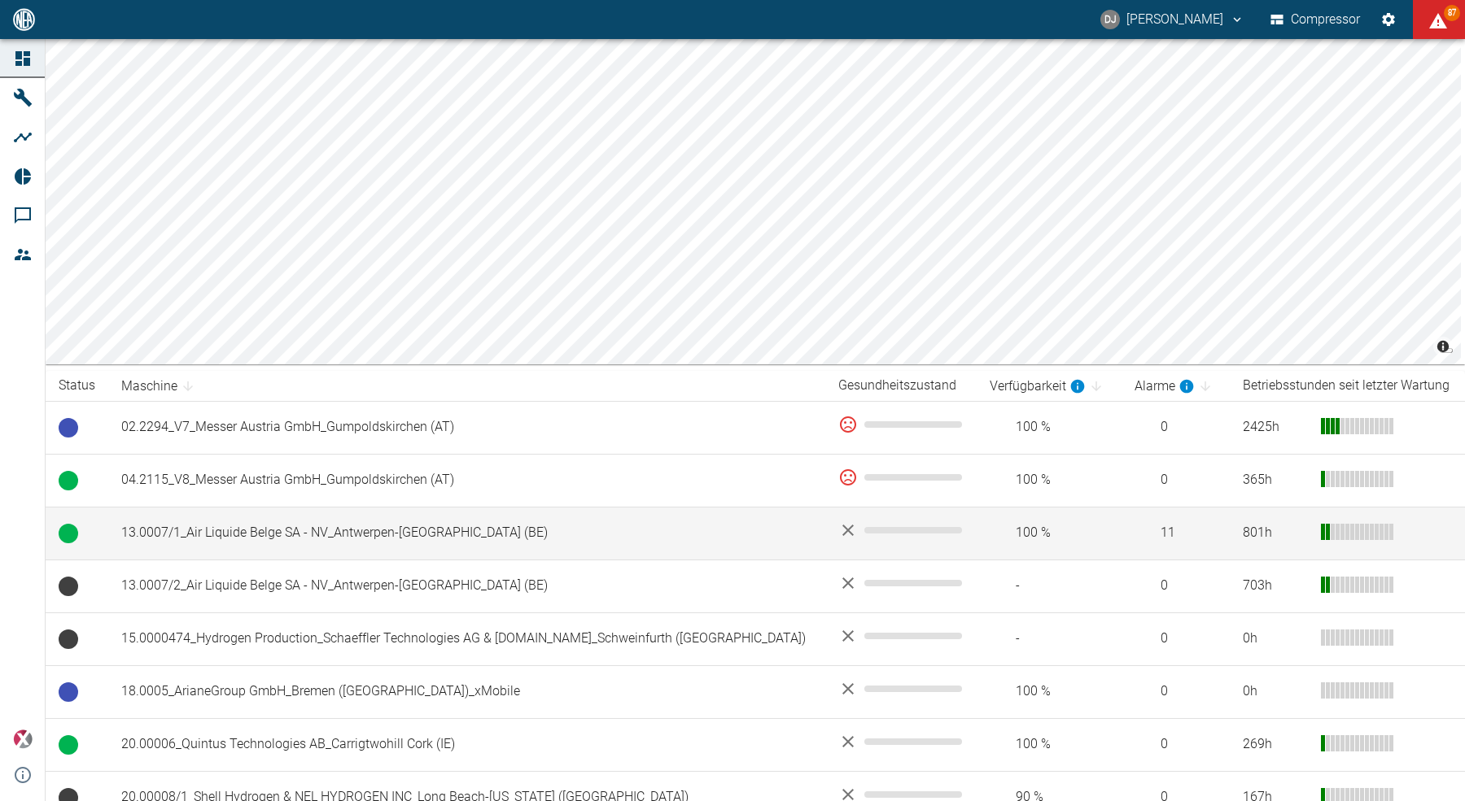
scroll to position [2, 0]
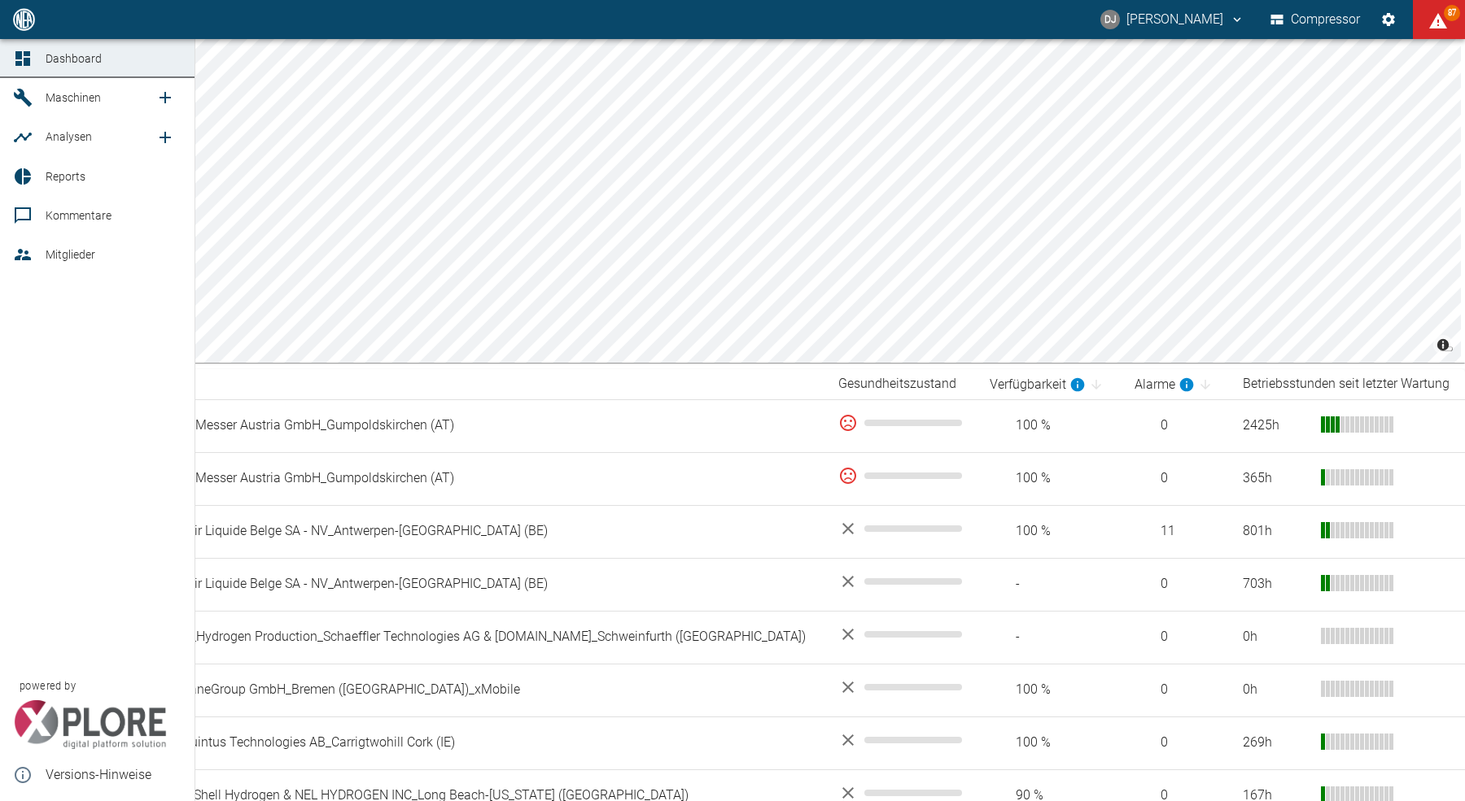
click at [34, 178] on div at bounding box center [25, 177] width 24 height 20
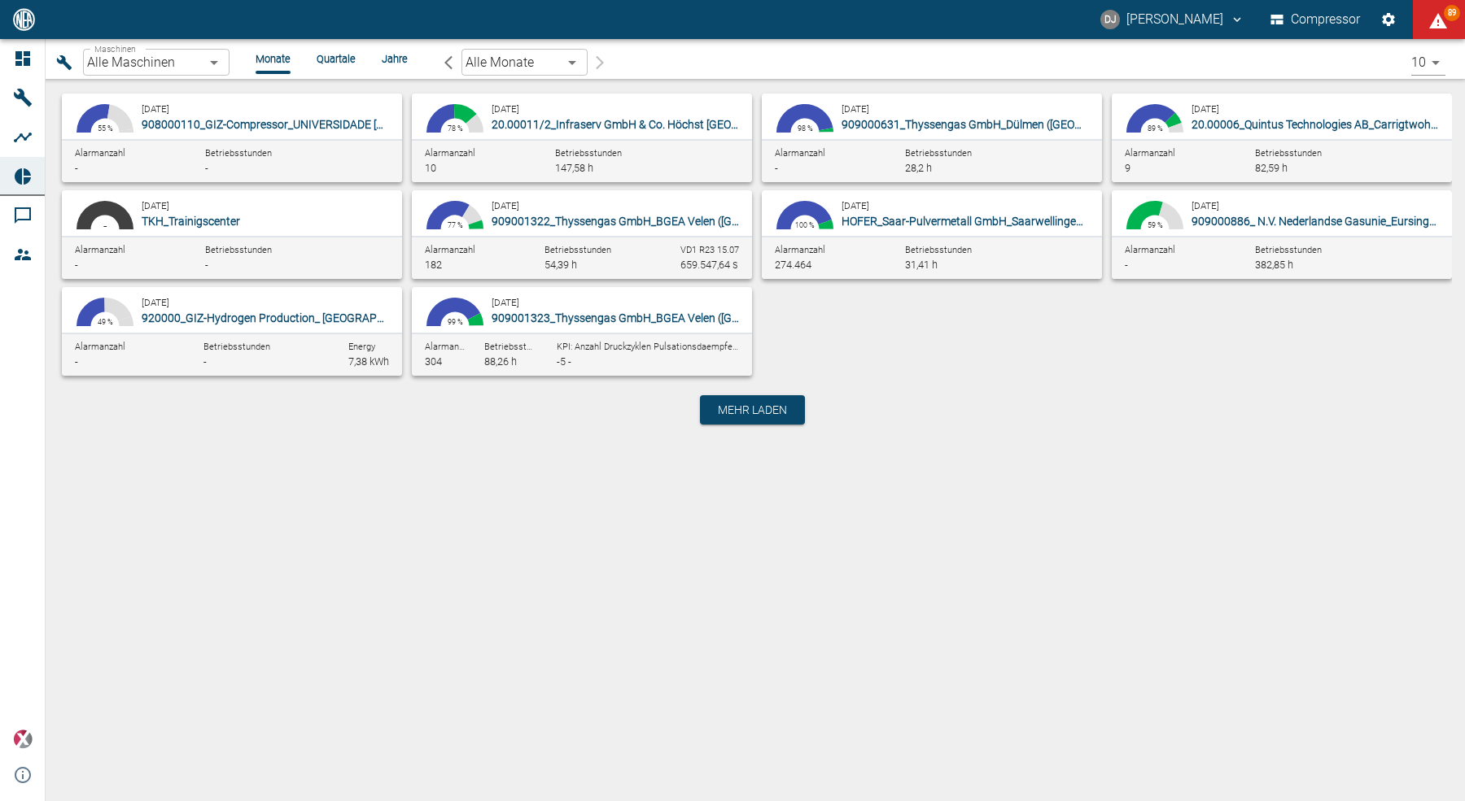
click at [153, 65] on body "DJ David Jasper Compressor 89 Dashboard Maschinen Analysen Reports Kommentare M…" at bounding box center [732, 400] width 1465 height 801
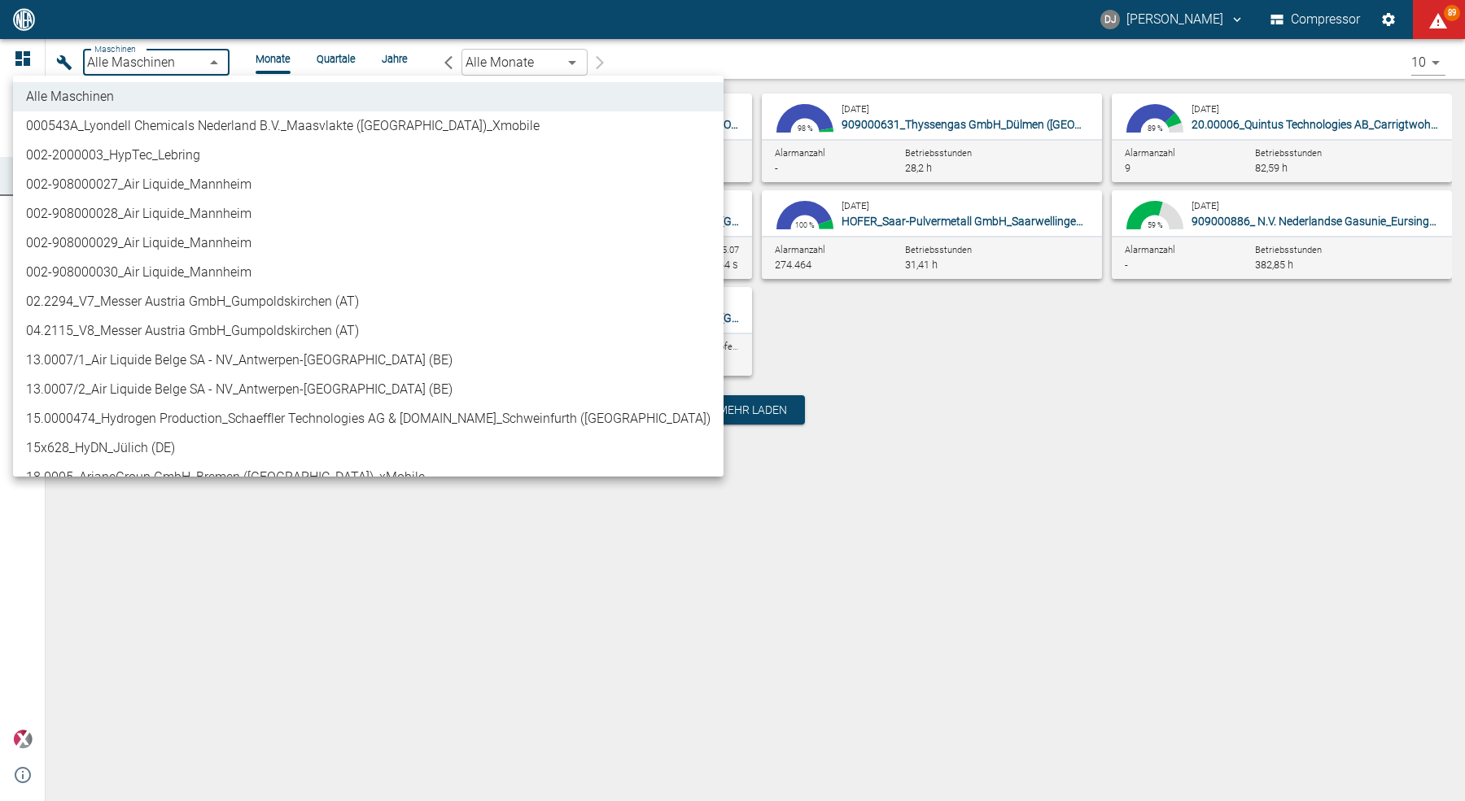
scroll to position [2, 0]
click at [184, 328] on li "04.2115_V8_Messer Austria GmbH_Gumpoldskirchen (AT)" at bounding box center [368, 329] width 710 height 29
type input "62df7942-7815-4ccf-a722-4ba74b721732"
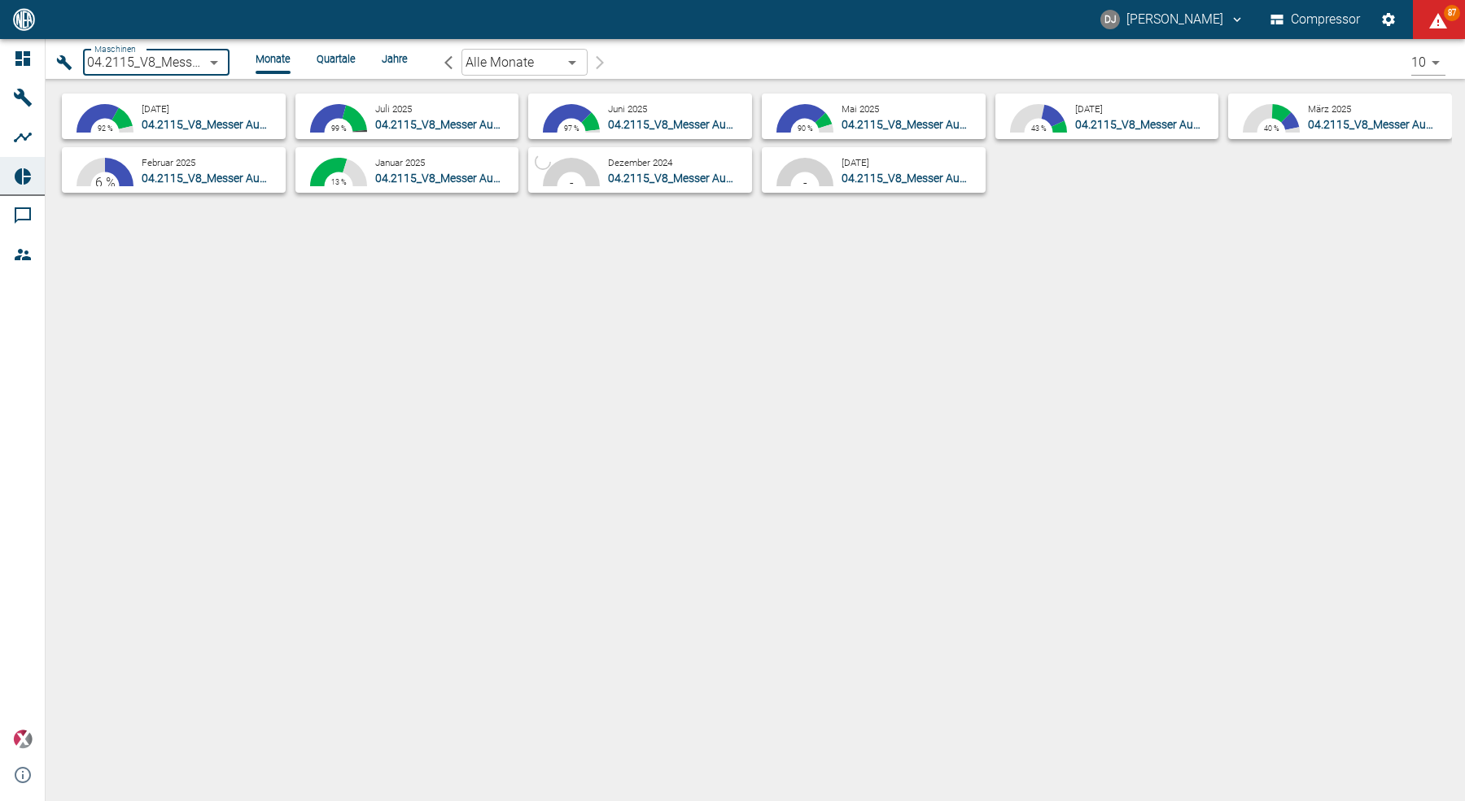
click at [169, 114] on small "[DATE]" at bounding box center [156, 108] width 28 height 11
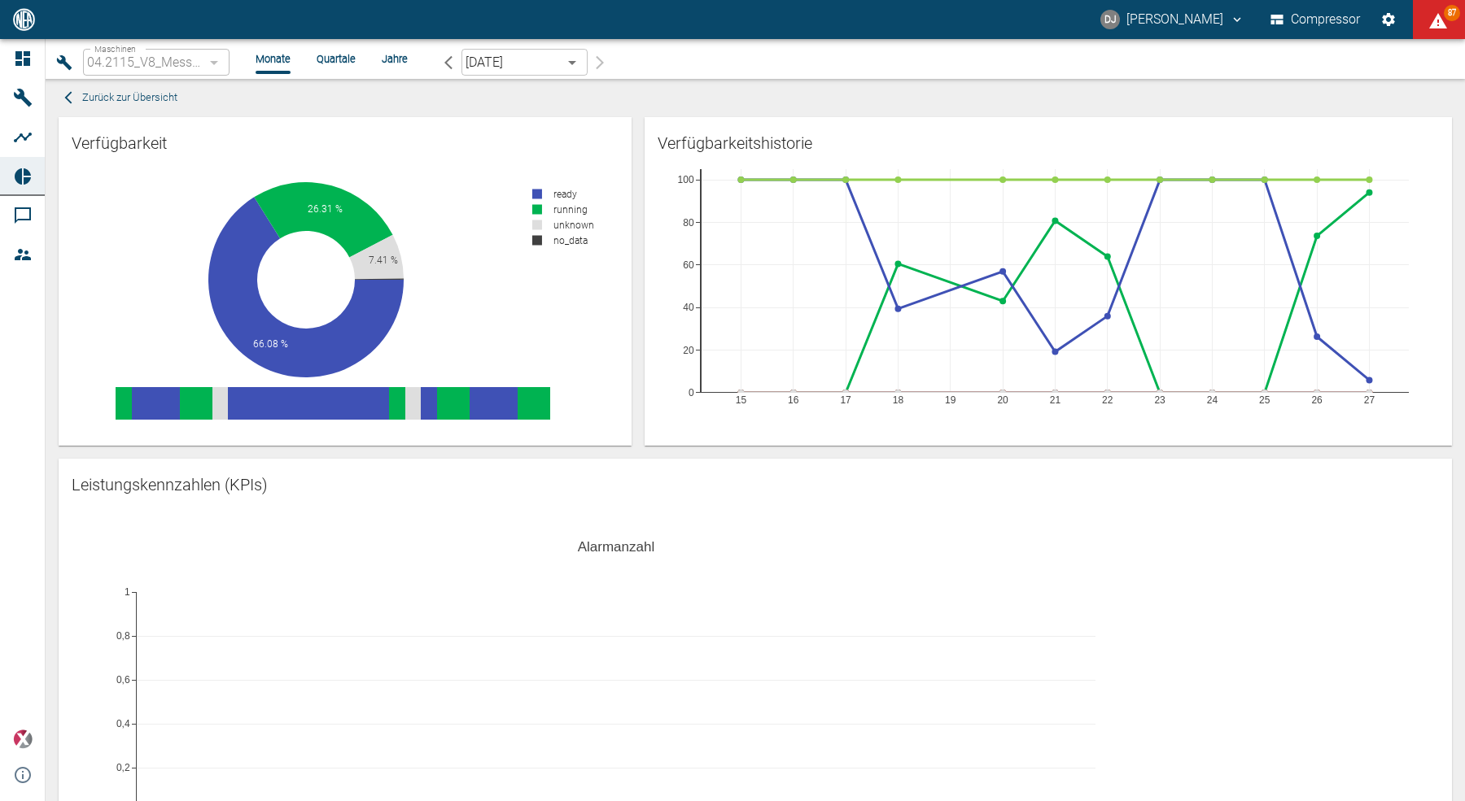
click at [635, 349] on div "Verfügbarkeitshistorie 15 16 17 18 19 20 21 22 23 24 25 26 27 0 20 40 60 80 100" at bounding box center [1041, 275] width 820 height 342
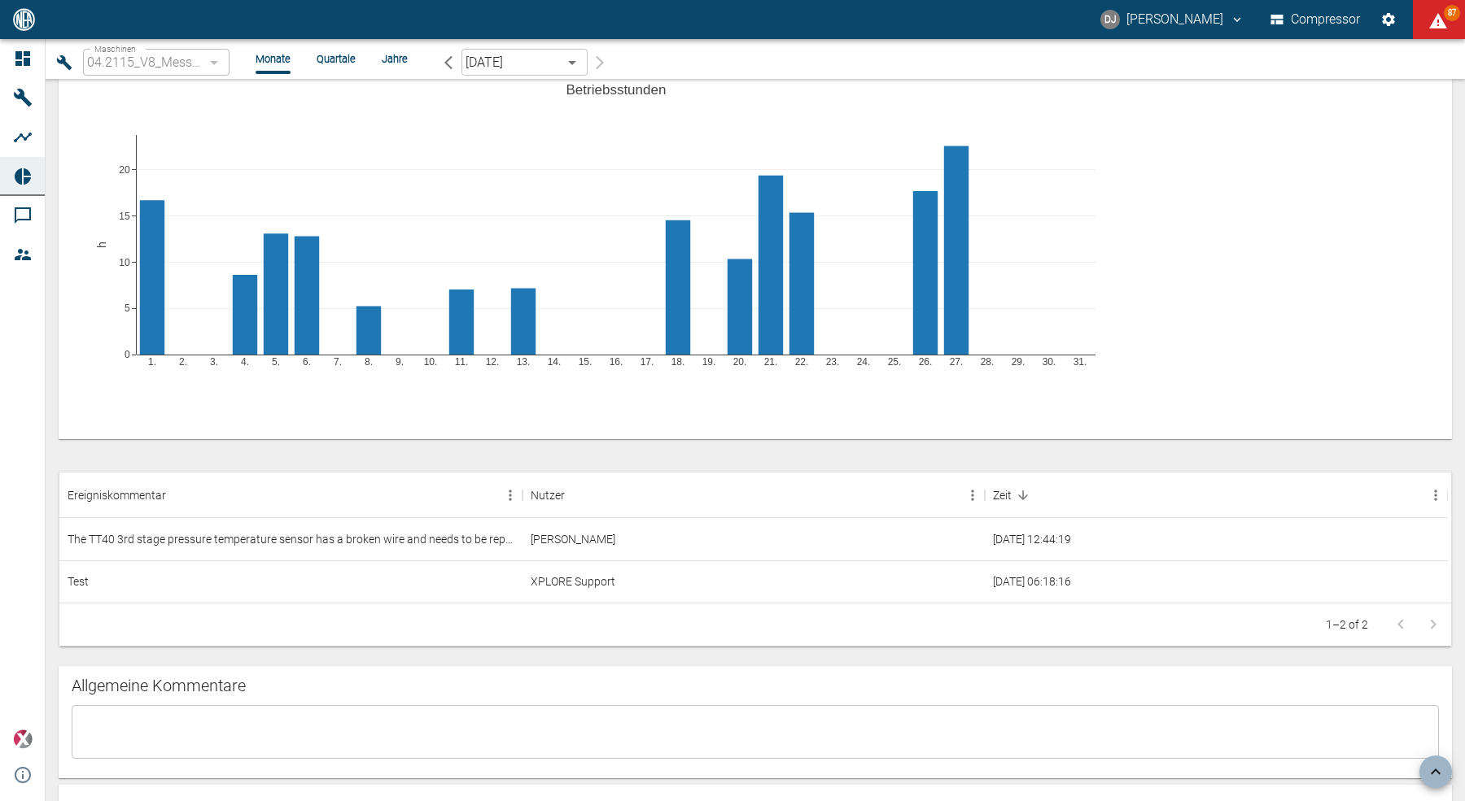
scroll to position [1159, 0]
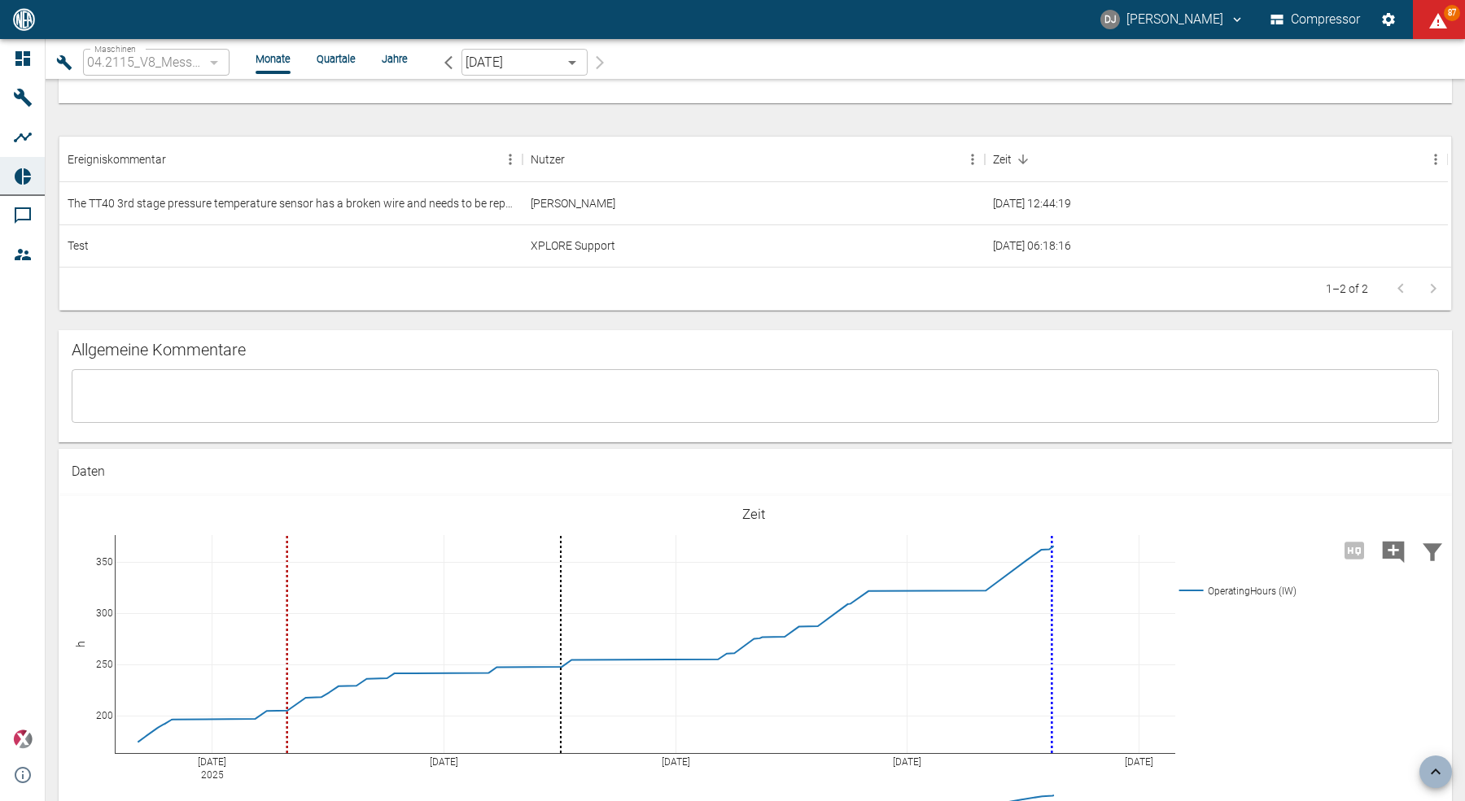
click at [395, 395] on textarea at bounding box center [755, 395] width 1344 height 27
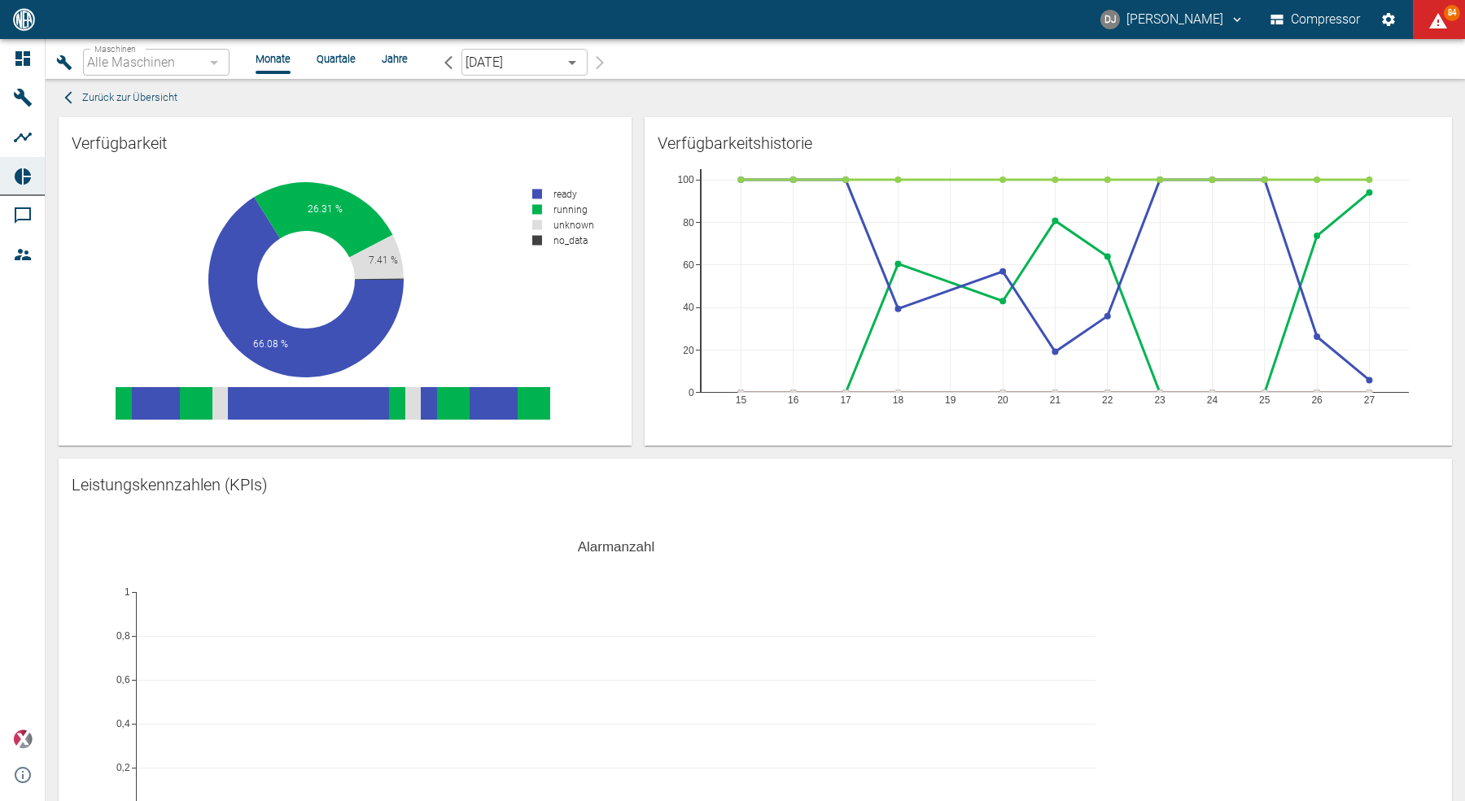
type input "62df7942-7815-4ccf-a722-4ba74b721732"
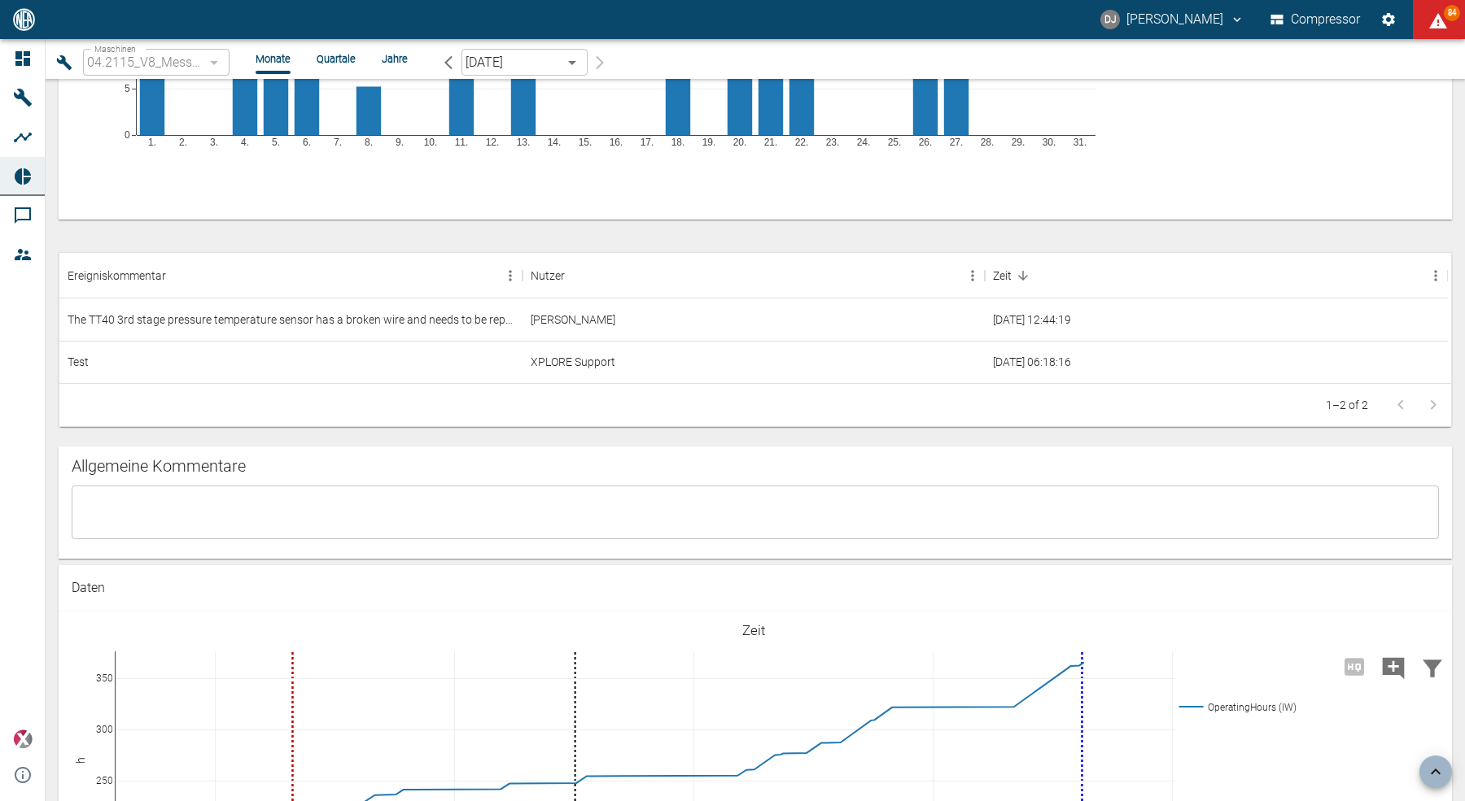
scroll to position [1218, 0]
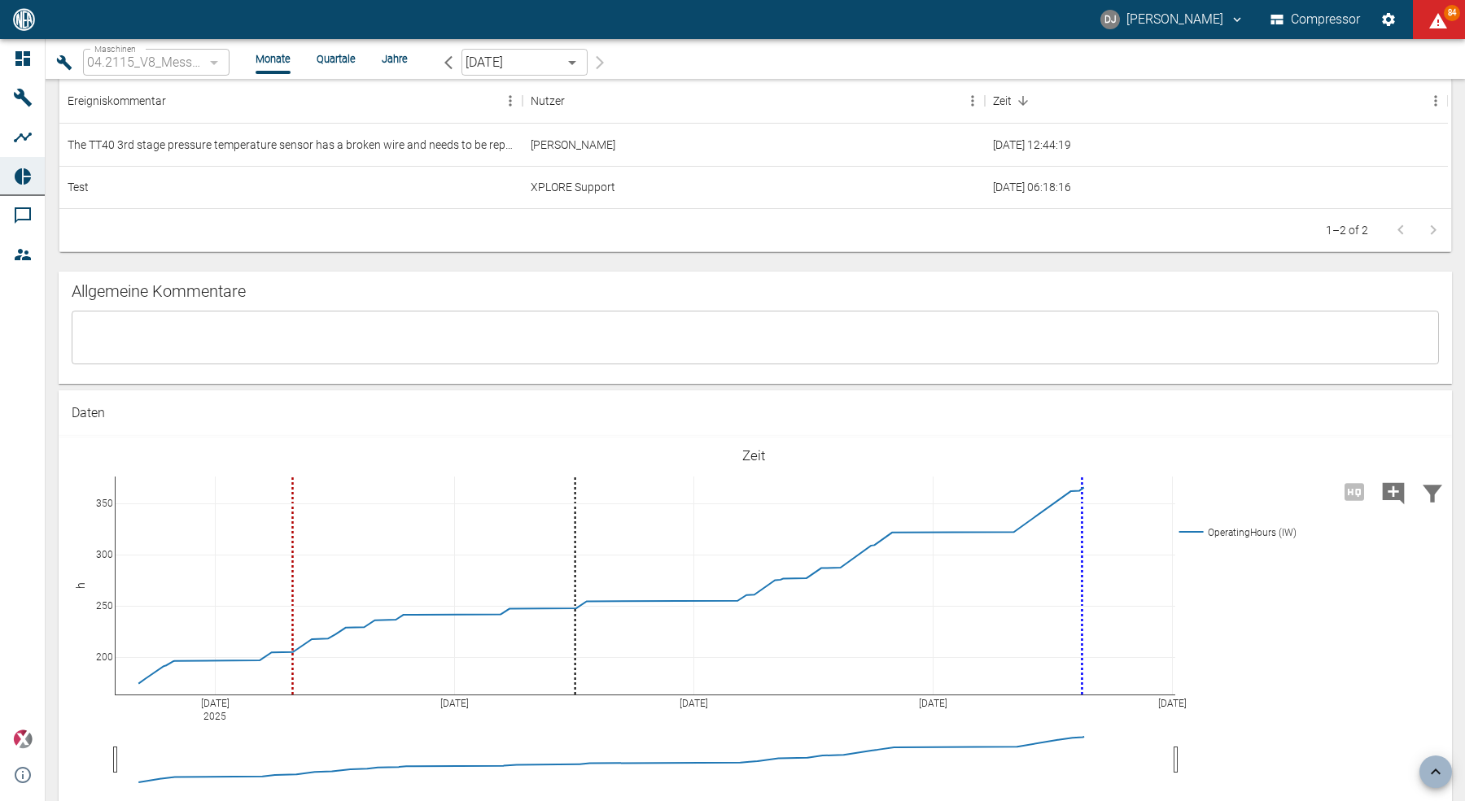
click at [201, 343] on textarea at bounding box center [755, 337] width 1344 height 27
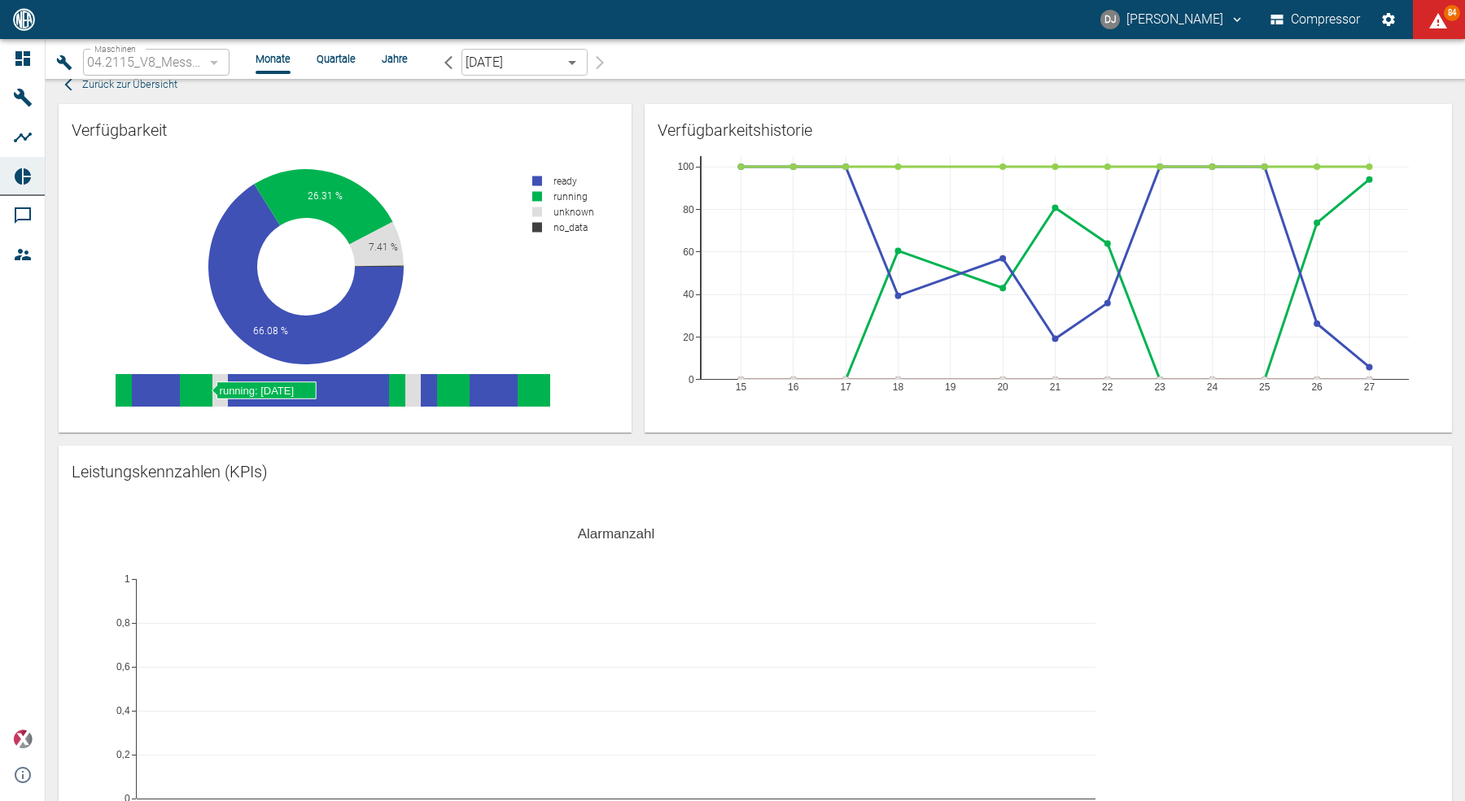
scroll to position [0, 0]
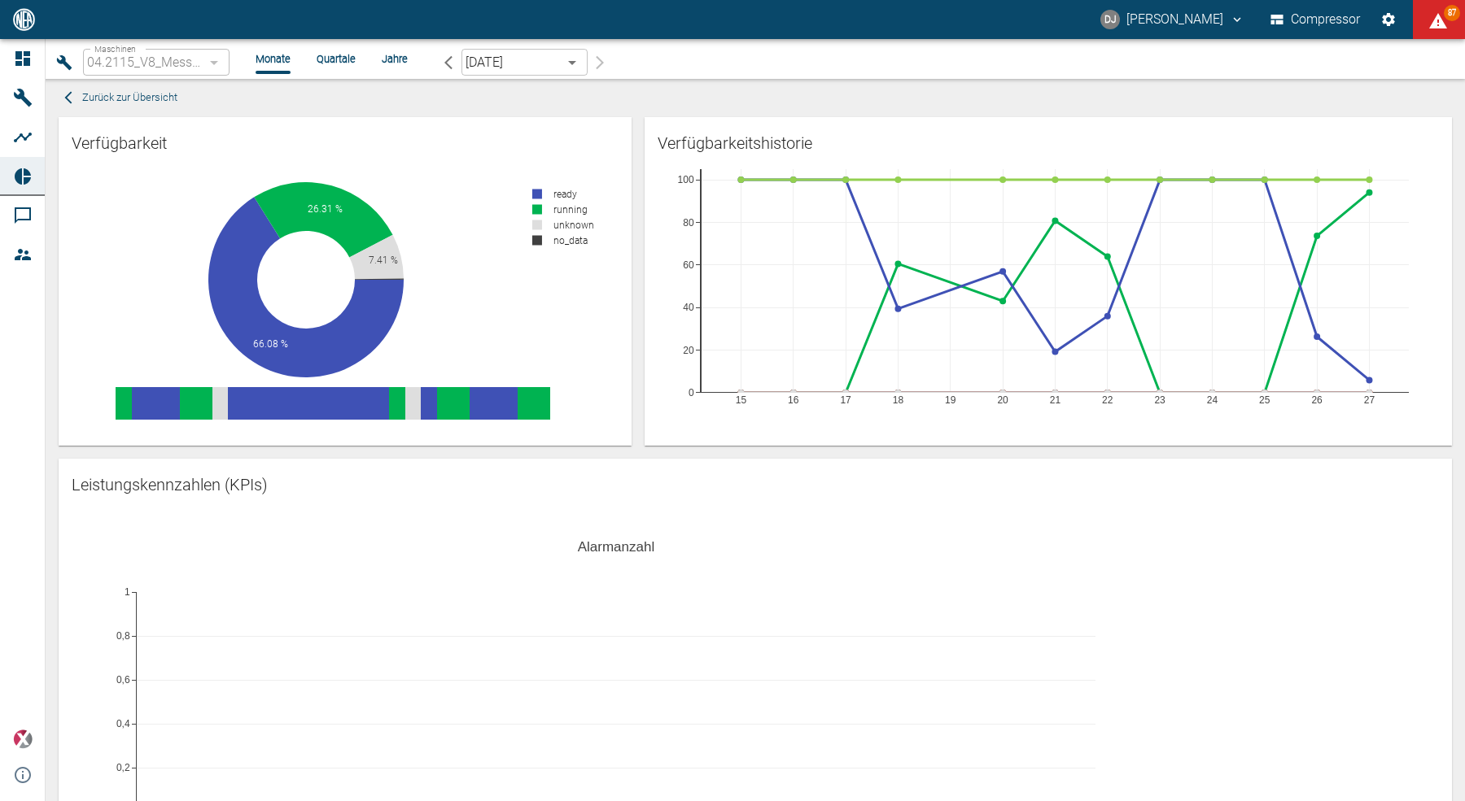
click at [35, 68] on div at bounding box center [25, 59] width 24 height 20
click at [27, 59] on icon at bounding box center [22, 58] width 15 height 15
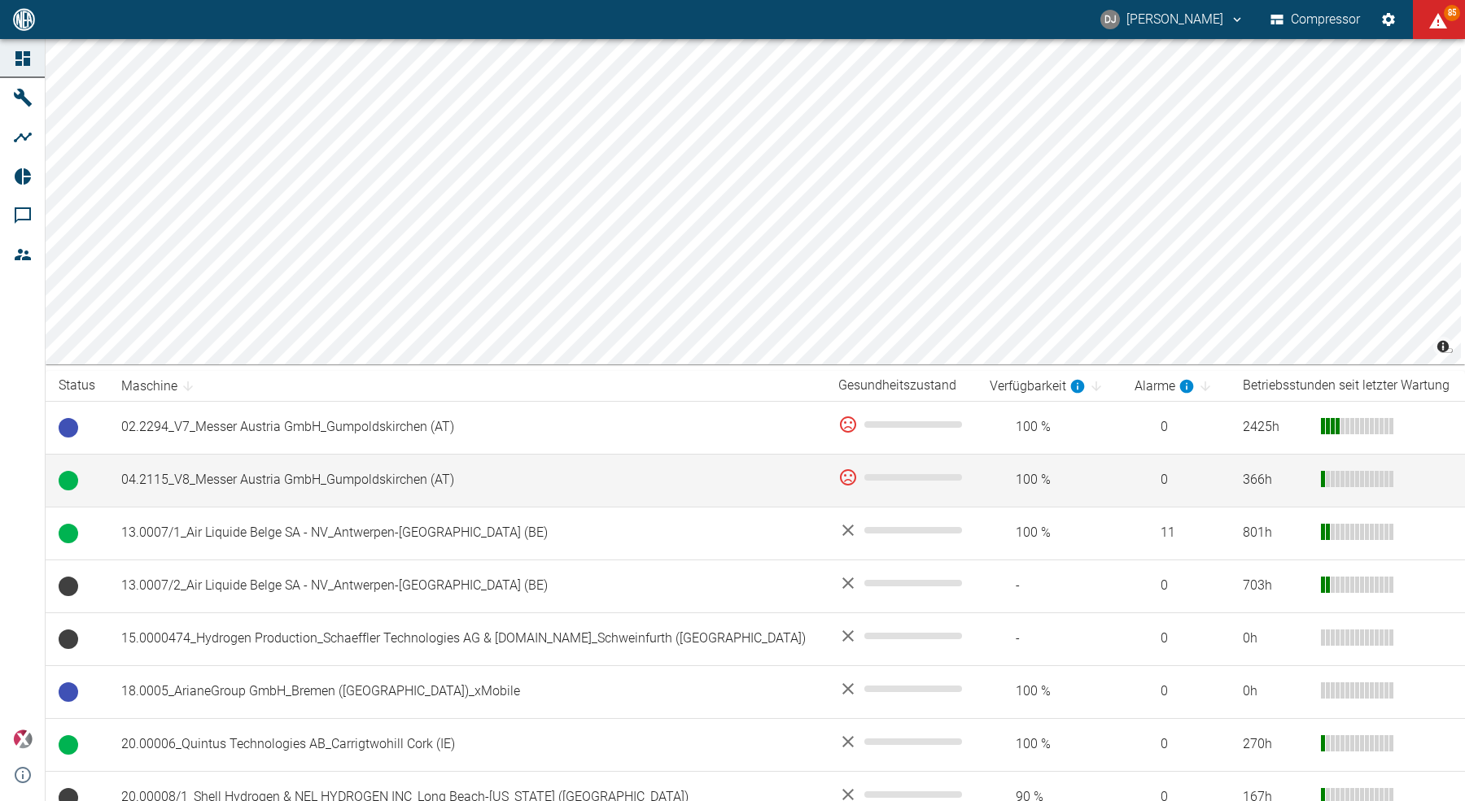
click at [392, 476] on td "04.2115_V8_Messer Austria GmbH_Gumpoldskirchen (AT)" at bounding box center [466, 480] width 717 height 53
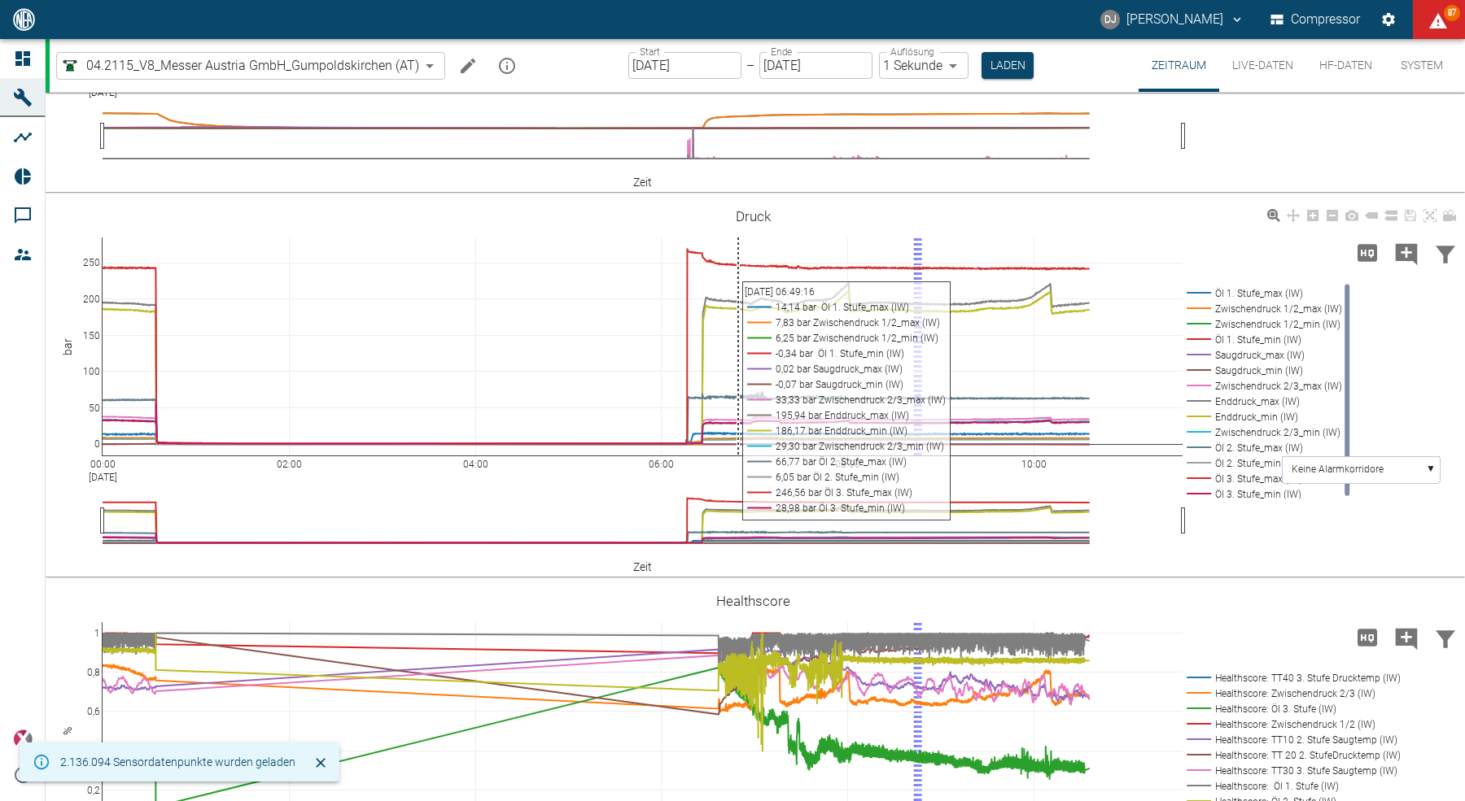
scroll to position [830, 0]
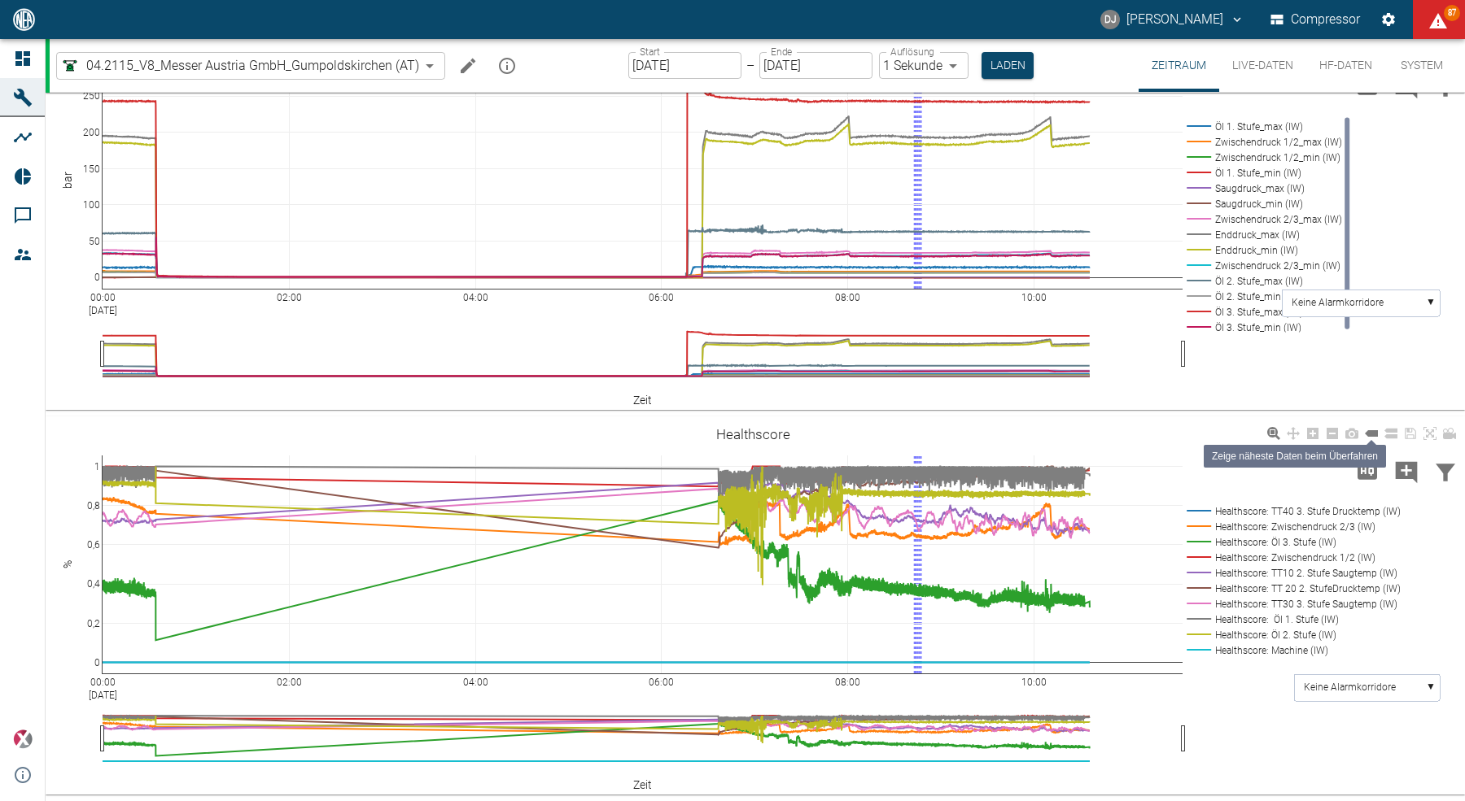
click at [1369, 431] on icon at bounding box center [1370, 433] width 13 height 7
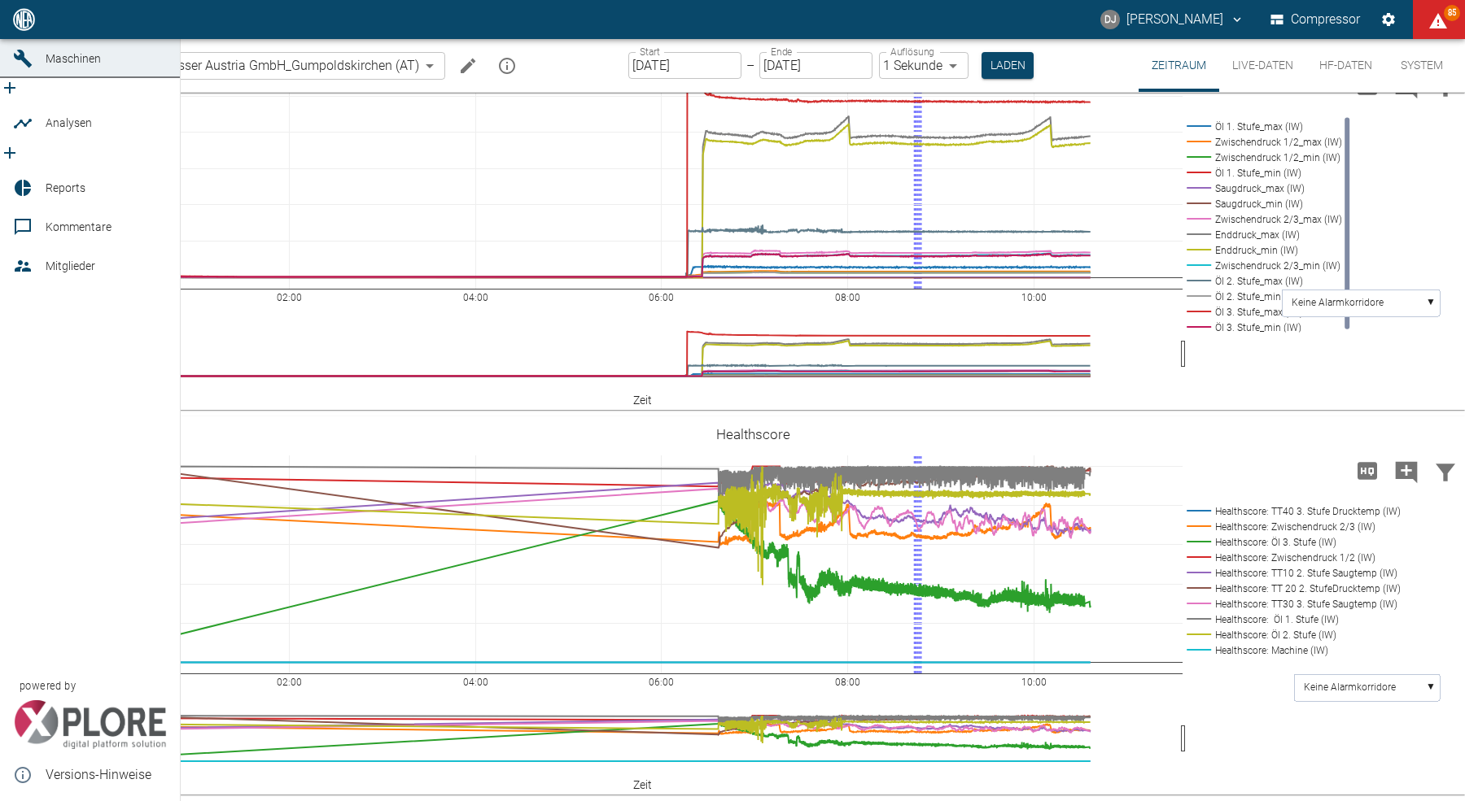
click at [18, 27] on icon at bounding box center [22, 19] width 15 height 15
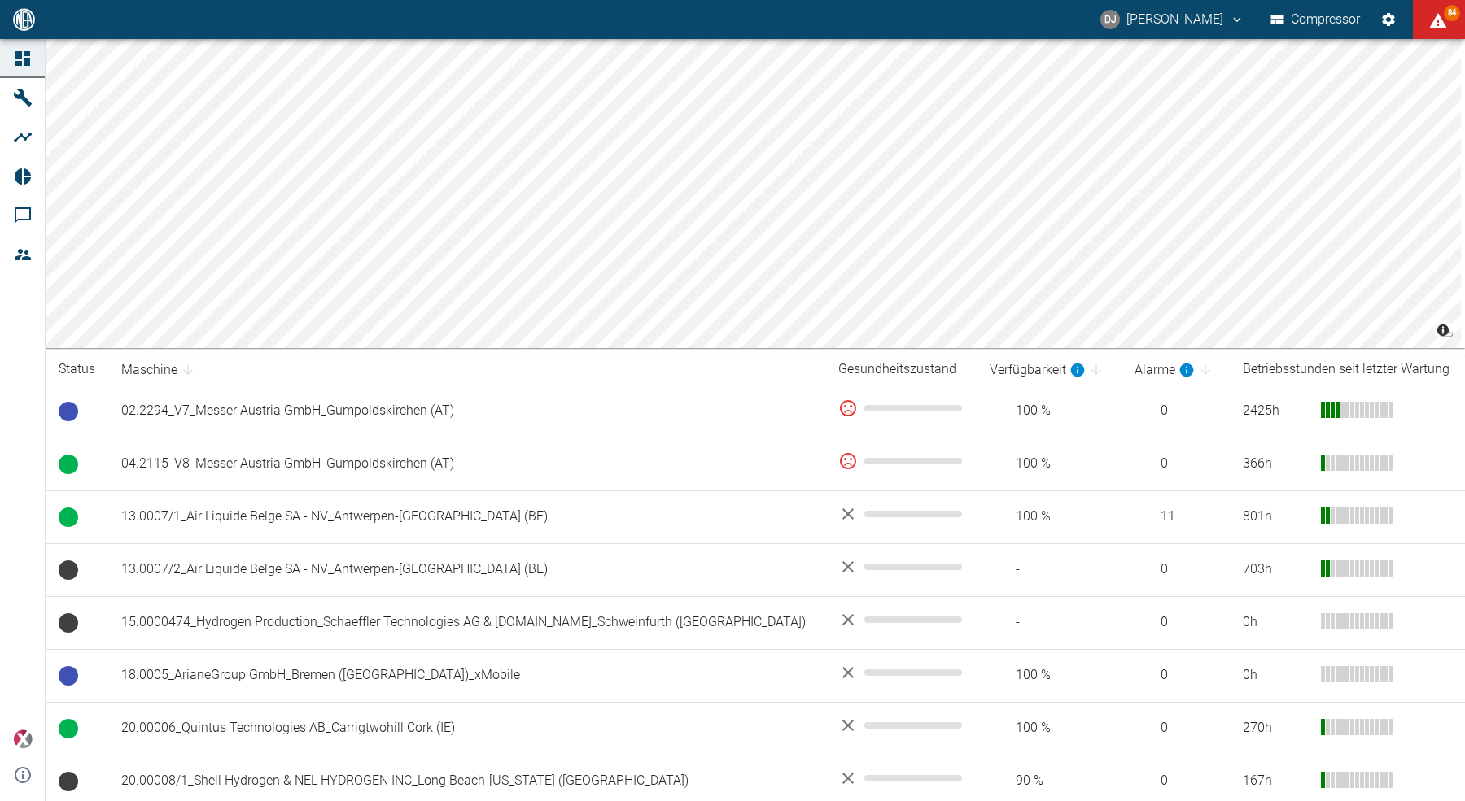
scroll to position [2, 0]
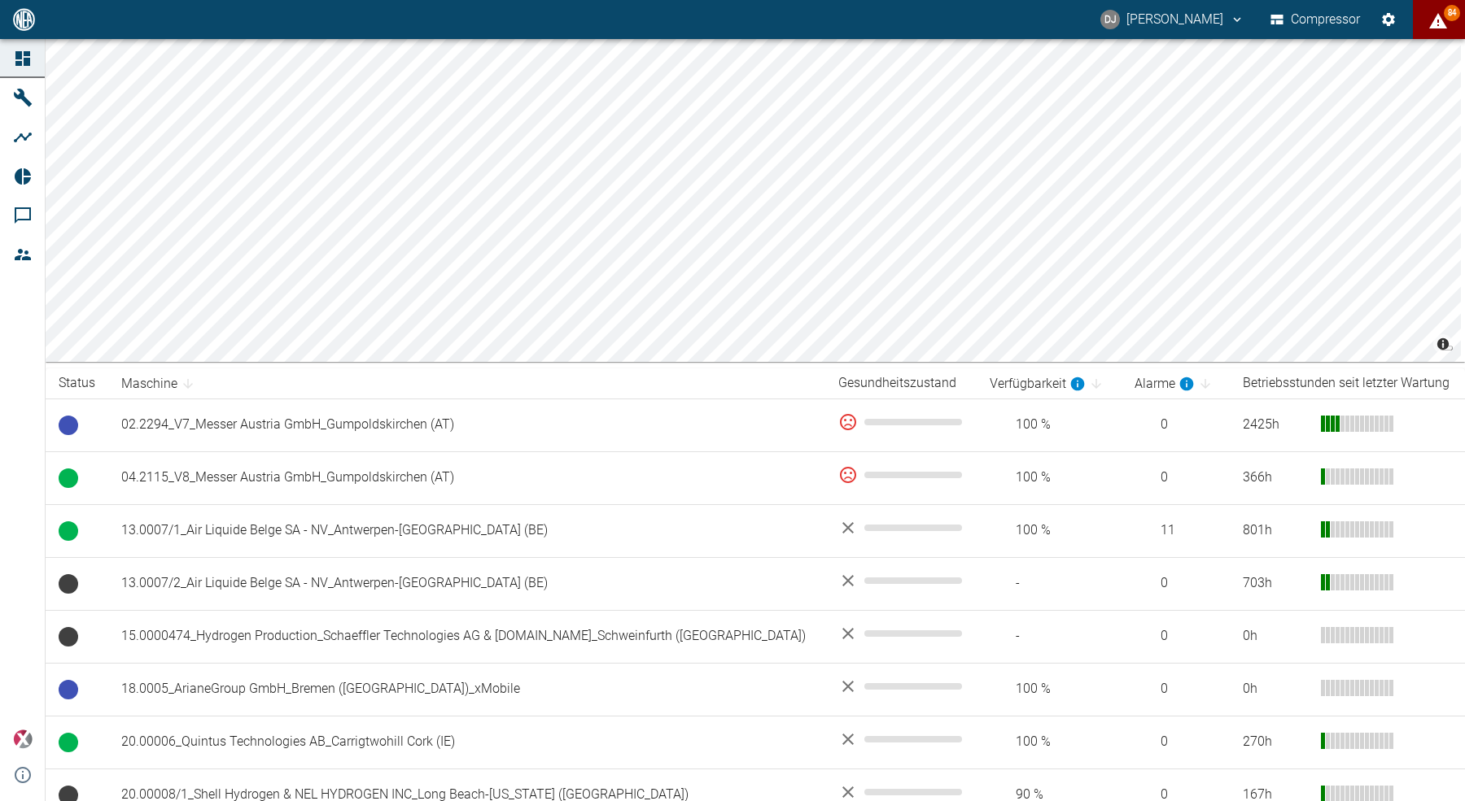
click at [1439, 21] on icon "displayAlerts" at bounding box center [1438, 20] width 18 height 15
click at [461, 801] on div at bounding box center [732, 814] width 1465 height 0
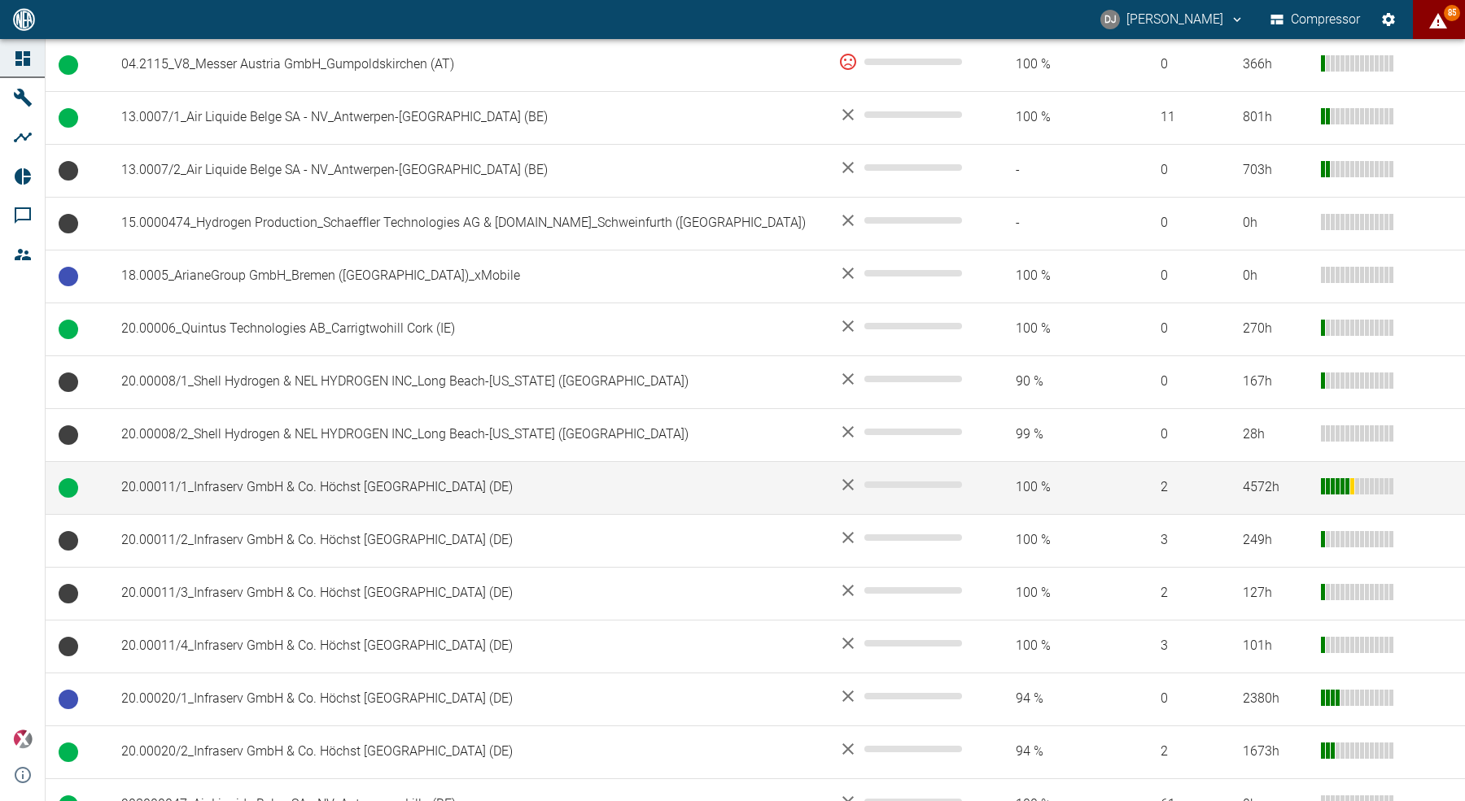
scroll to position [417, 0]
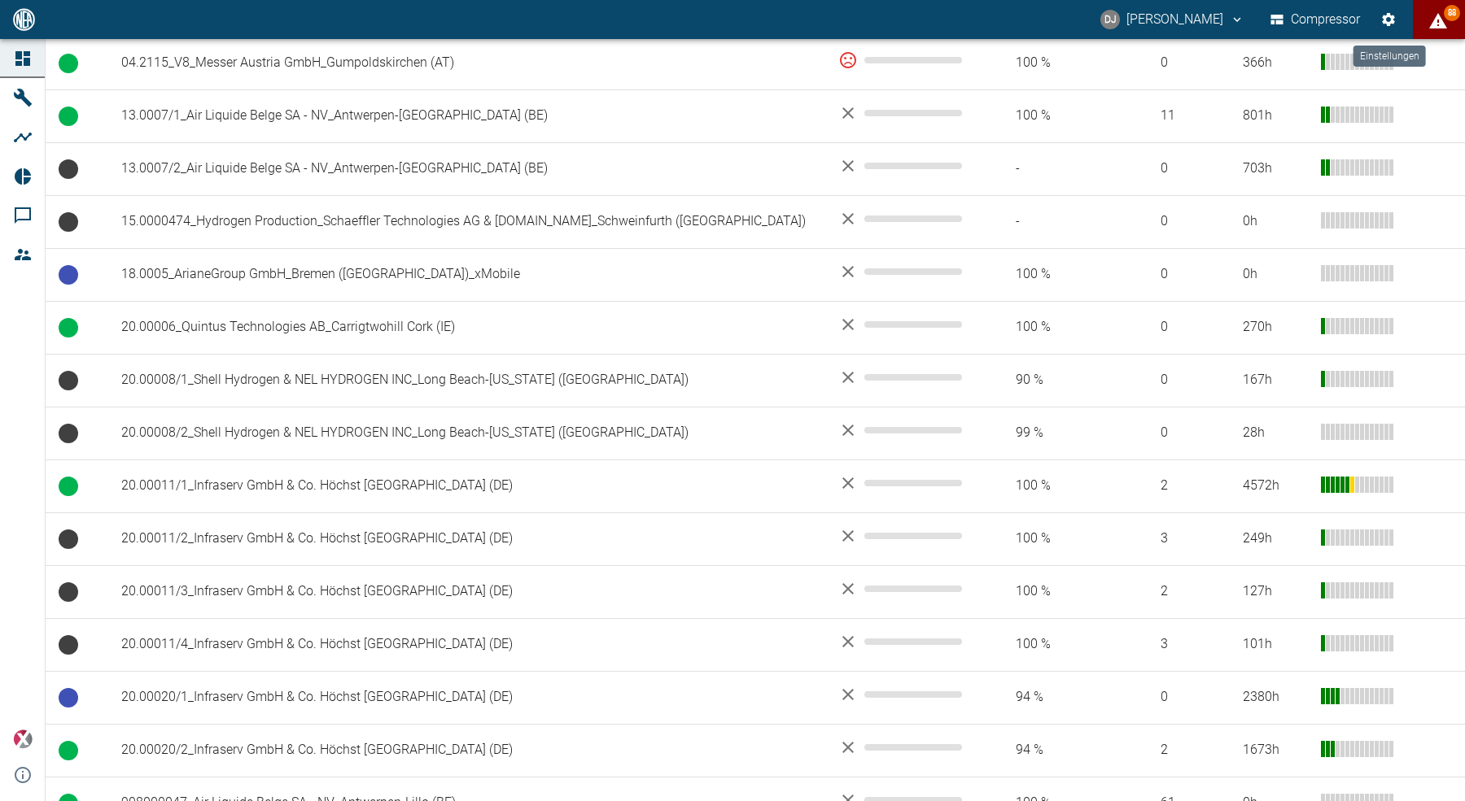
click at [1382, 16] on icon "Einstellungen" at bounding box center [1388, 19] width 13 height 13
radio input "true"
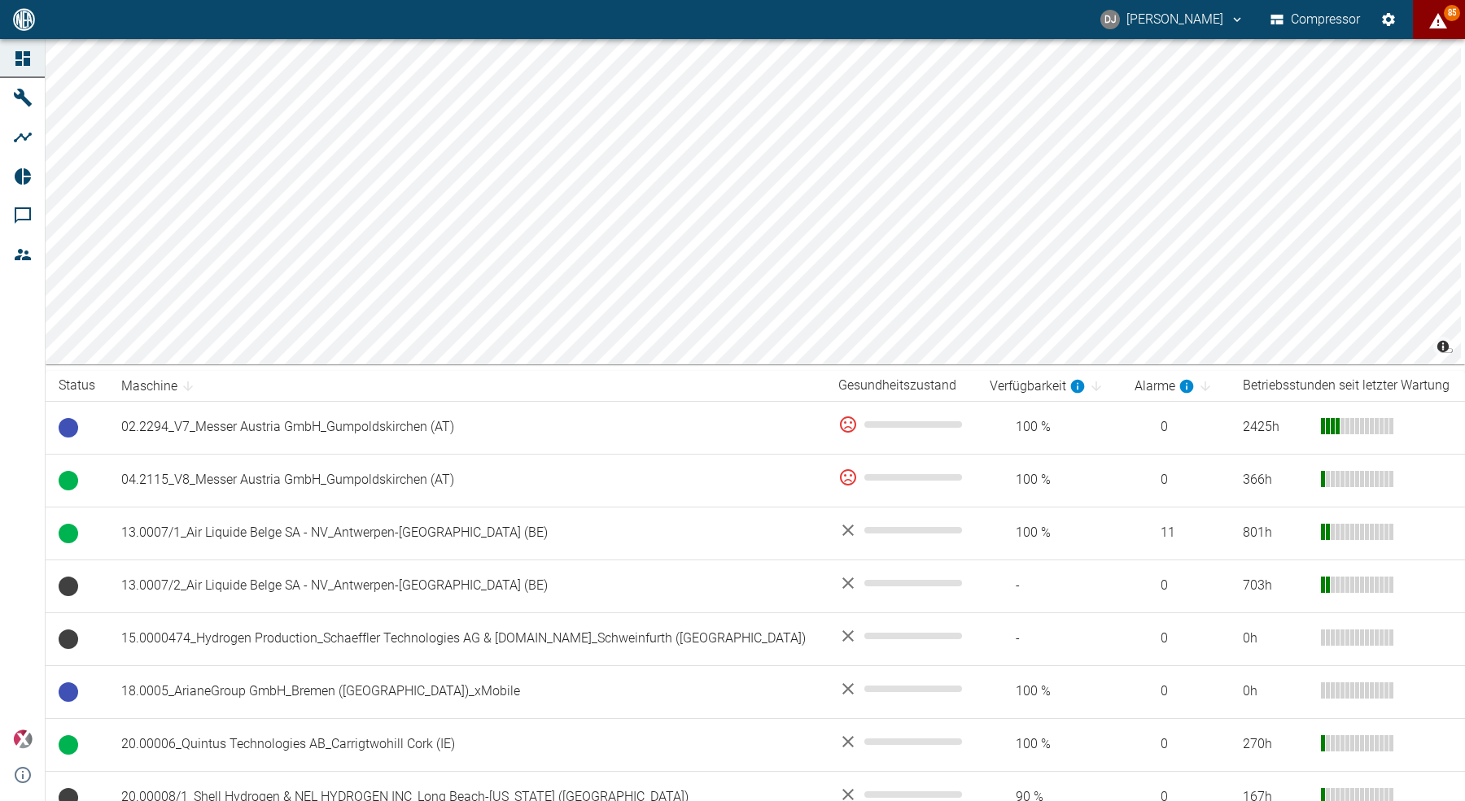
scroll to position [84, 0]
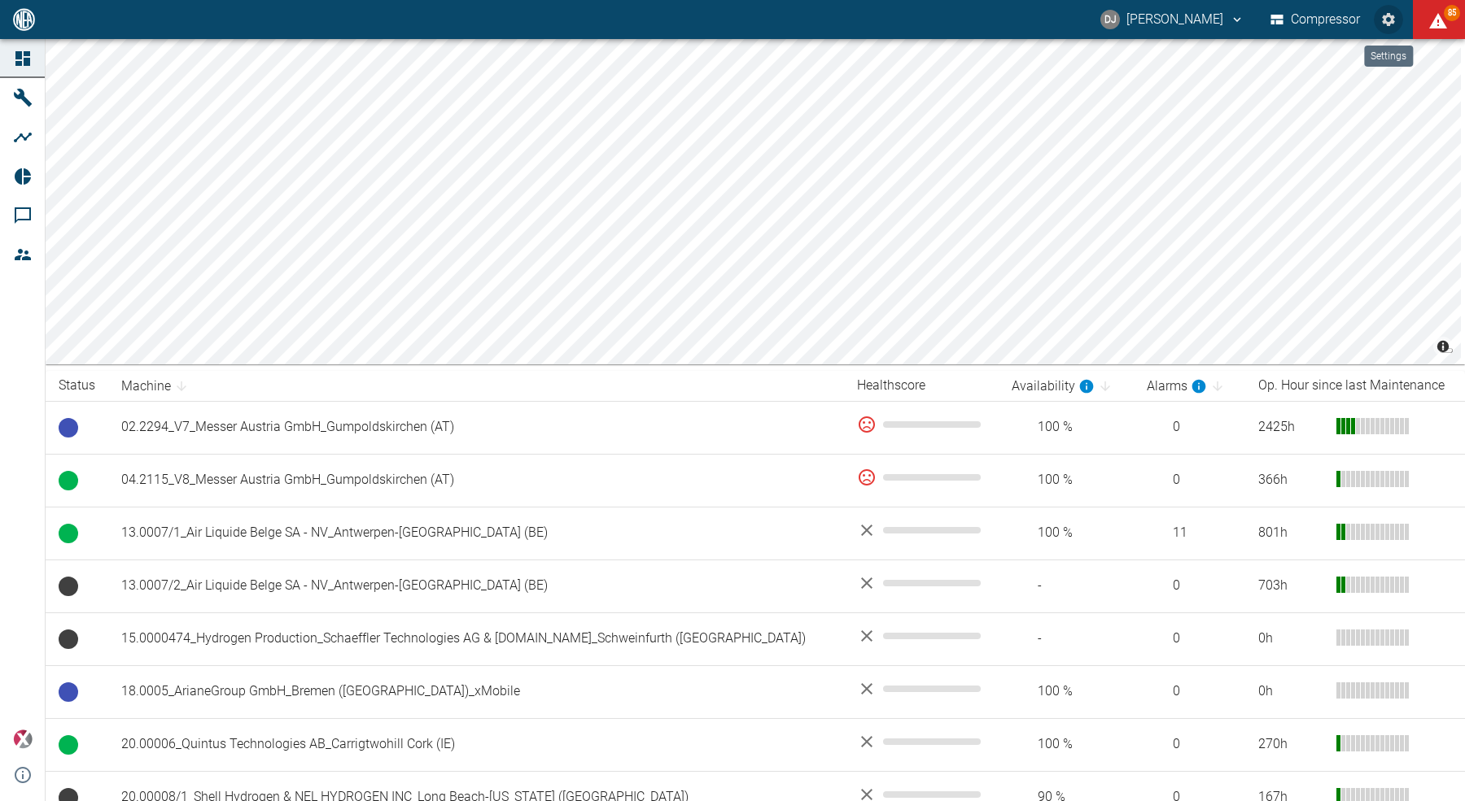
click at [1393, 15] on icon "Settings" at bounding box center [1388, 19] width 13 height 13
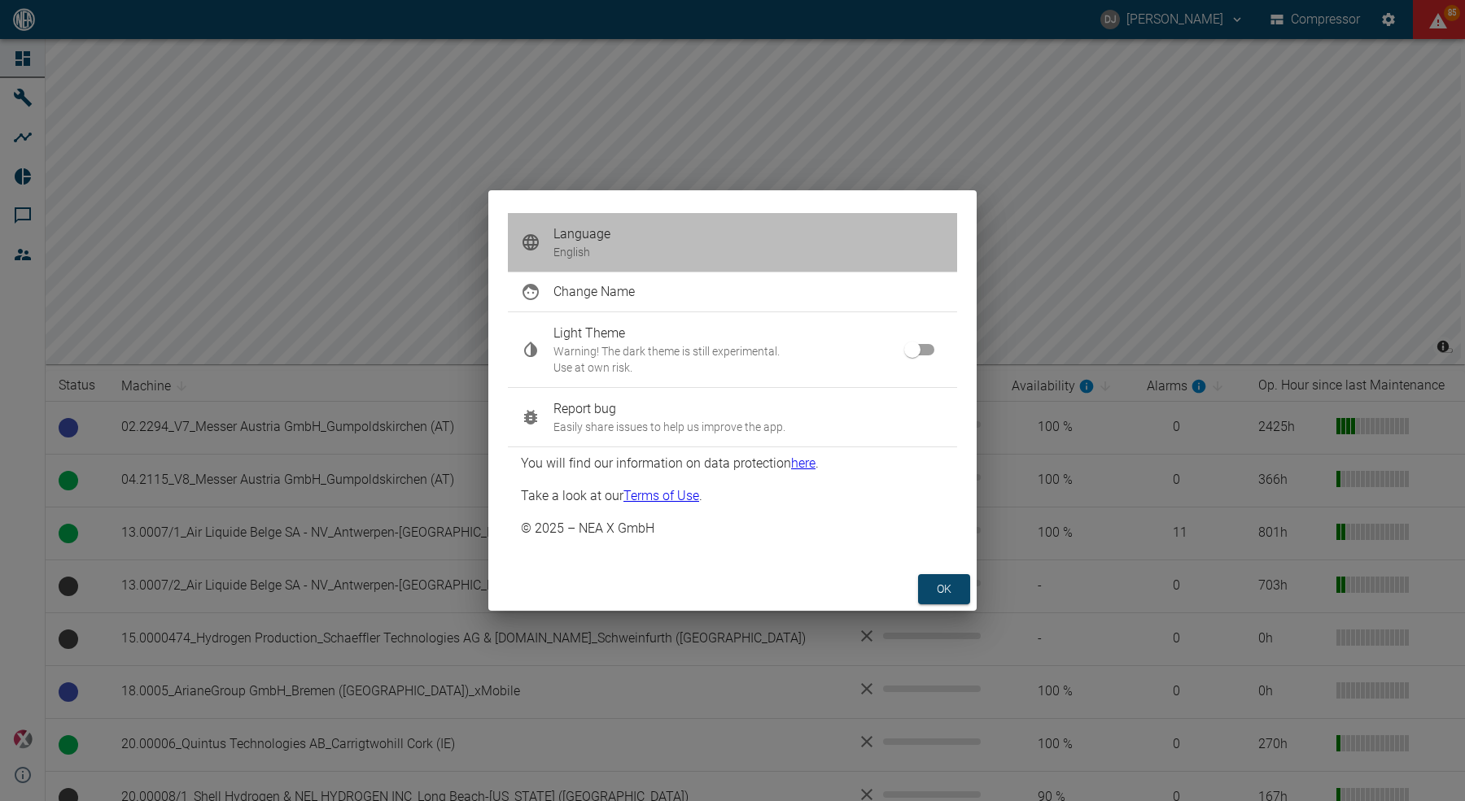
click at [602, 244] on span "Language" at bounding box center [748, 235] width 391 height 20
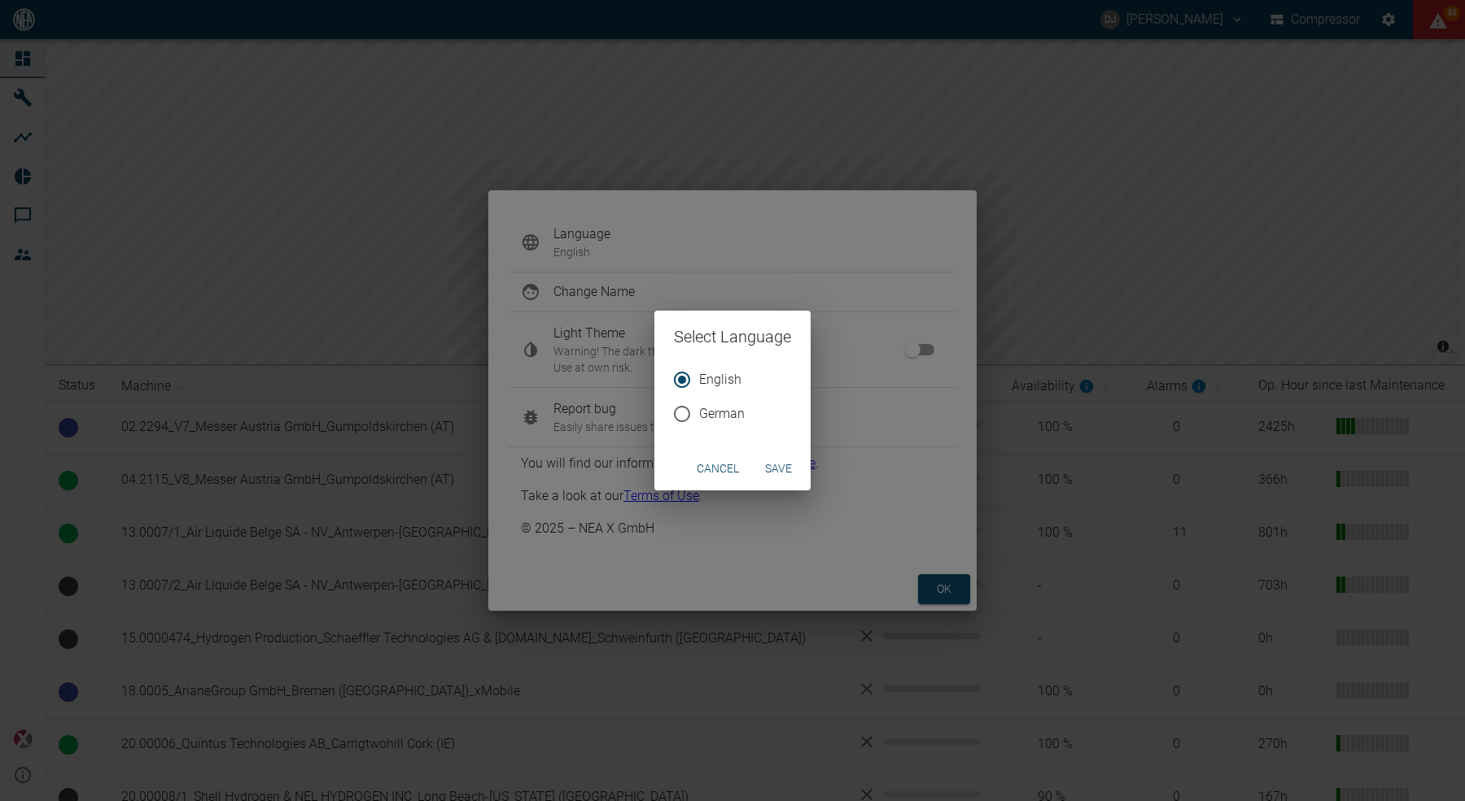
click at [721, 469] on button "cancel" at bounding box center [717, 469] width 55 height 30
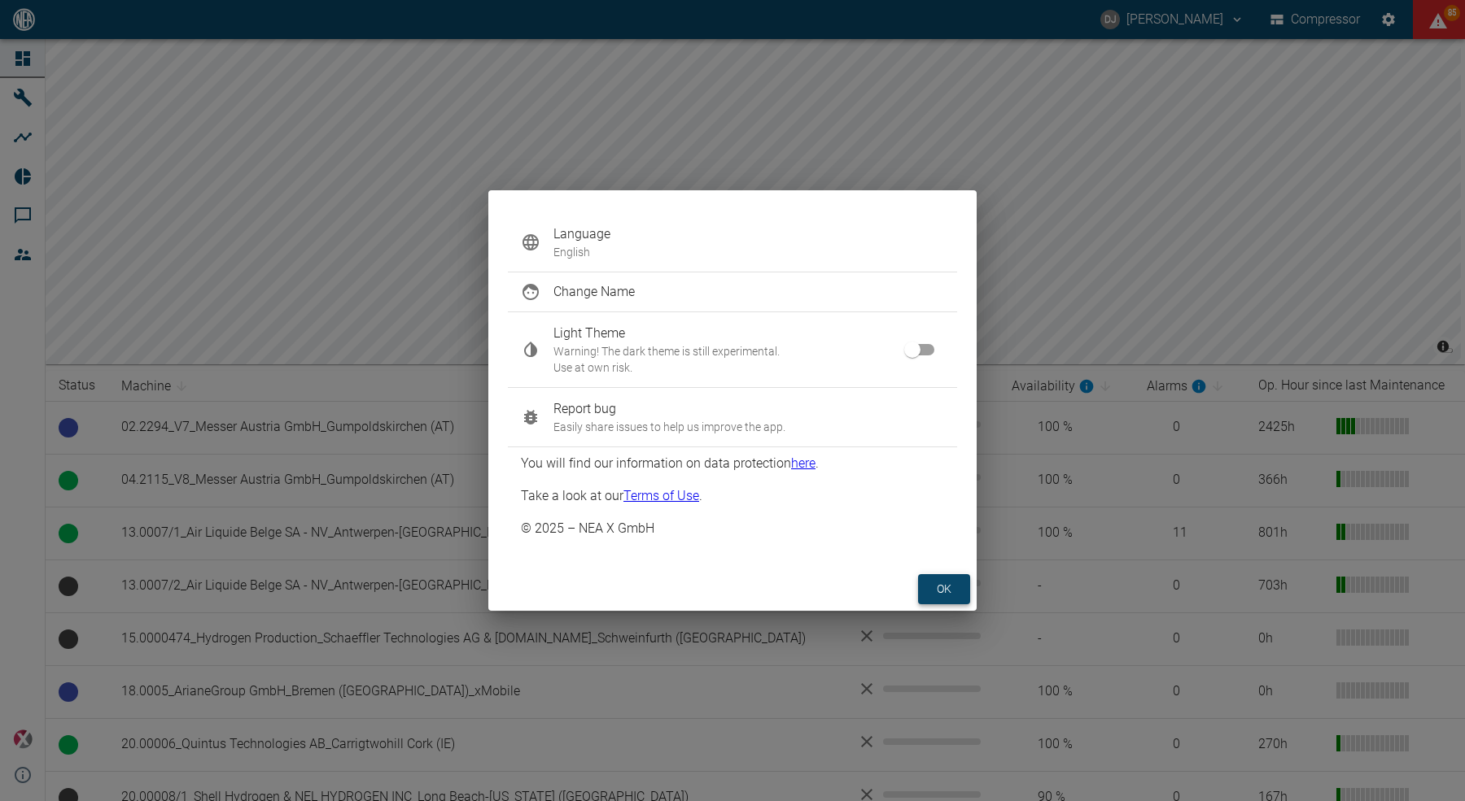
click at [932, 585] on button "ok" at bounding box center [944, 589] width 52 height 30
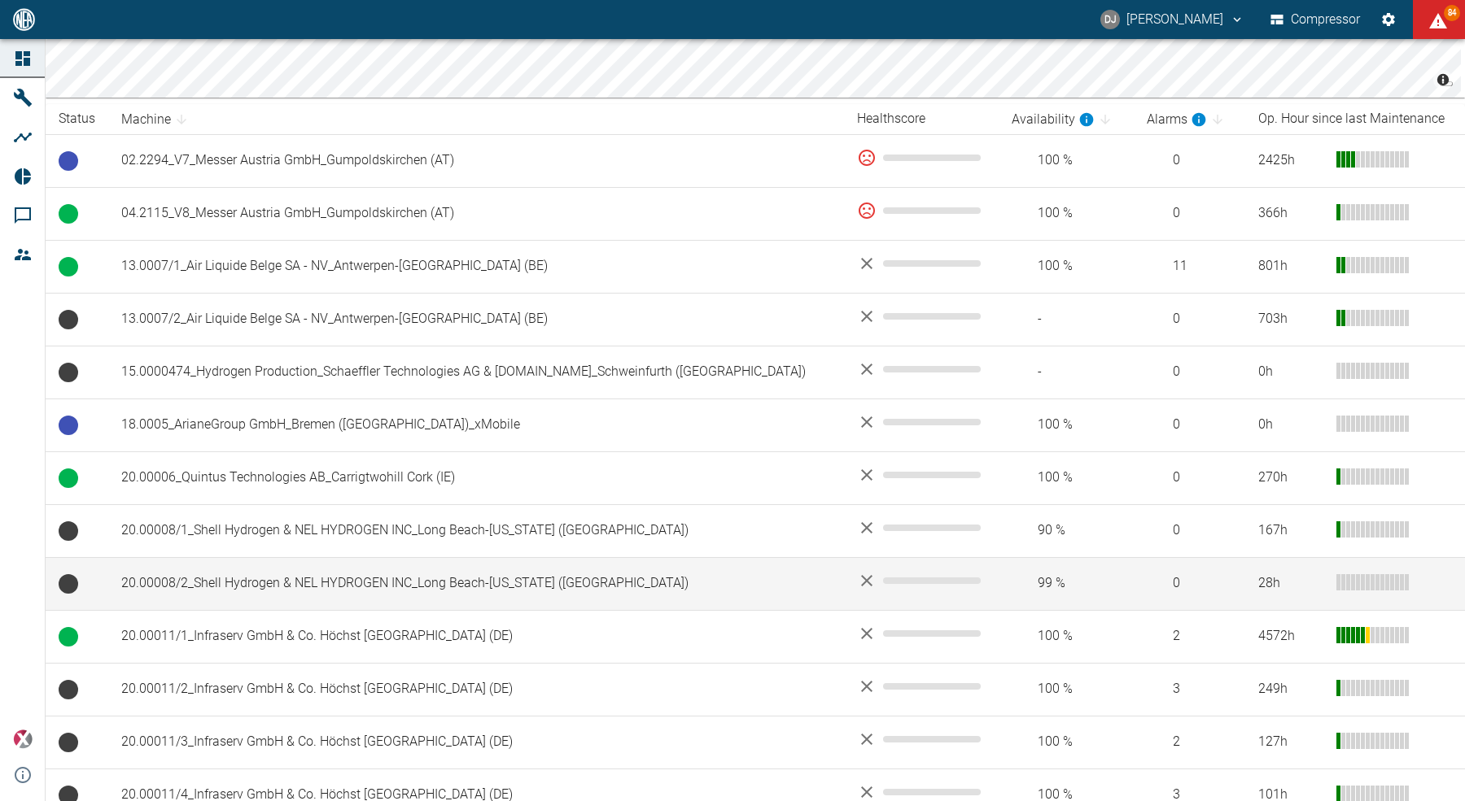
scroll to position [265, 0]
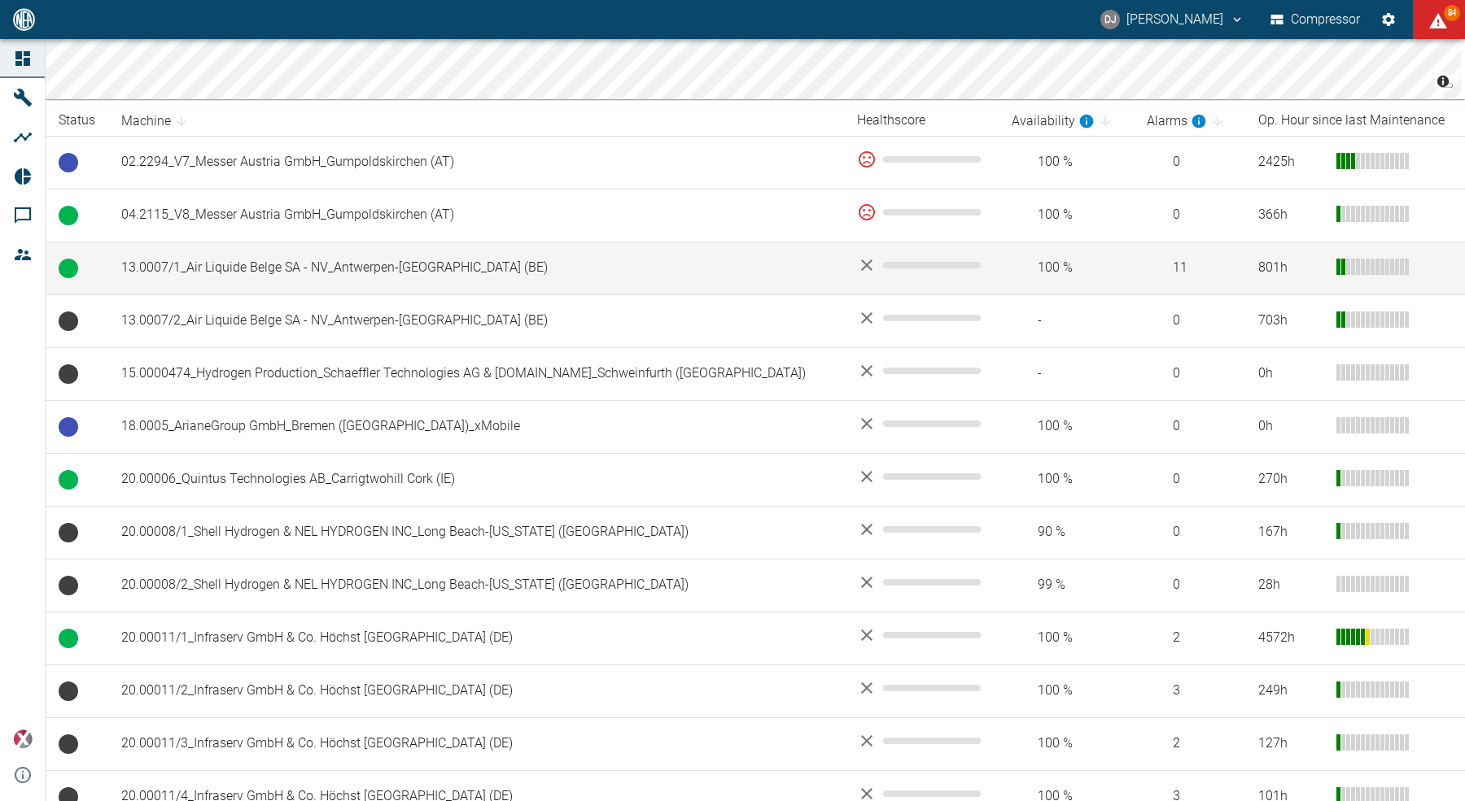
click at [250, 264] on td "13.0007/1_Air Liquide Belge SA - NV_Antwerpen-[GEOGRAPHIC_DATA] (BE)" at bounding box center [476, 268] width 736 height 53
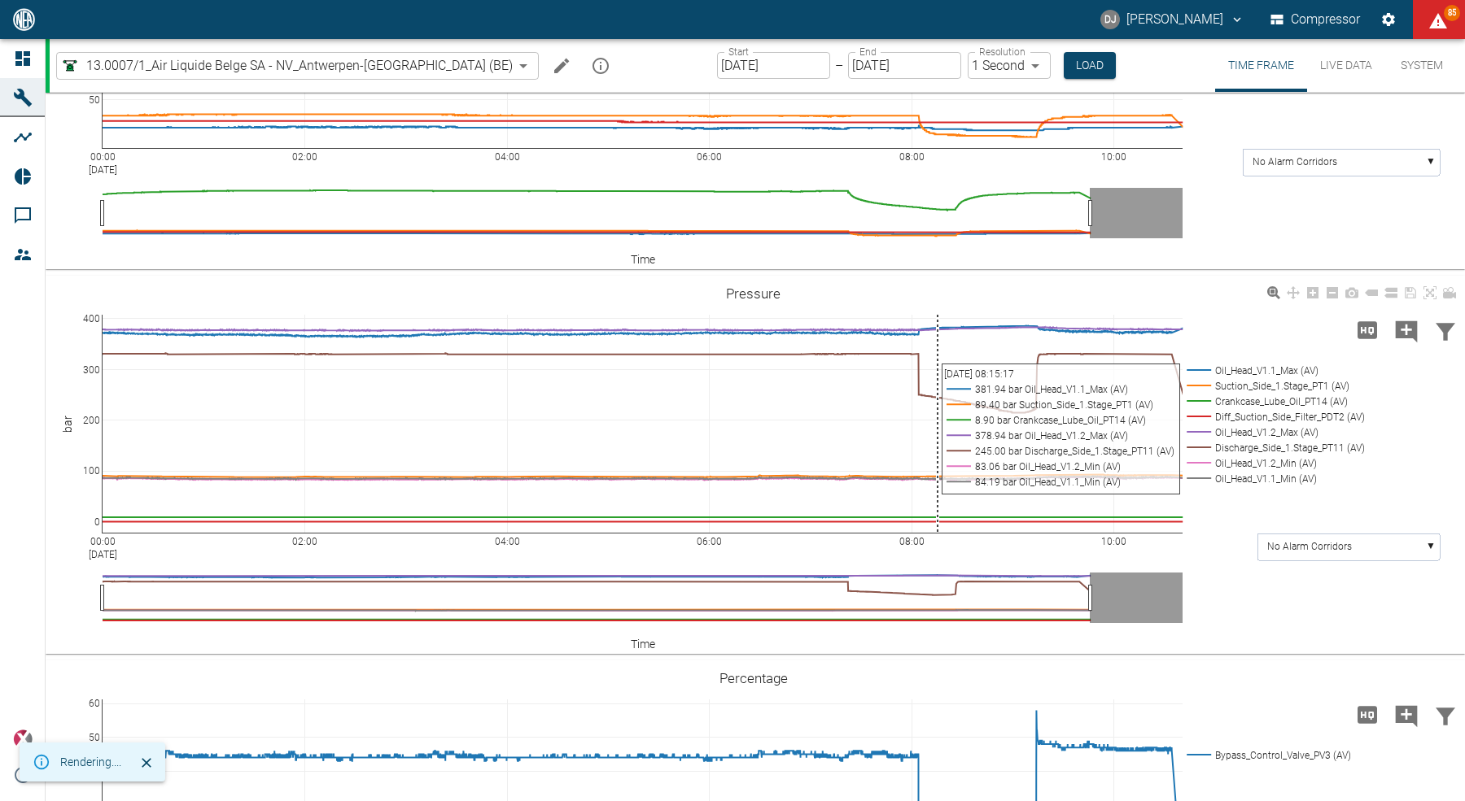
scroll to position [583, 0]
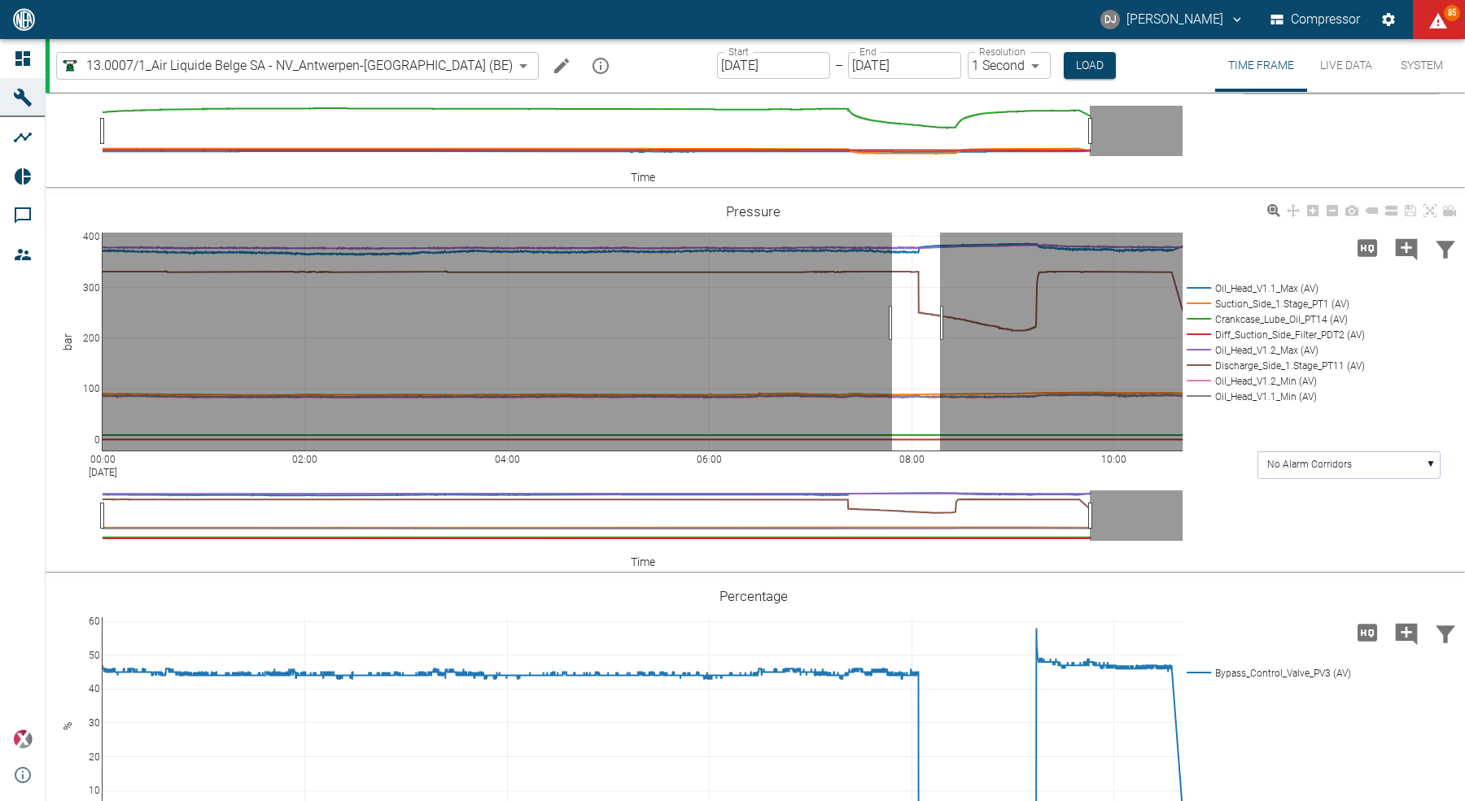
drag, startPoint x: 892, startPoint y: 408, endPoint x: 939, endPoint y: 406, distance: 47.3
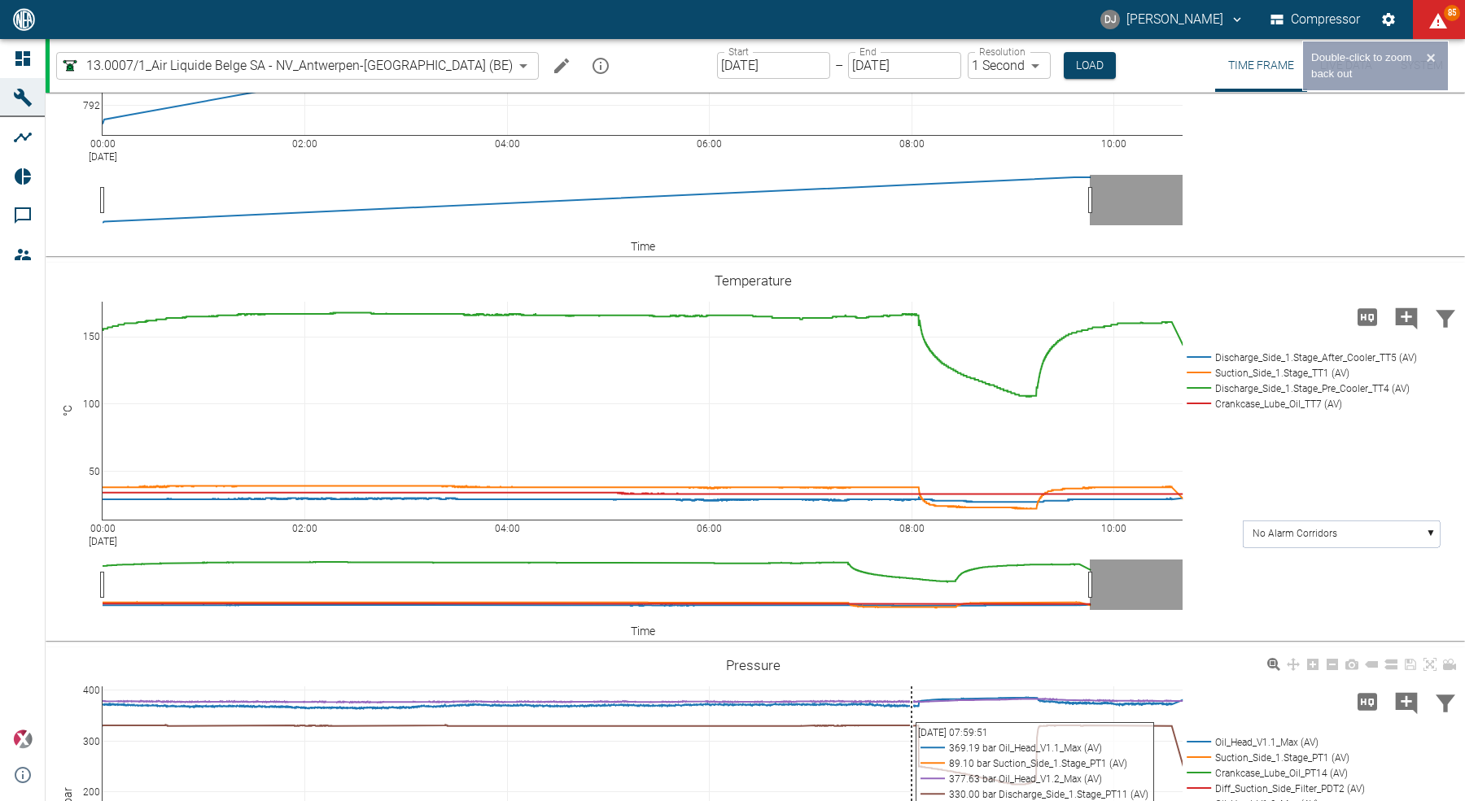
scroll to position [168, 0]
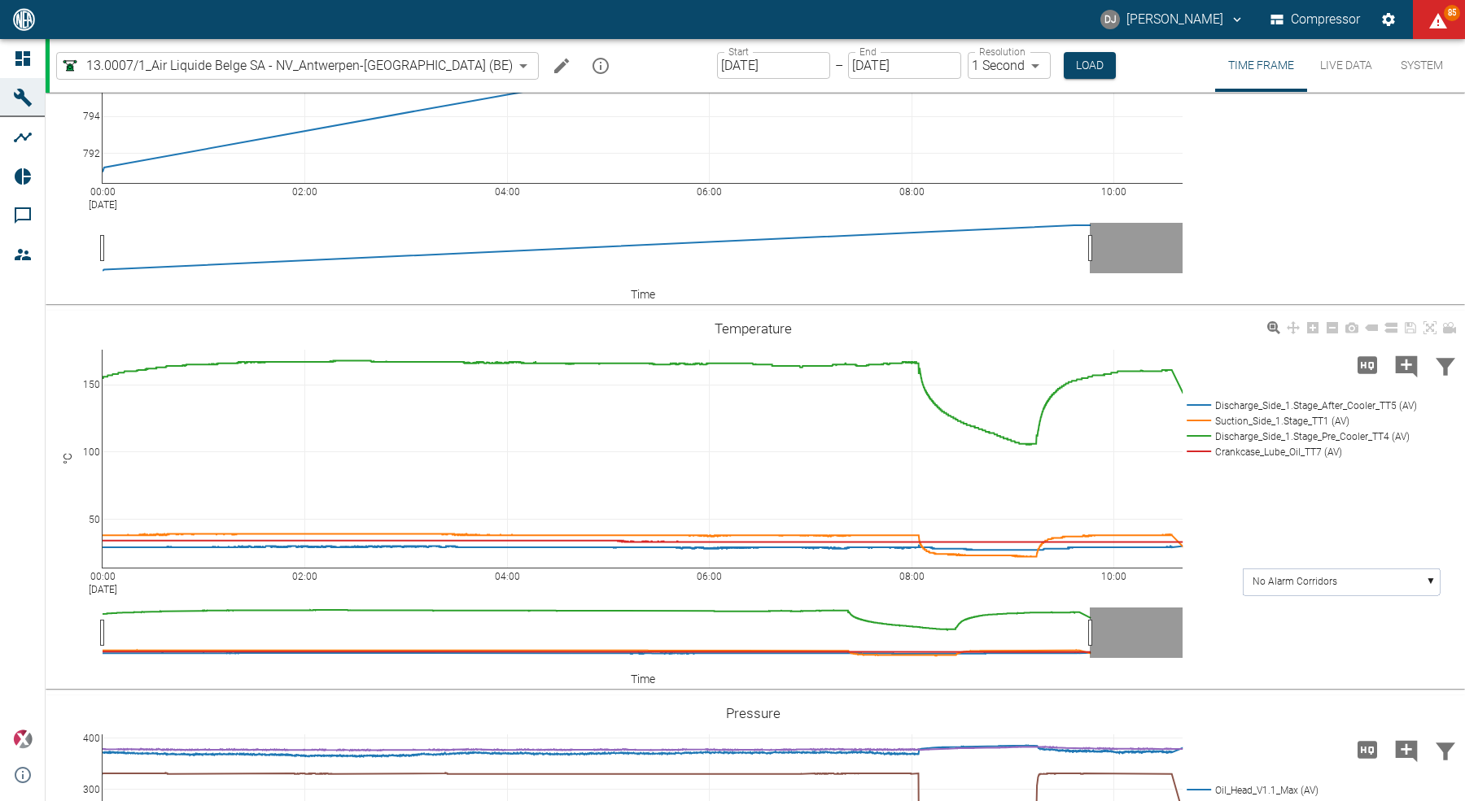
click at [1260, 414] on rect at bounding box center [1299, 420] width 234 height 15
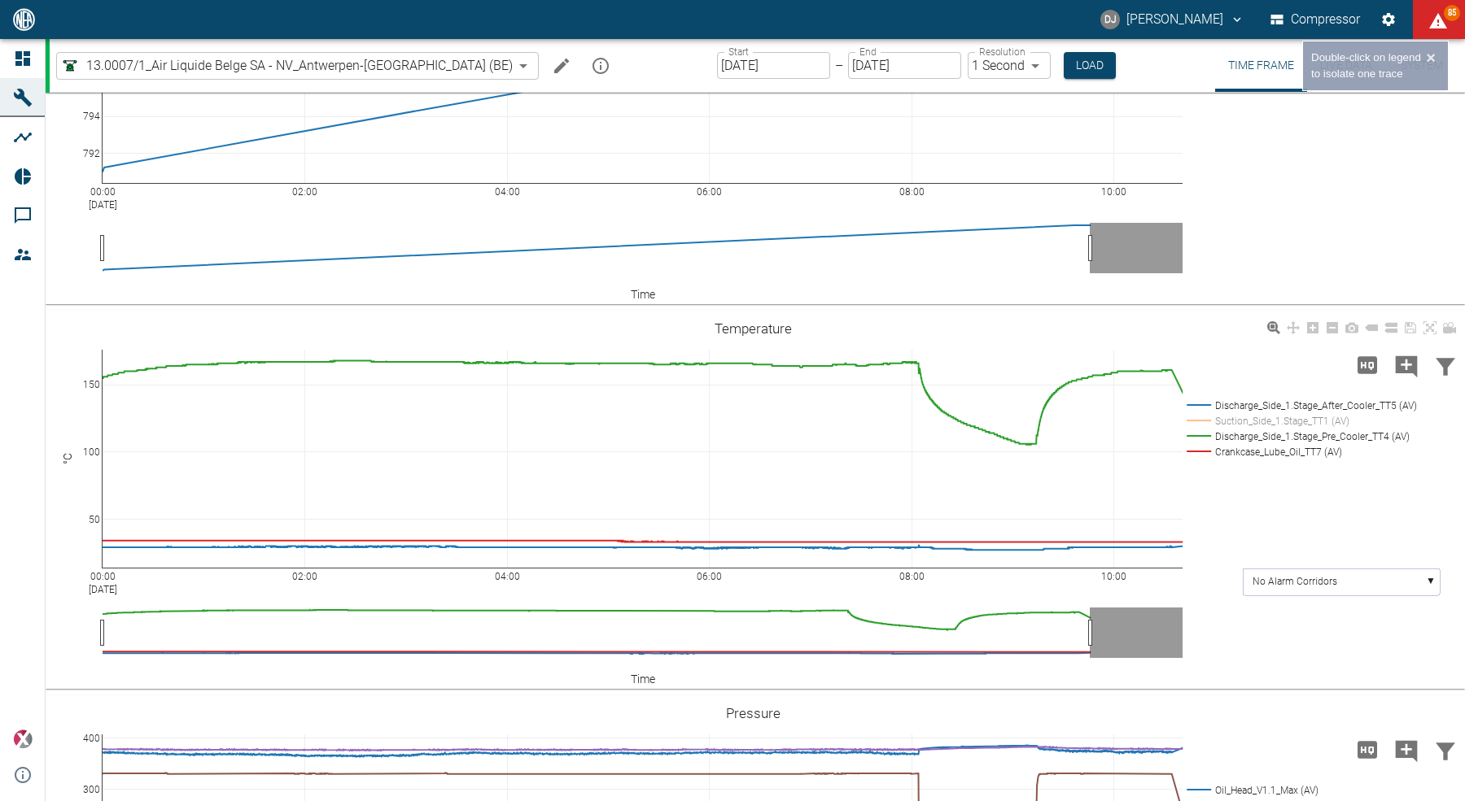
click at [1253, 432] on rect at bounding box center [1299, 436] width 234 height 15
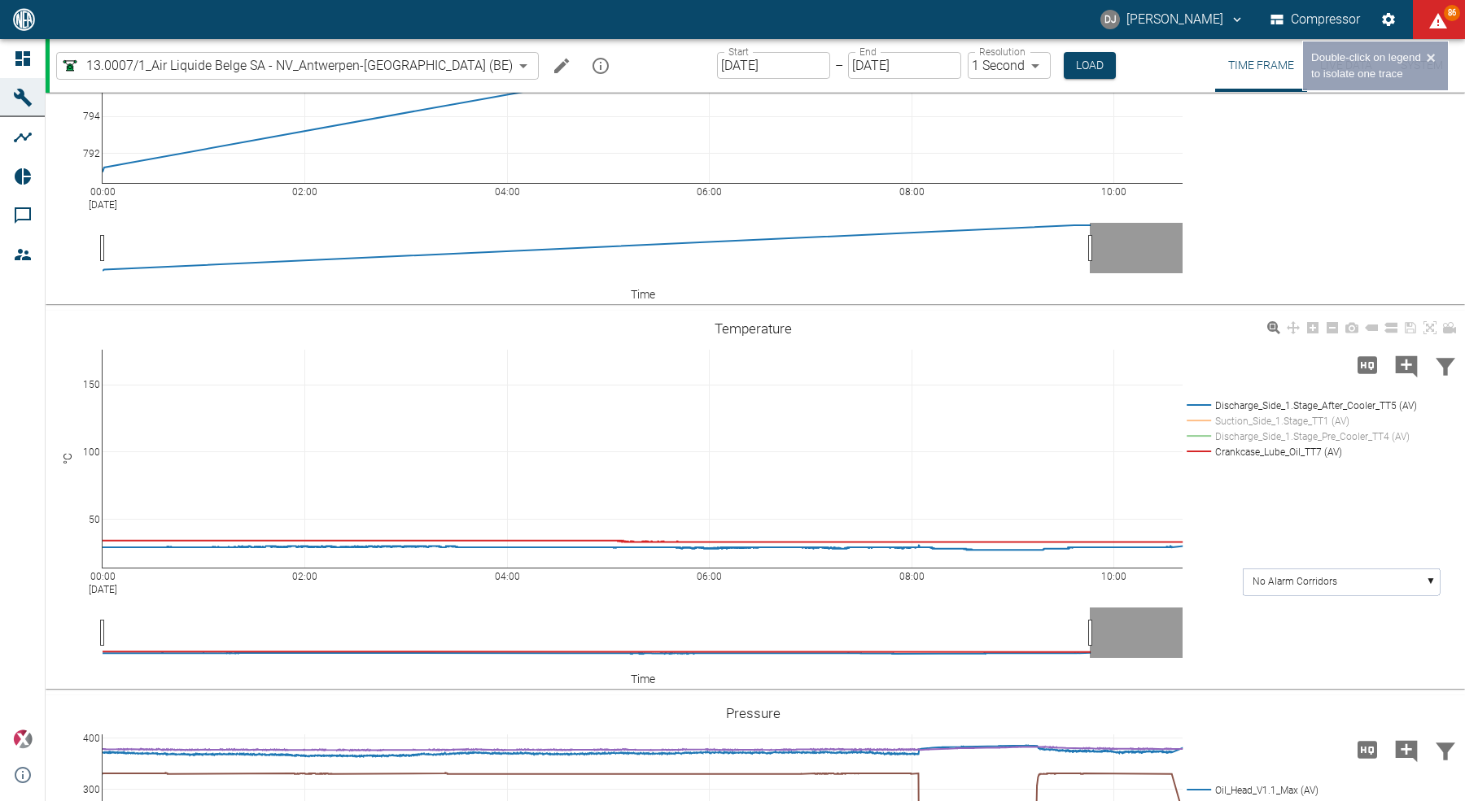
click at [1251, 429] on rect at bounding box center [1299, 436] width 234 height 15
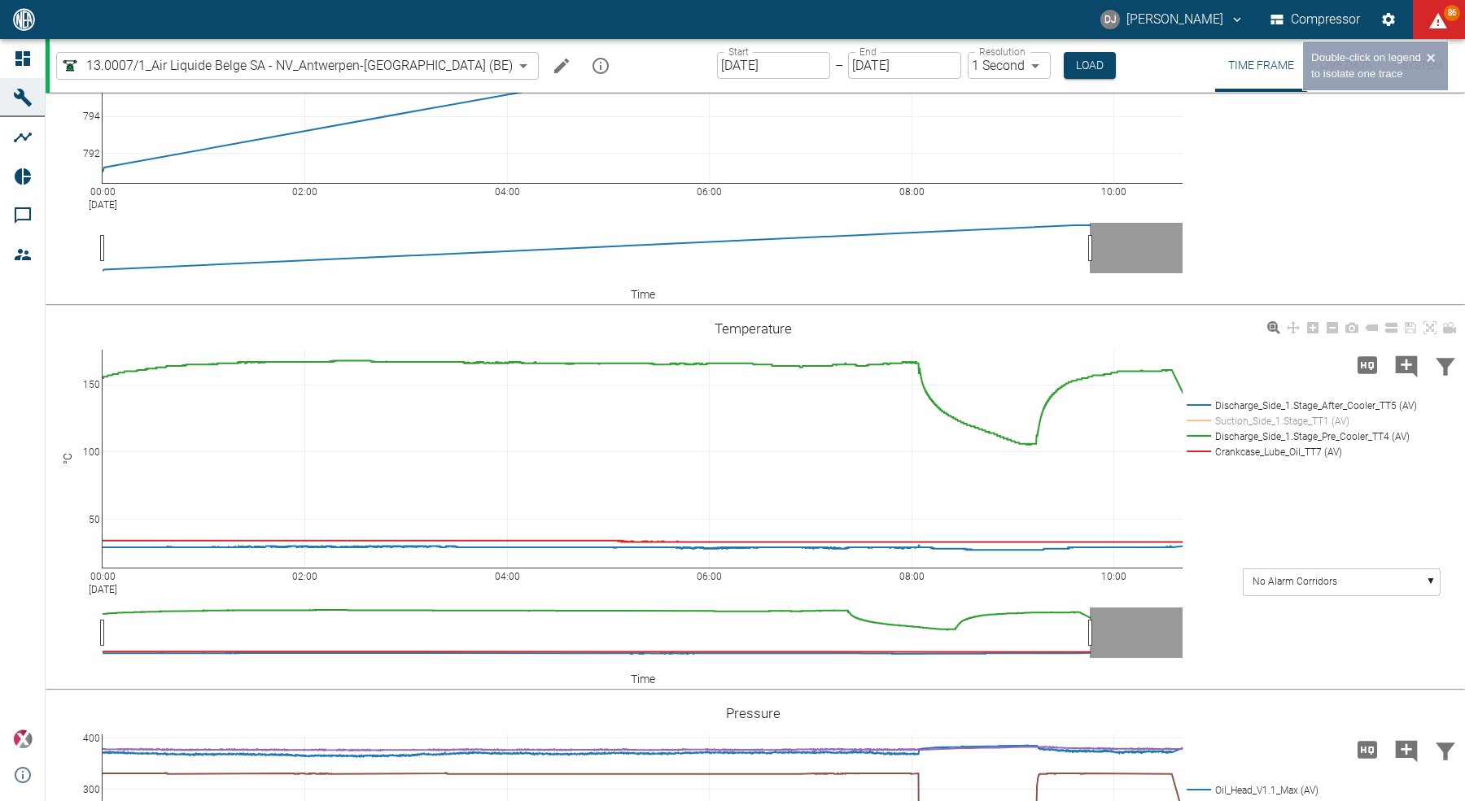
click at [1253, 444] on rect at bounding box center [1299, 451] width 234 height 15
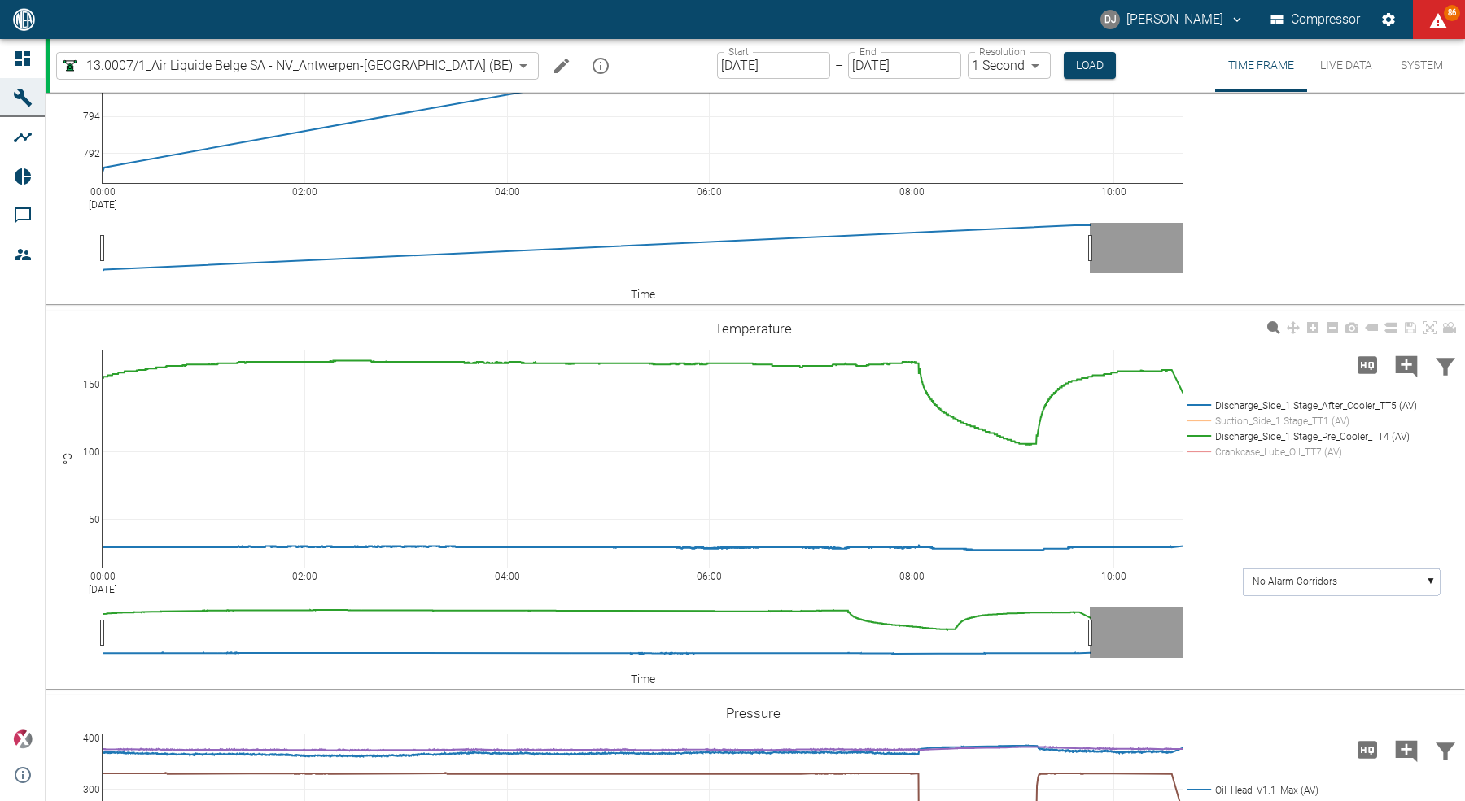
click at [1255, 401] on rect at bounding box center [1299, 405] width 234 height 15
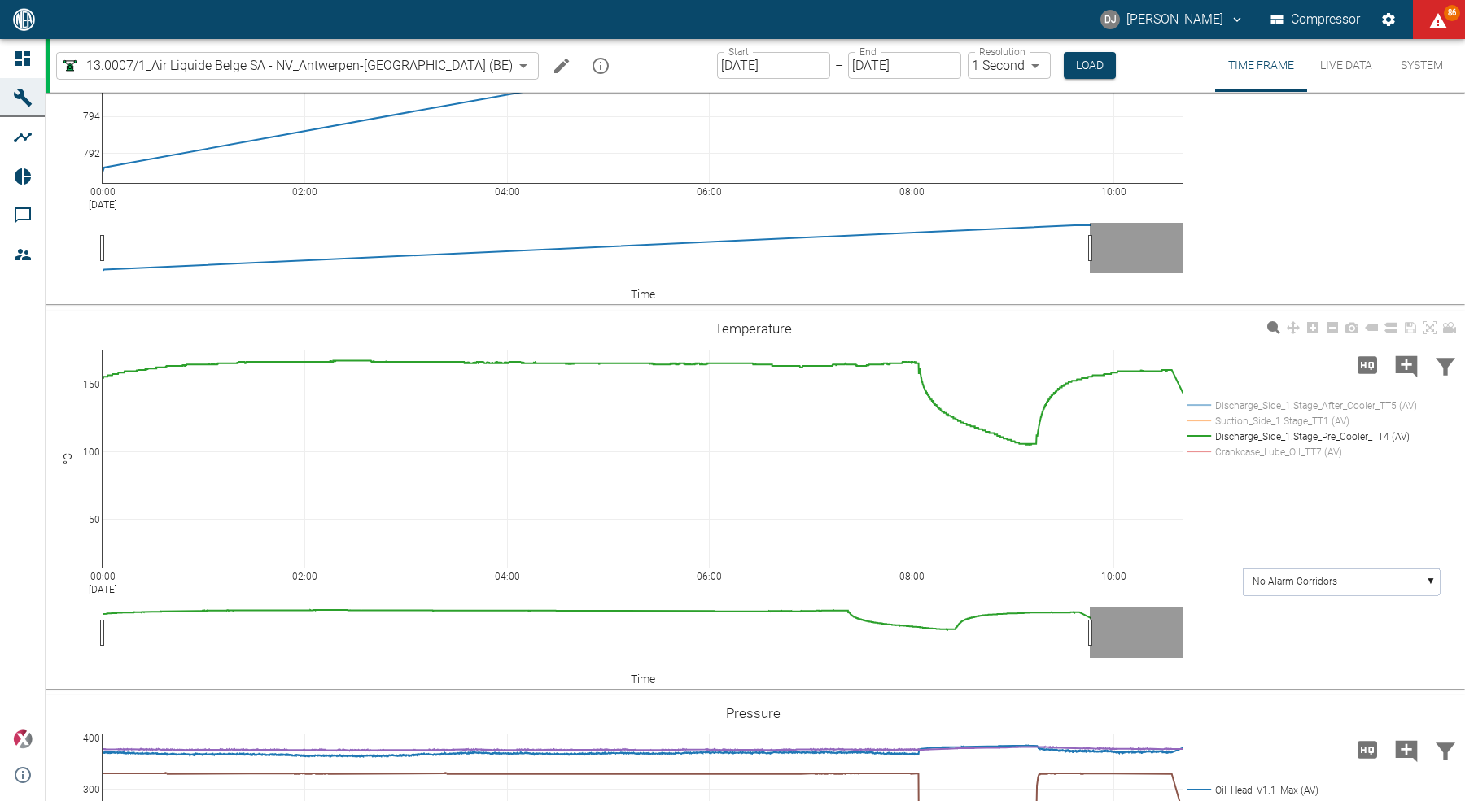
click at [1254, 402] on rect at bounding box center [1299, 405] width 234 height 15
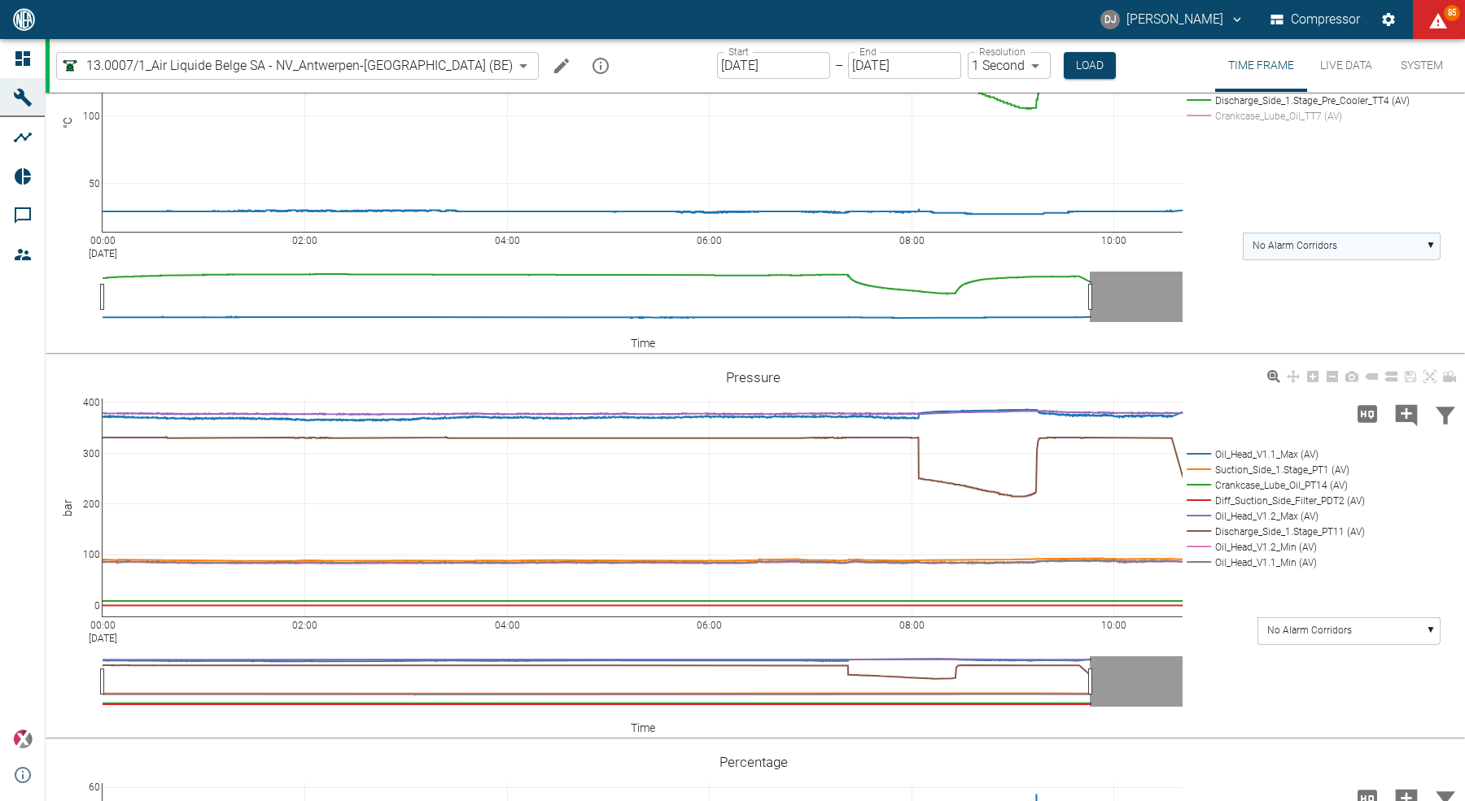
scroll to position [503, 0]
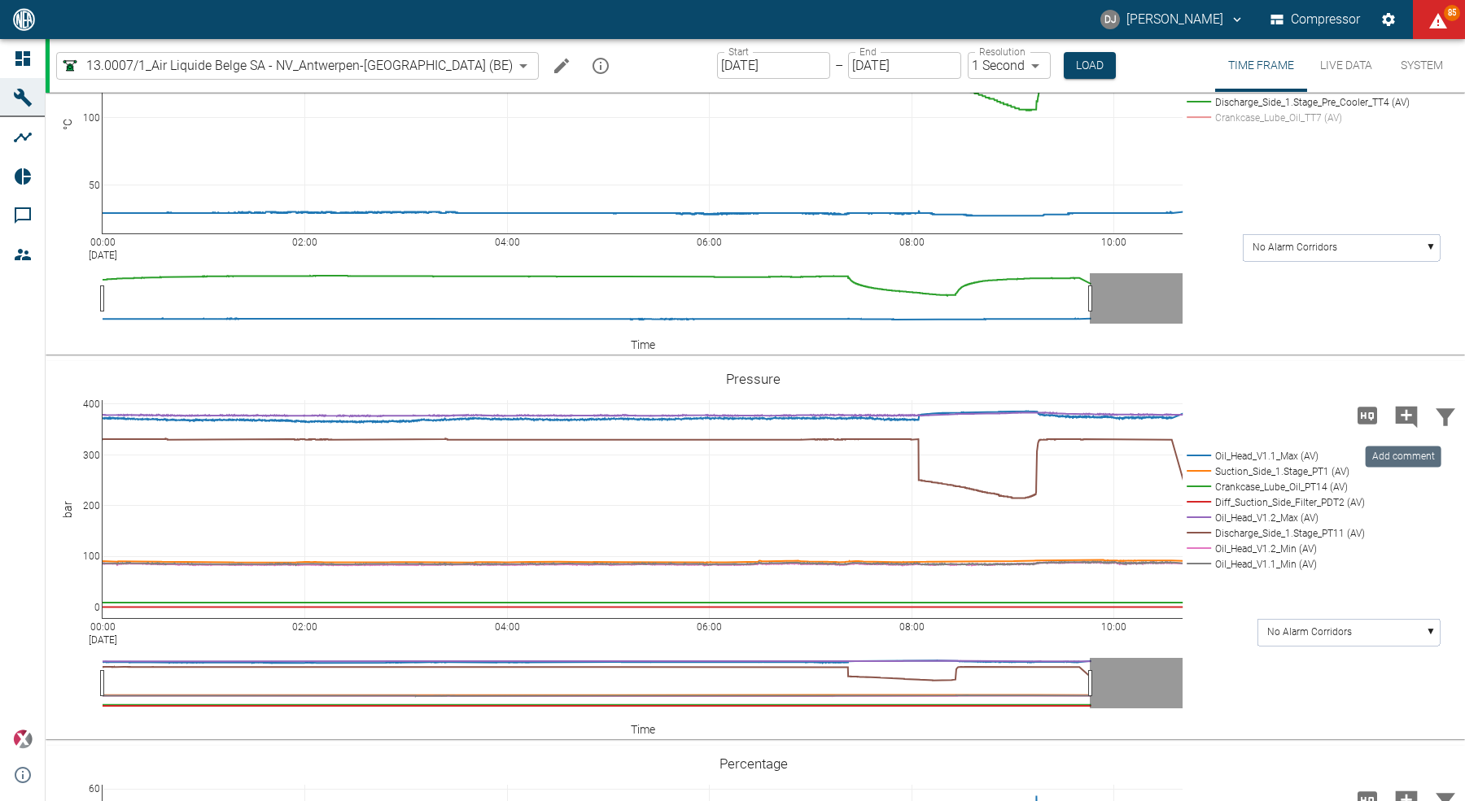
click at [1397, 414] on icon "Add comment" at bounding box center [1406, 417] width 22 height 22
click at [1316, 417] on button "Next" at bounding box center [1327, 415] width 39 height 24
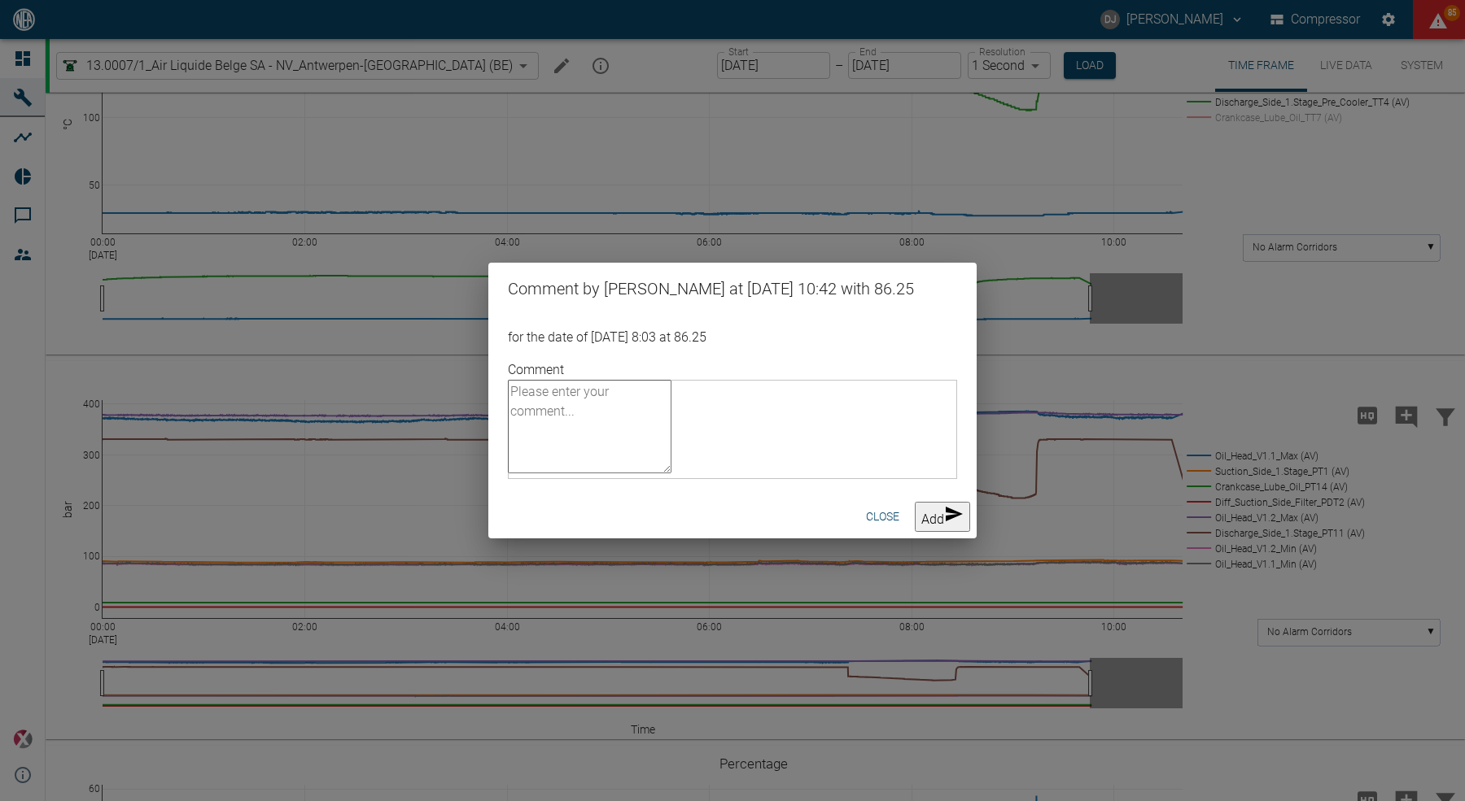
click at [671, 440] on textarea "Comment" at bounding box center [590, 427] width 164 height 94
type textarea "drop pressure"
click at [922, 527] on button "Add" at bounding box center [942, 517] width 55 height 30
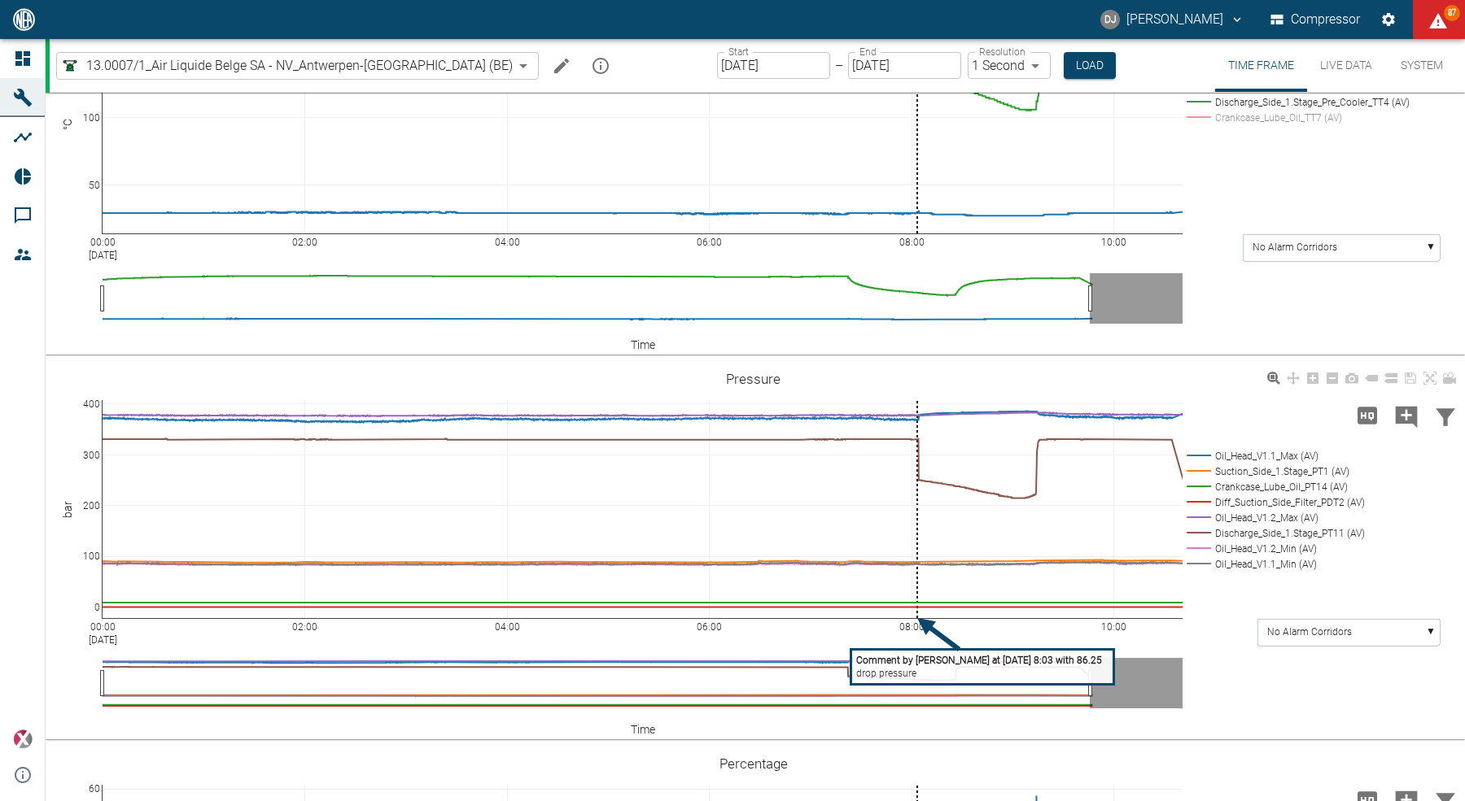
click at [938, 669] on rect at bounding box center [982, 667] width 263 height 35
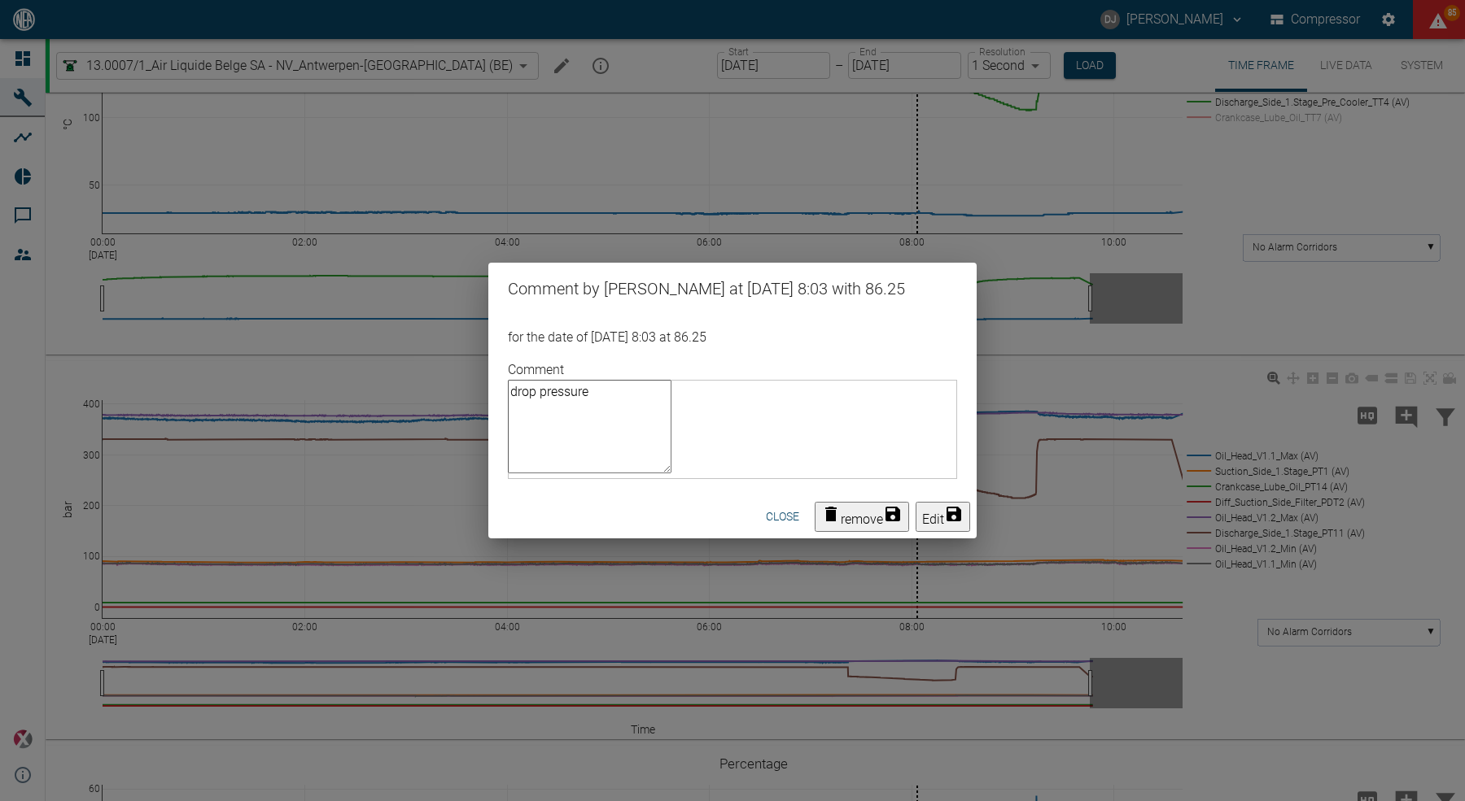
click at [756, 522] on button "Close" at bounding box center [782, 517] width 52 height 30
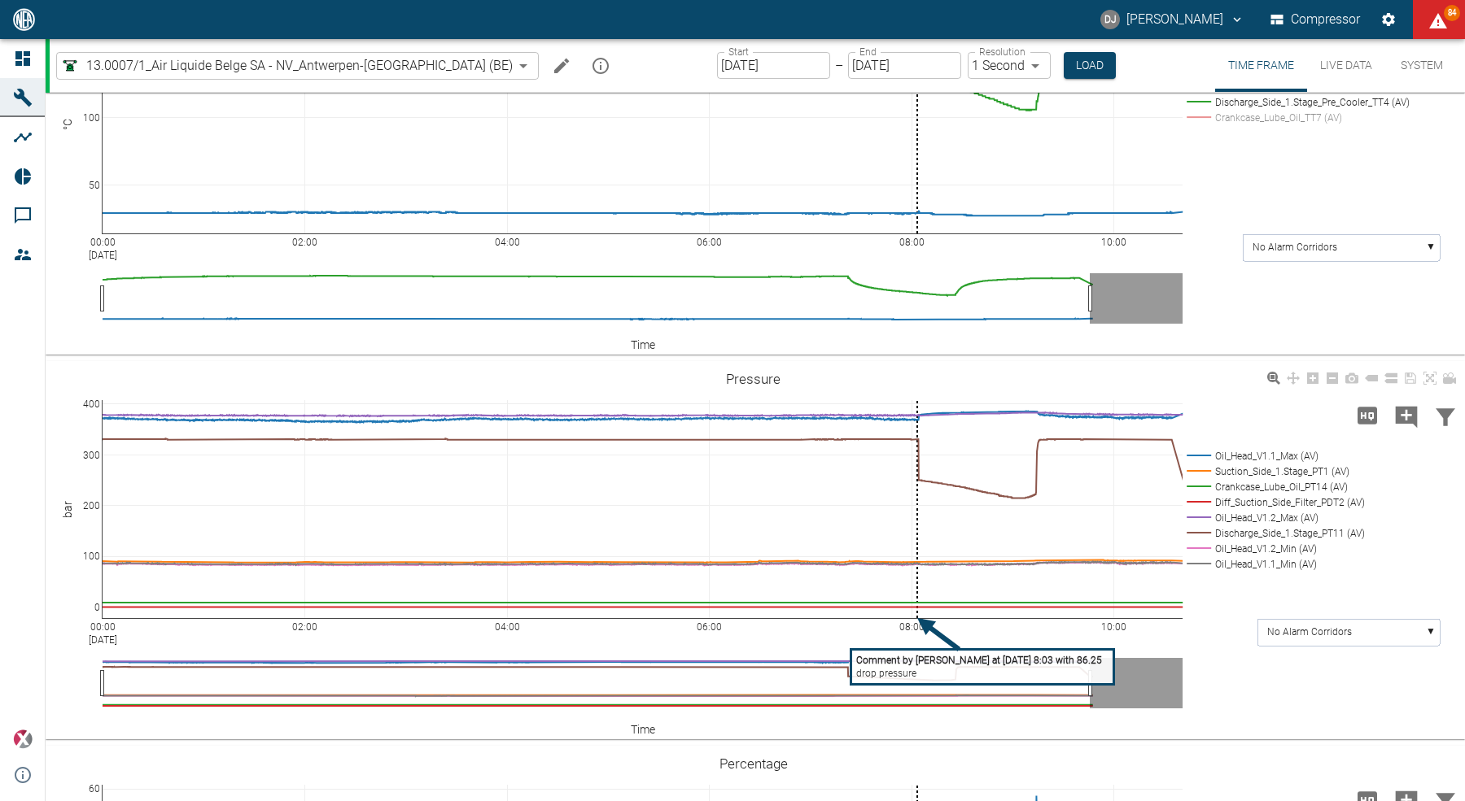
click at [913, 657] on tspan "Comment by David Jasper at 28/08/2025 8:03 with 86.25" at bounding box center [979, 660] width 246 height 11
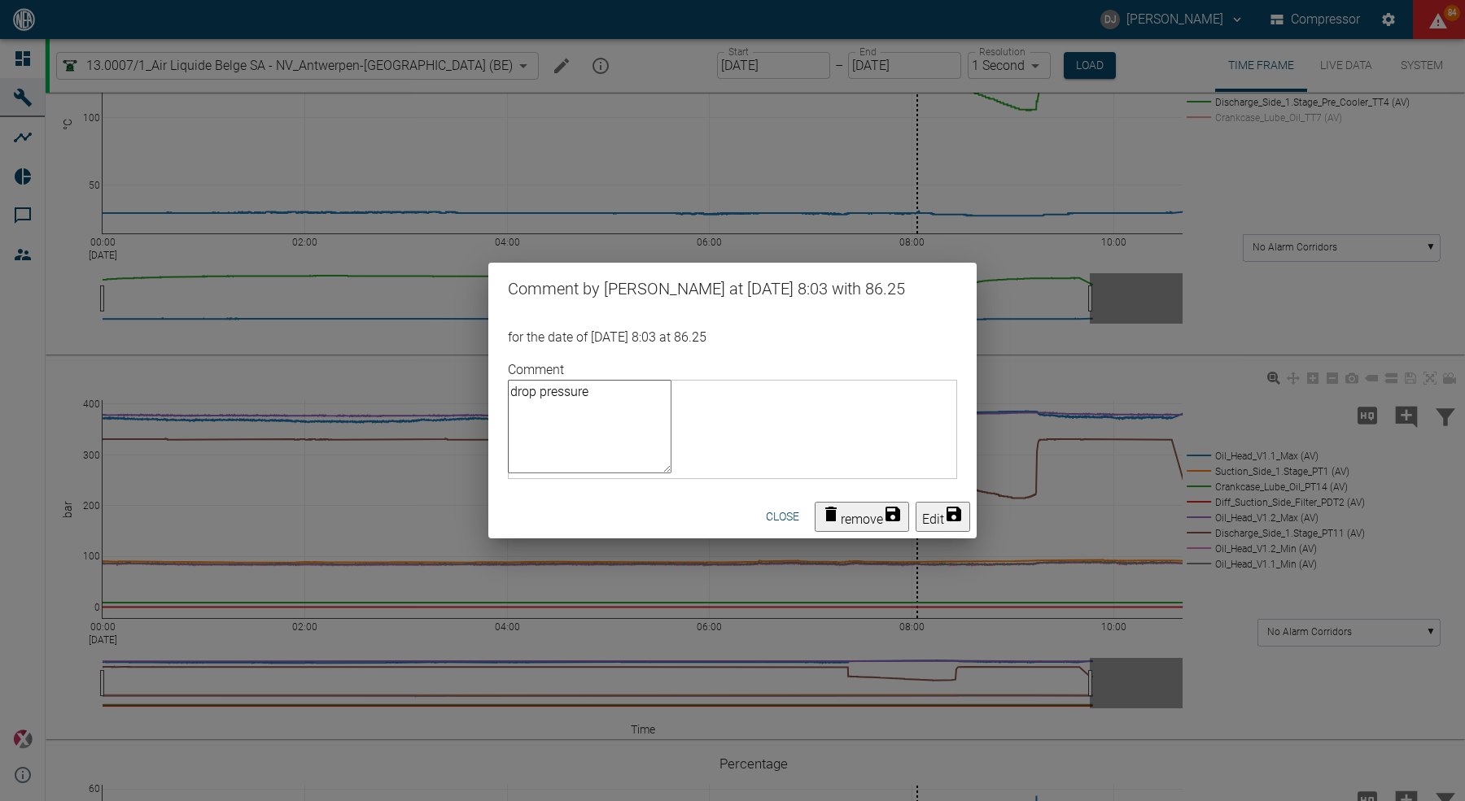
click at [831, 520] on button "remove" at bounding box center [861, 517] width 94 height 30
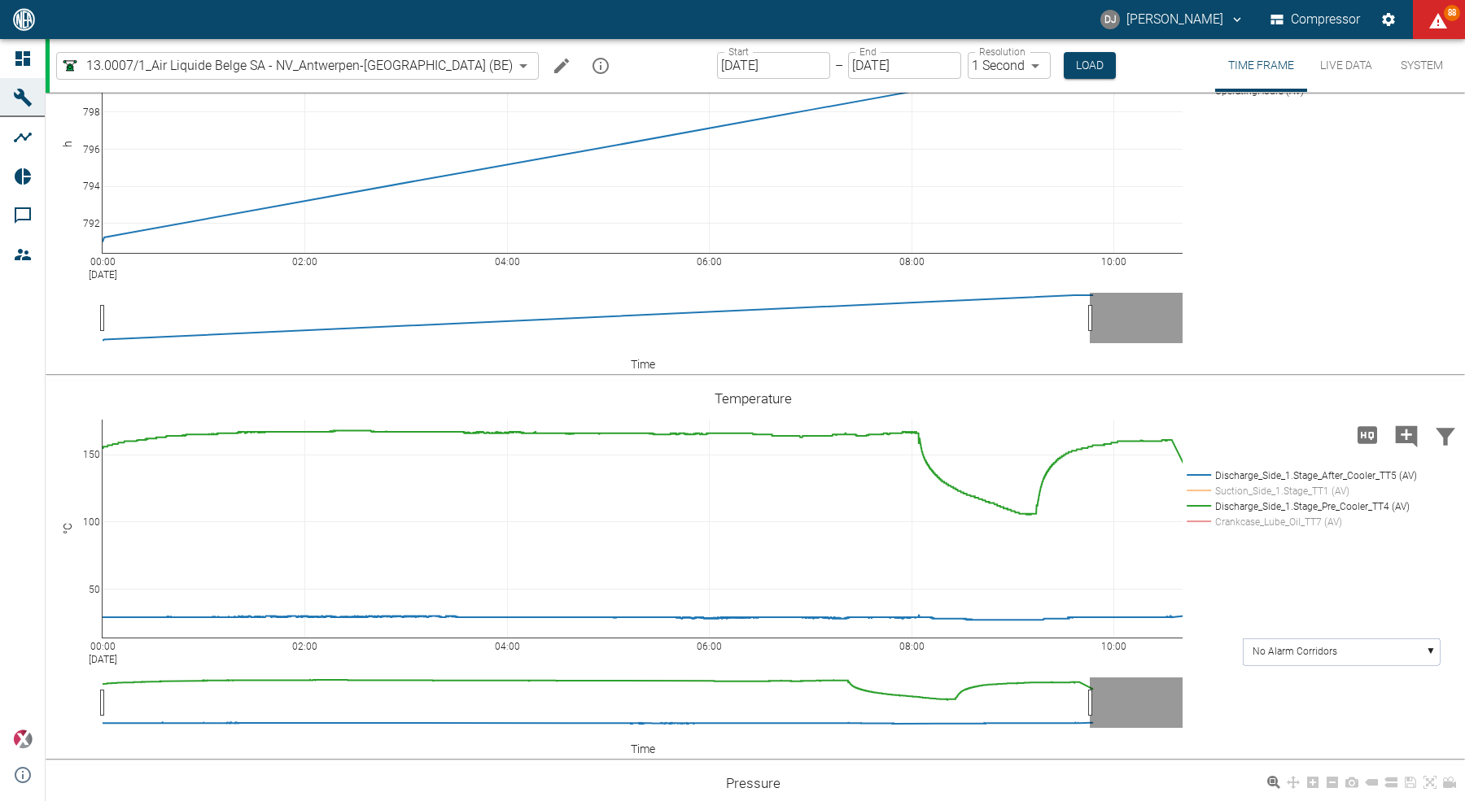
scroll to position [0, 0]
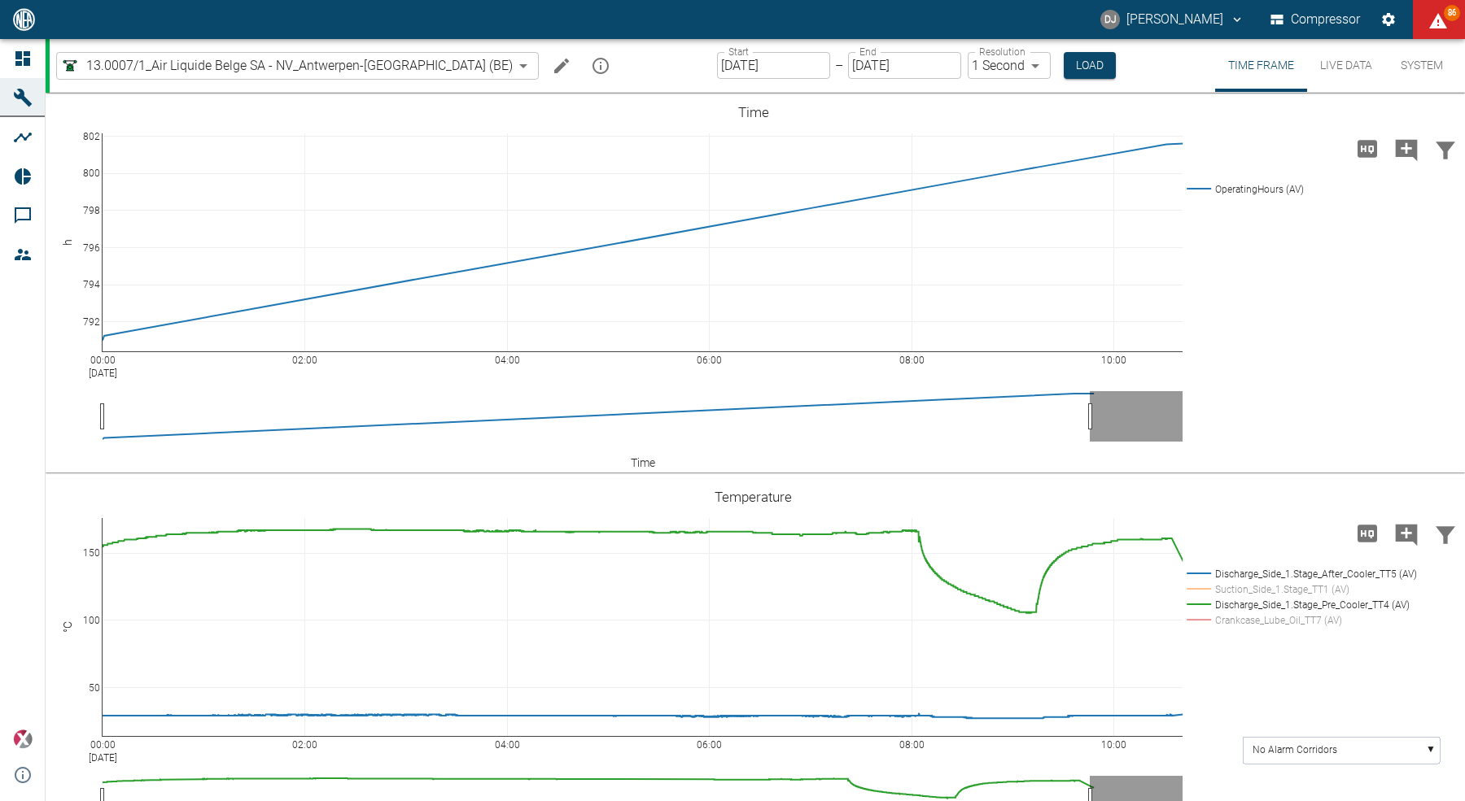
click at [717, 67] on input "08/28/2025" at bounding box center [773, 65] width 113 height 27
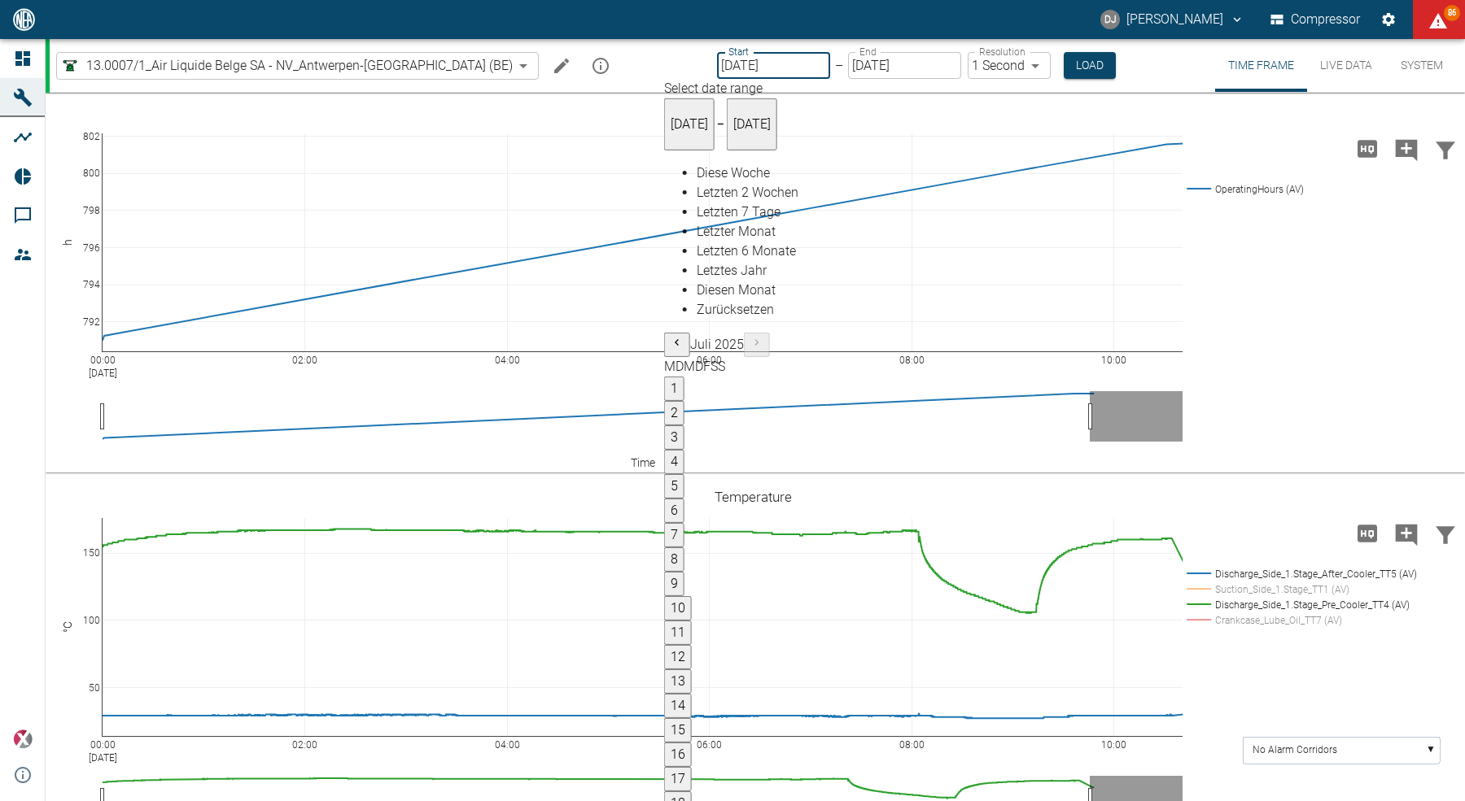
click at [714, 220] on span "Letzten 7 Tage" at bounding box center [738, 211] width 84 height 15
type input "08/21/2025"
type input "2min"
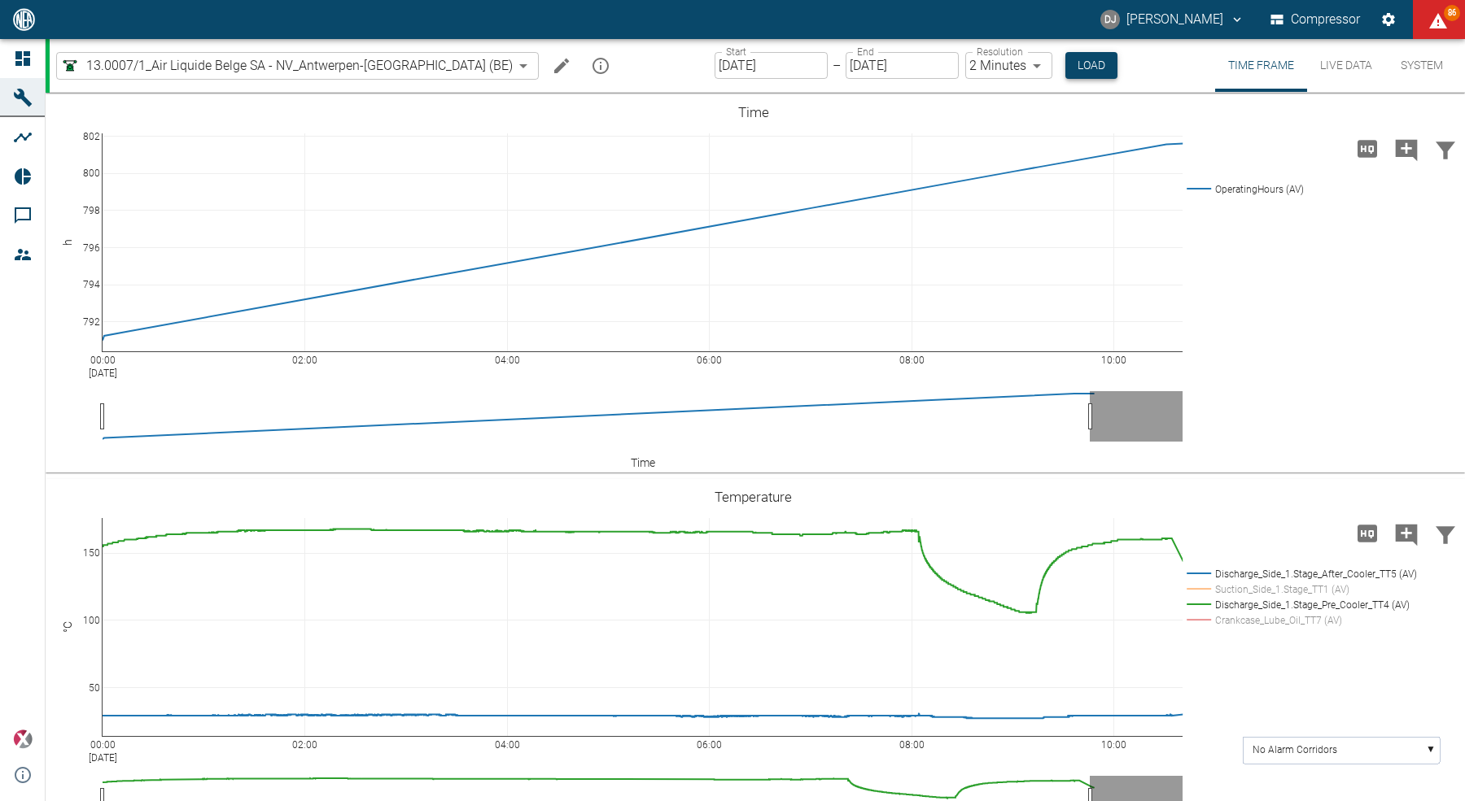
click at [1065, 72] on button "Load" at bounding box center [1091, 65] width 52 height 27
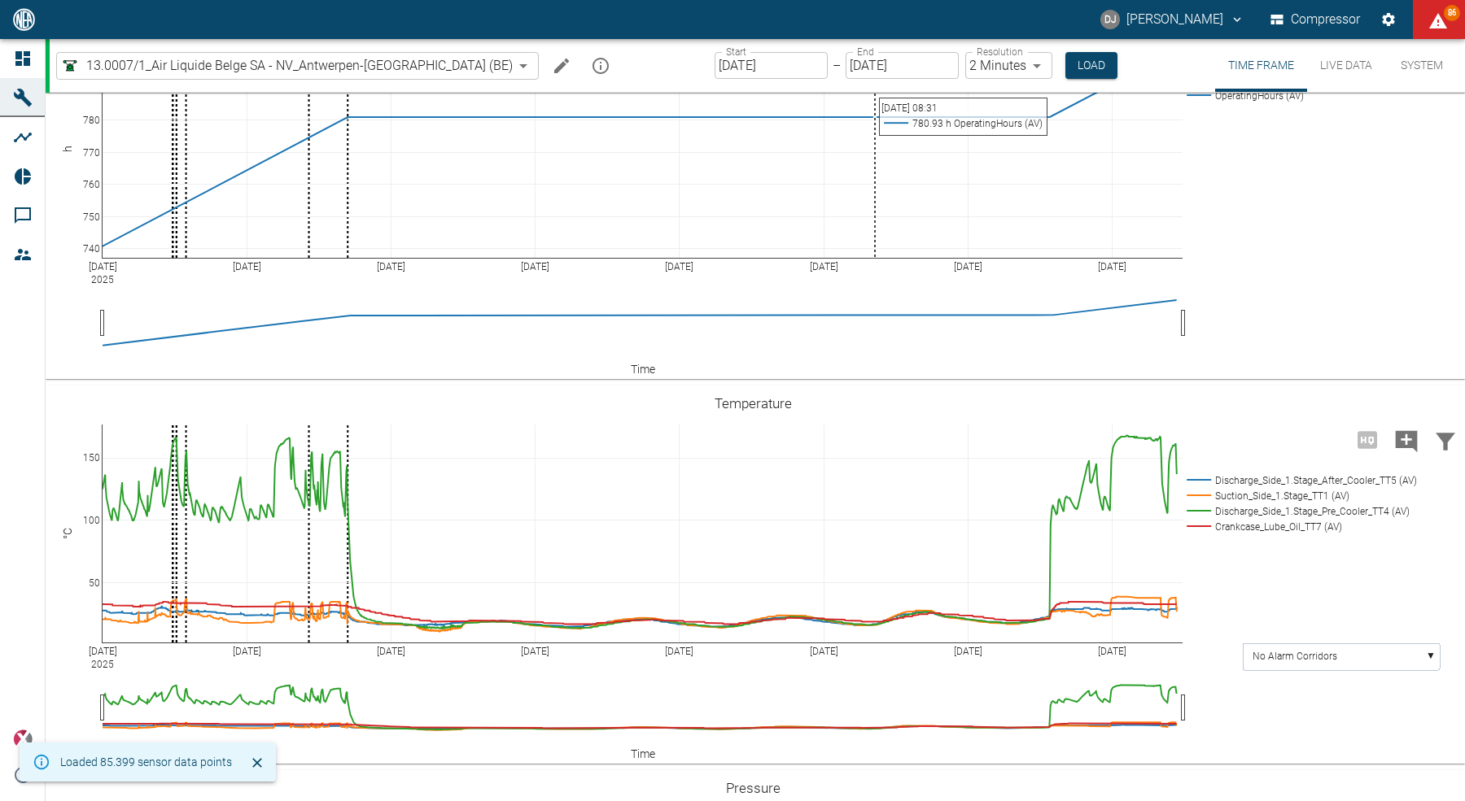
scroll to position [95, 0]
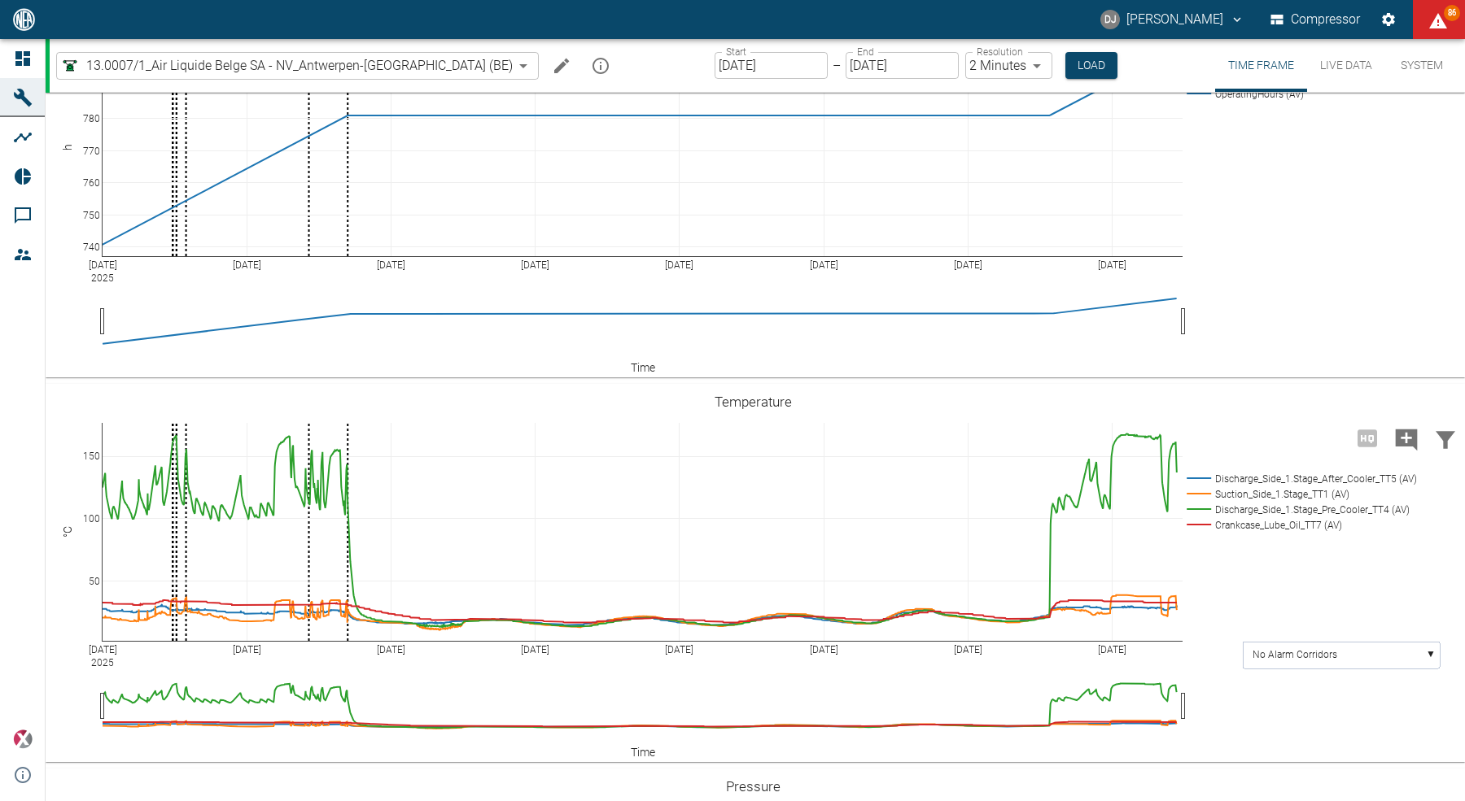
click at [714, 66] on input "08/21/2025" at bounding box center [770, 65] width 113 height 27
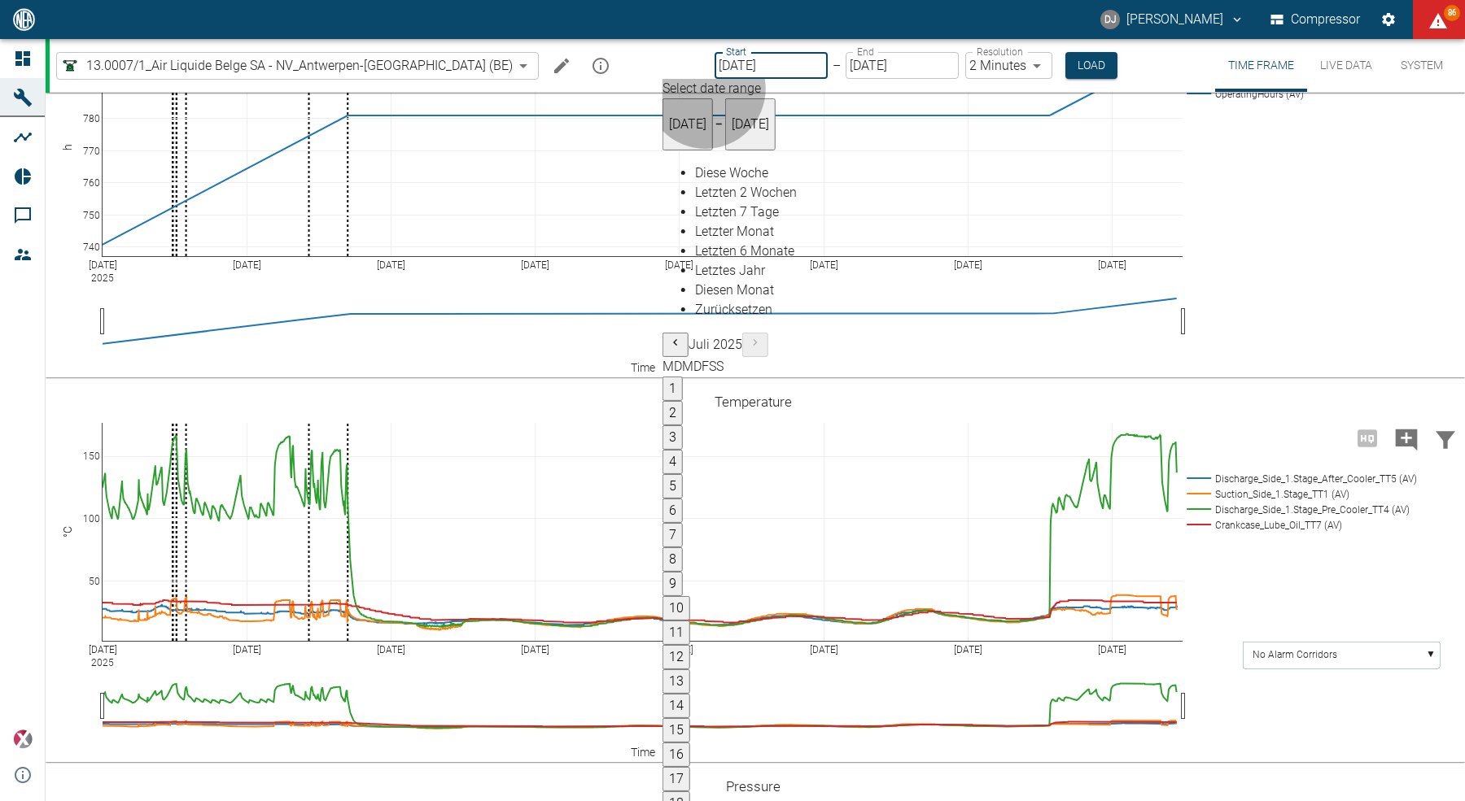
click at [718, 259] on span "Letzten 6 Monate" at bounding box center [744, 250] width 99 height 15
type input "02/01/2025"
type input "10min"
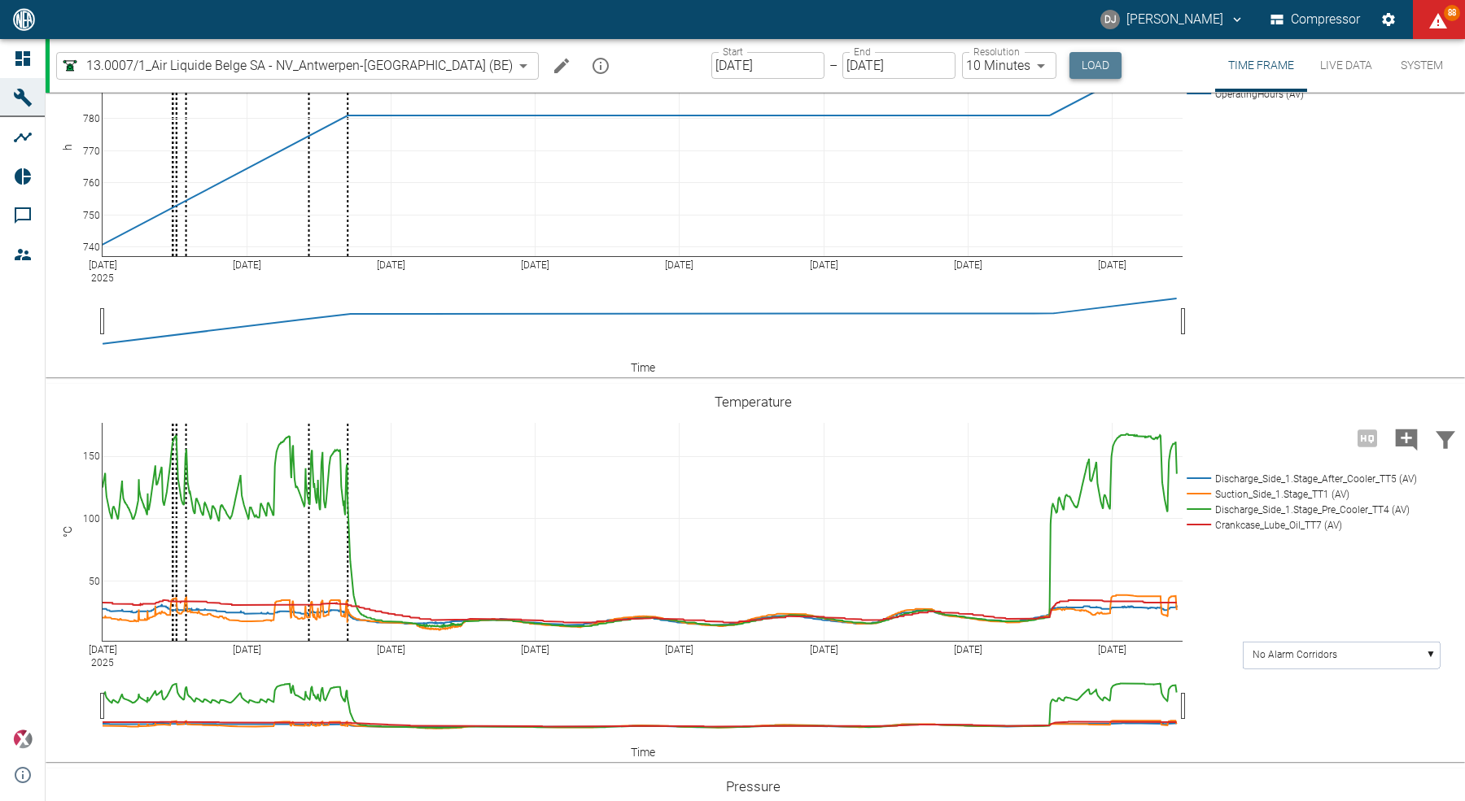
click at [1069, 68] on button "Load" at bounding box center [1095, 65] width 52 height 27
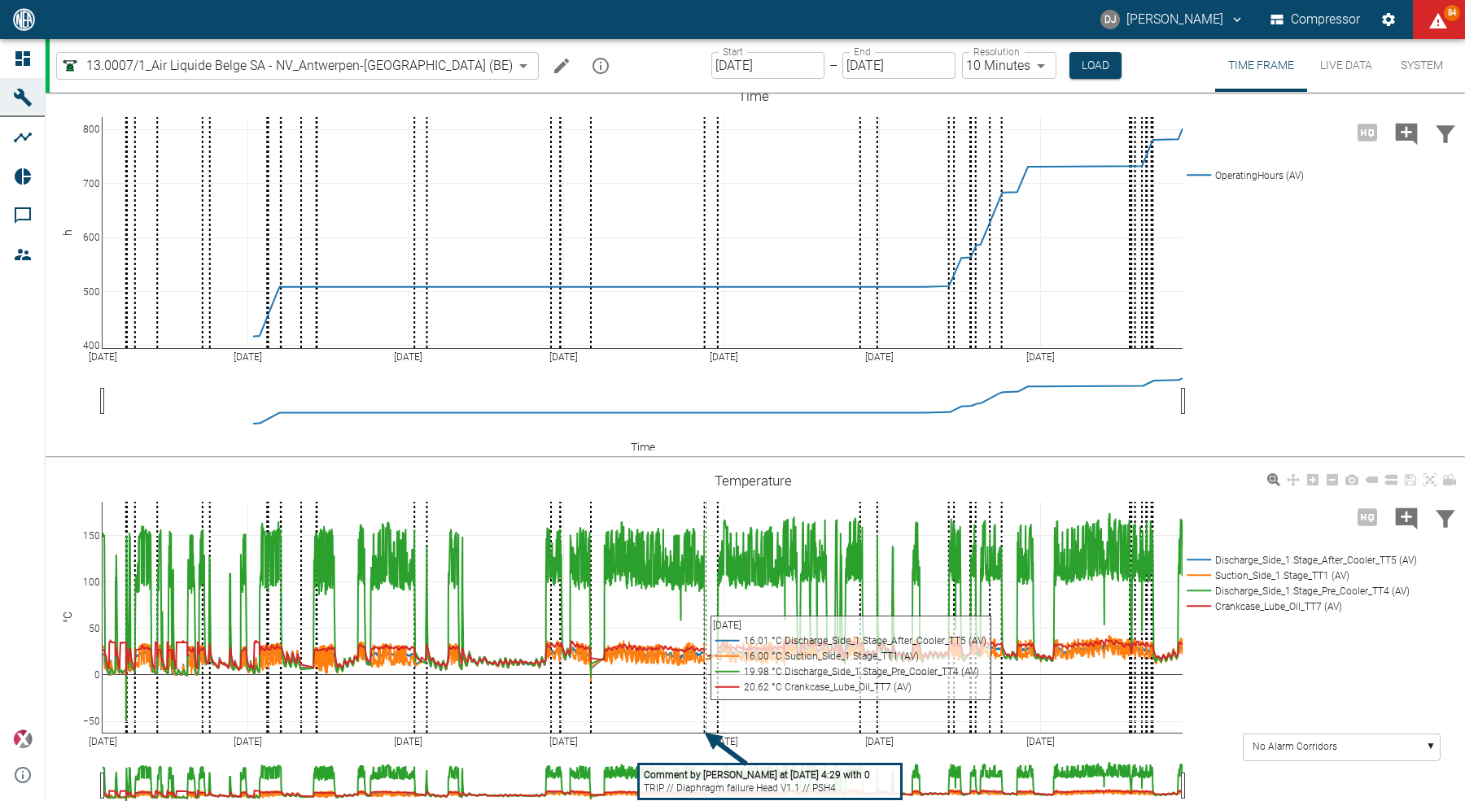
scroll to position [50, 0]
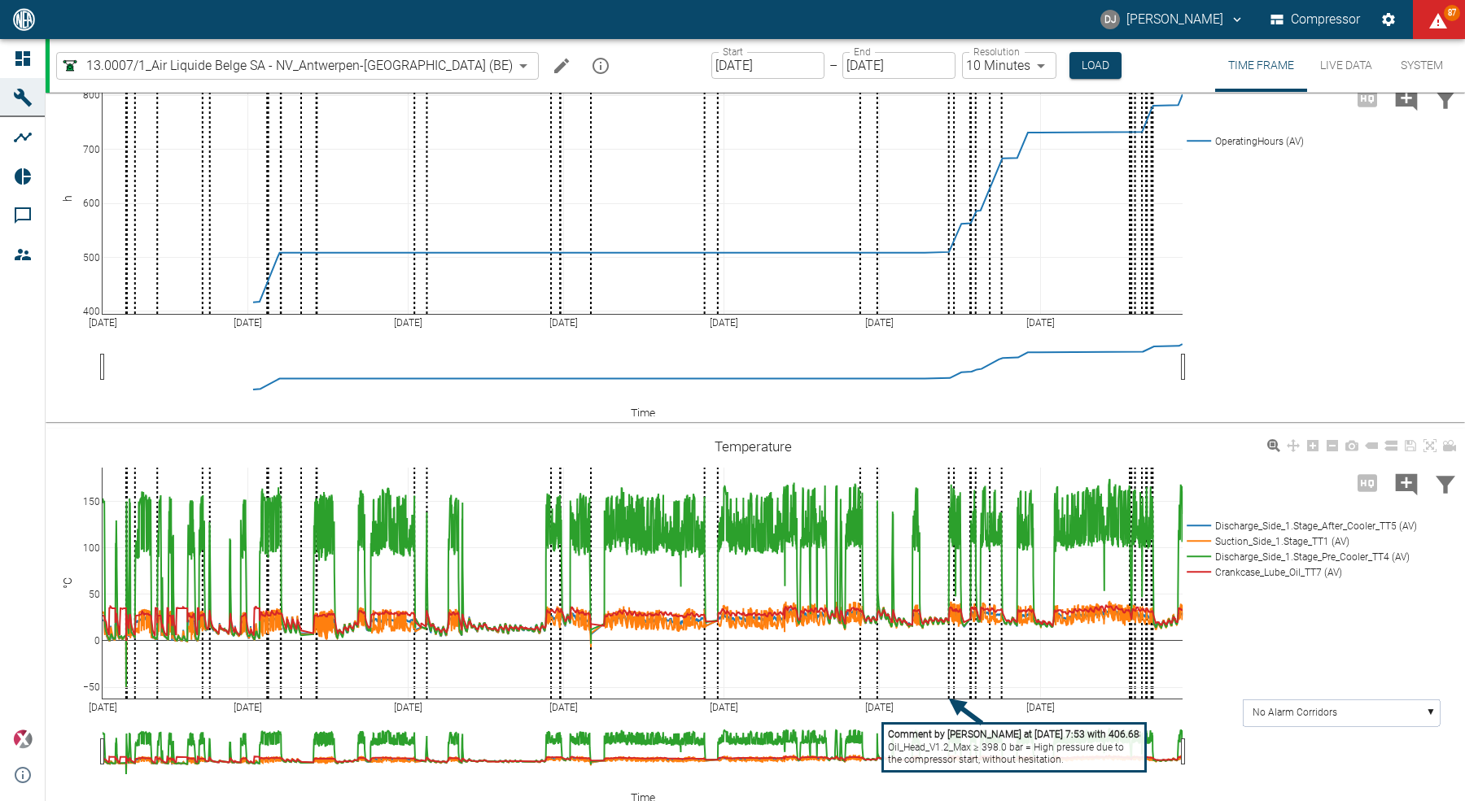
click at [946, 743] on tspan "Oil_Head_V1.2_Max ≥ 398.0 bar = High pressure due to" at bounding box center [1006, 747] width 236 height 11
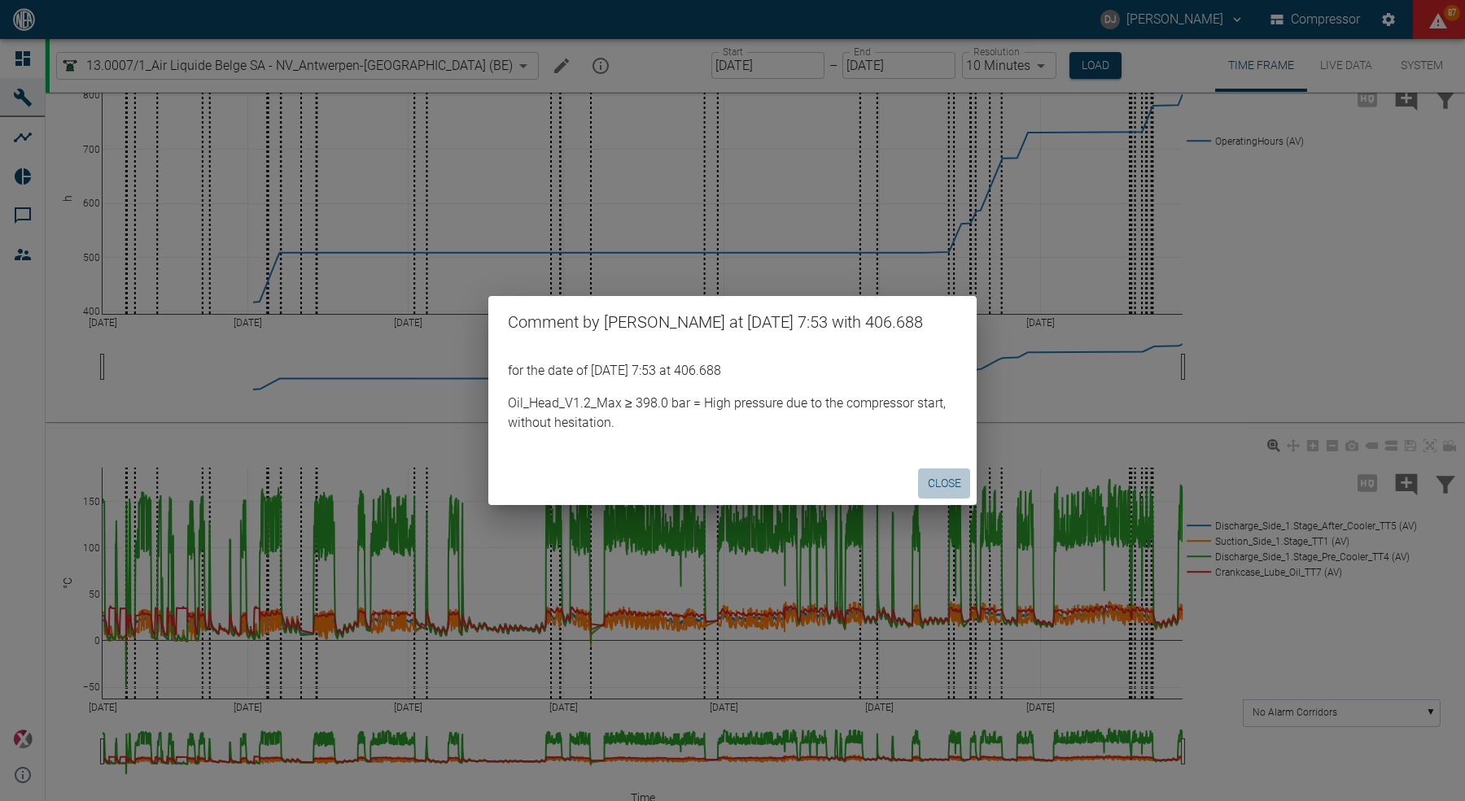
click at [936, 481] on button "Close" at bounding box center [944, 484] width 52 height 30
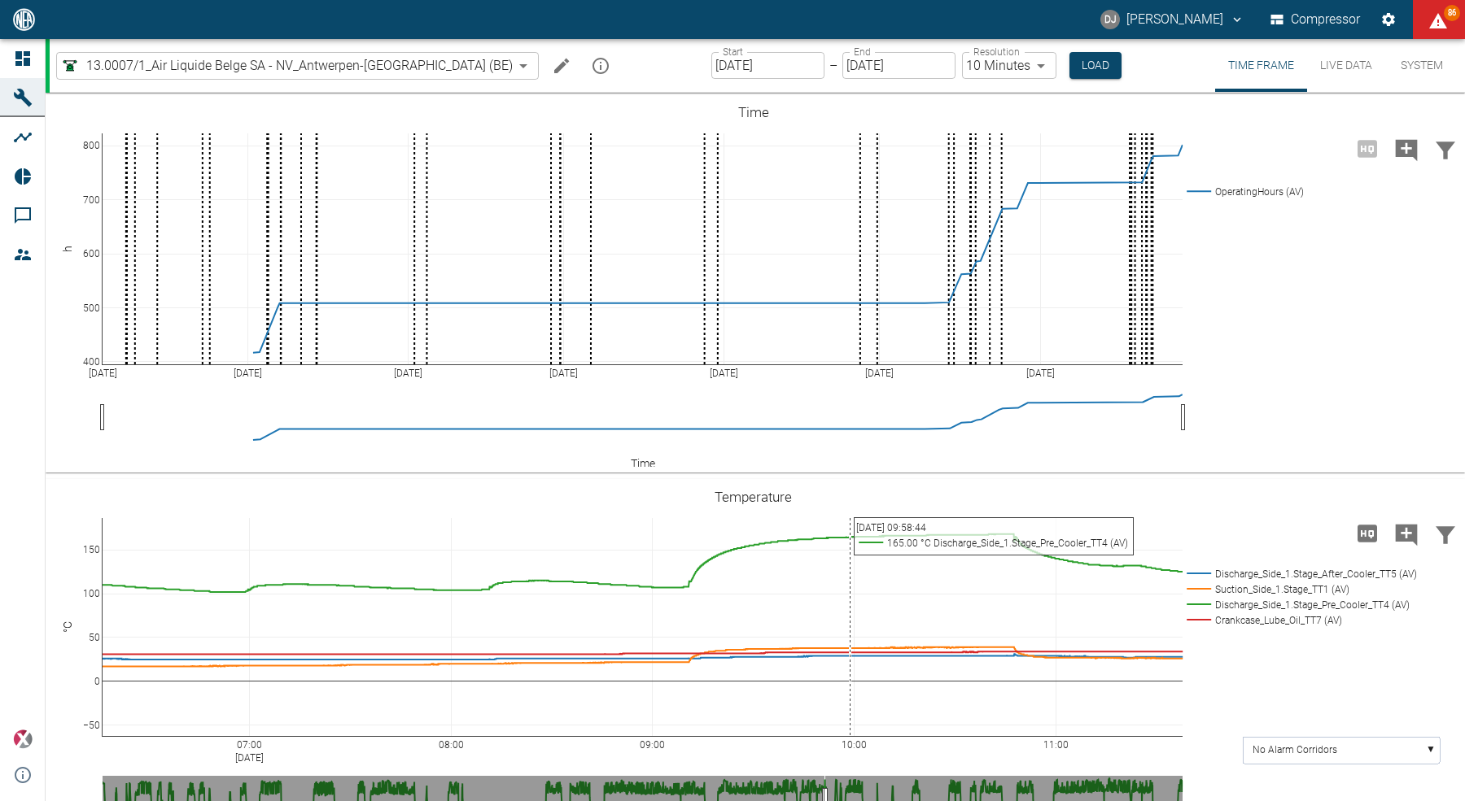
scroll to position [50, 0]
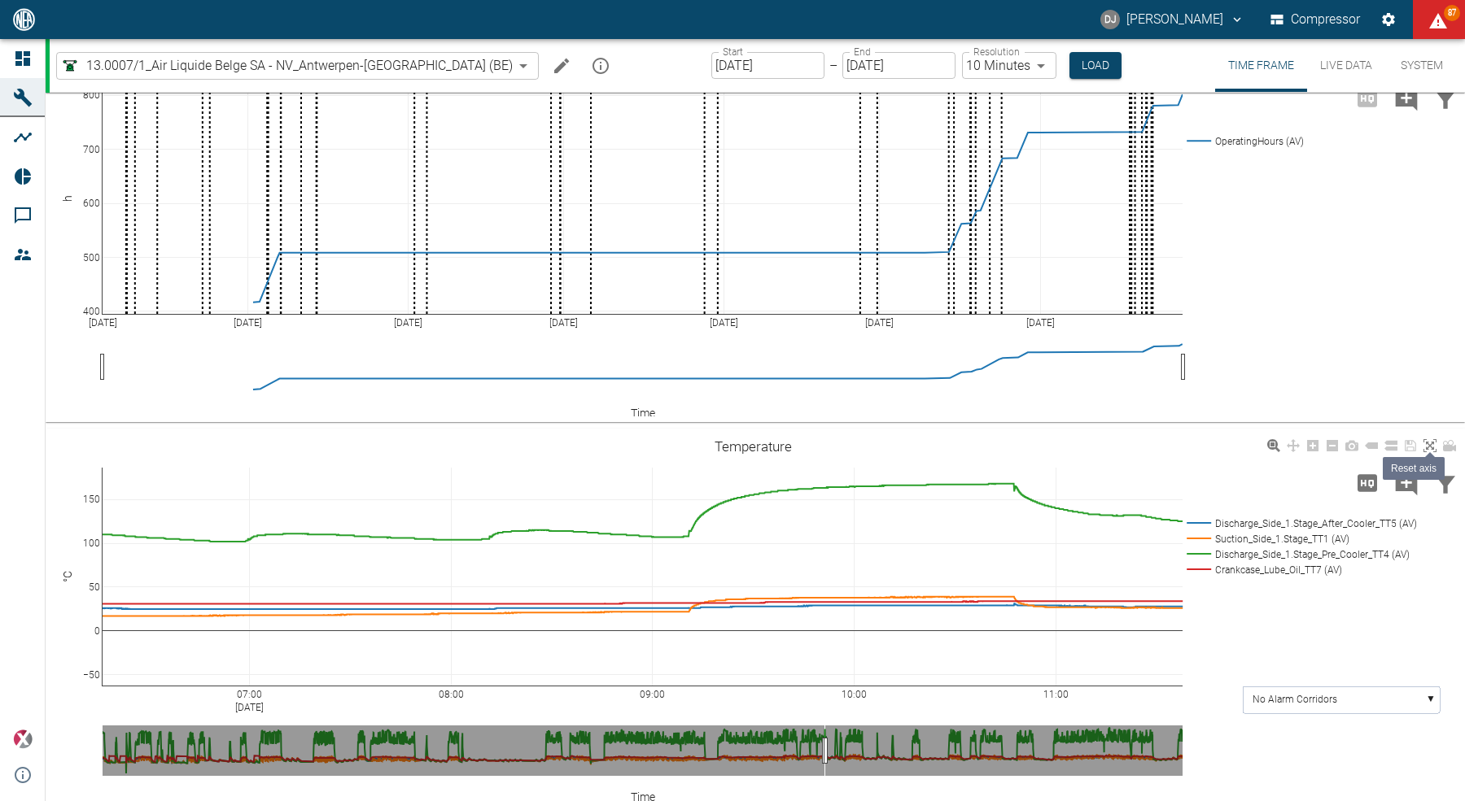
click at [1424, 444] on icon at bounding box center [1429, 445] width 13 height 13
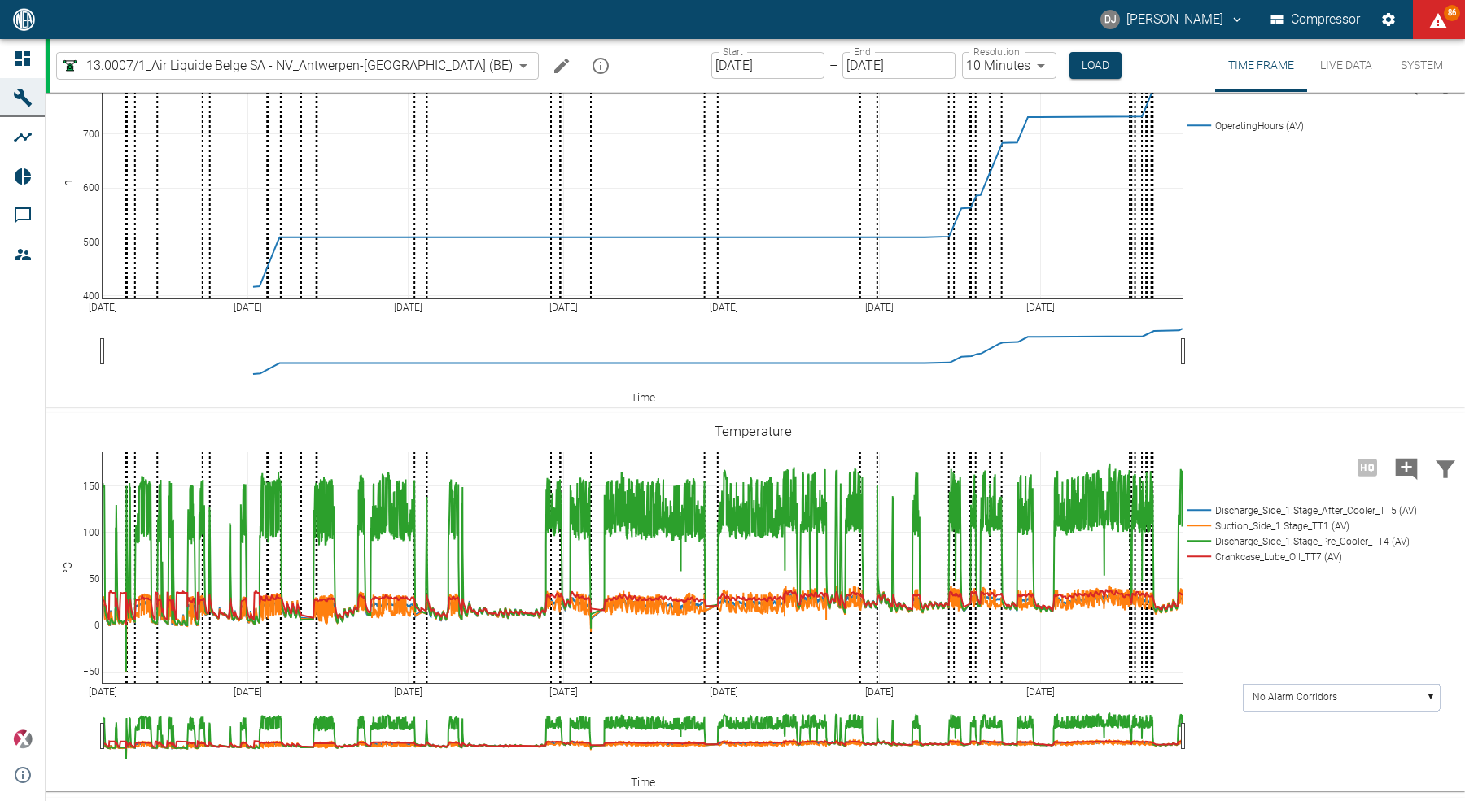
scroll to position [0, 0]
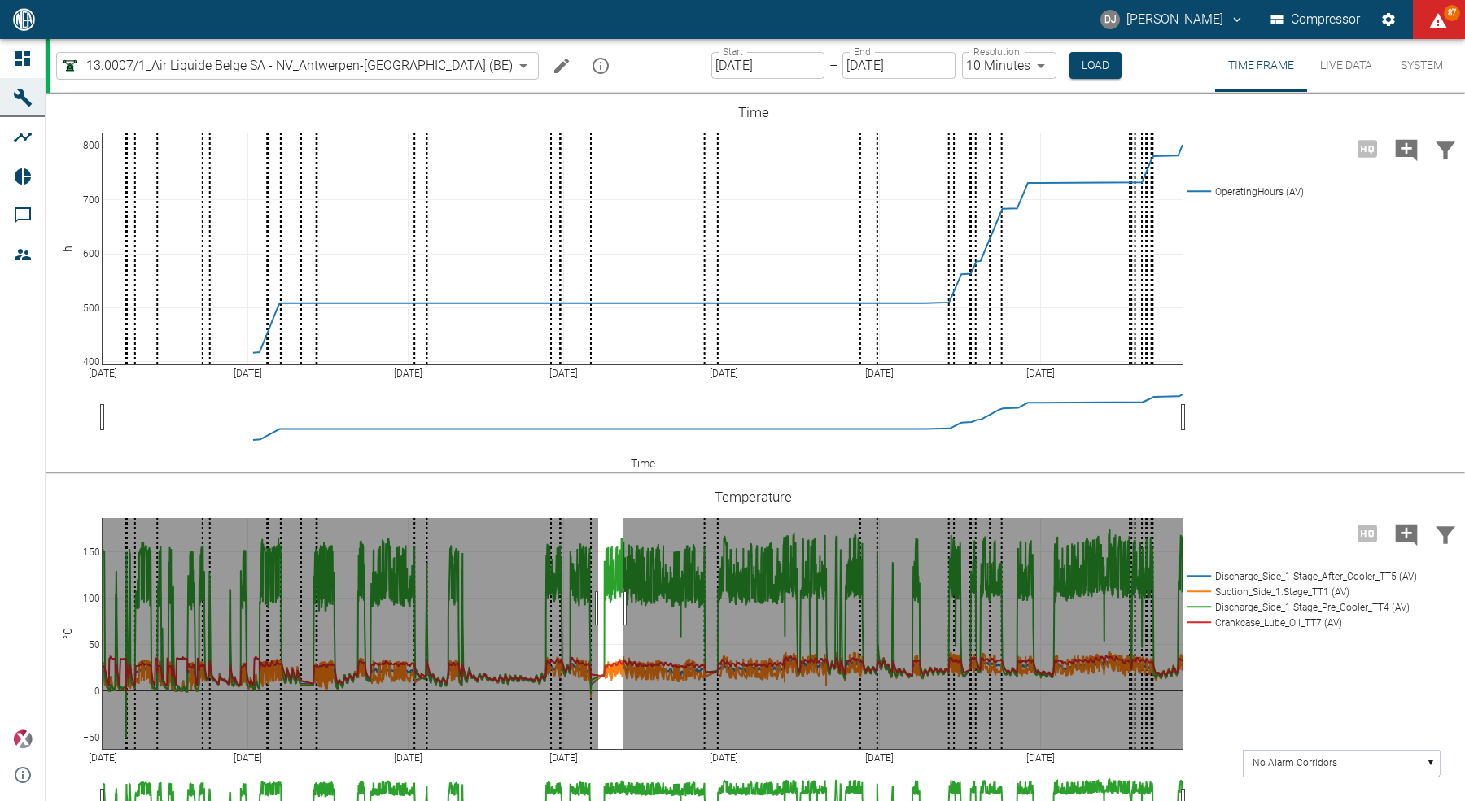
drag, startPoint x: 623, startPoint y: 608, endPoint x: 598, endPoint y: 603, distance: 25.7
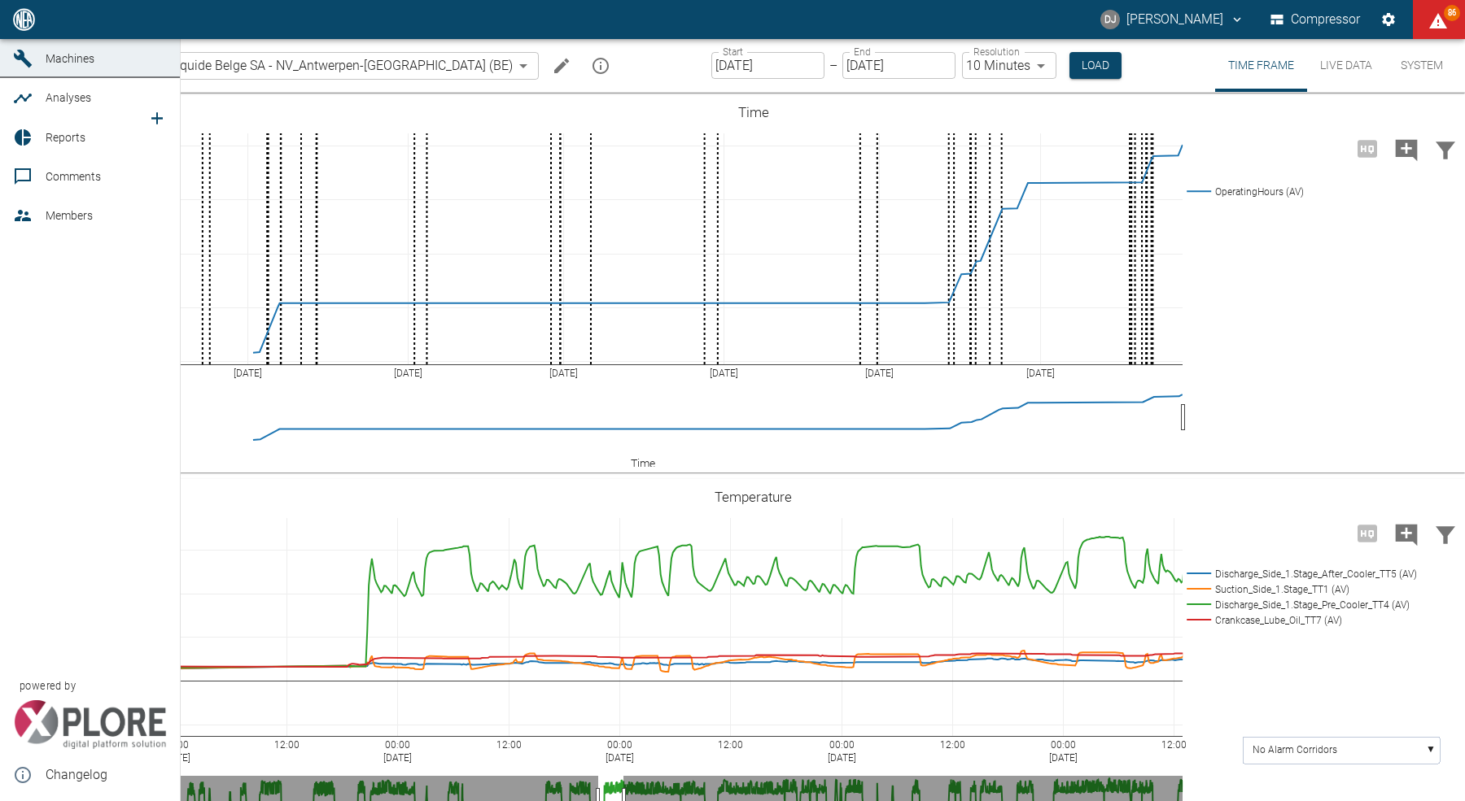
click at [163, 128] on icon "new /analyses/list/0" at bounding box center [157, 118] width 20 height 20
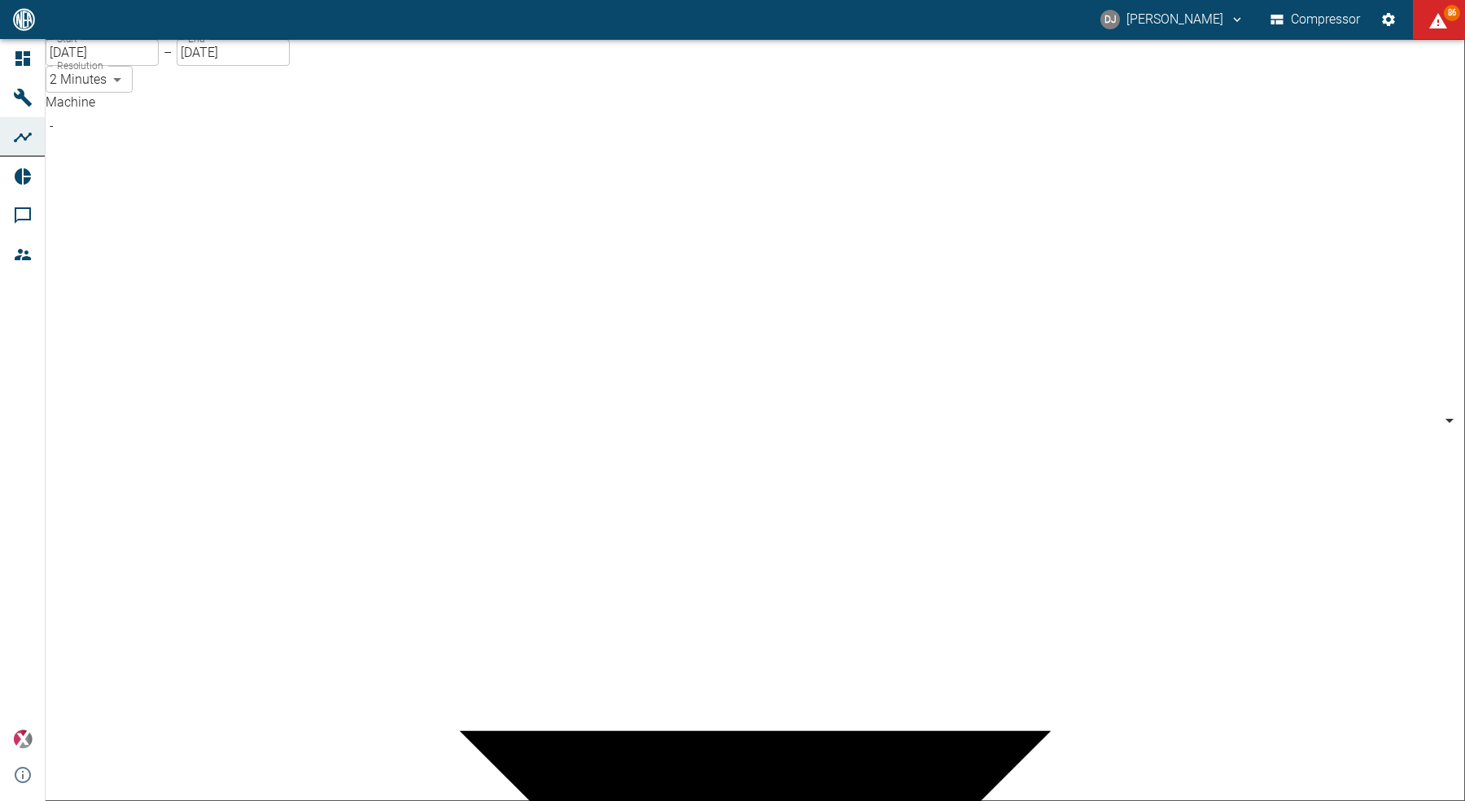
click at [255, 141] on body "DJ David Jasper Compressor 86 Dashboard Machines Analyses Reports Comments Memb…" at bounding box center [732, 400] width 1465 height 801
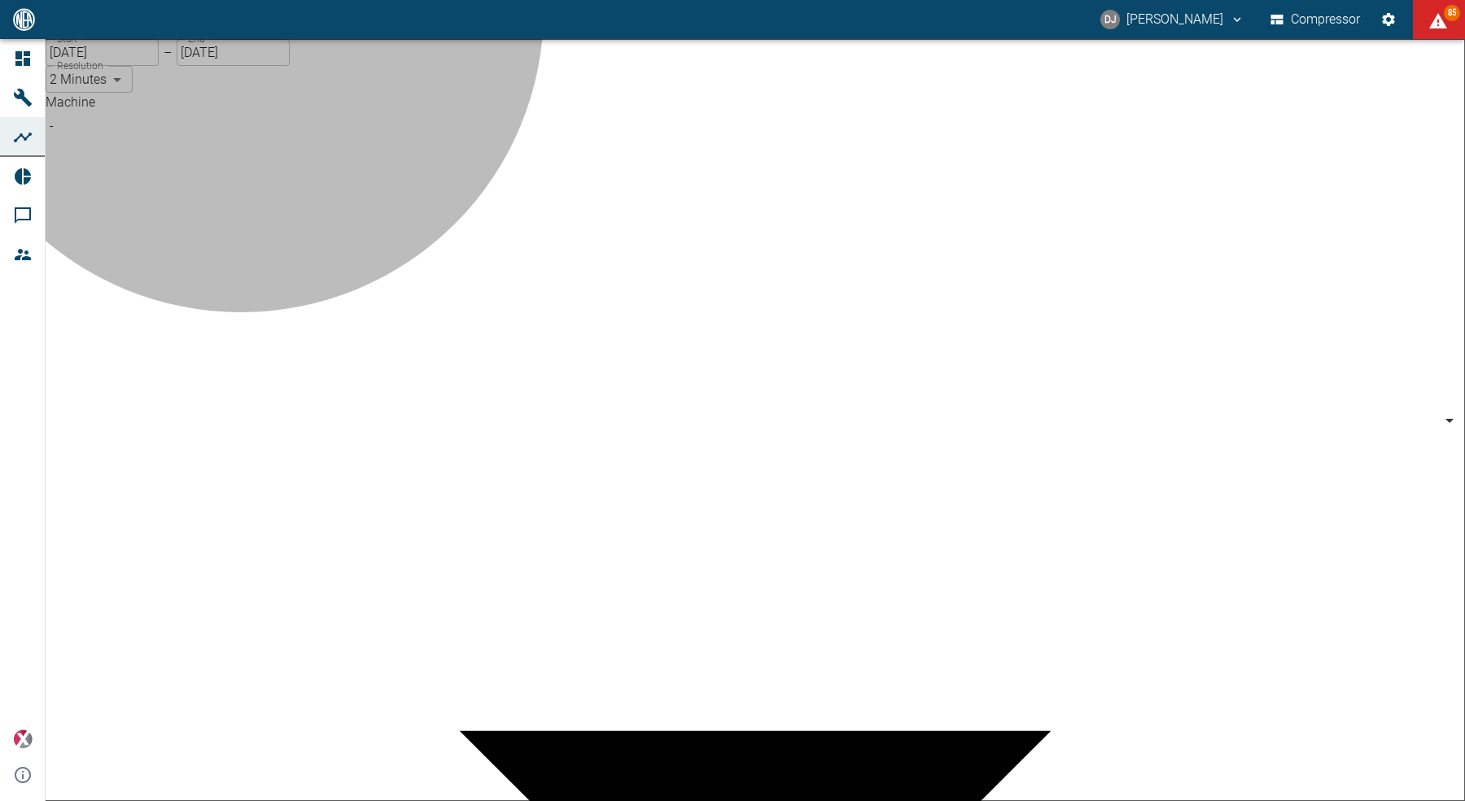
type input "53812aab-fb54-4a57-a574-01c3305aa274"
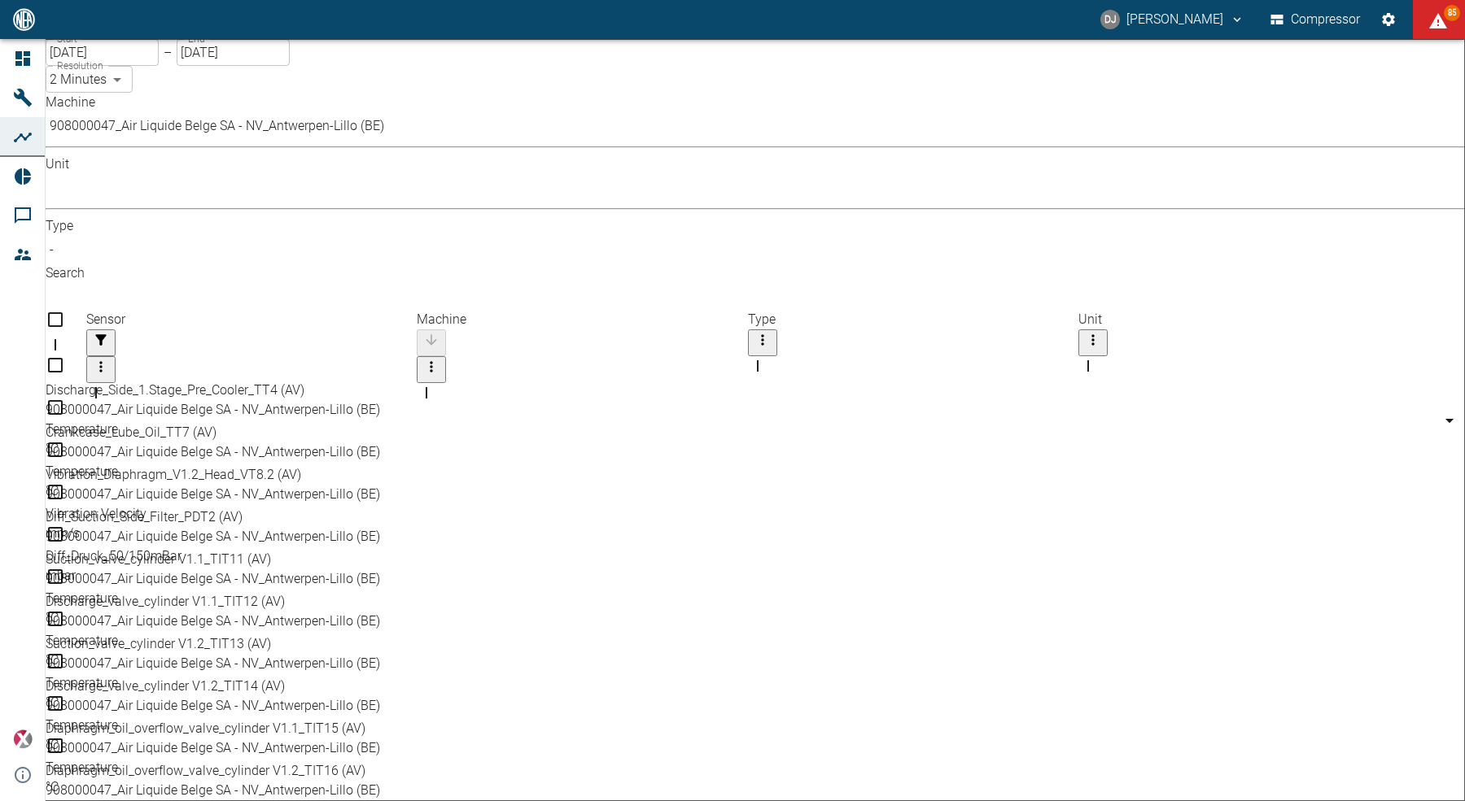
scroll to position [0, 0]
click at [92, 356] on input "Select row" at bounding box center [755, 631] width 1419 height 550
checkbox input "false"
checkbox input "true"
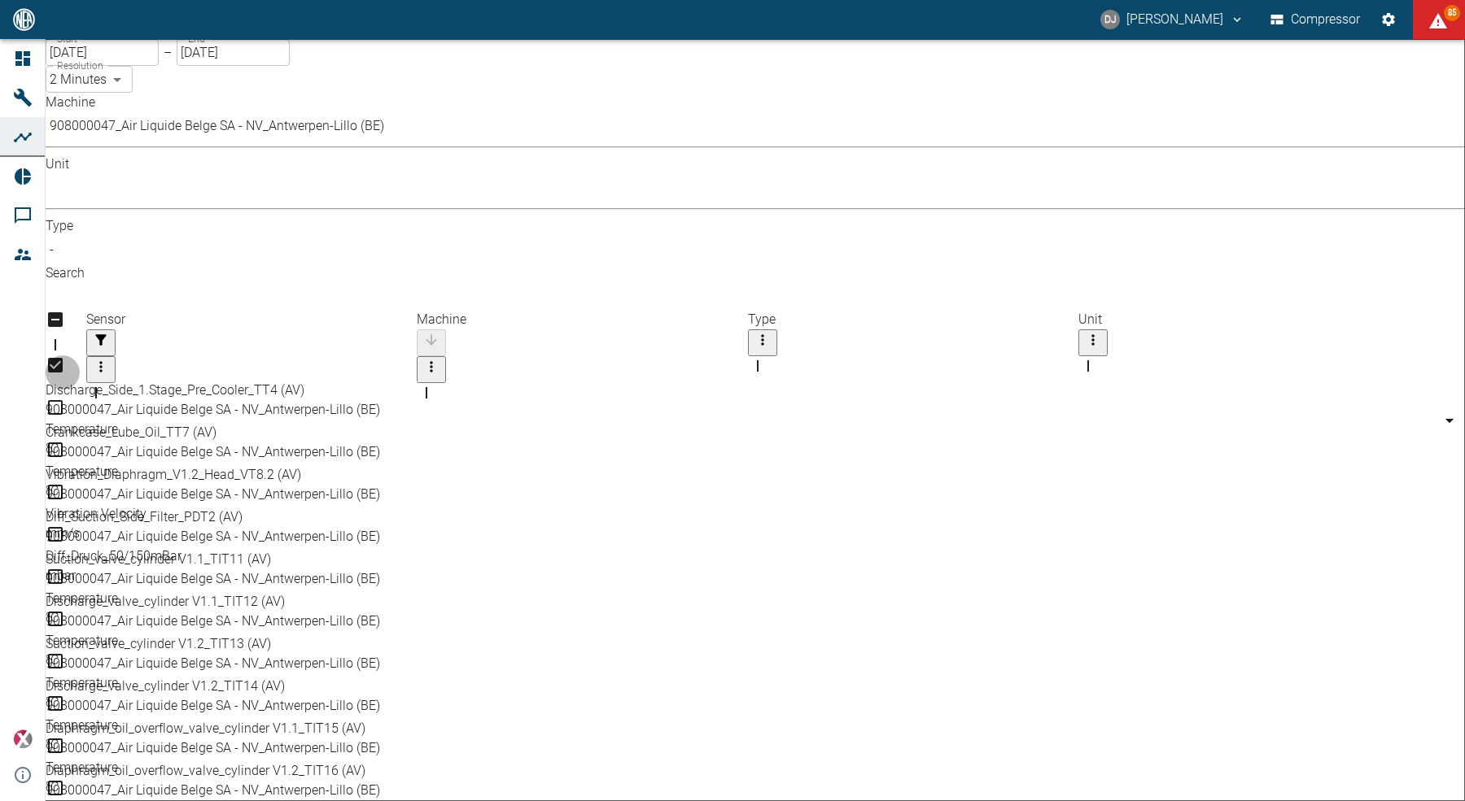
click at [86, 356] on input "Select row" at bounding box center [755, 631] width 1419 height 550
checkbox input "true"
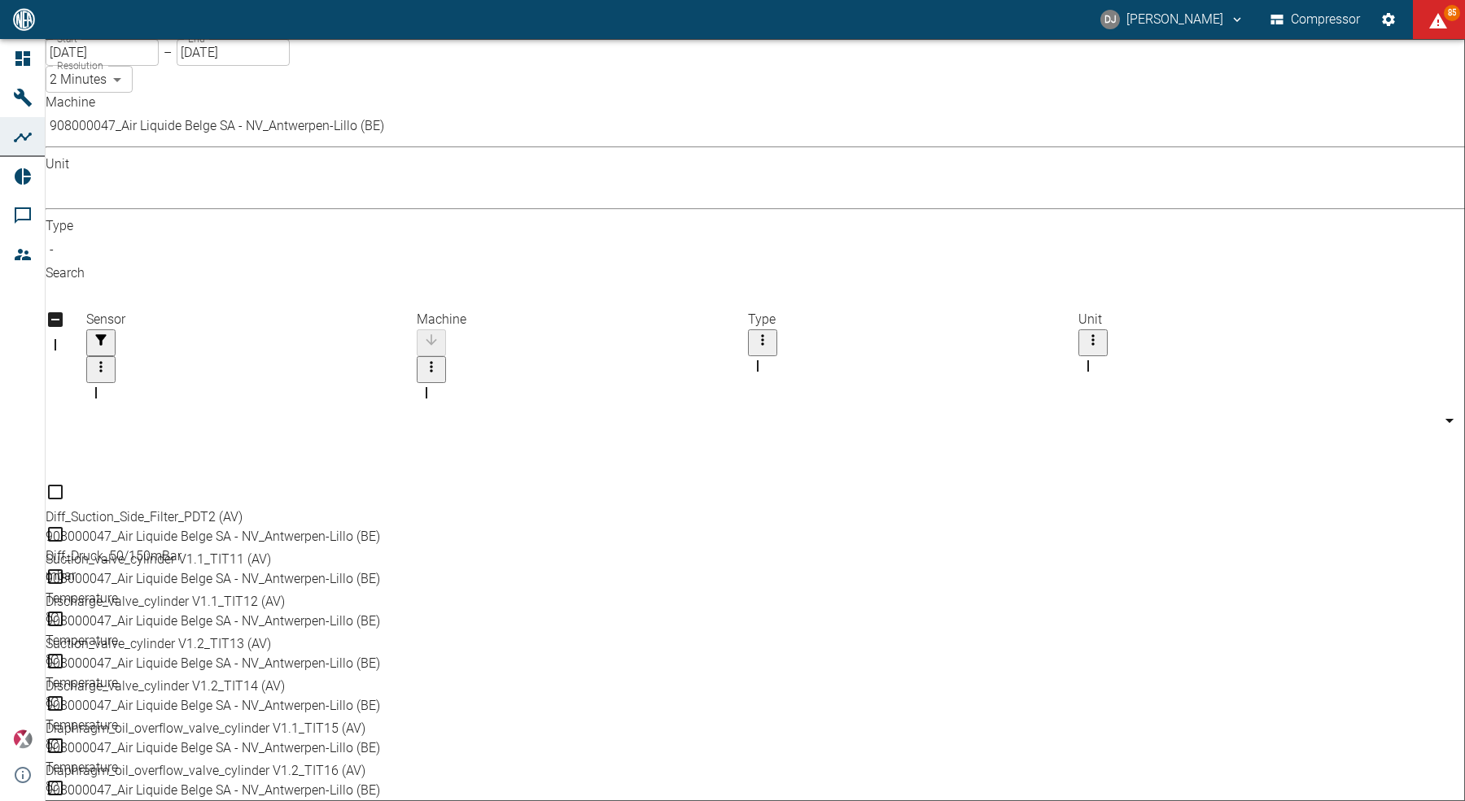
scroll to position [152, 0]
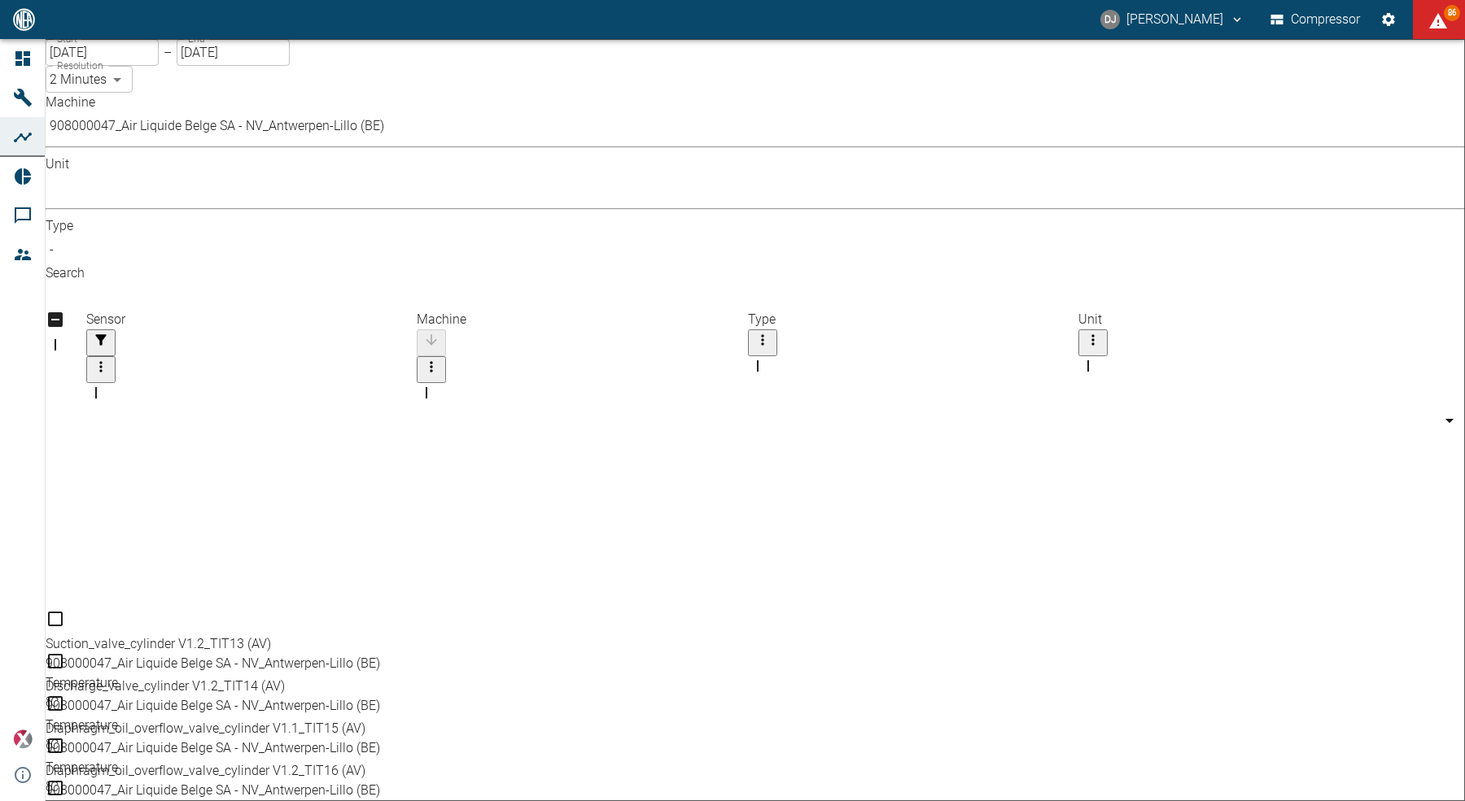
checkbox input "true"
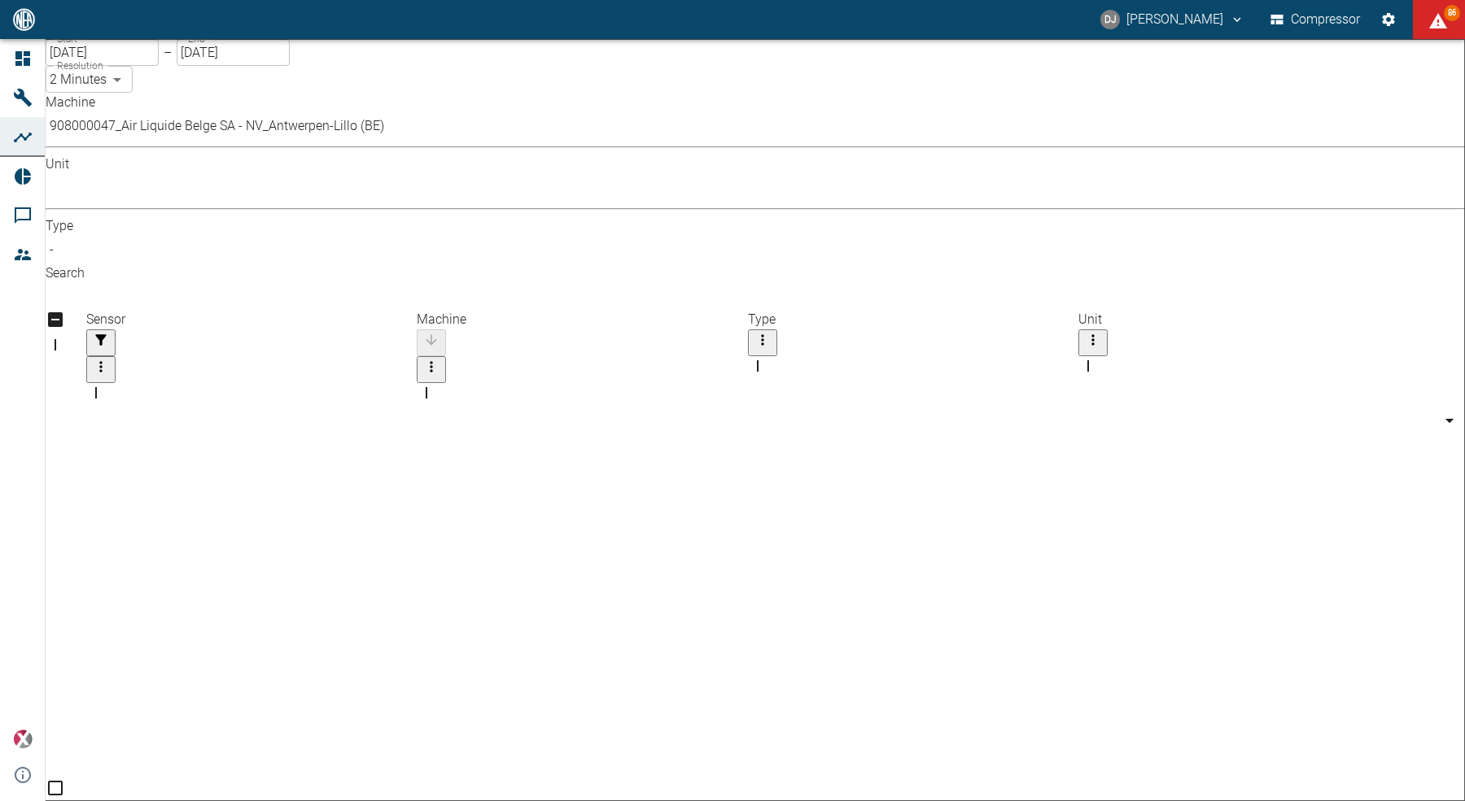
checkbox input "true"
click at [103, 66] on input "[DATE]" at bounding box center [102, 52] width 113 height 27
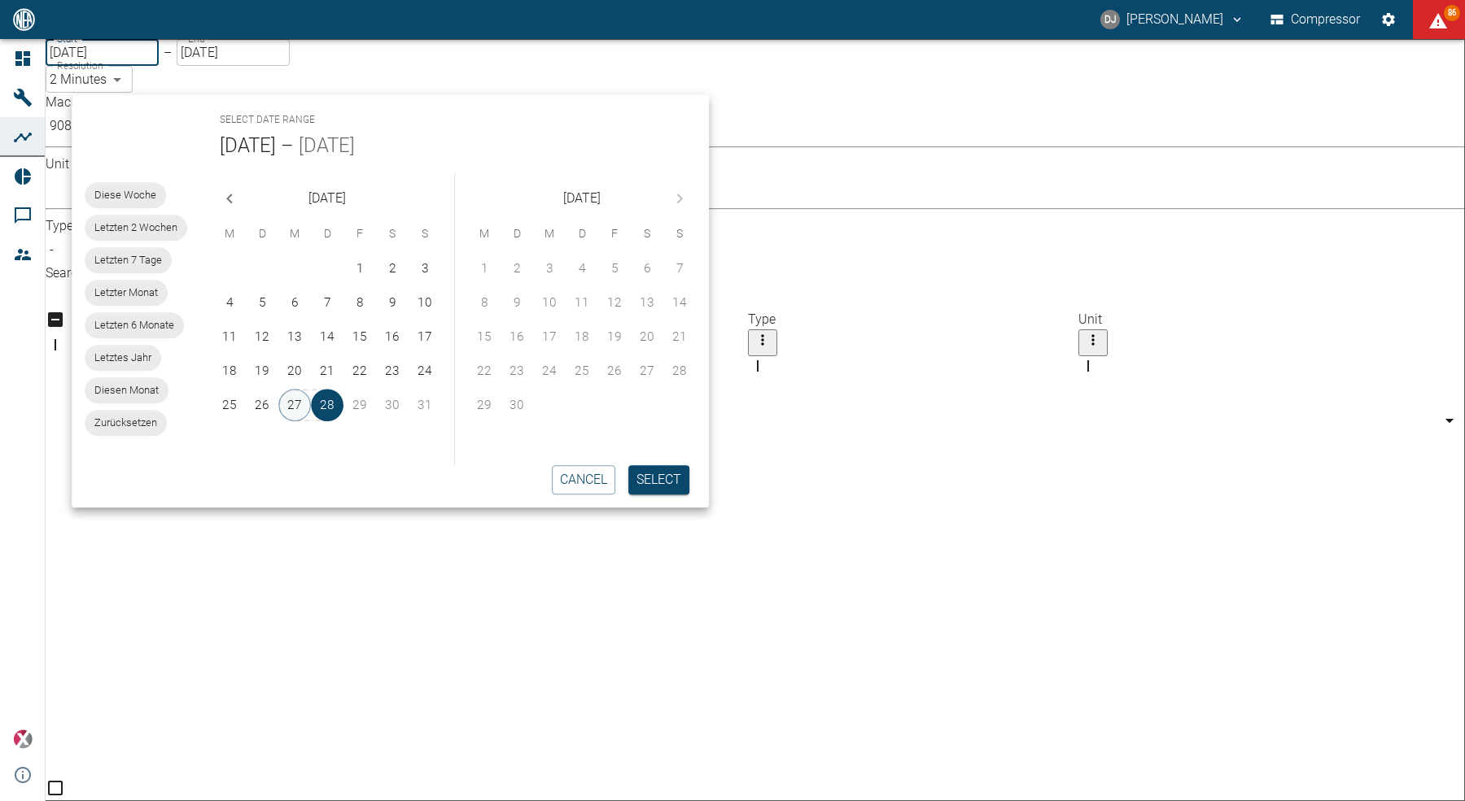
click at [294, 401] on button "27" at bounding box center [294, 405] width 33 height 33
type input "08/27/2025"
click at [317, 405] on button "28" at bounding box center [327, 405] width 33 height 33
click at [644, 478] on button "Select" at bounding box center [658, 479] width 61 height 29
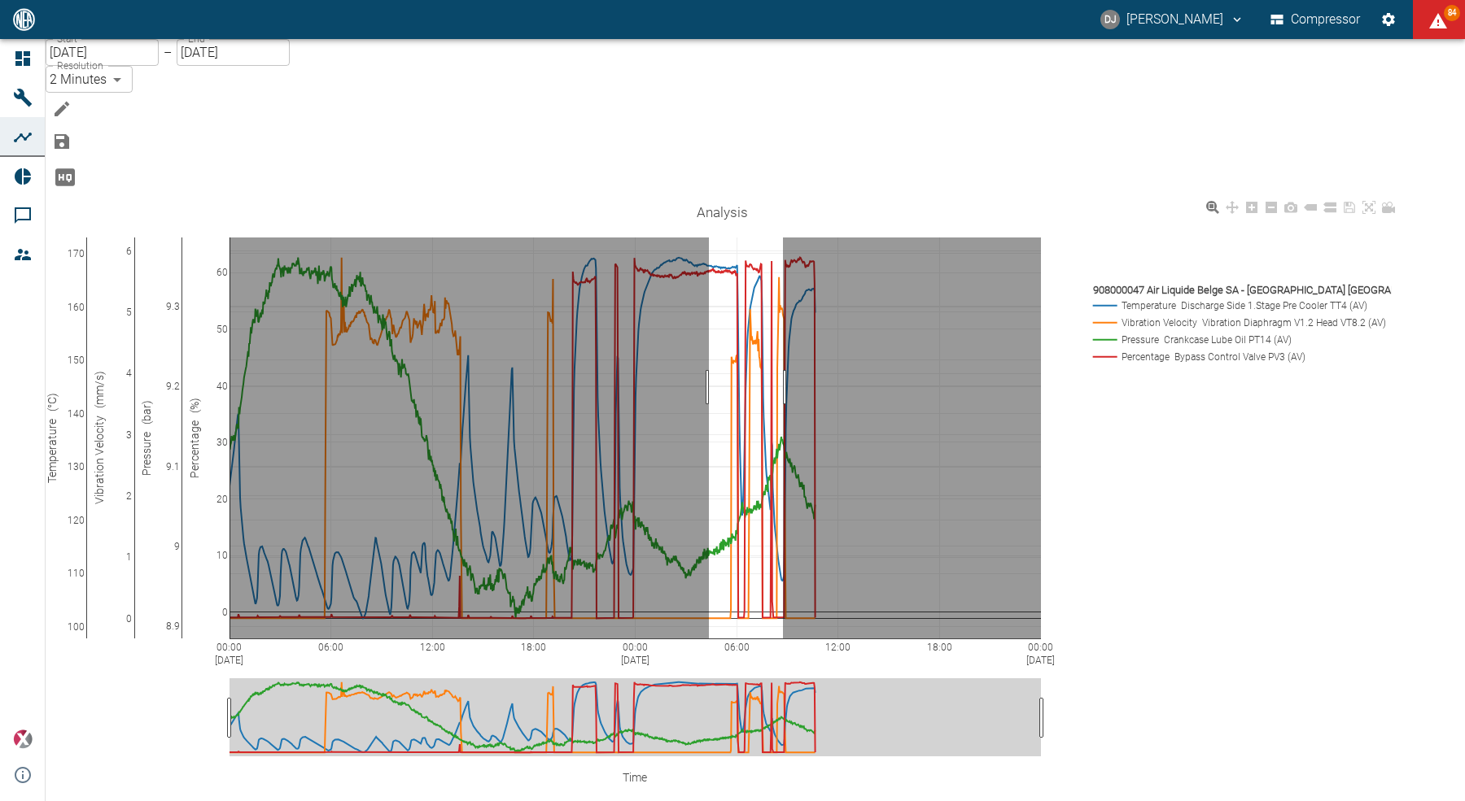
drag, startPoint x: 741, startPoint y: 262, endPoint x: 813, endPoint y: 266, distance: 71.7
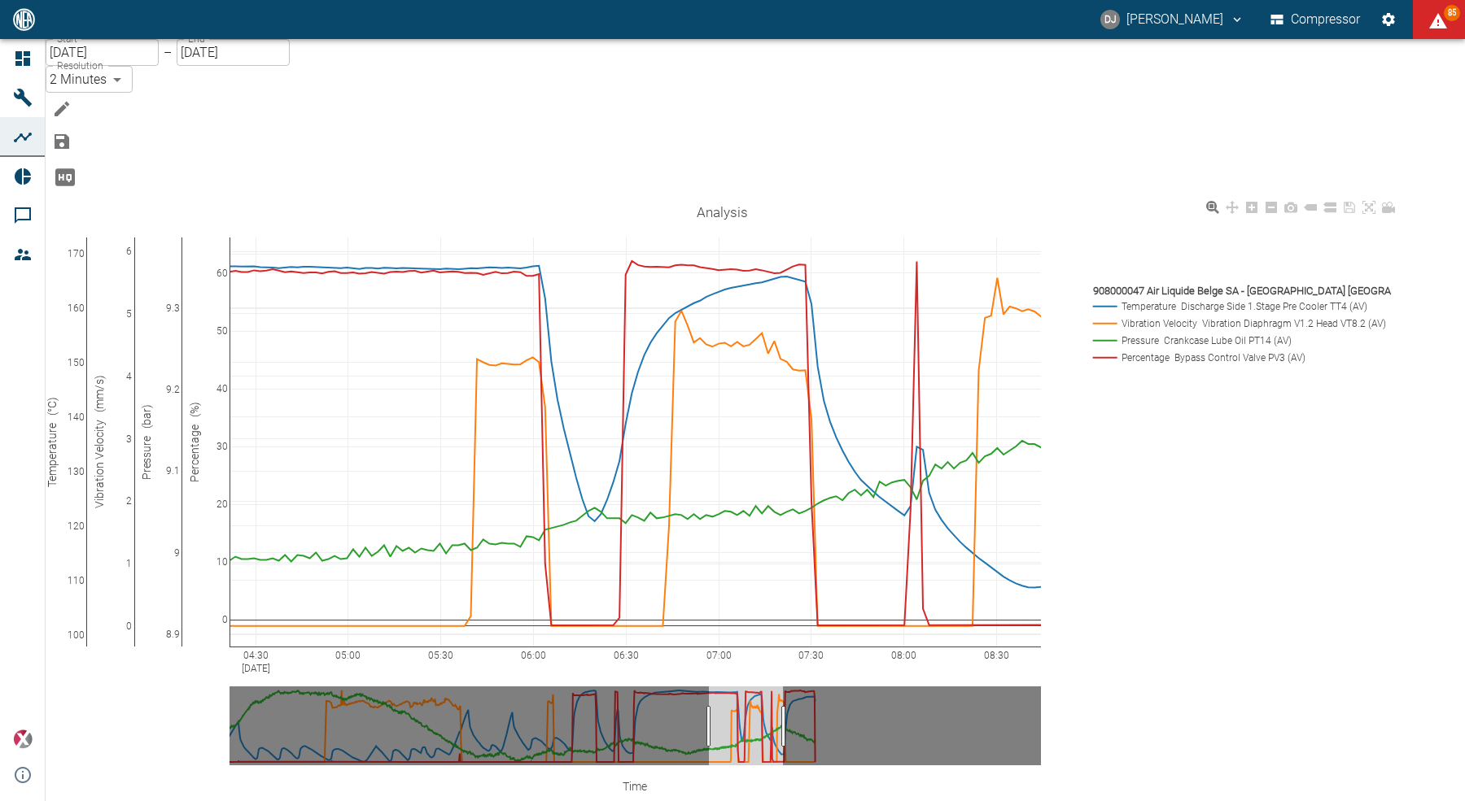
drag, startPoint x: 247, startPoint y: 247, endPoint x: 242, endPoint y: 186, distance: 60.4
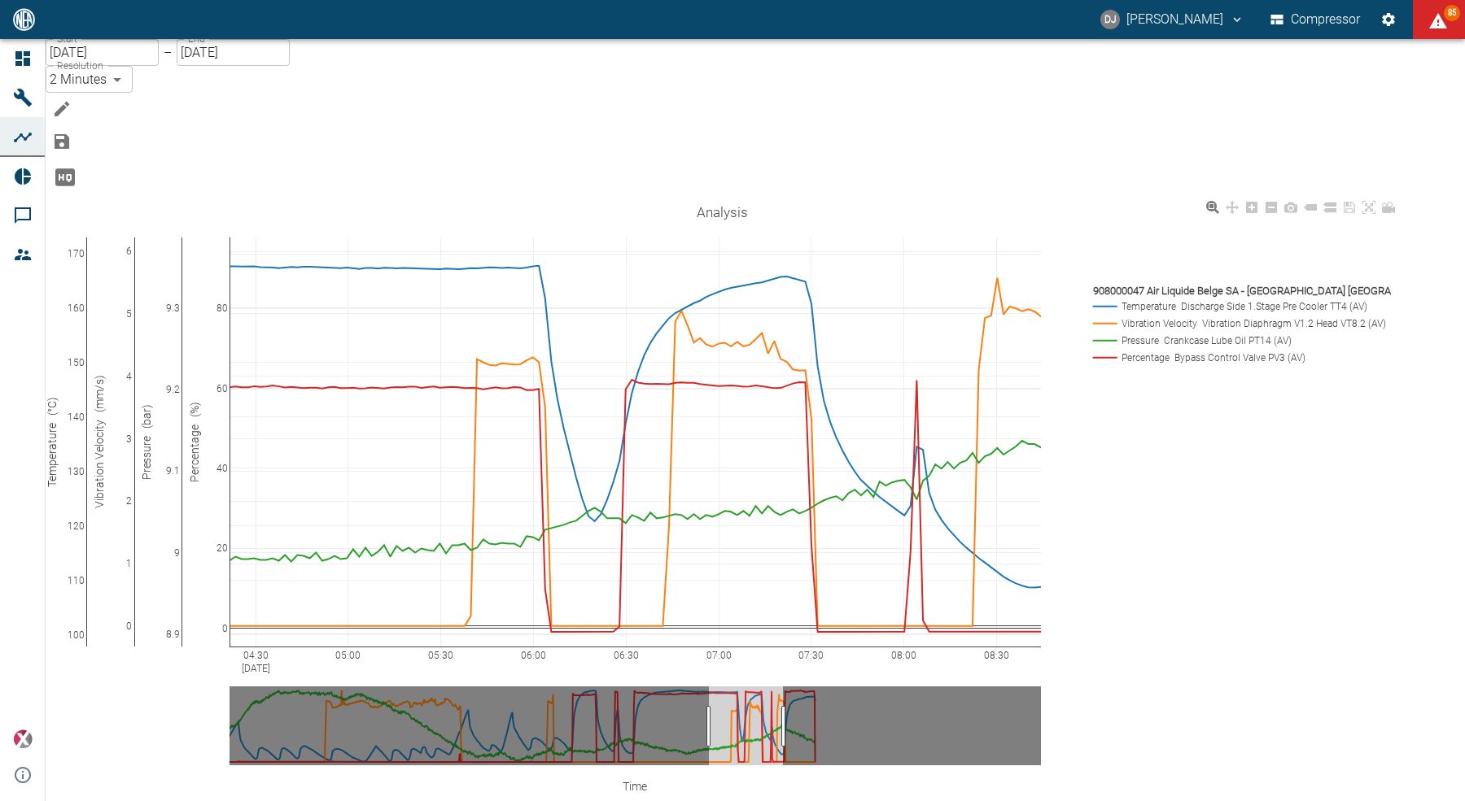
drag, startPoint x: 251, startPoint y: 190, endPoint x: 239, endPoint y: 318, distance: 128.3
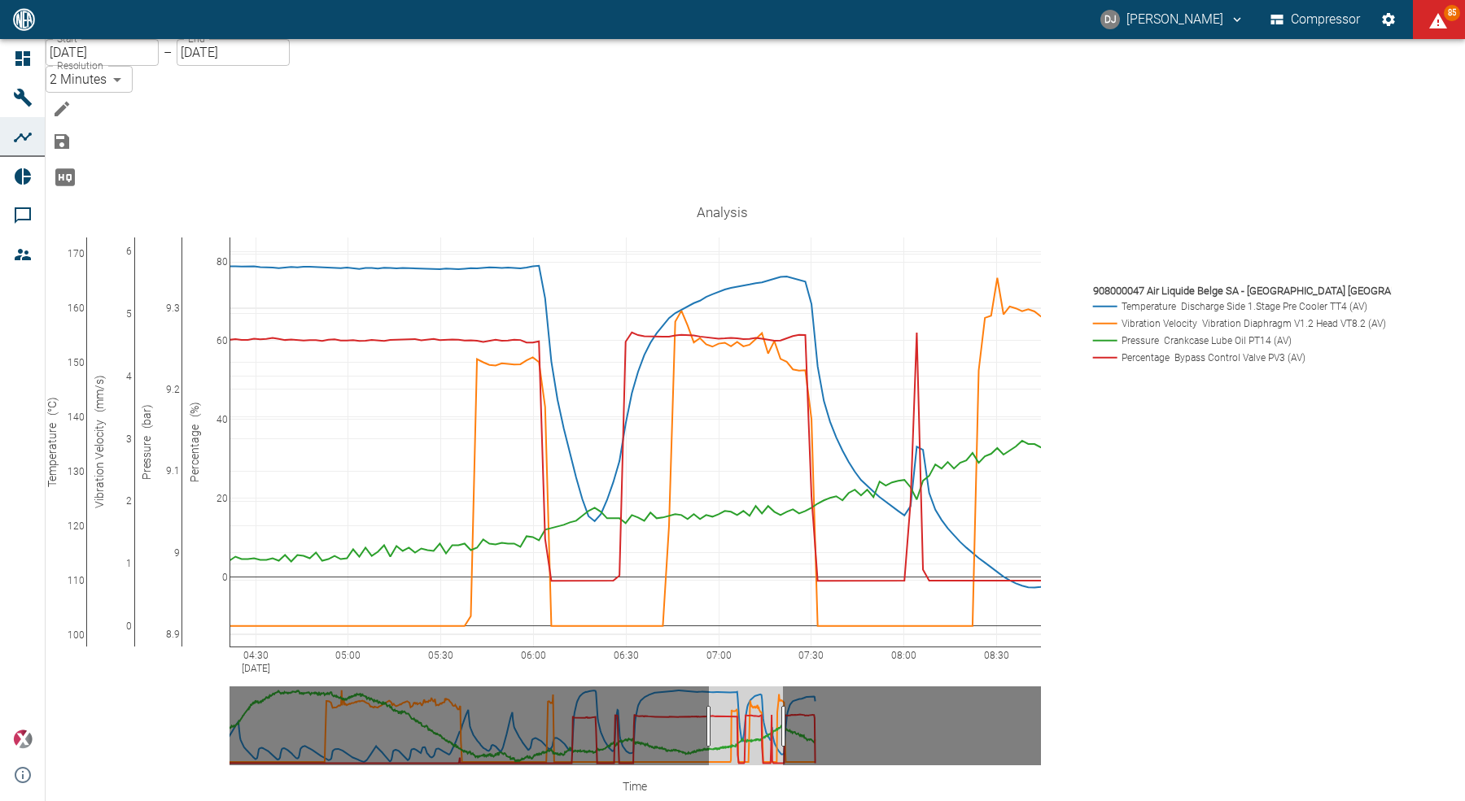
drag, startPoint x: 247, startPoint y: 388, endPoint x: 230, endPoint y: 337, distance: 54.0
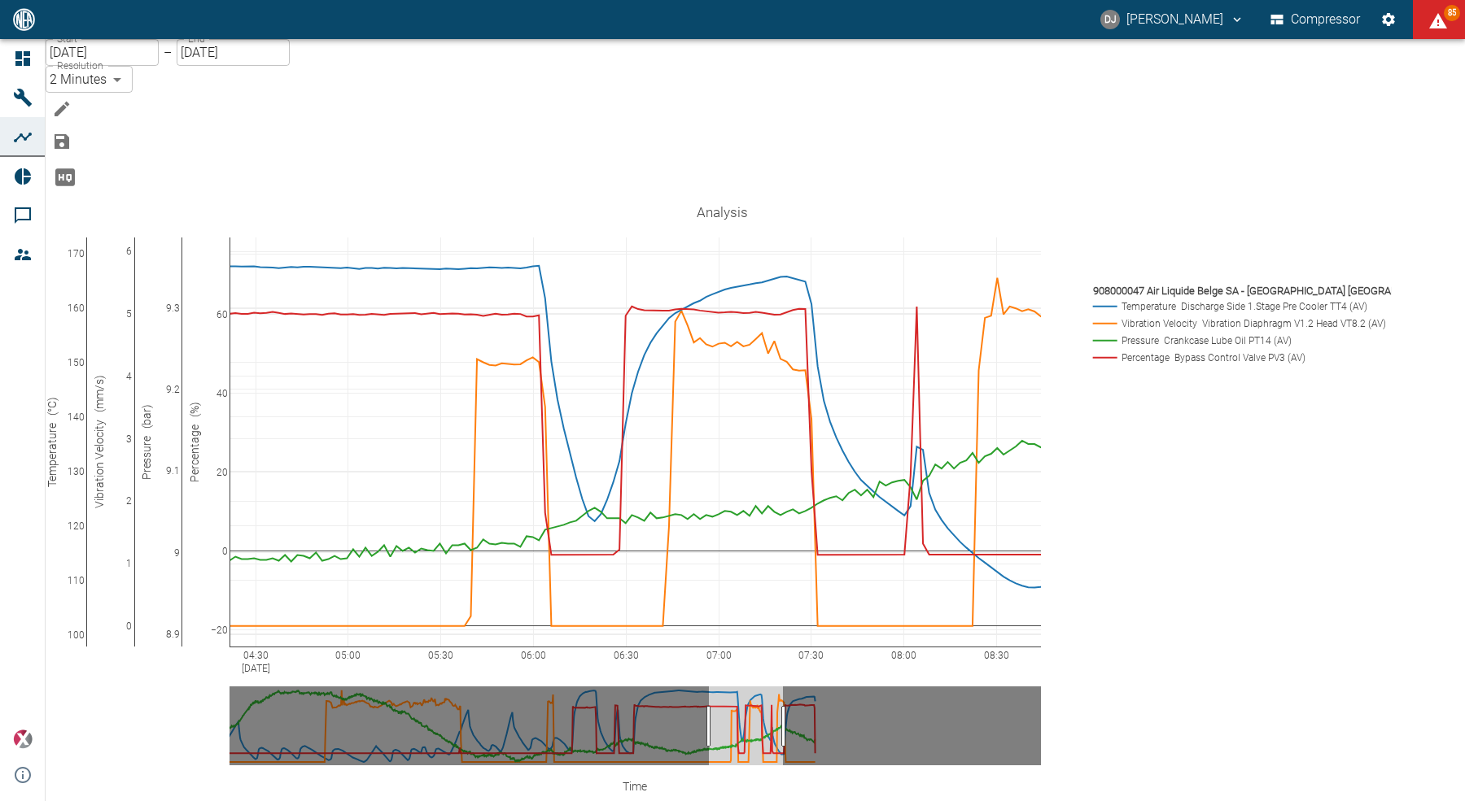
drag, startPoint x: 252, startPoint y: 496, endPoint x: 251, endPoint y: 469, distance: 26.1
click at [72, 132] on icon "Save Analysis" at bounding box center [62, 142] width 20 height 20
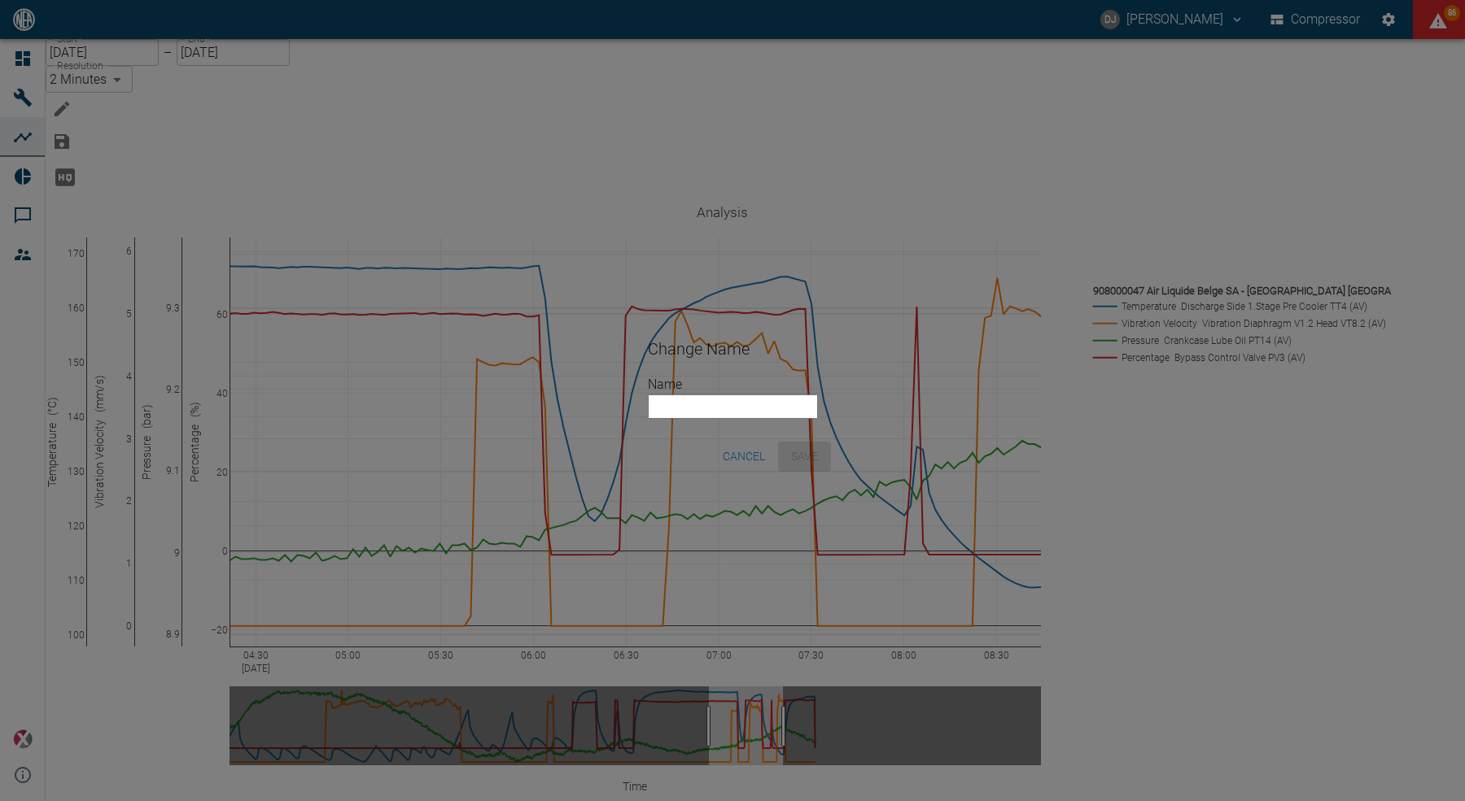
click at [651, 408] on input "Name" at bounding box center [733, 407] width 170 height 24
type input "My Set"
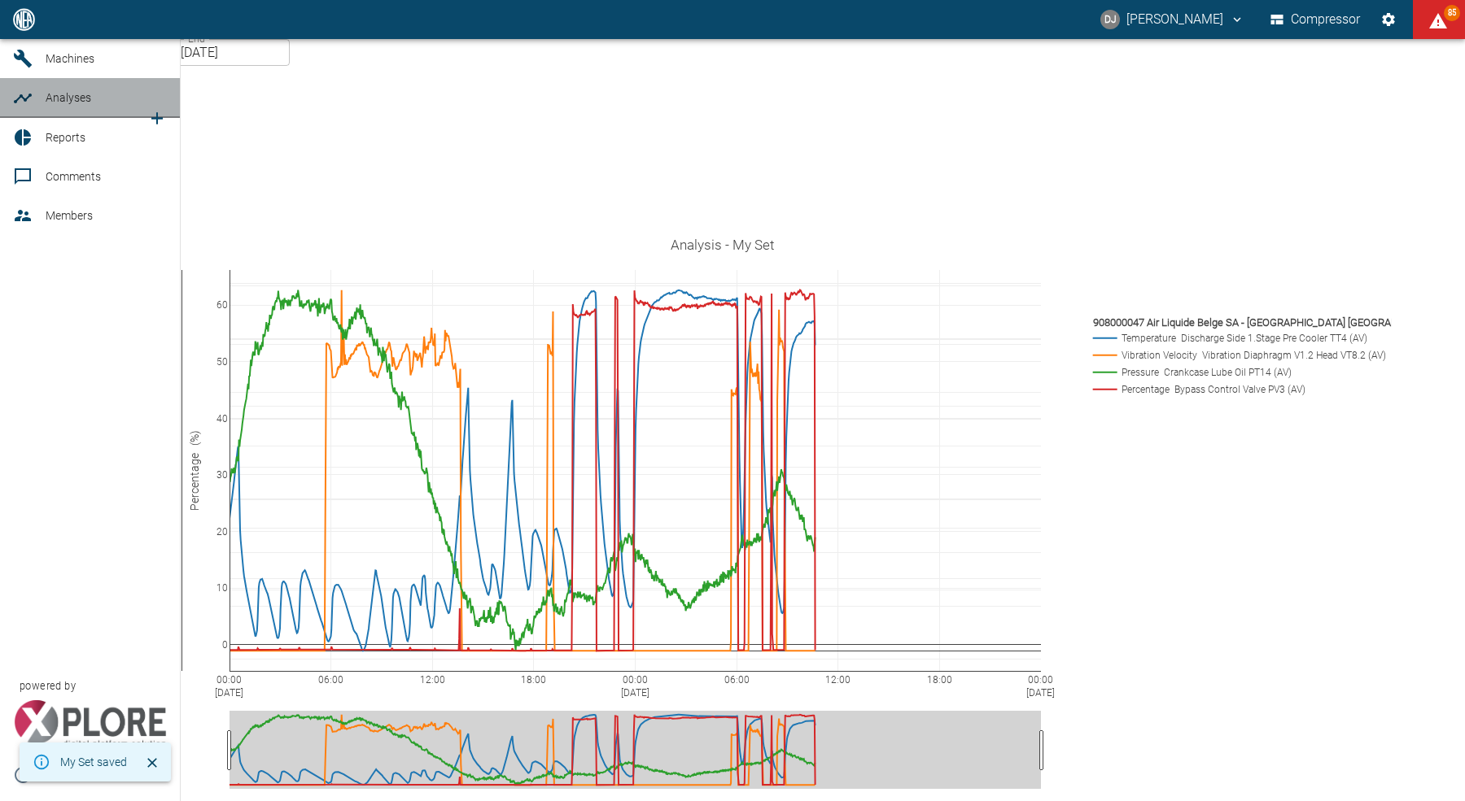
click at [64, 104] on span "Analyses" at bounding box center [69, 97] width 46 height 13
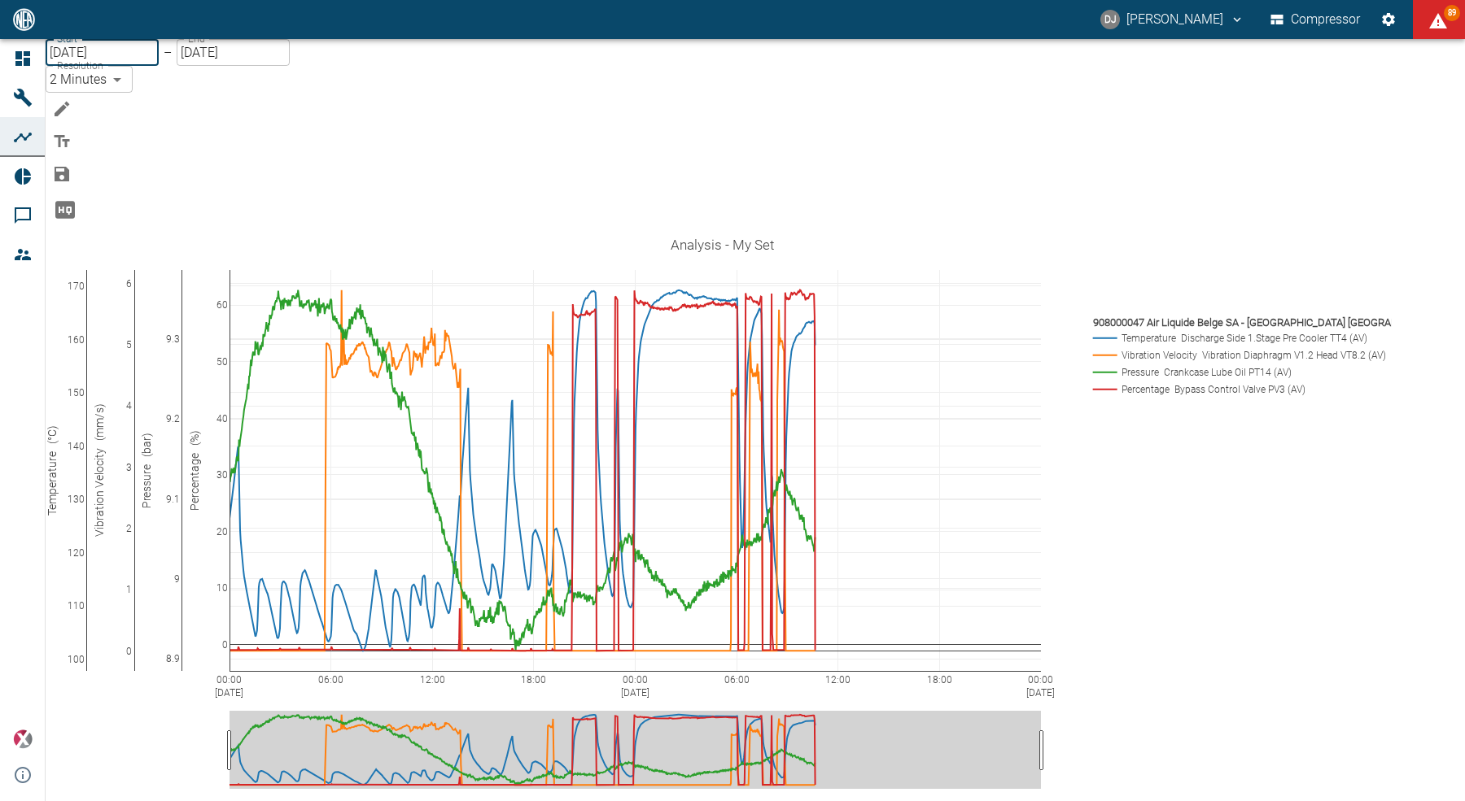
click at [122, 66] on input "08/27/2025" at bounding box center [102, 52] width 113 height 27
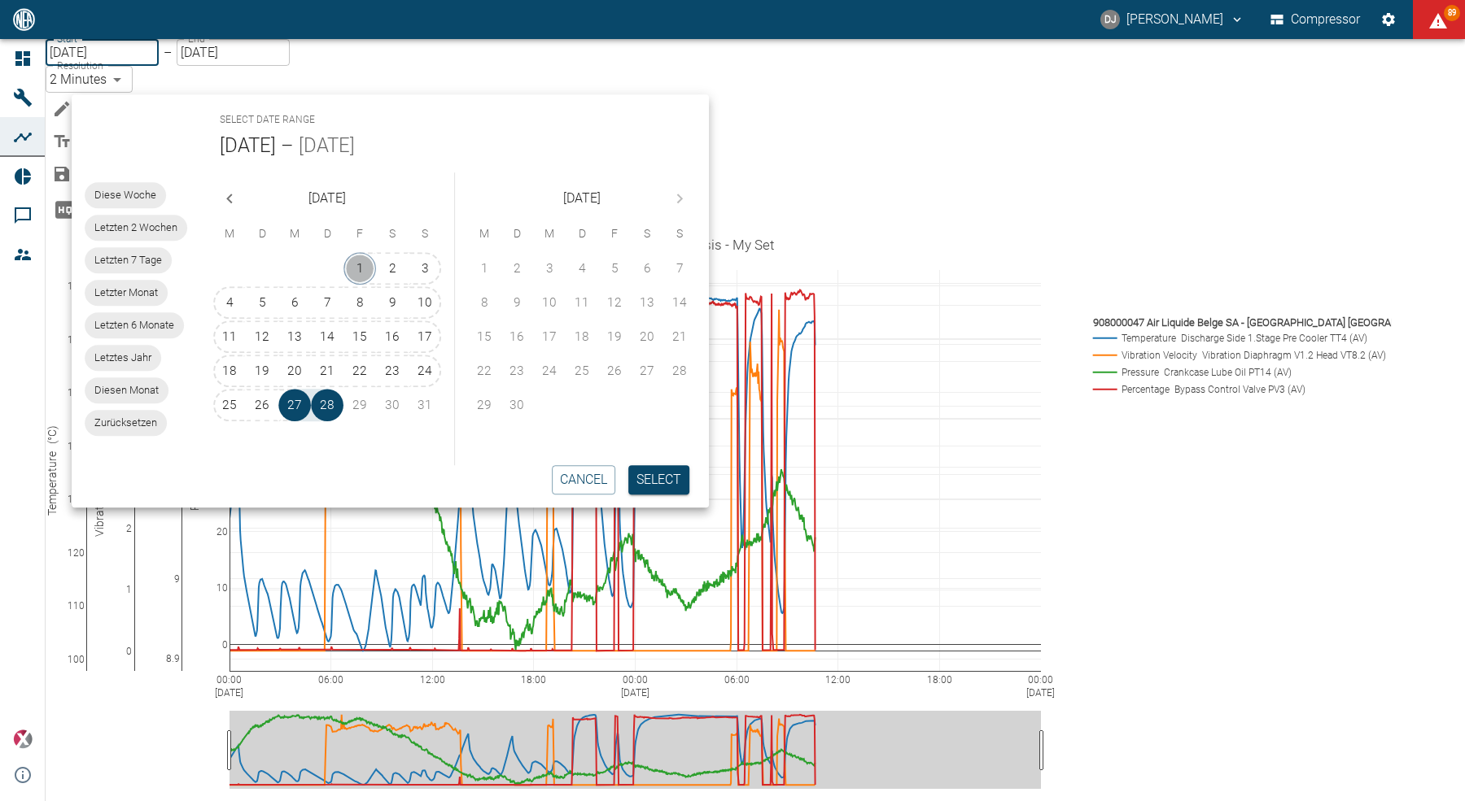
click at [356, 262] on button "1" at bounding box center [359, 268] width 33 height 33
type input "08/01/2025"
type input "10min"
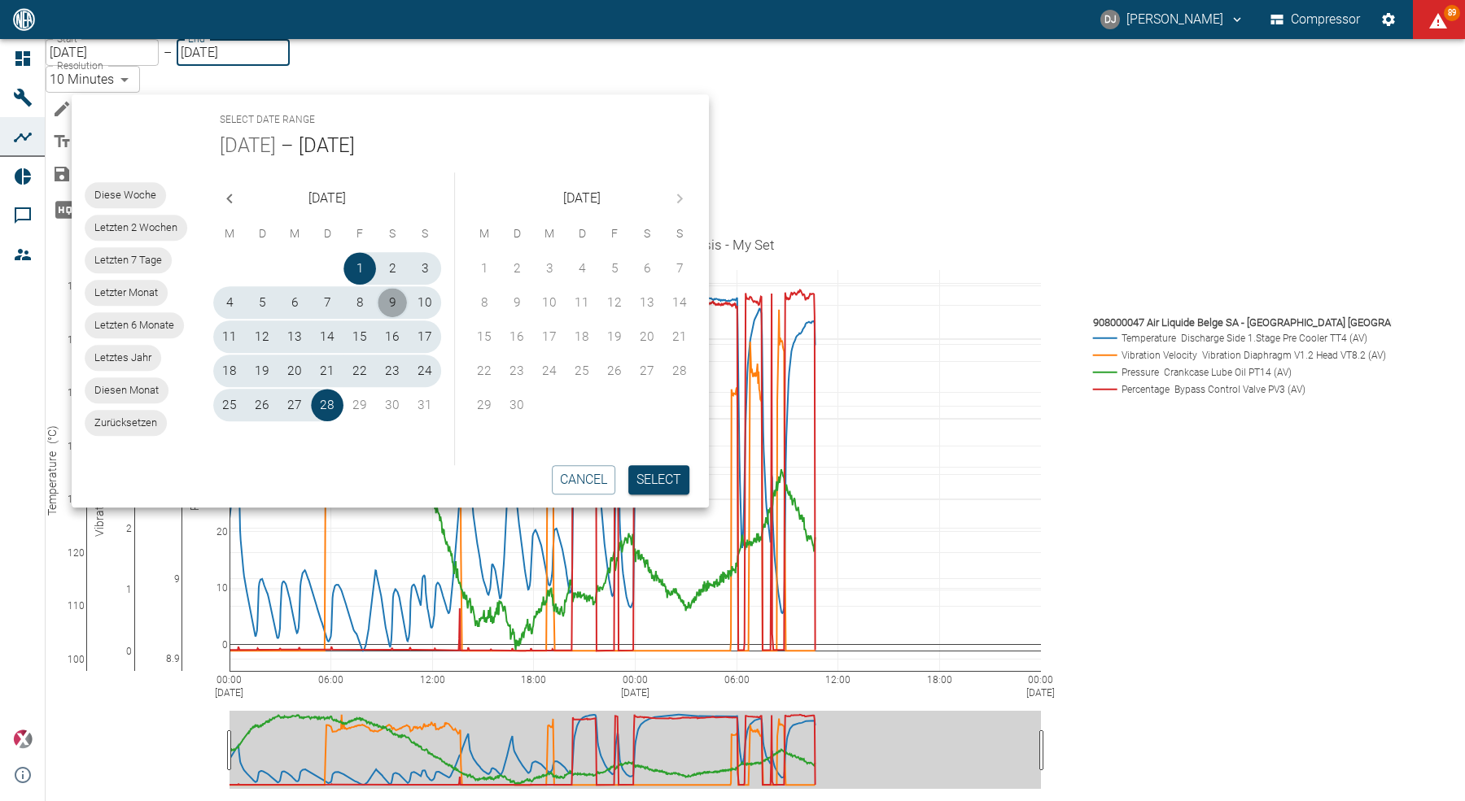
click at [387, 294] on button "9" at bounding box center [392, 302] width 33 height 33
type input "08/09/2025"
type input "2min"
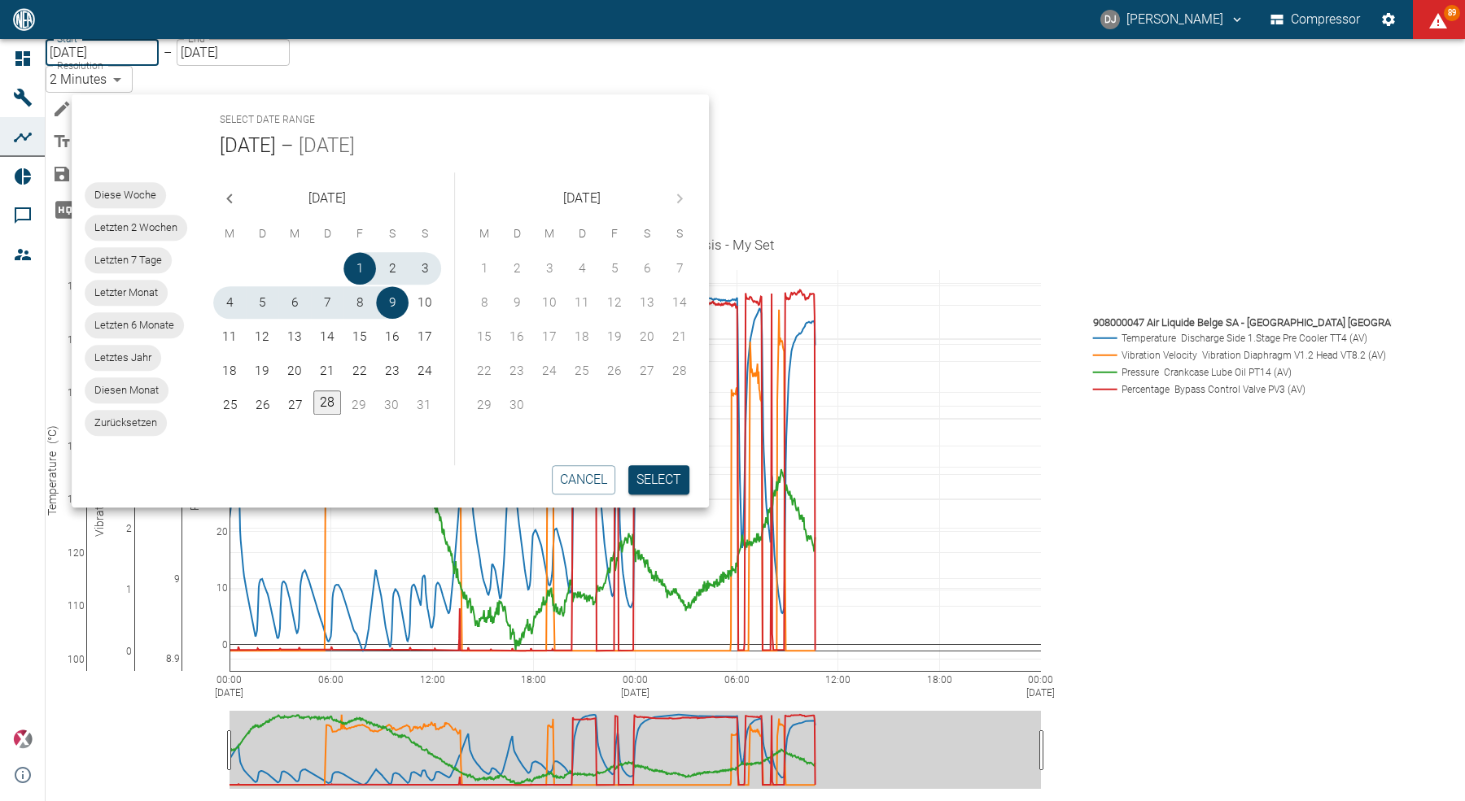
click at [644, 478] on button "Select" at bounding box center [658, 479] width 61 height 29
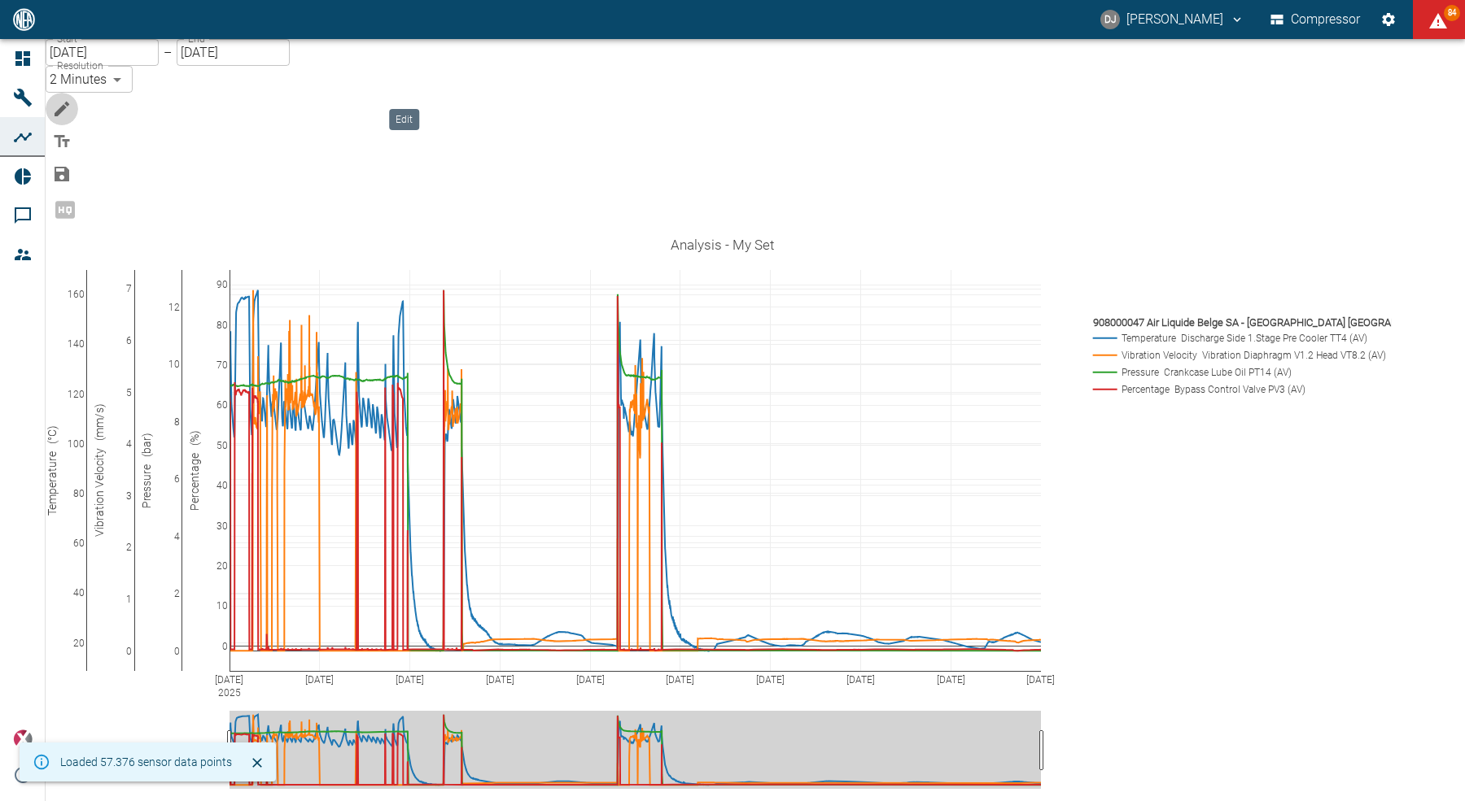
click at [72, 99] on icon "Edit" at bounding box center [62, 109] width 20 height 20
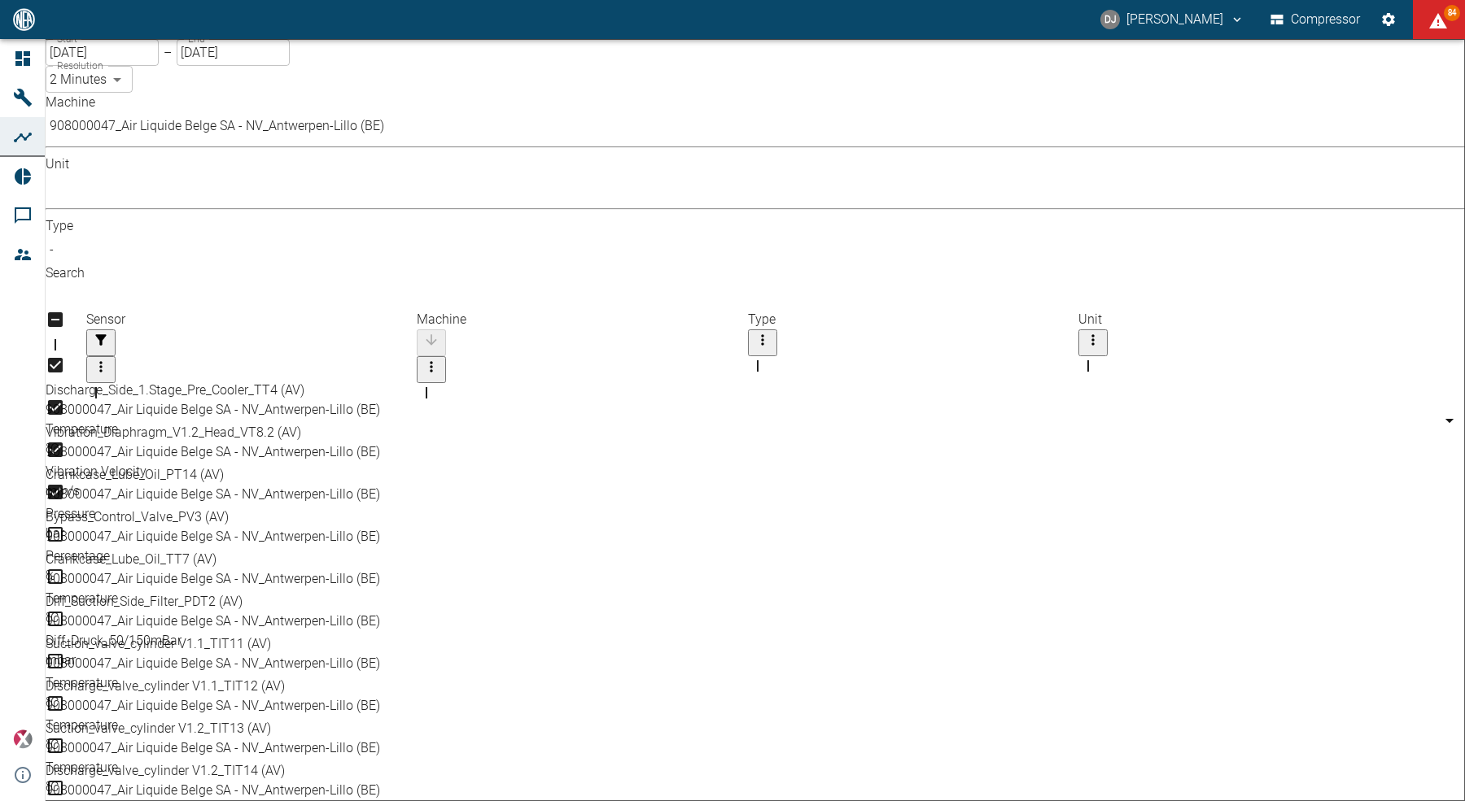
scroll to position [21, 0]
click at [90, 501] on input "Select row" at bounding box center [755, 652] width 1419 height 592
checkbox input "true"
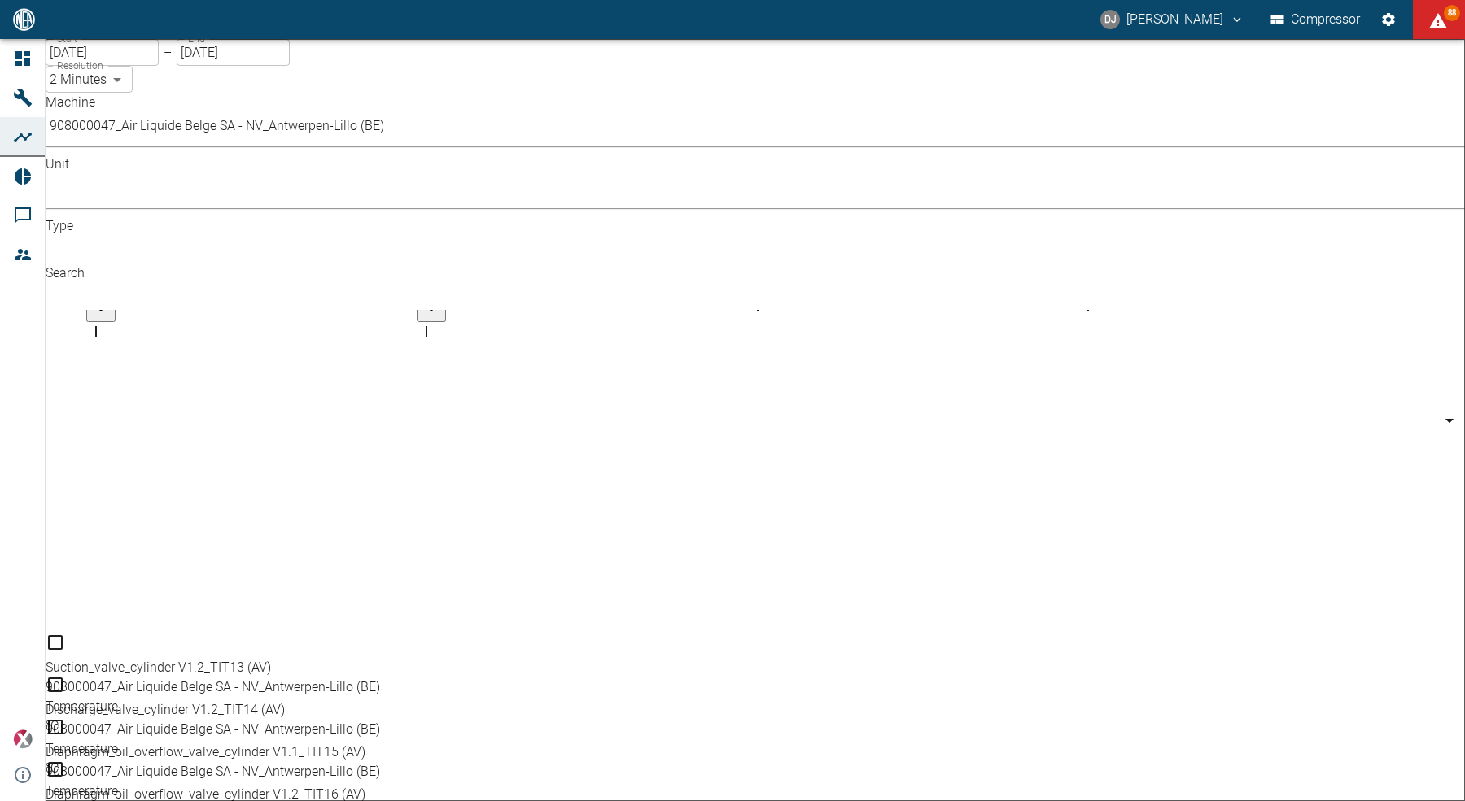
scroll to position [360, 0]
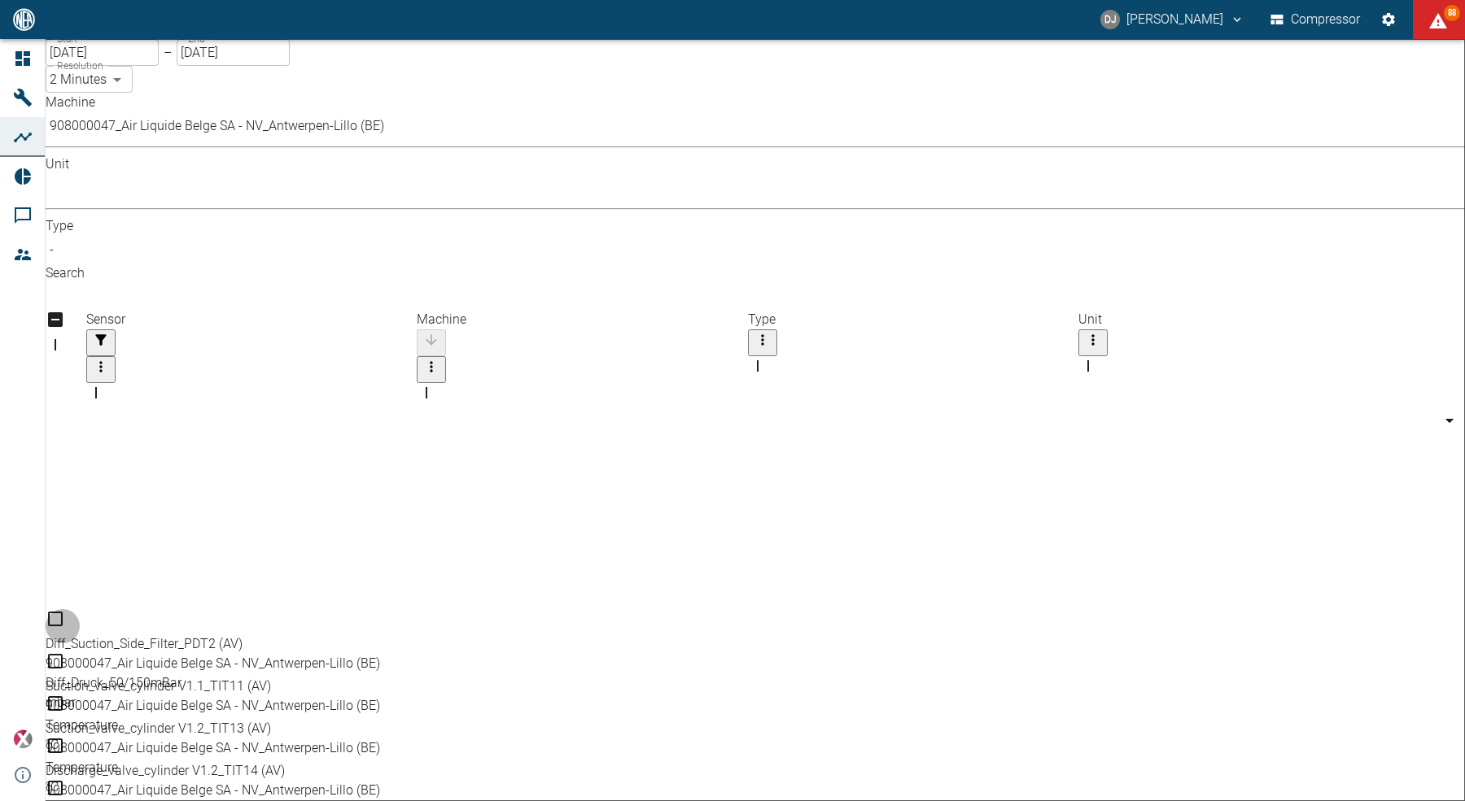
checkbox input "true"
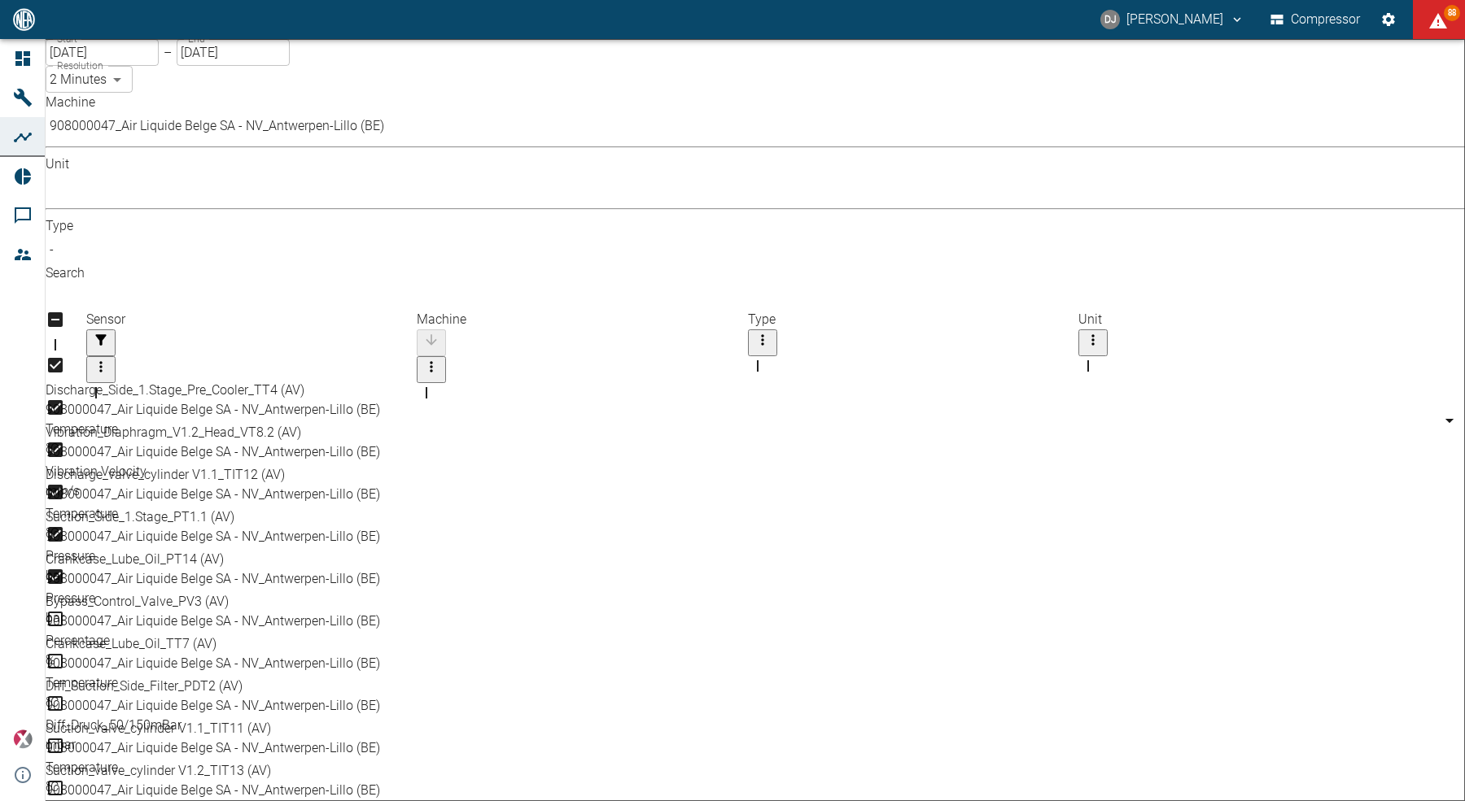
scroll to position [0, 0]
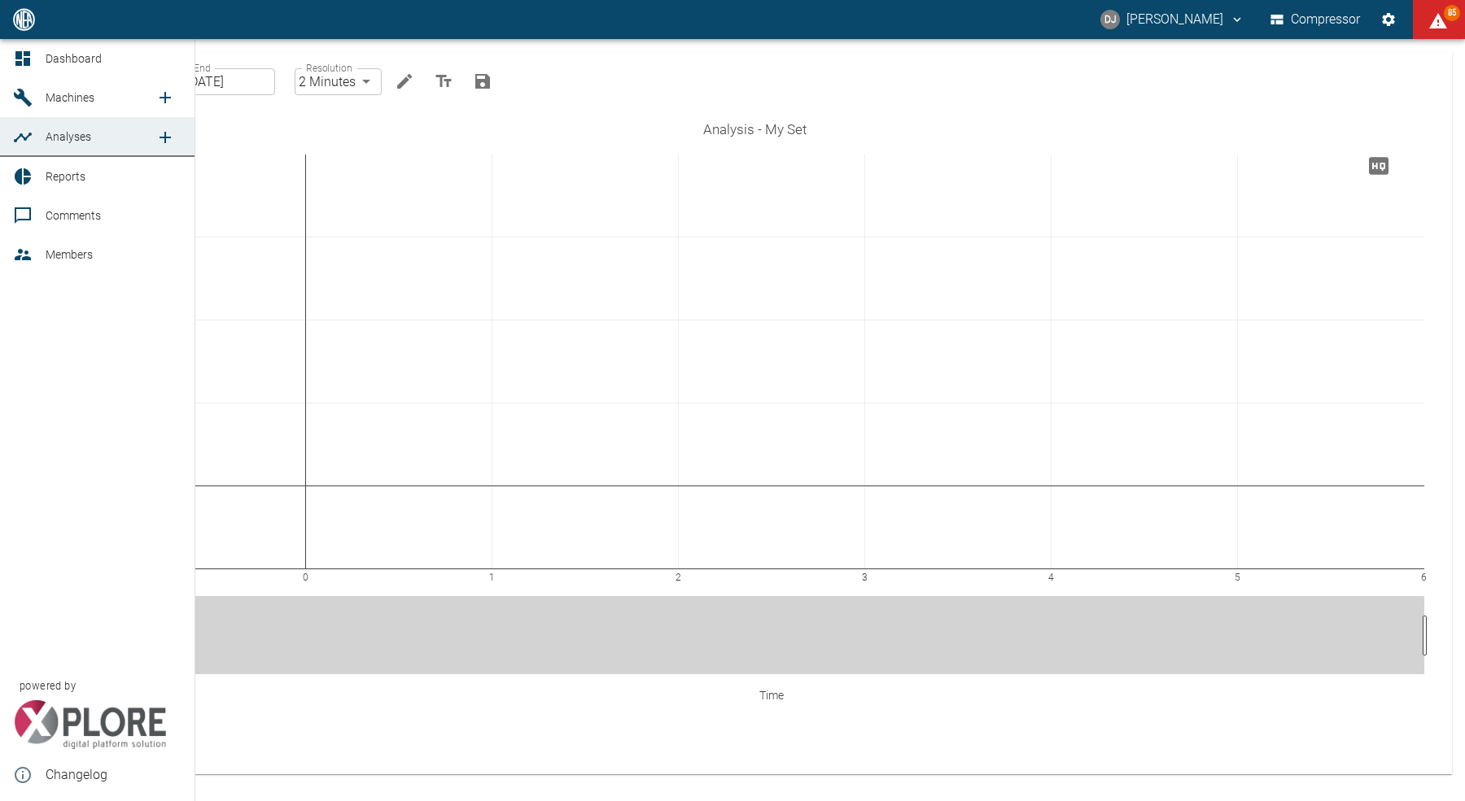
click at [46, 138] on span "Analyses" at bounding box center [69, 136] width 46 height 13
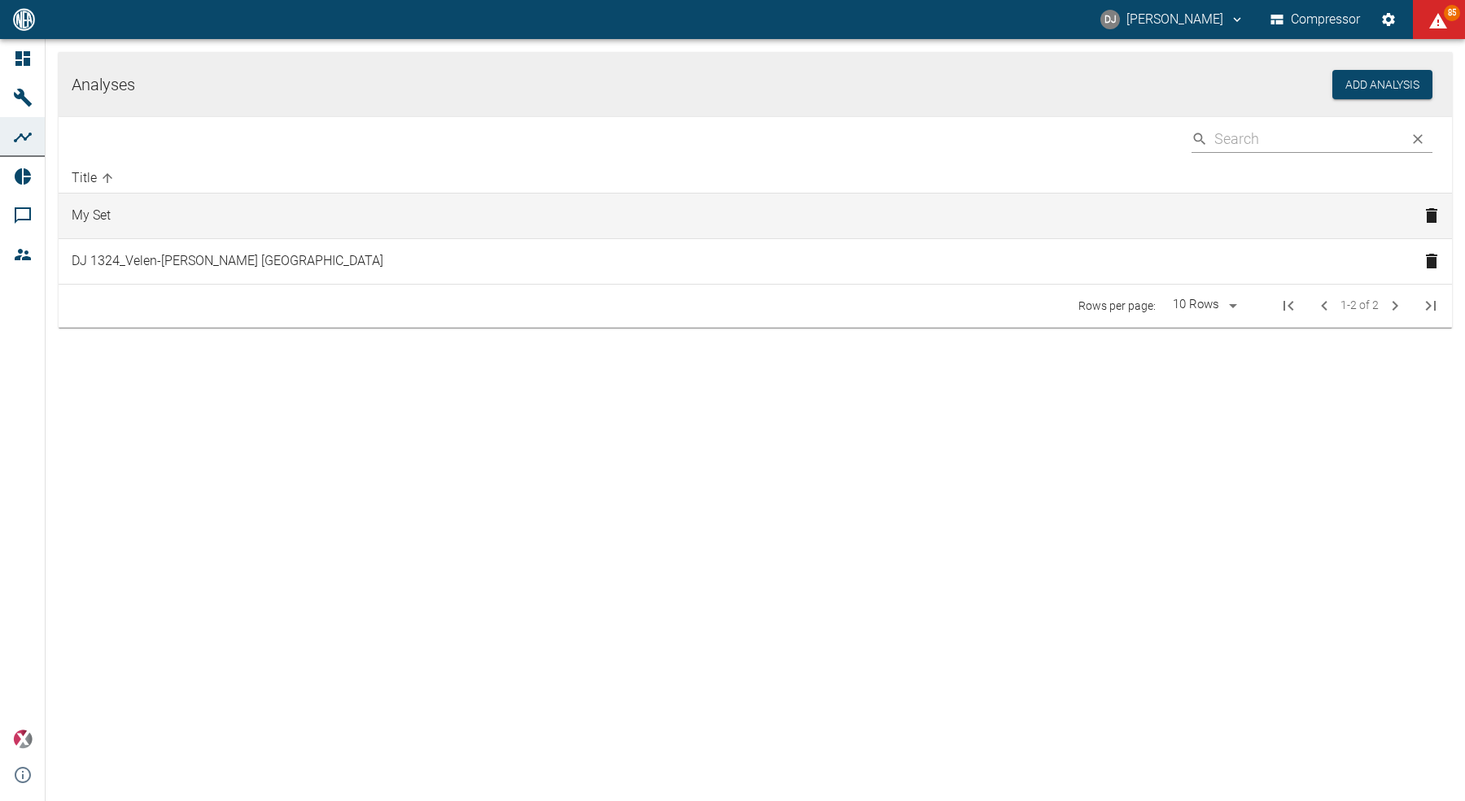
click at [99, 216] on td "My Set" at bounding box center [735, 217] width 1352 height 46
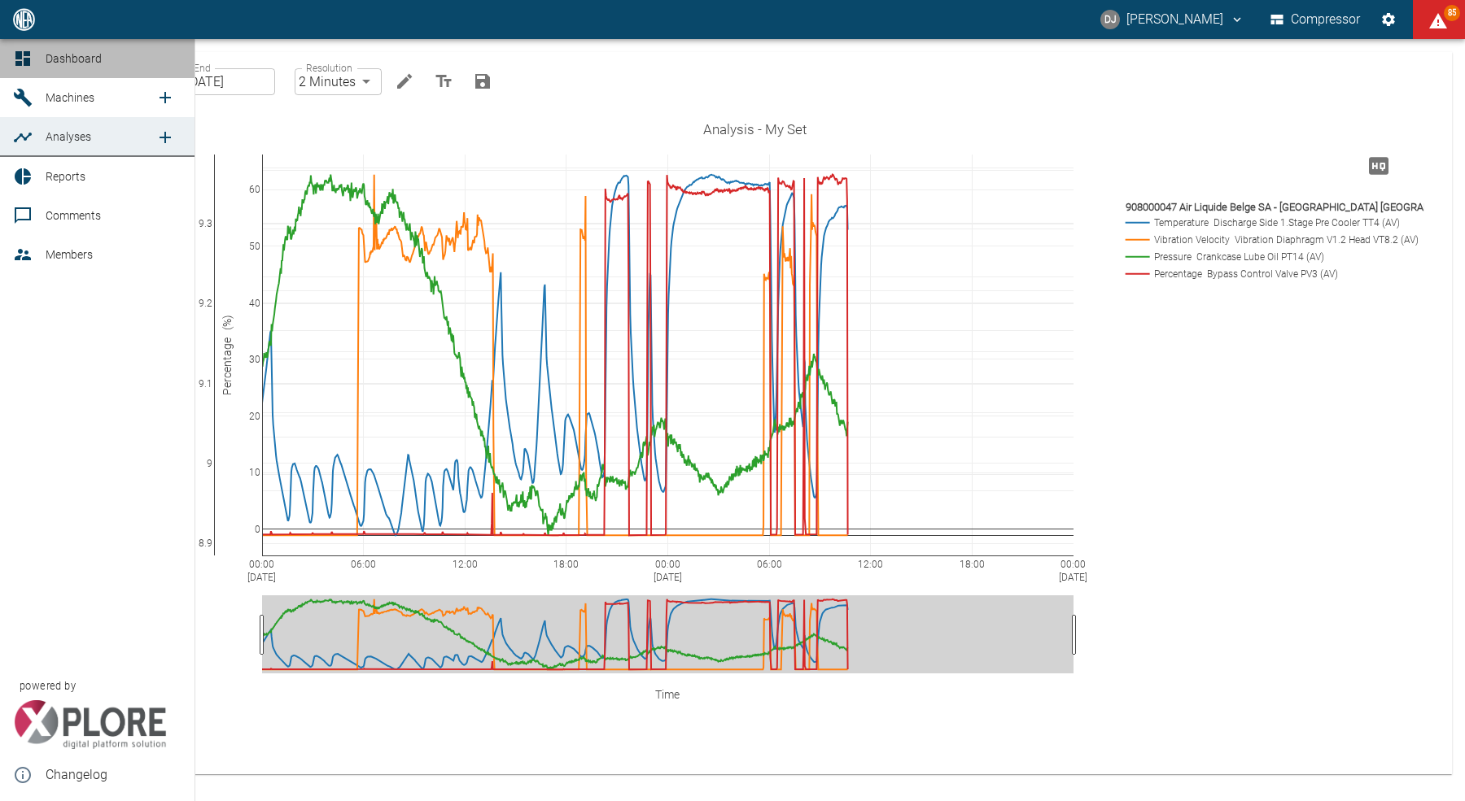
click at [42, 59] on link "Dashboard" at bounding box center [97, 58] width 194 height 39
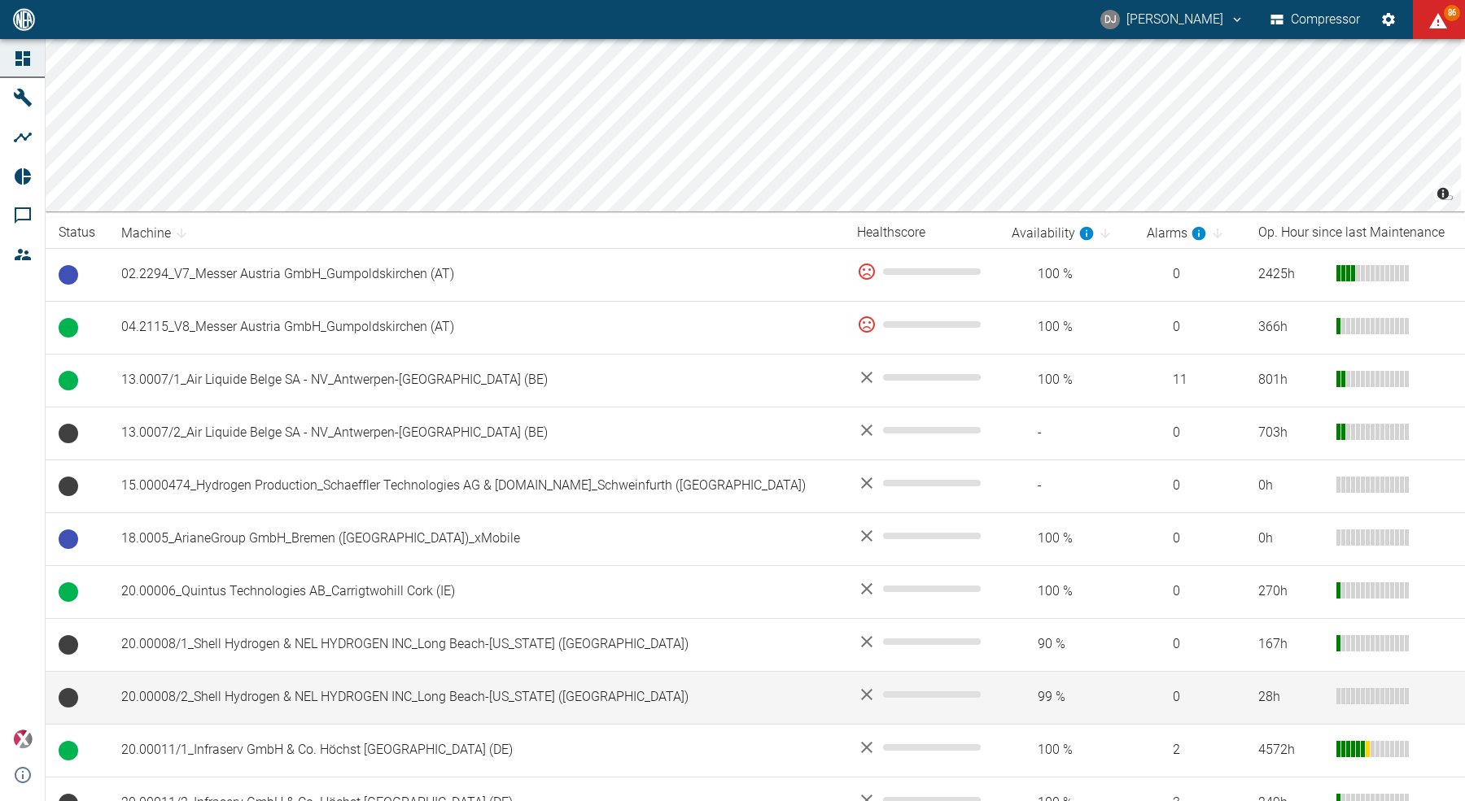
scroll to position [179, 0]
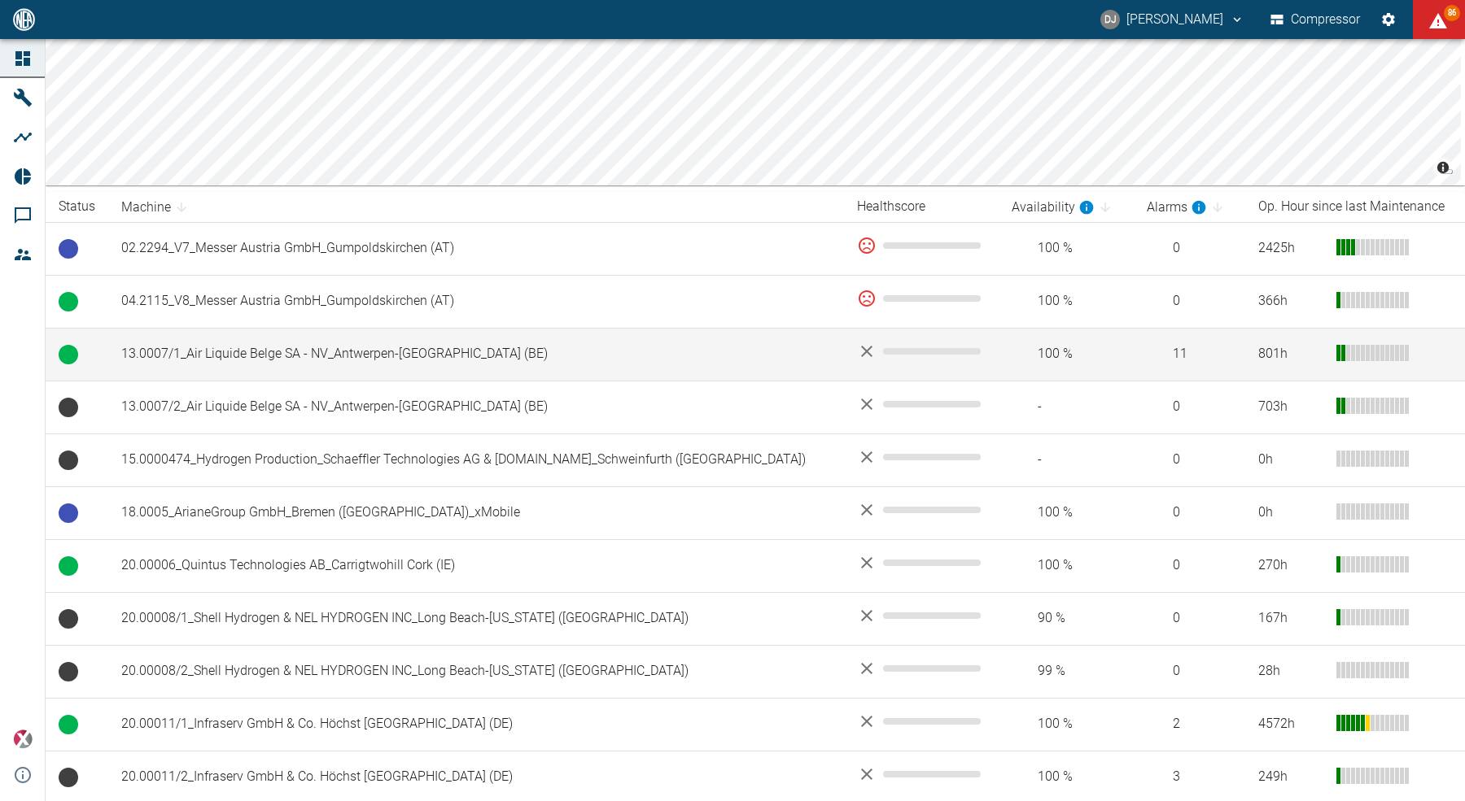
click at [295, 356] on td "13.0007/1_Air Liquide Belge SA - NV_Antwerpen-[GEOGRAPHIC_DATA] (BE)" at bounding box center [476, 354] width 736 height 53
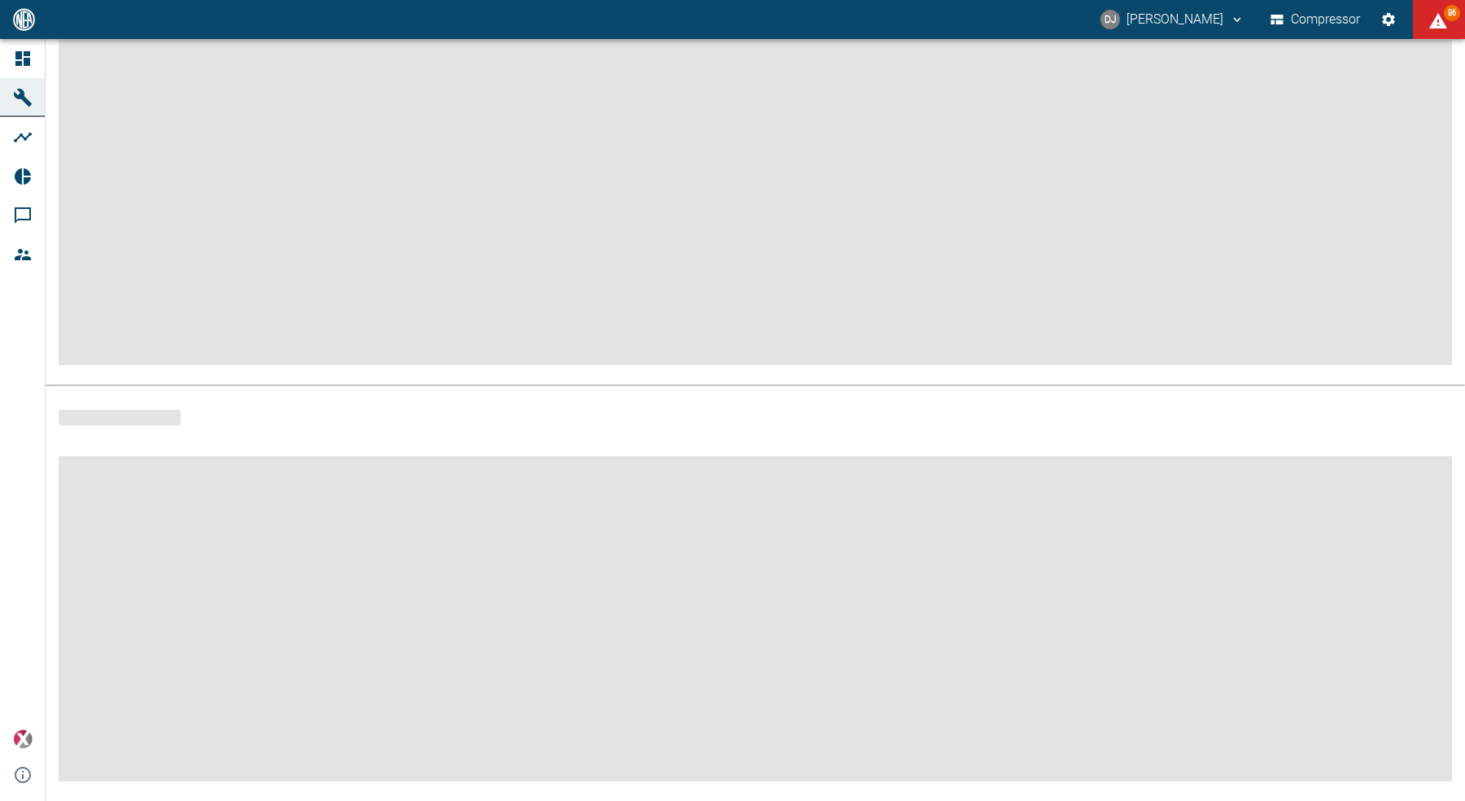
scroll to position [146, 0]
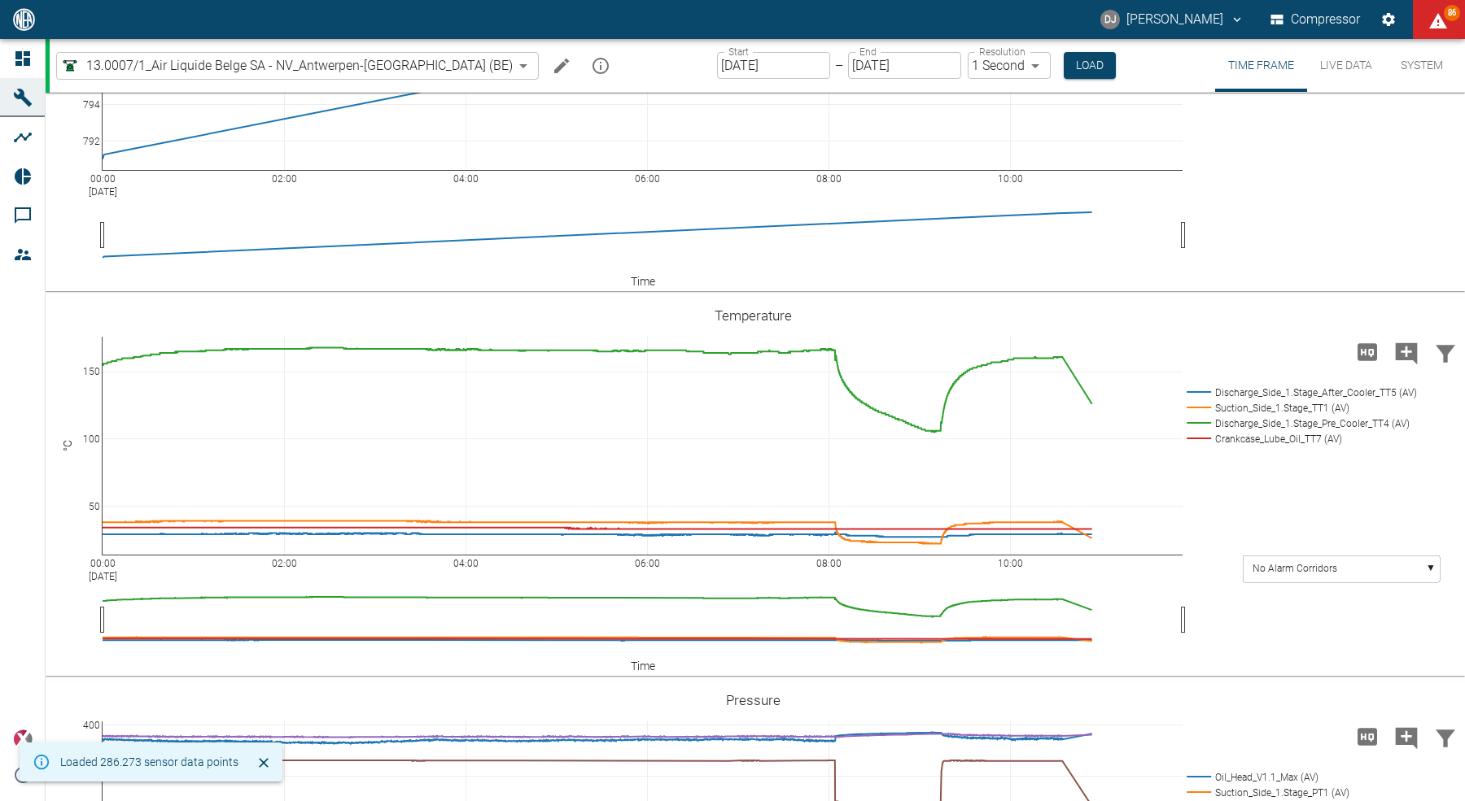
scroll to position [95, 0]
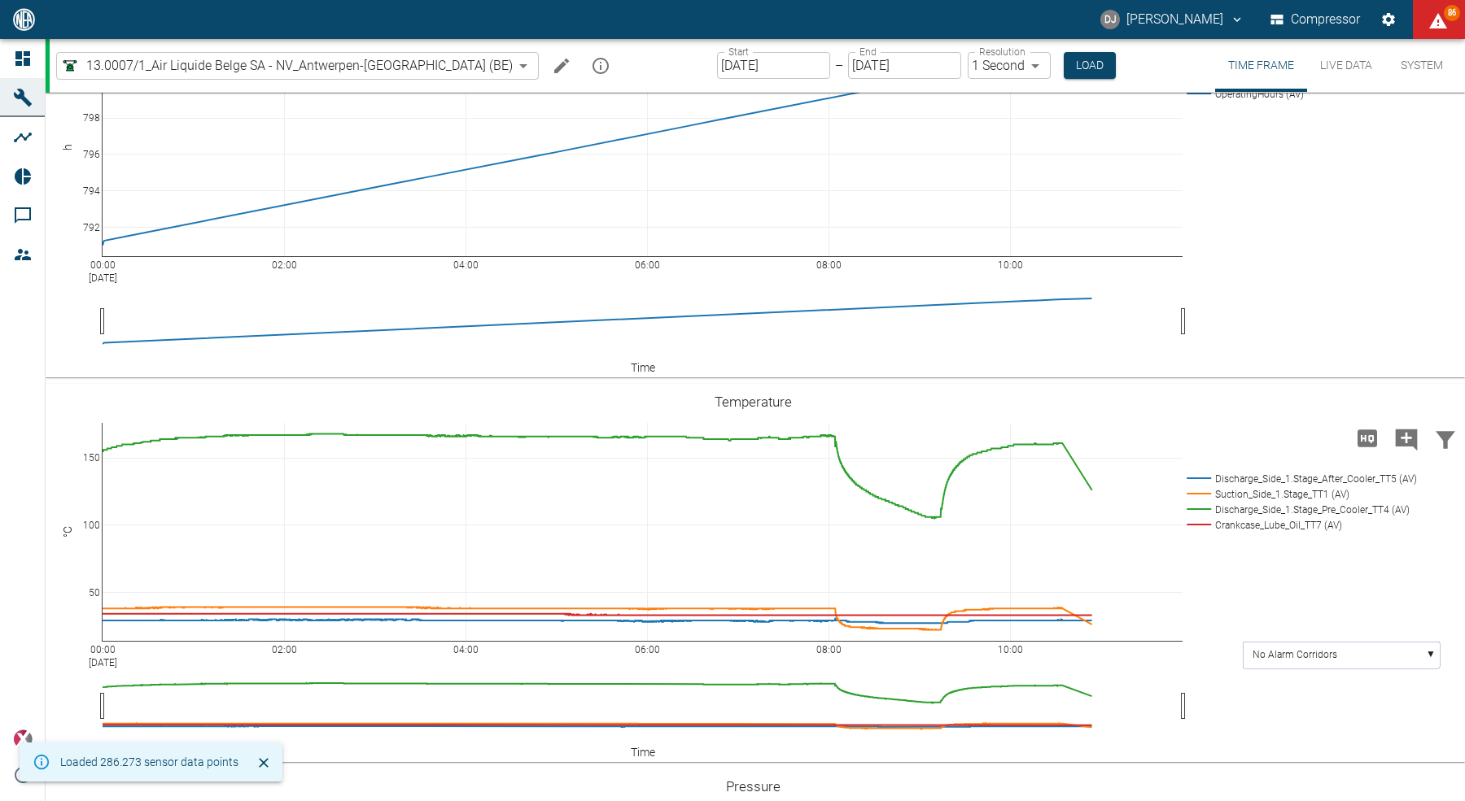
click at [1331, 68] on button "Live Data" at bounding box center [1346, 65] width 78 height 53
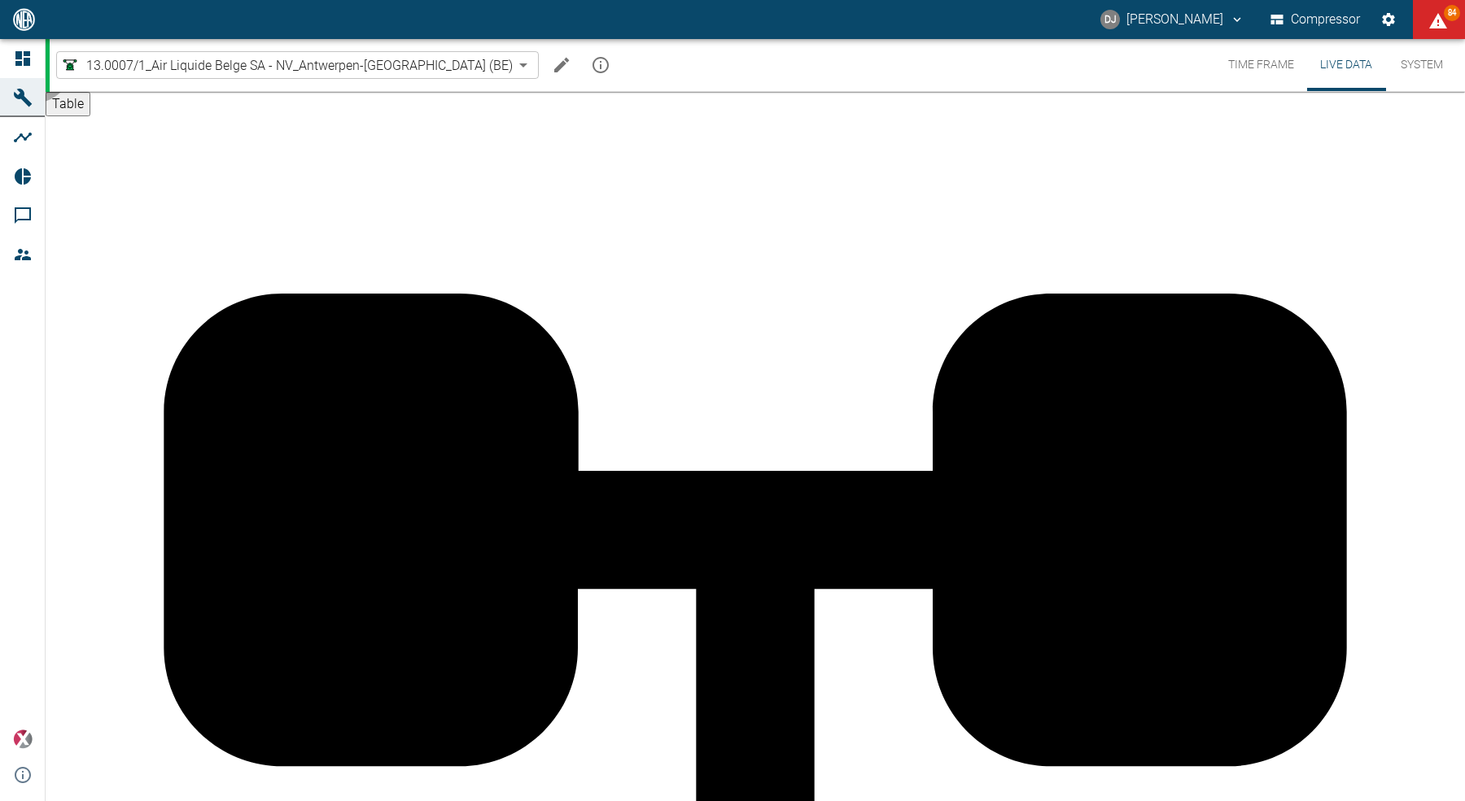
drag, startPoint x: 383, startPoint y: 224, endPoint x: 414, endPoint y: 221, distance: 31.0
click at [1253, 61] on button "Time Frame" at bounding box center [1261, 65] width 92 height 52
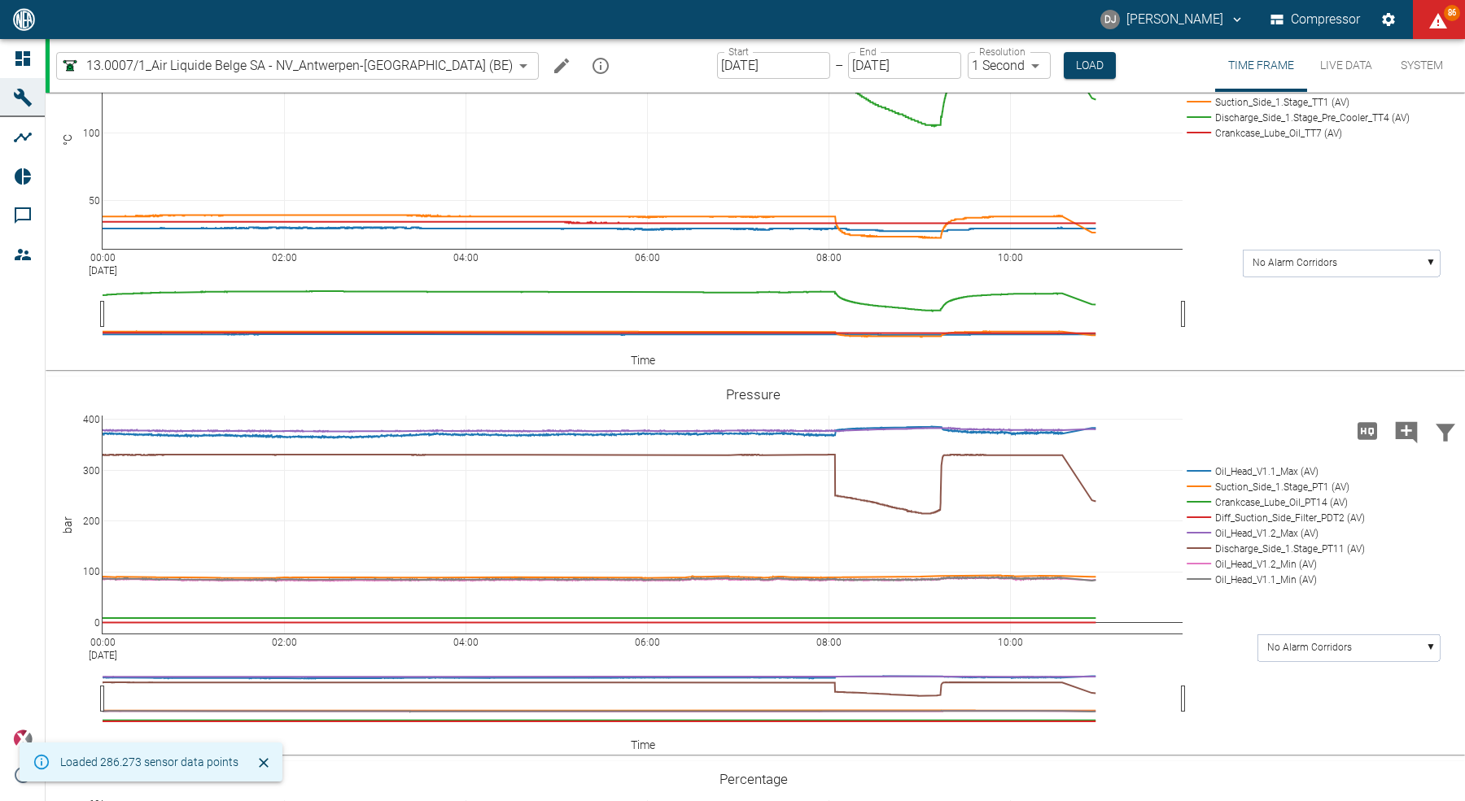
scroll to position [588, 0]
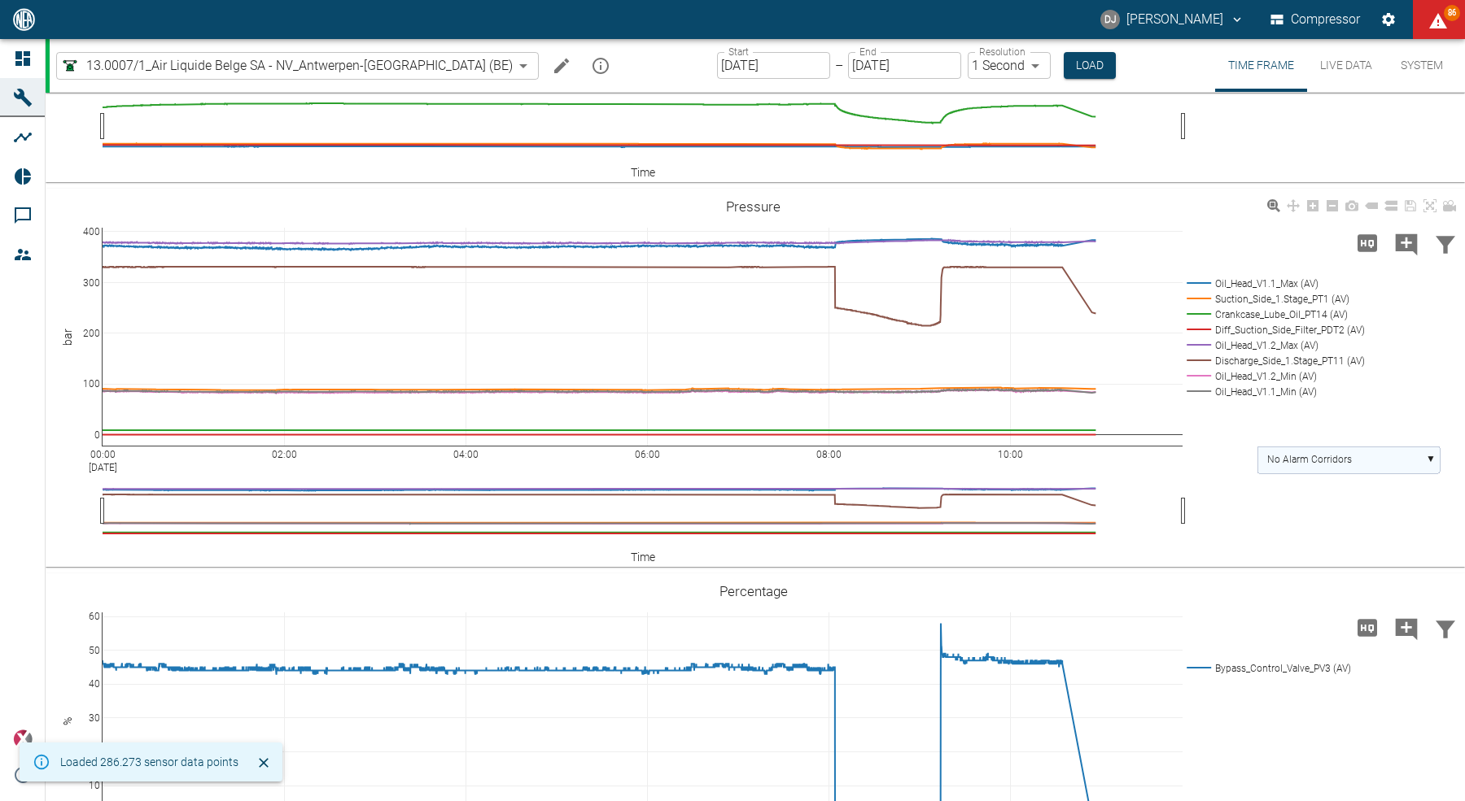
click at [1319, 465] on text "No Alarm Corridors" at bounding box center [1309, 459] width 85 height 11
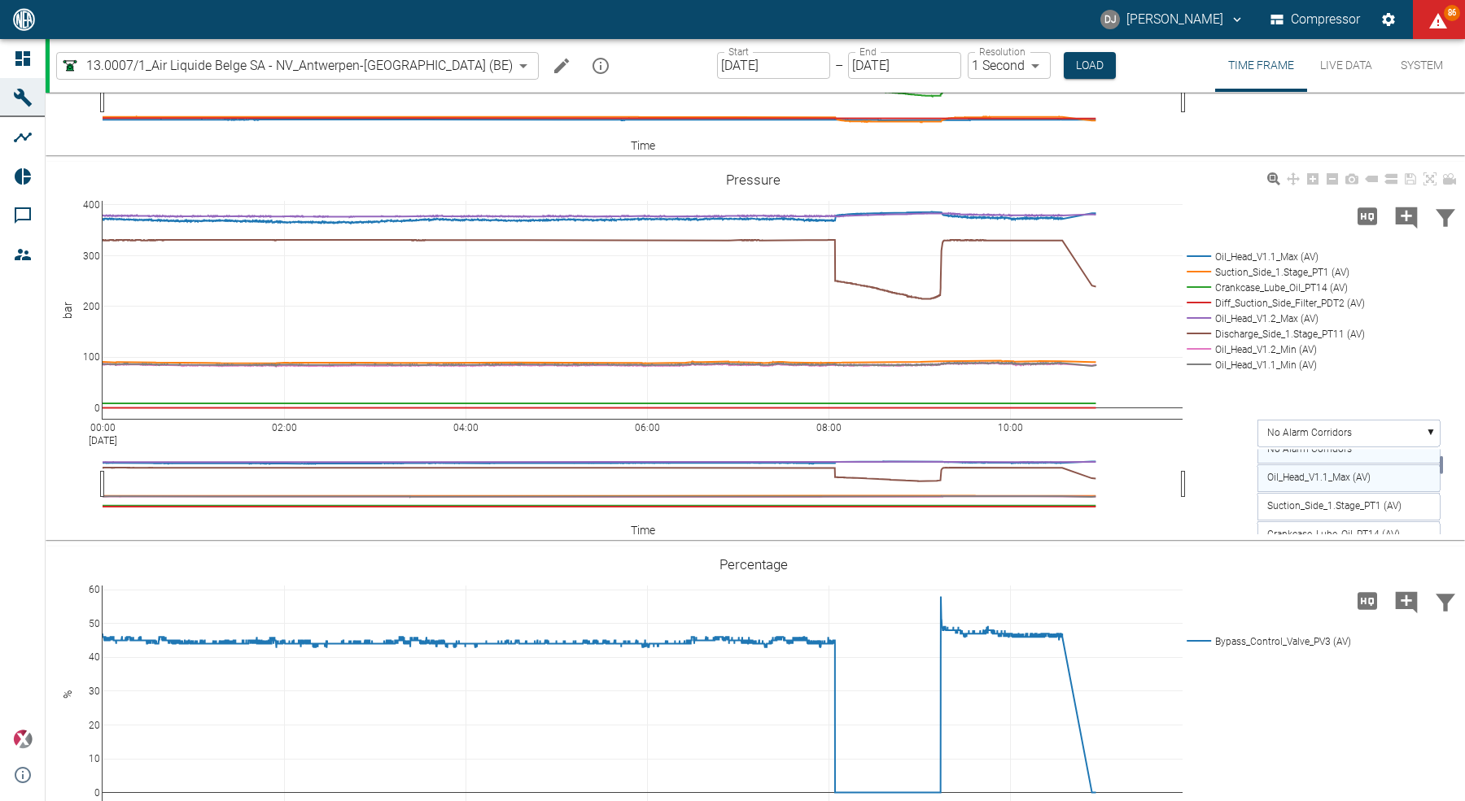
scroll to position [603, 0]
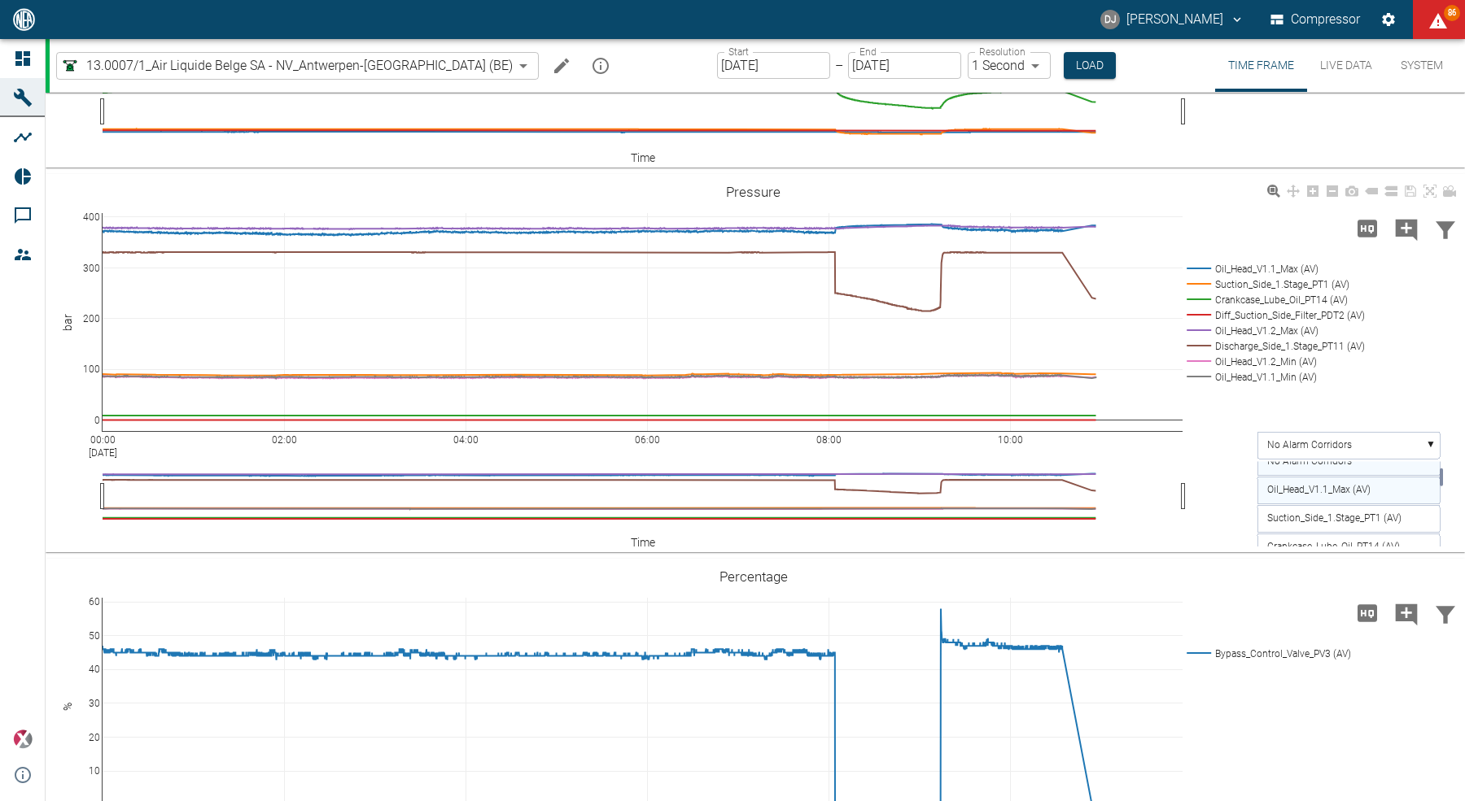
click at [1331, 496] on text "Oil_Head_V1.1_Max (AV)" at bounding box center [1318, 489] width 103 height 11
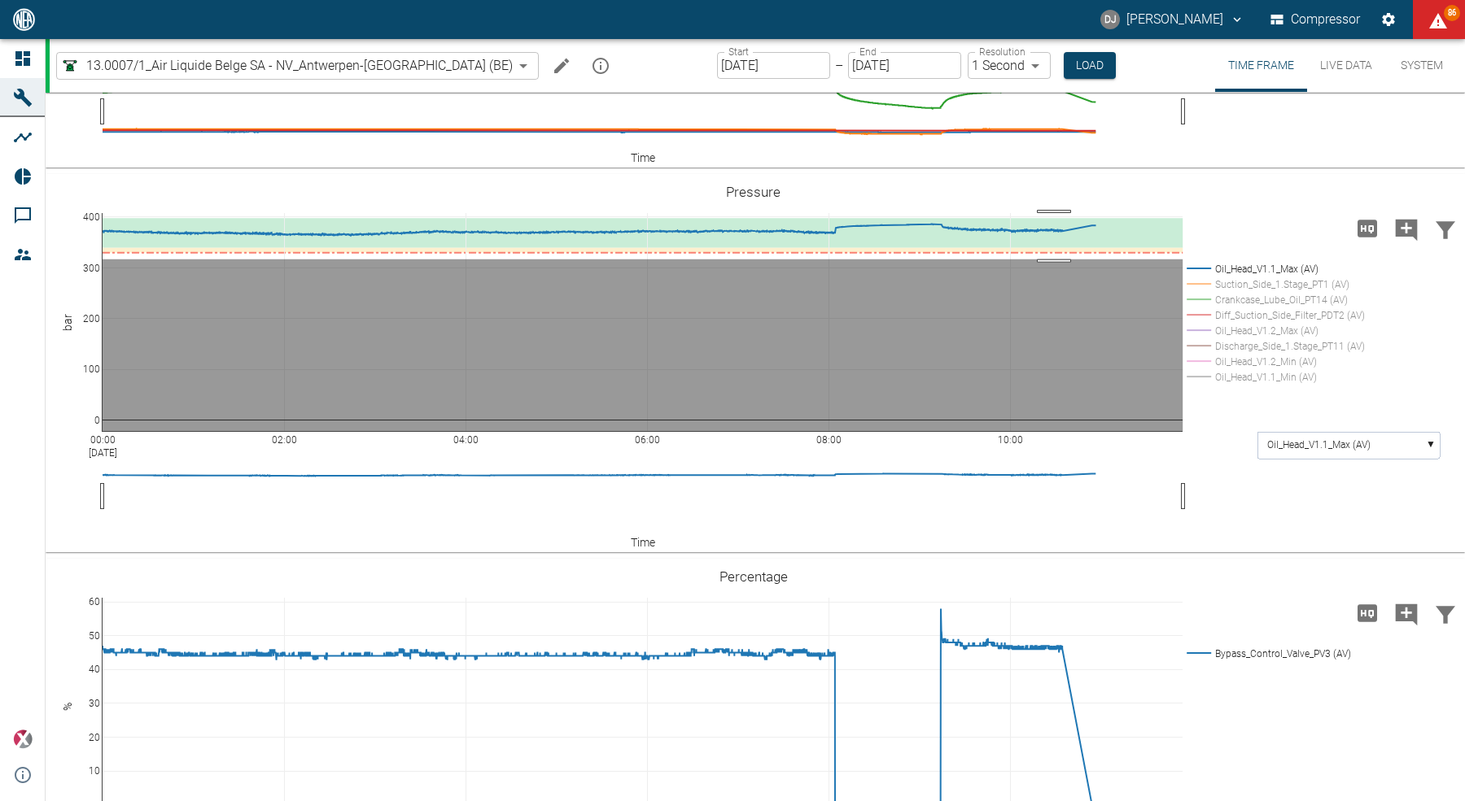
drag, startPoint x: 1054, startPoint y: 345, endPoint x: 1050, endPoint y: 295, distance: 49.7
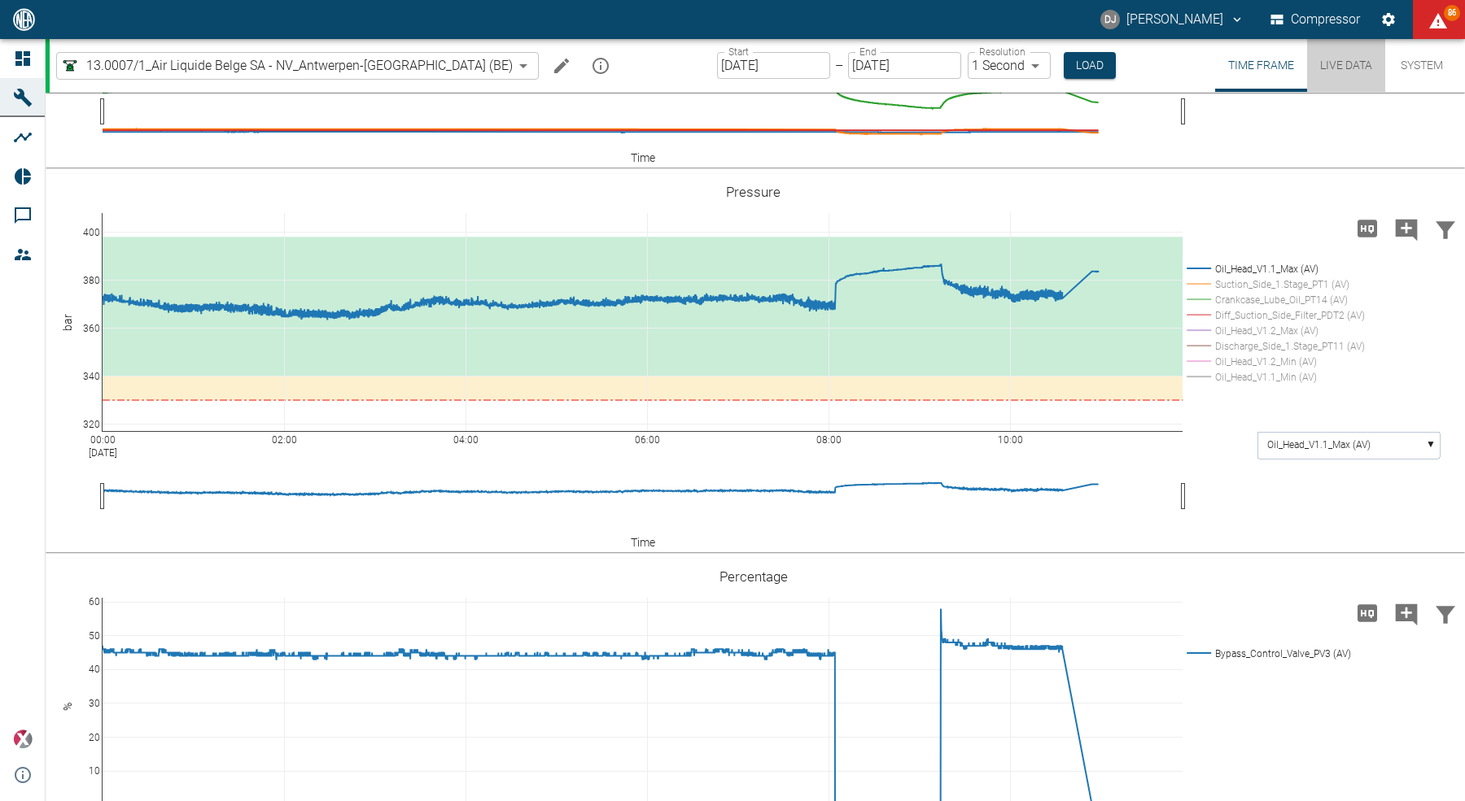
click at [1334, 67] on button "Live Data" at bounding box center [1346, 65] width 78 height 53
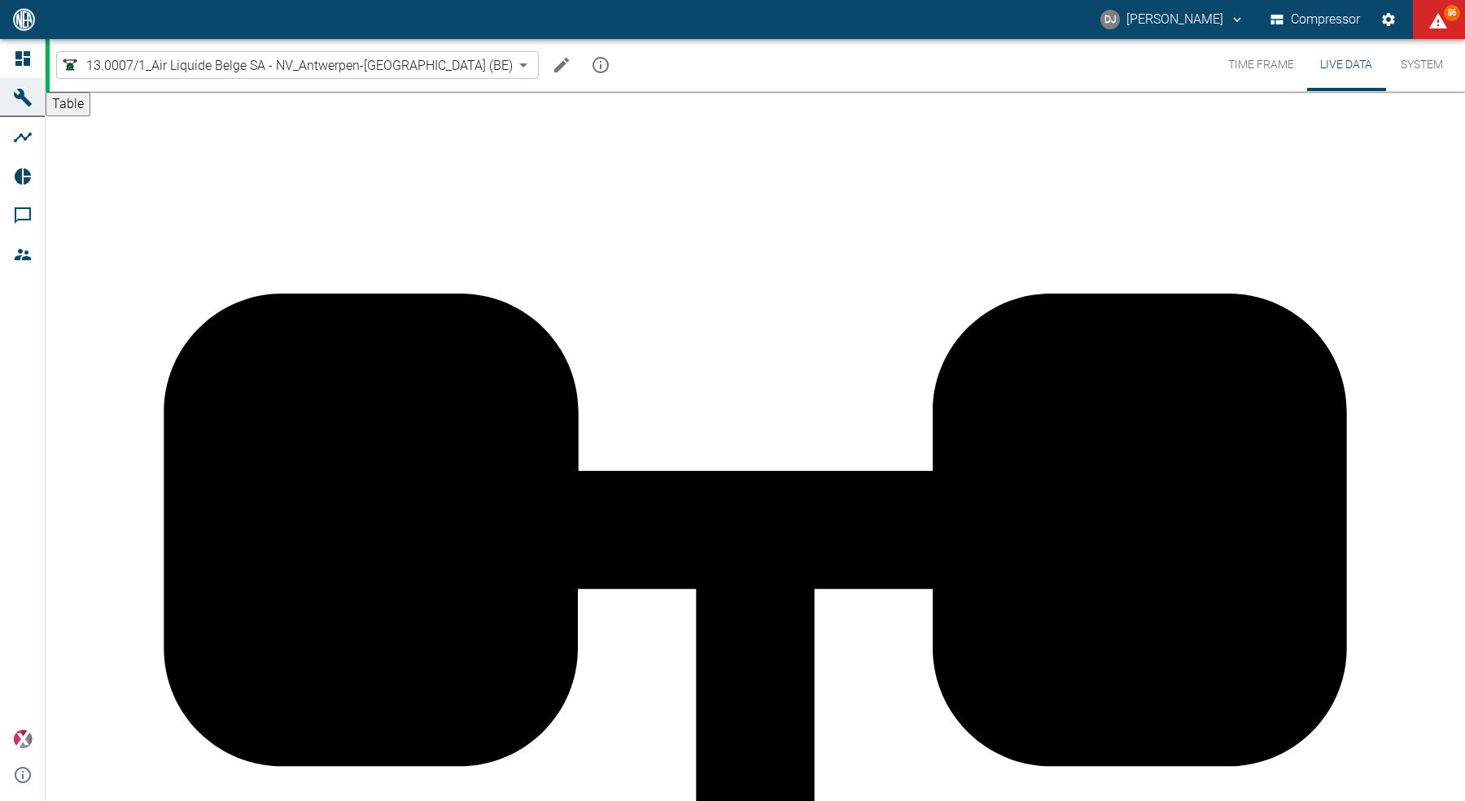
drag, startPoint x: 1252, startPoint y: 227, endPoint x: 982, endPoint y: 212, distance: 270.6
click at [1251, 62] on button "Time Frame" at bounding box center [1261, 65] width 92 height 52
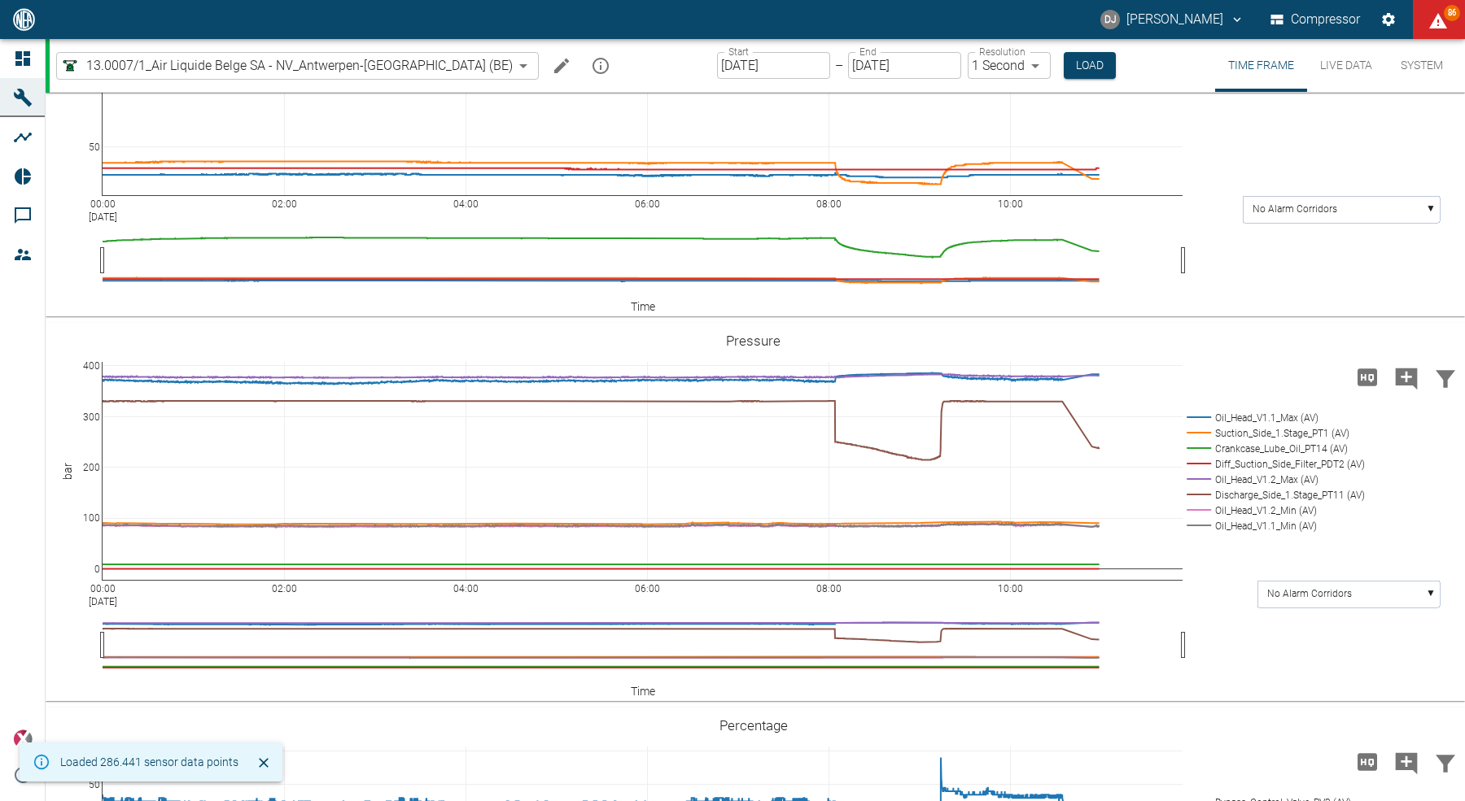
scroll to position [502, 0]
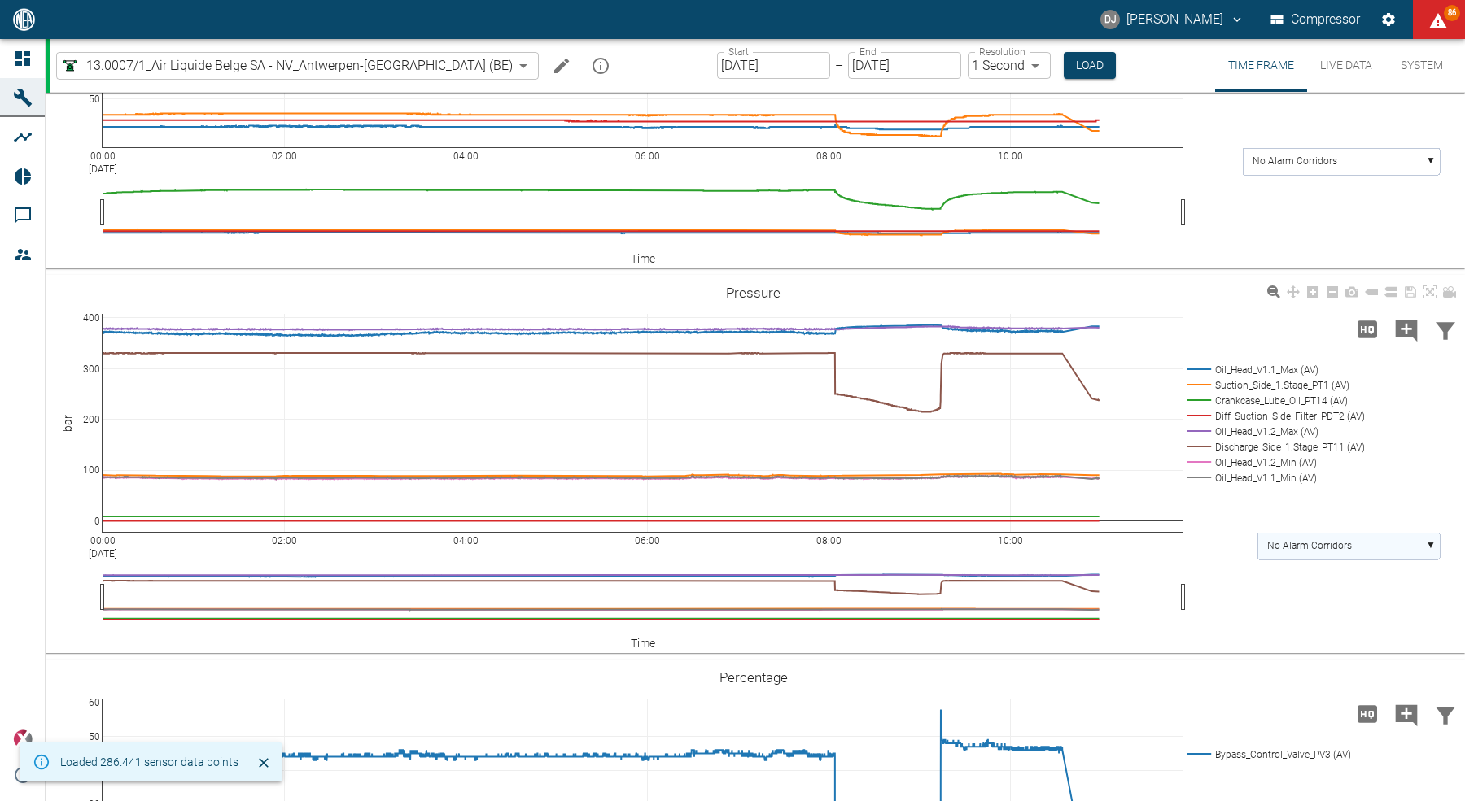
click at [1308, 560] on rect at bounding box center [1348, 546] width 182 height 27
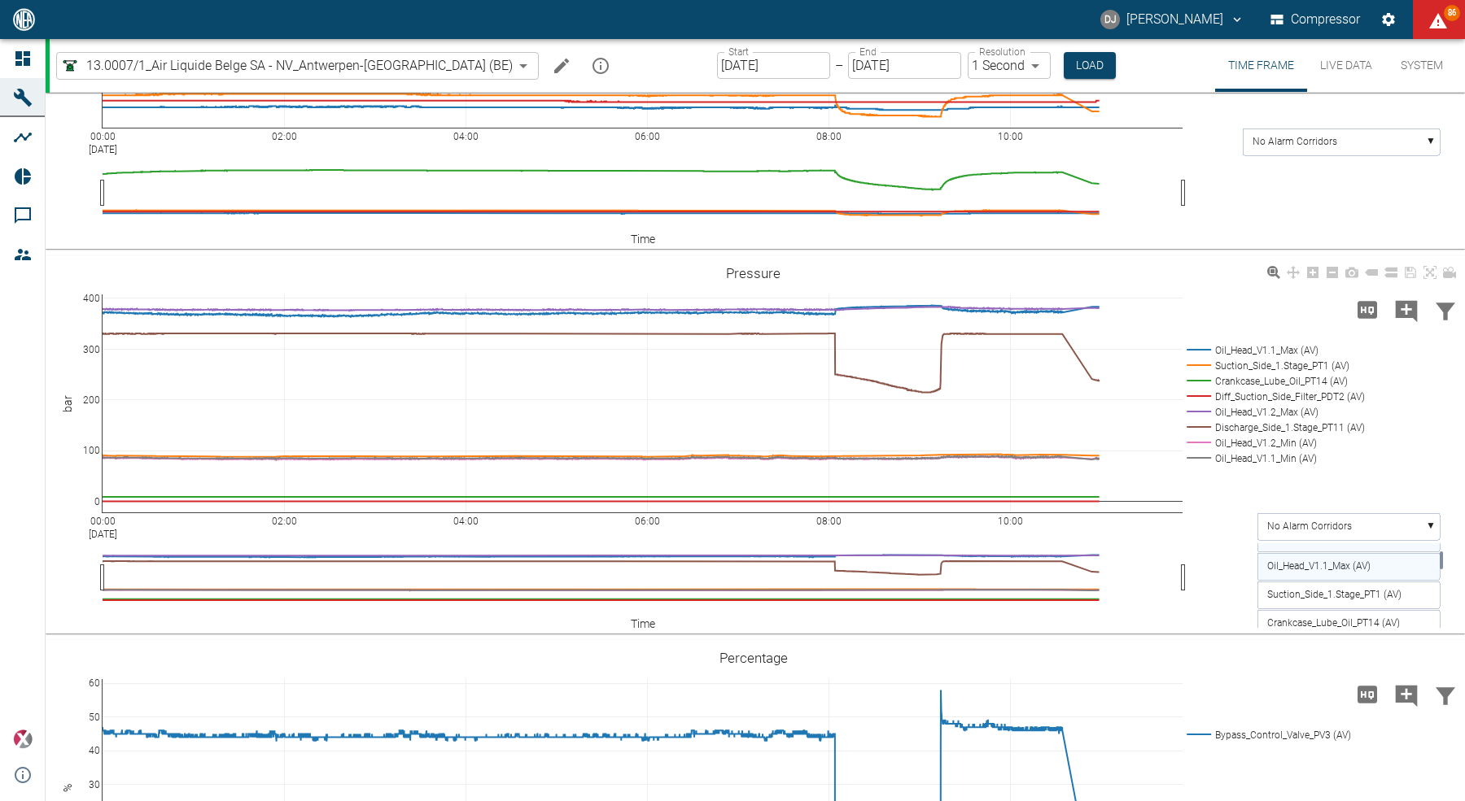
scroll to position [534, 0]
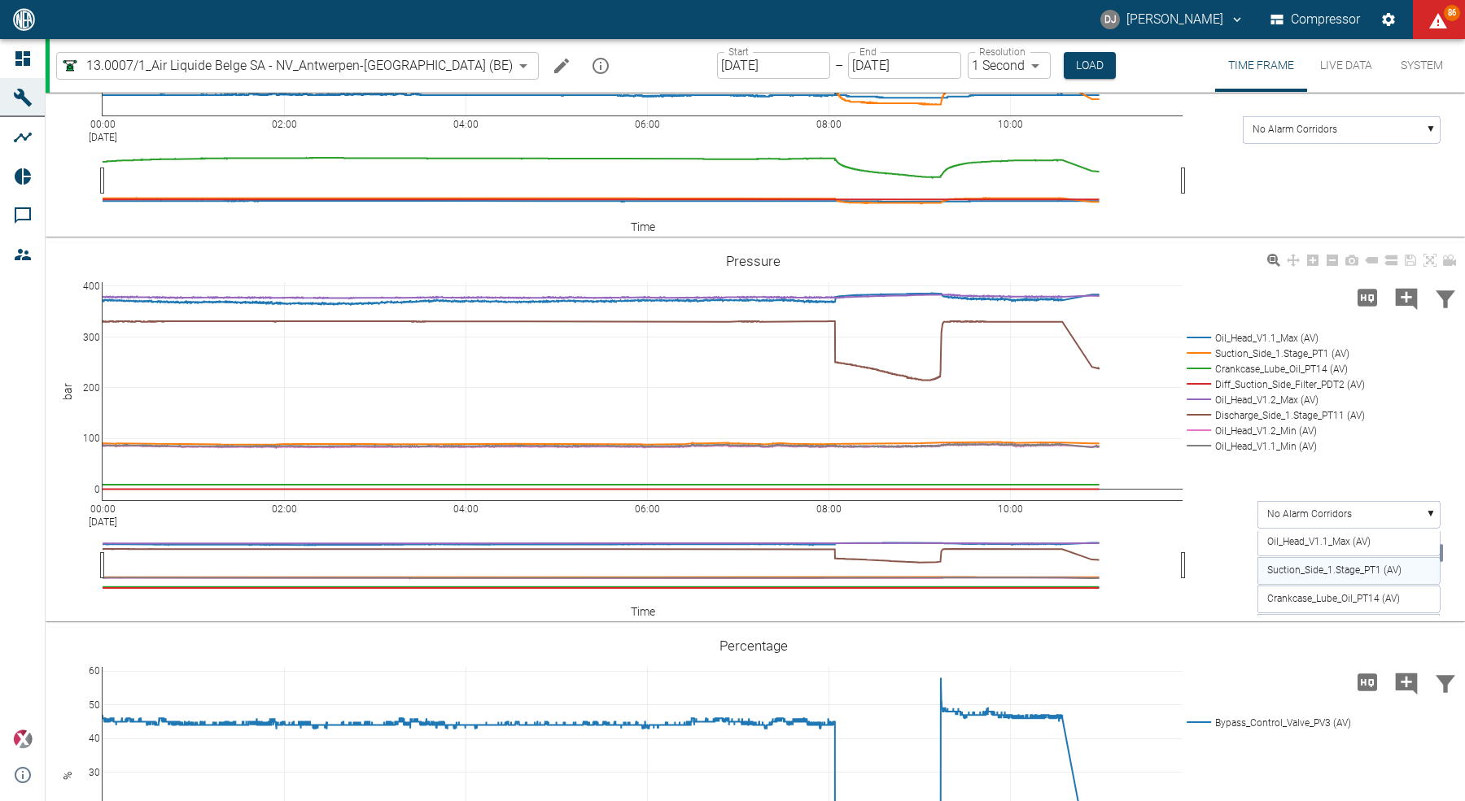
click at [1325, 576] on text "Suction_Side_1.Stage_PT1 (AV)" at bounding box center [1334, 570] width 134 height 11
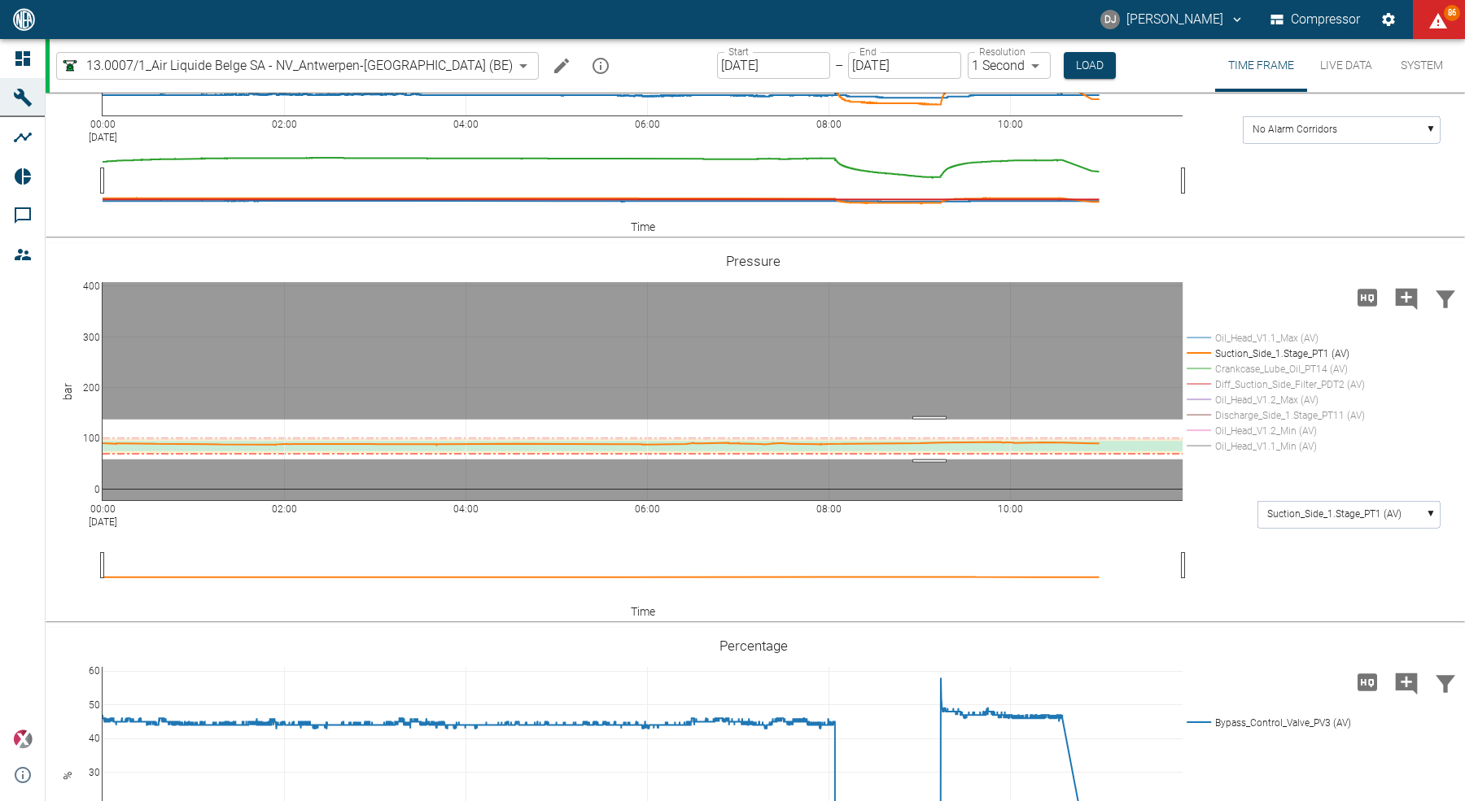
drag, startPoint x: 929, startPoint y: 505, endPoint x: 925, endPoint y: 545, distance: 40.1
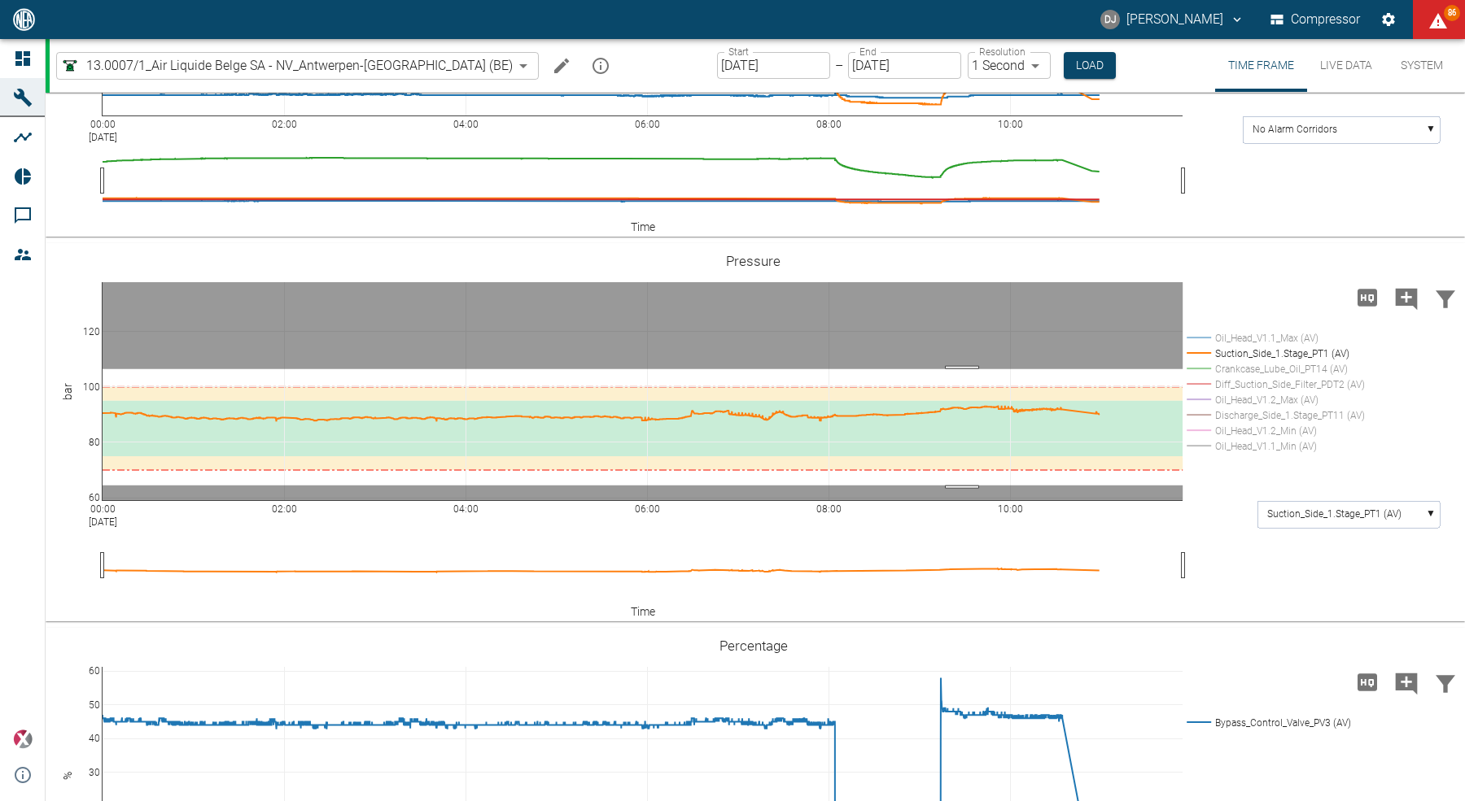
drag, startPoint x: 962, startPoint y: 455, endPoint x: 955, endPoint y: 571, distance: 116.5
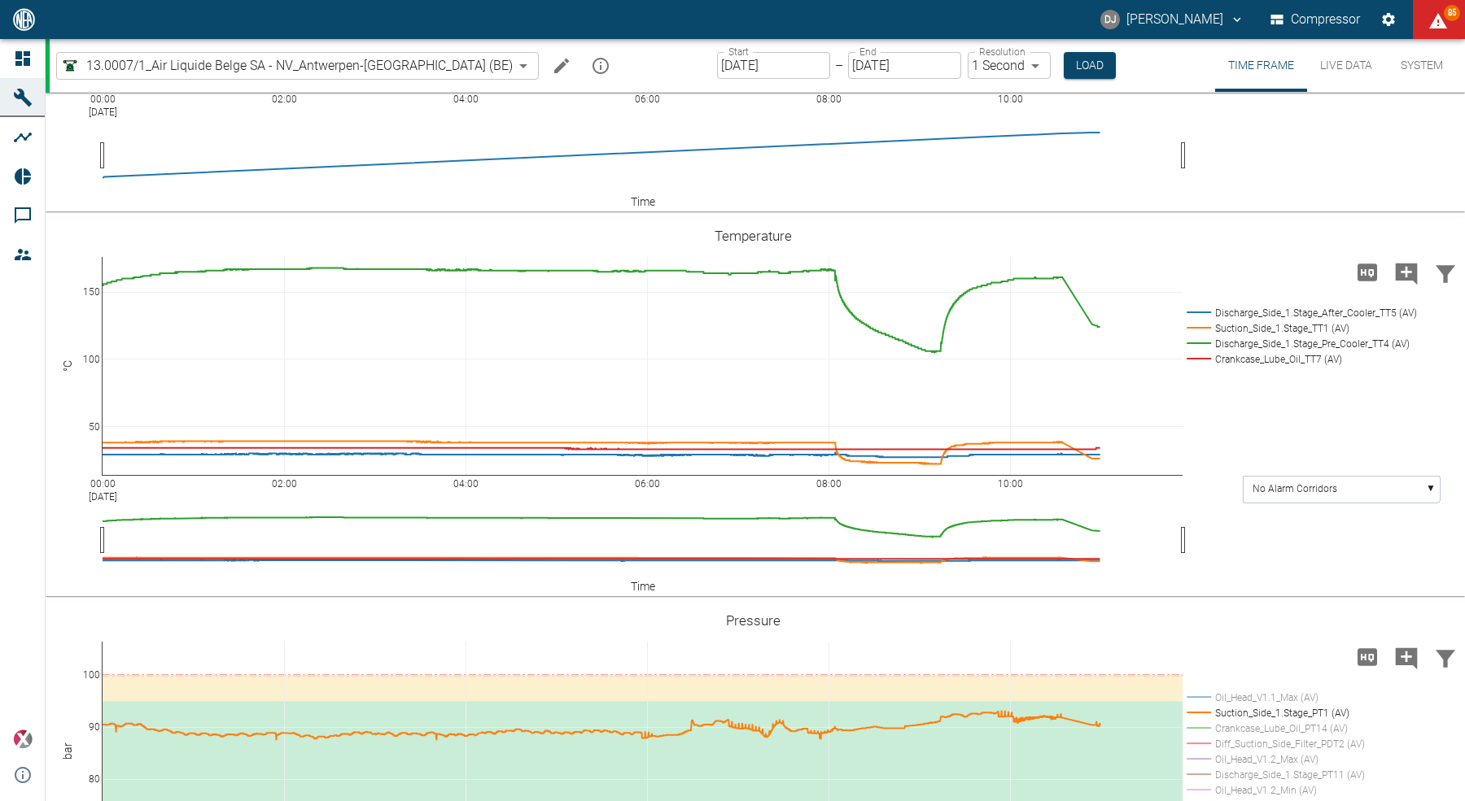
scroll to position [241, 0]
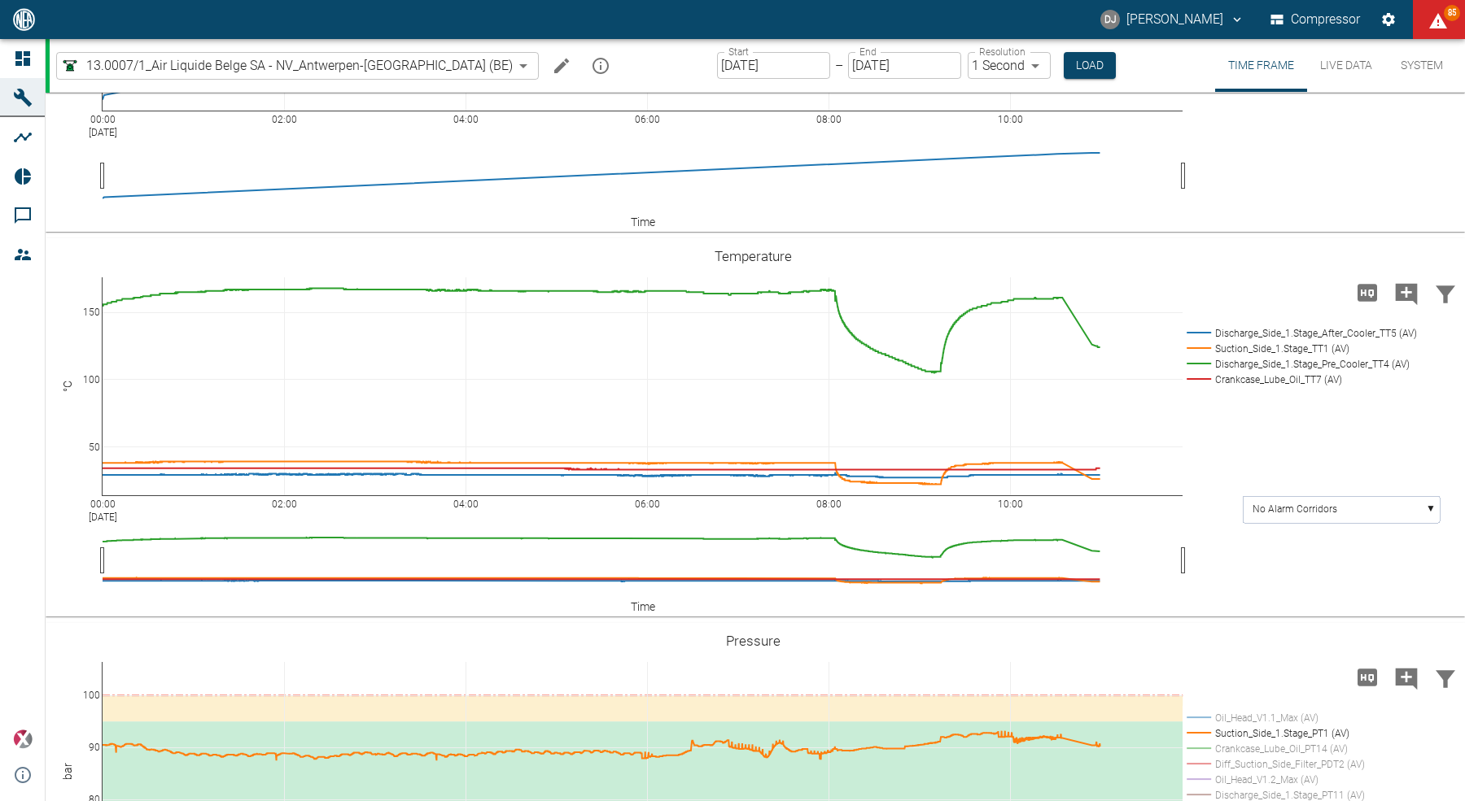
click at [1338, 63] on button "Live Data" at bounding box center [1346, 65] width 78 height 53
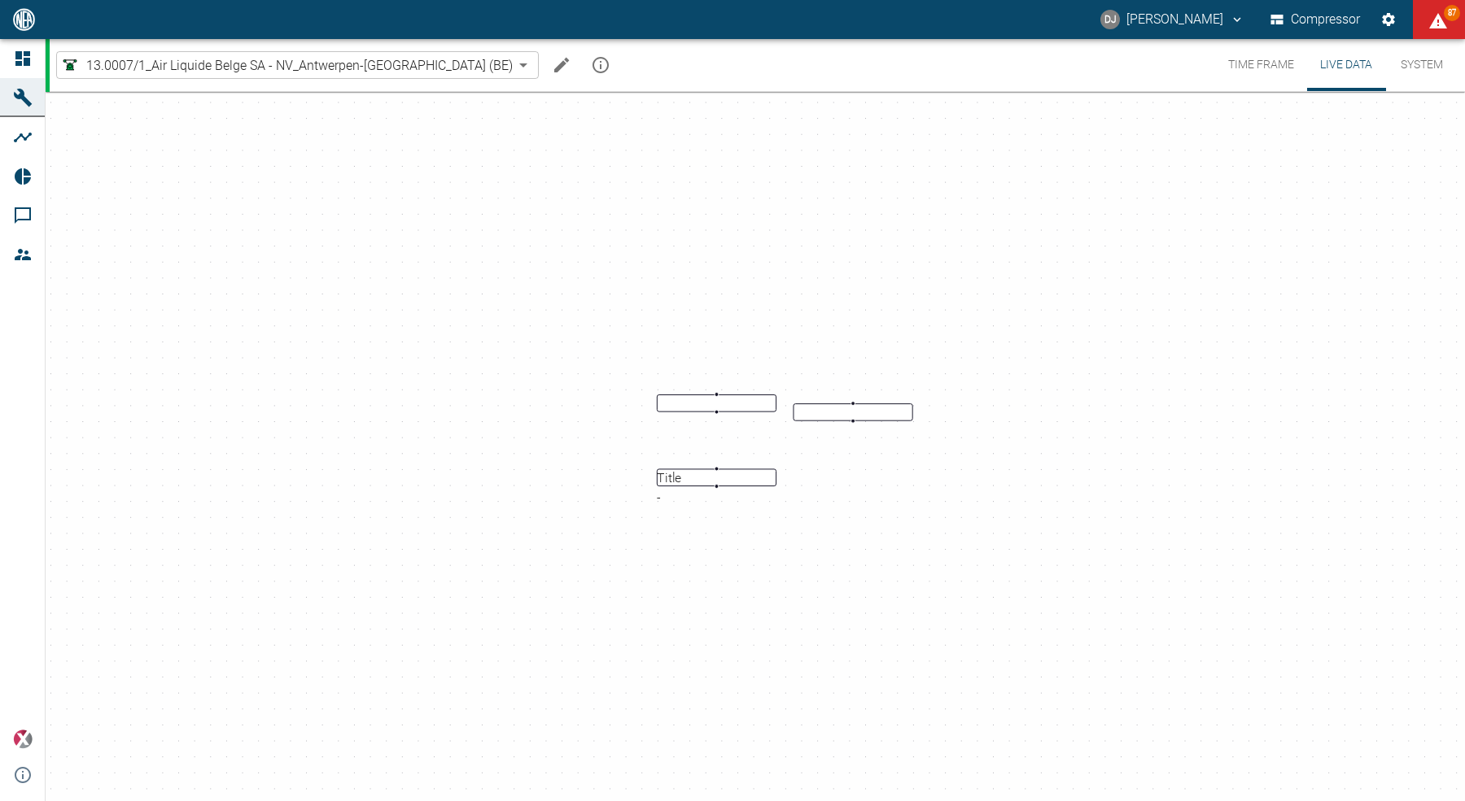
drag, startPoint x: 771, startPoint y: 629, endPoint x: 785, endPoint y: 581, distance: 50.0
click at [785, 581] on div "Title -" at bounding box center [732, 469] width 1465 height 762
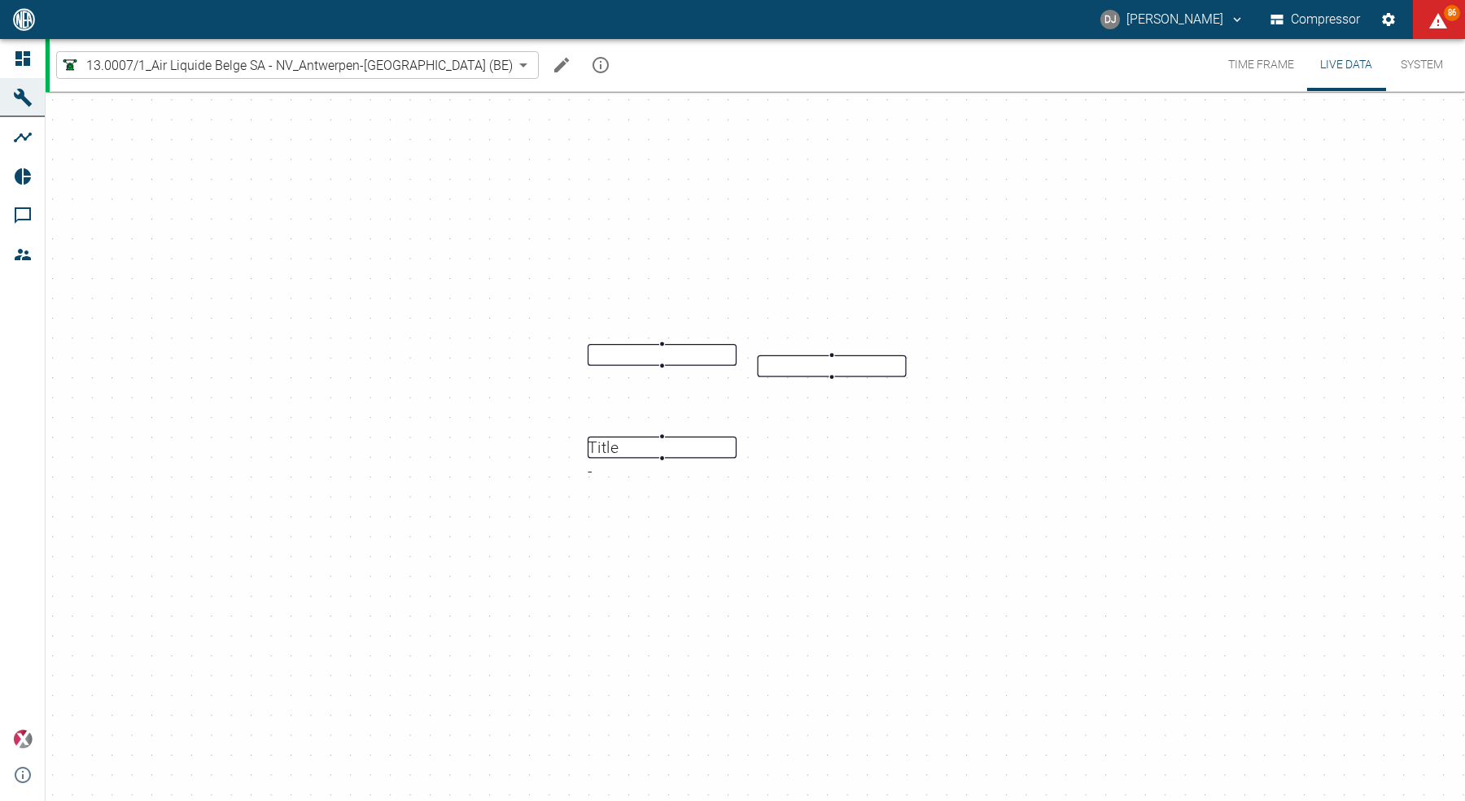
drag, startPoint x: 840, startPoint y: 640, endPoint x: 877, endPoint y: 567, distance: 81.5
click at [877, 567] on div "Title -" at bounding box center [732, 469] width 1465 height 762
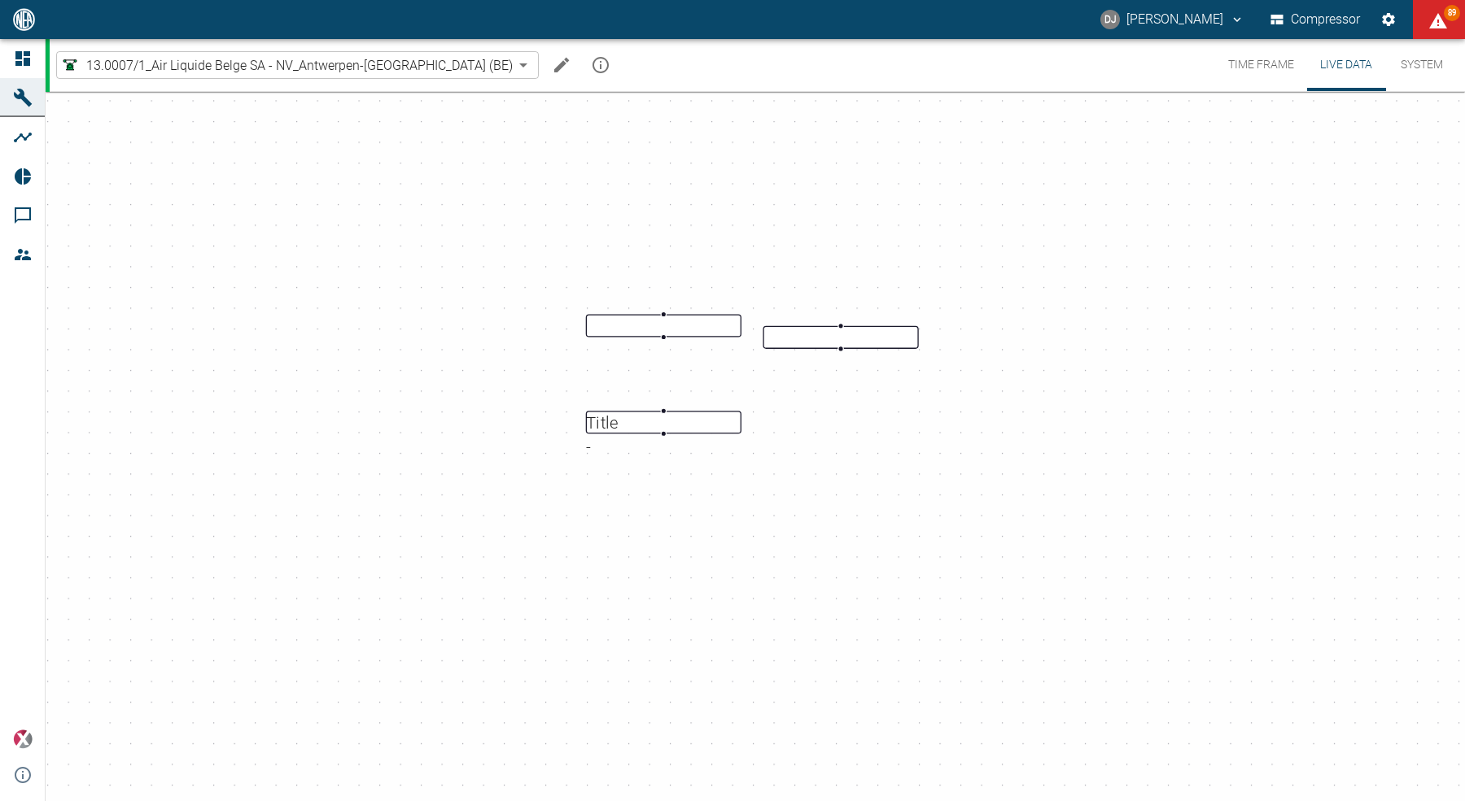
click at [907, 512] on div "Title -" at bounding box center [732, 469] width 1465 height 762
click at [22, 79] on icon "Add node" at bounding box center [15, 72] width 14 height 14
click at [482, 107] on body "DJ David Jasper Compressor 84 Dashboard Machines Analyses Reports Comments Memb…" at bounding box center [732, 400] width 1465 height 801
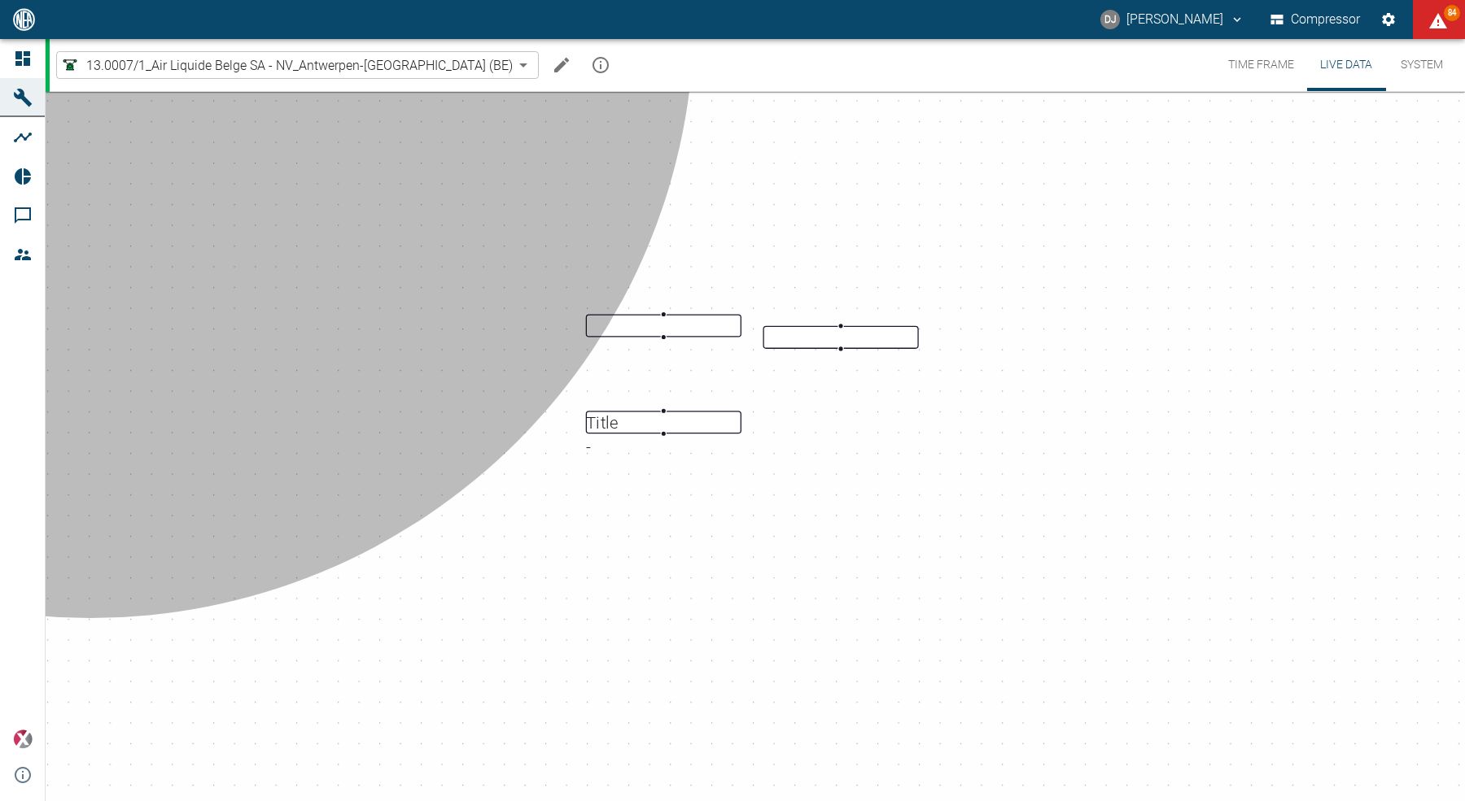
type input "simpleSensorValue"
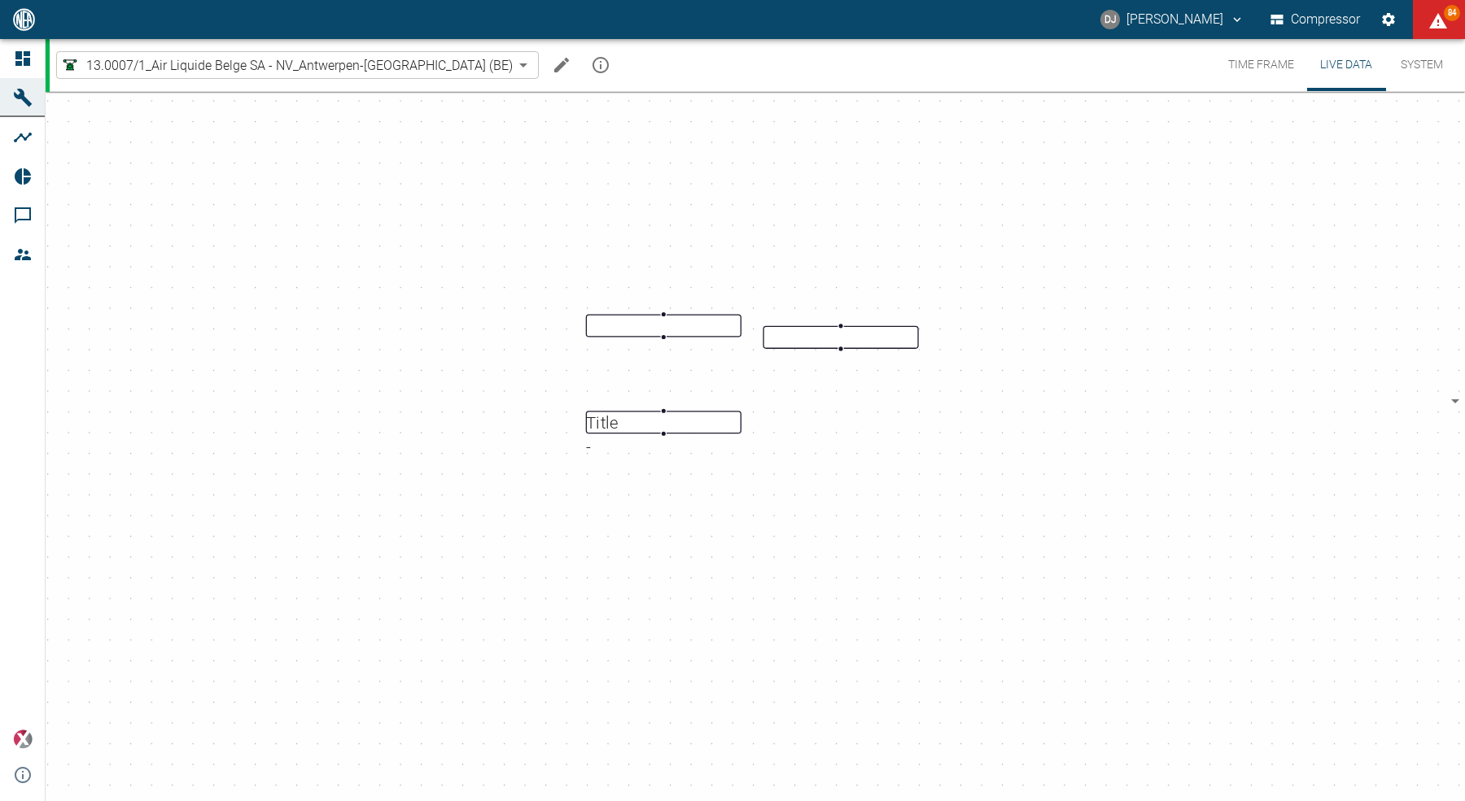
scroll to position [123, 0]
checkbox input "false"
checkbox input "true"
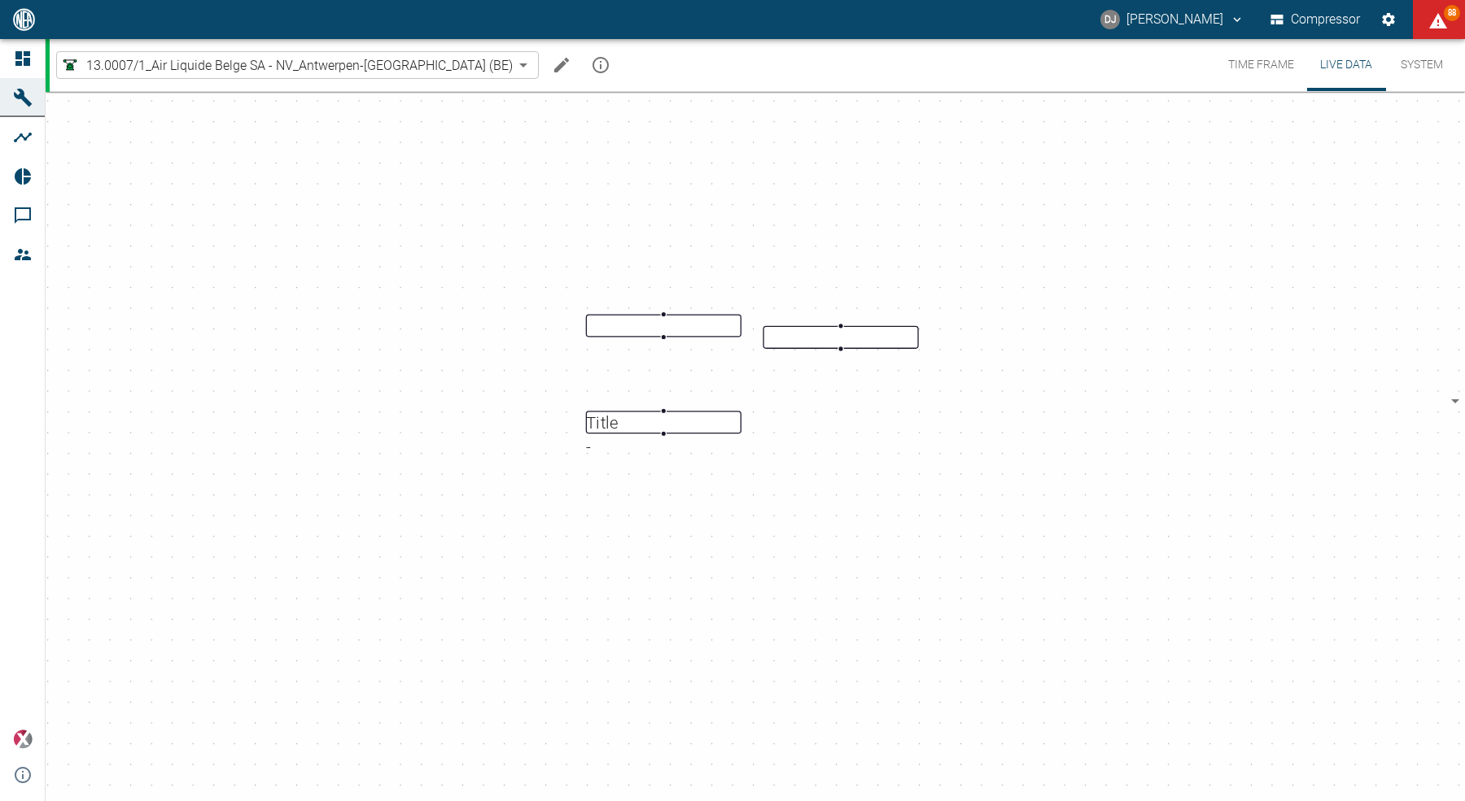
drag, startPoint x: 944, startPoint y: 772, endPoint x: 697, endPoint y: 506, distance: 362.7
click at [657, 456] on span "26 °C" at bounding box center [644, 449] width 26 height 14
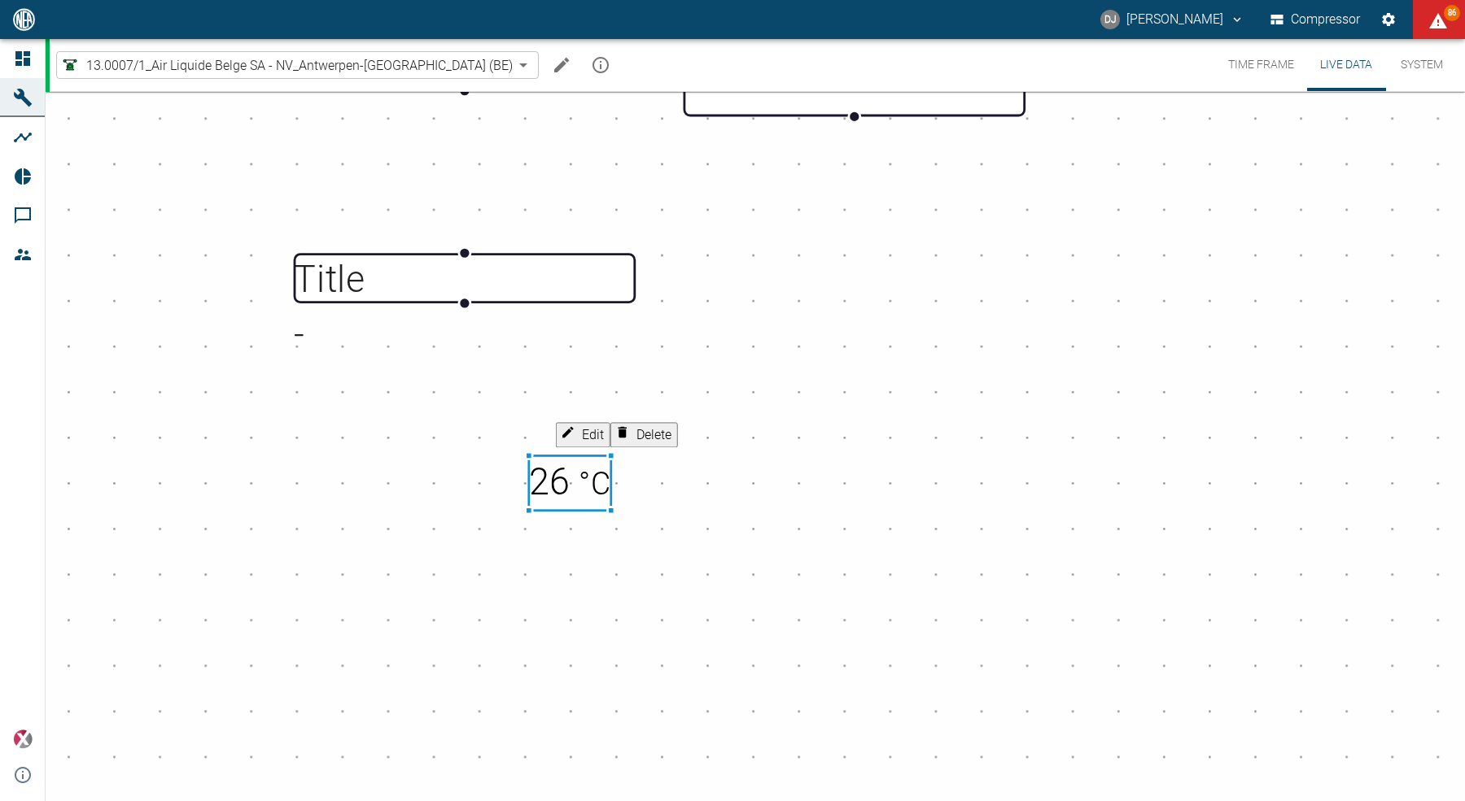
drag, startPoint x: 695, startPoint y: 509, endPoint x: 633, endPoint y: 553, distance: 75.9
click at [611, 504] on span "26 °C" at bounding box center [570, 482] width 82 height 43
click at [611, 511] on div "26 °C" at bounding box center [570, 483] width 82 height 55
click at [708, 657] on div "Title - 26 °C" at bounding box center [732, 469] width 1465 height 762
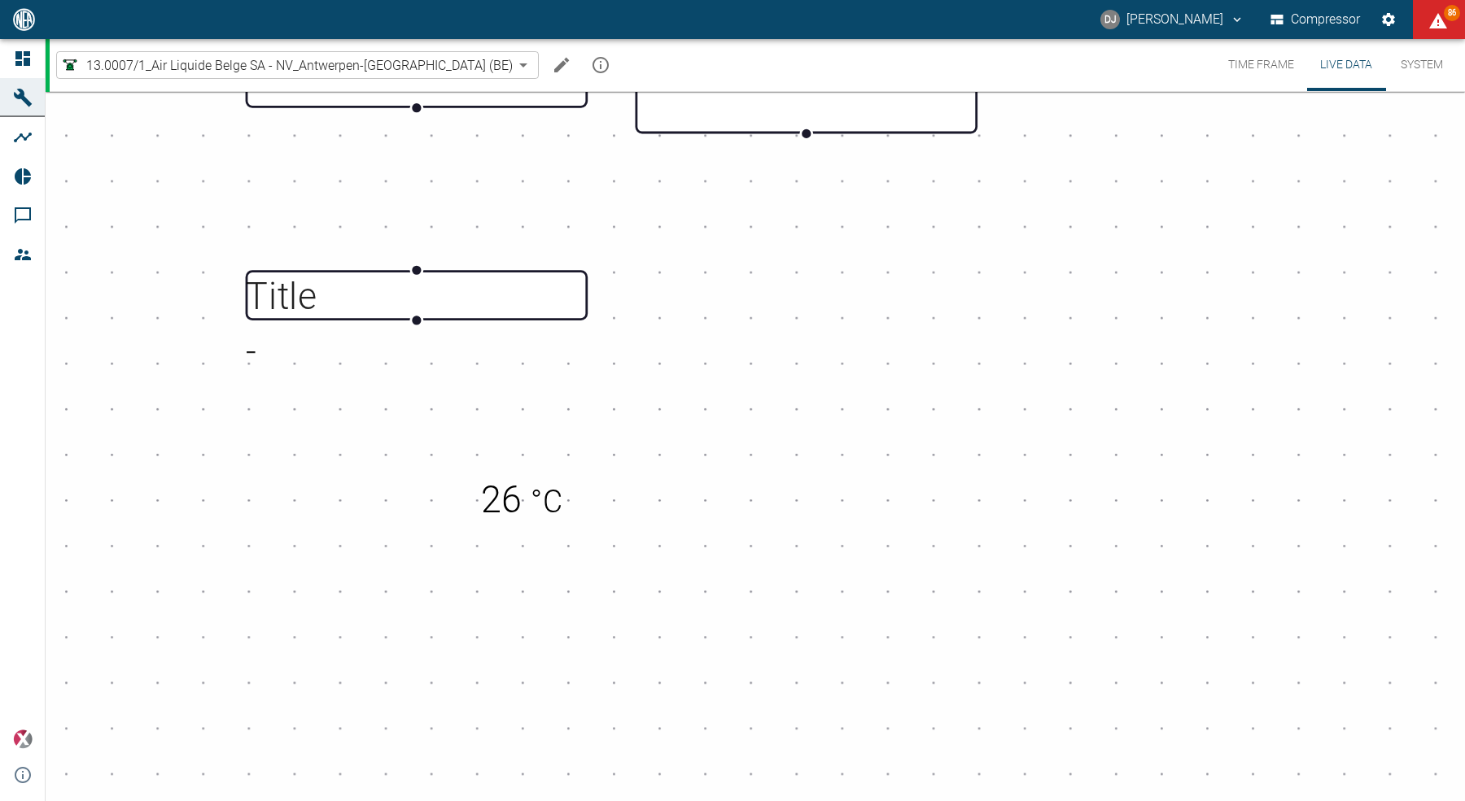
drag, startPoint x: 1133, startPoint y: 409, endPoint x: 1062, endPoint y: 434, distance: 74.9
click at [1062, 434] on div "Title - 26 °C" at bounding box center [732, 469] width 1465 height 762
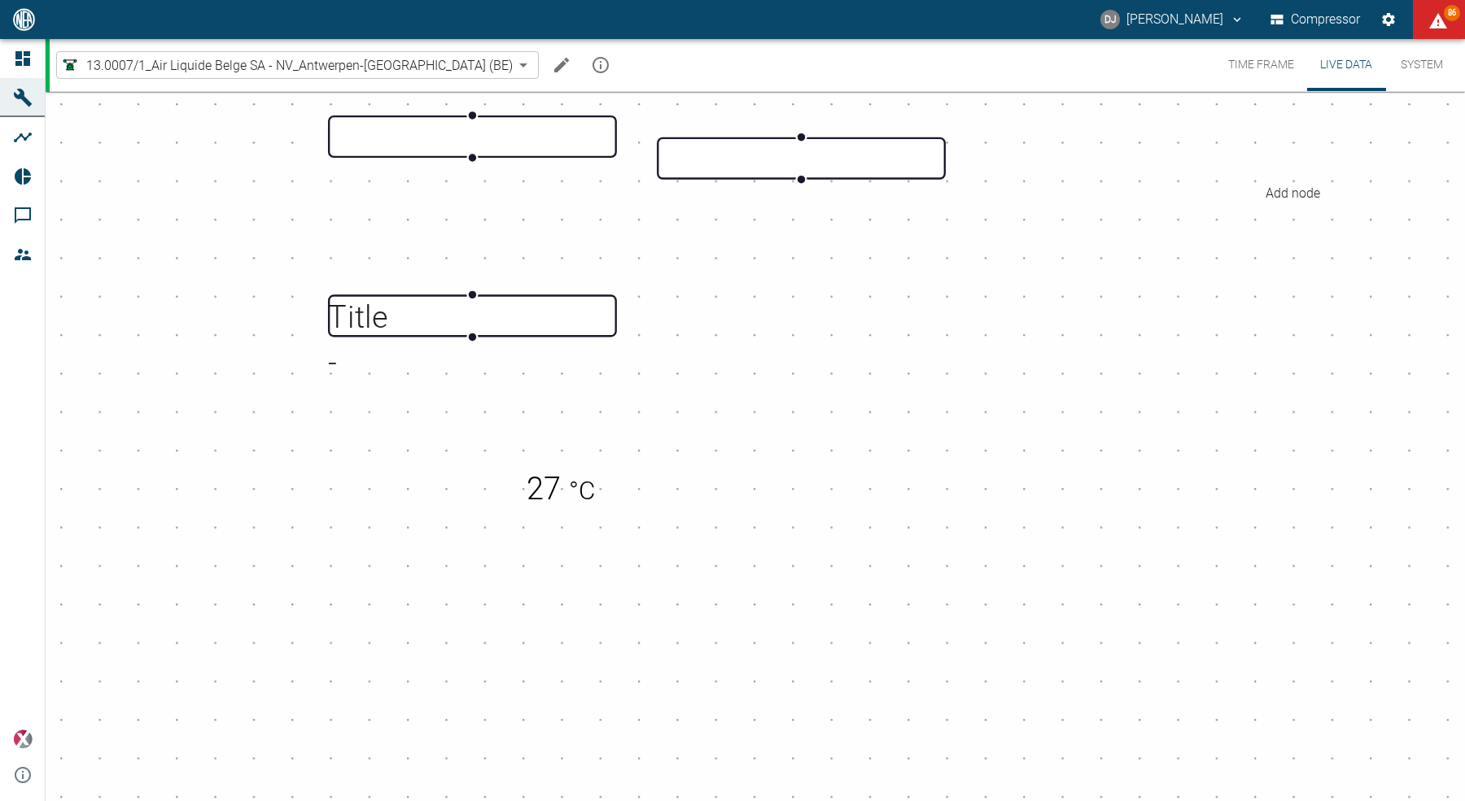
click at [22, 79] on icon "Add node" at bounding box center [15, 72] width 14 height 14
click at [470, 112] on body "DJ David Jasper Compressor 86 Dashboard Machines Analyses Reports Comments Memb…" at bounding box center [732, 400] width 1465 height 801
type input "icon"
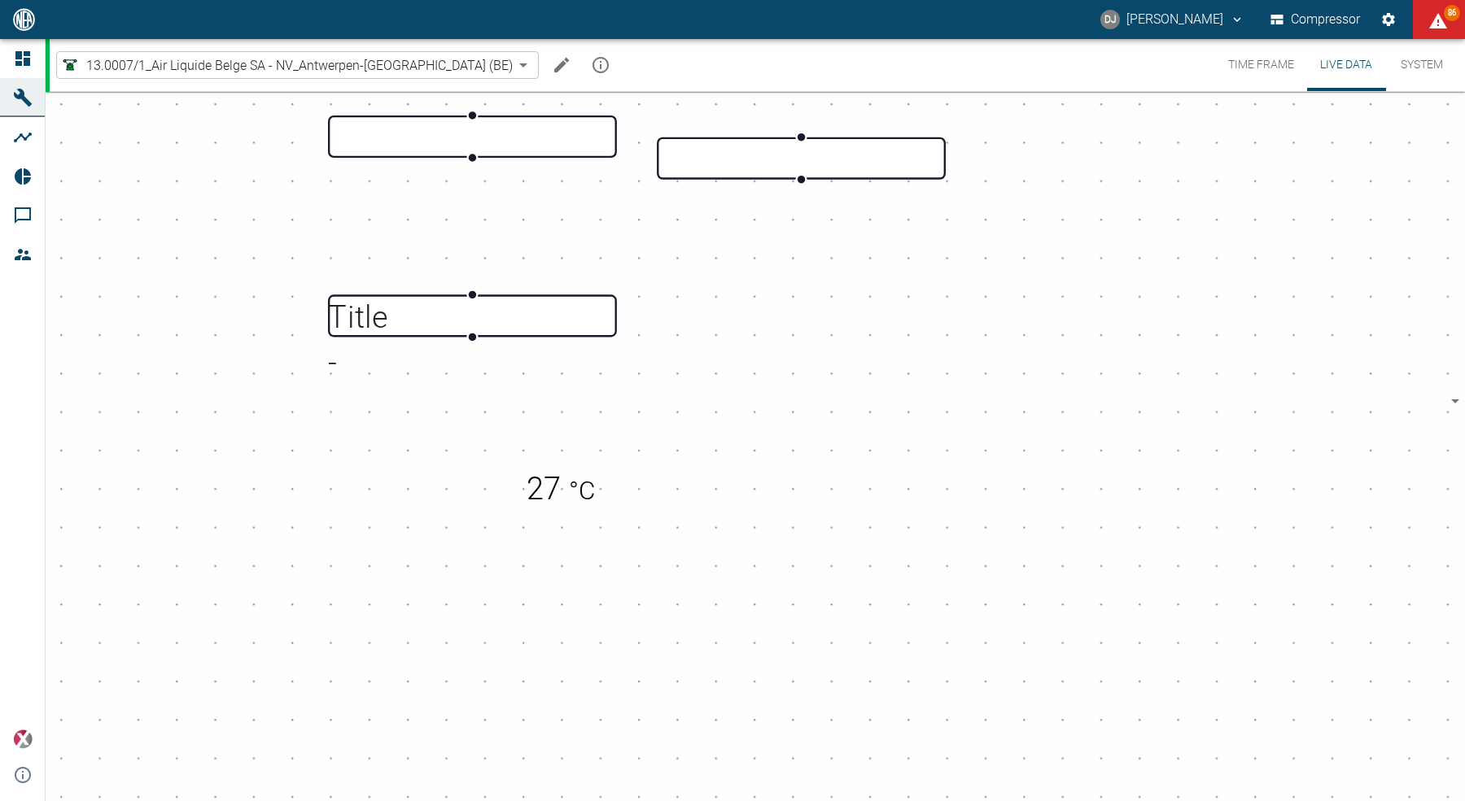
checkbox input "false"
checkbox input "true"
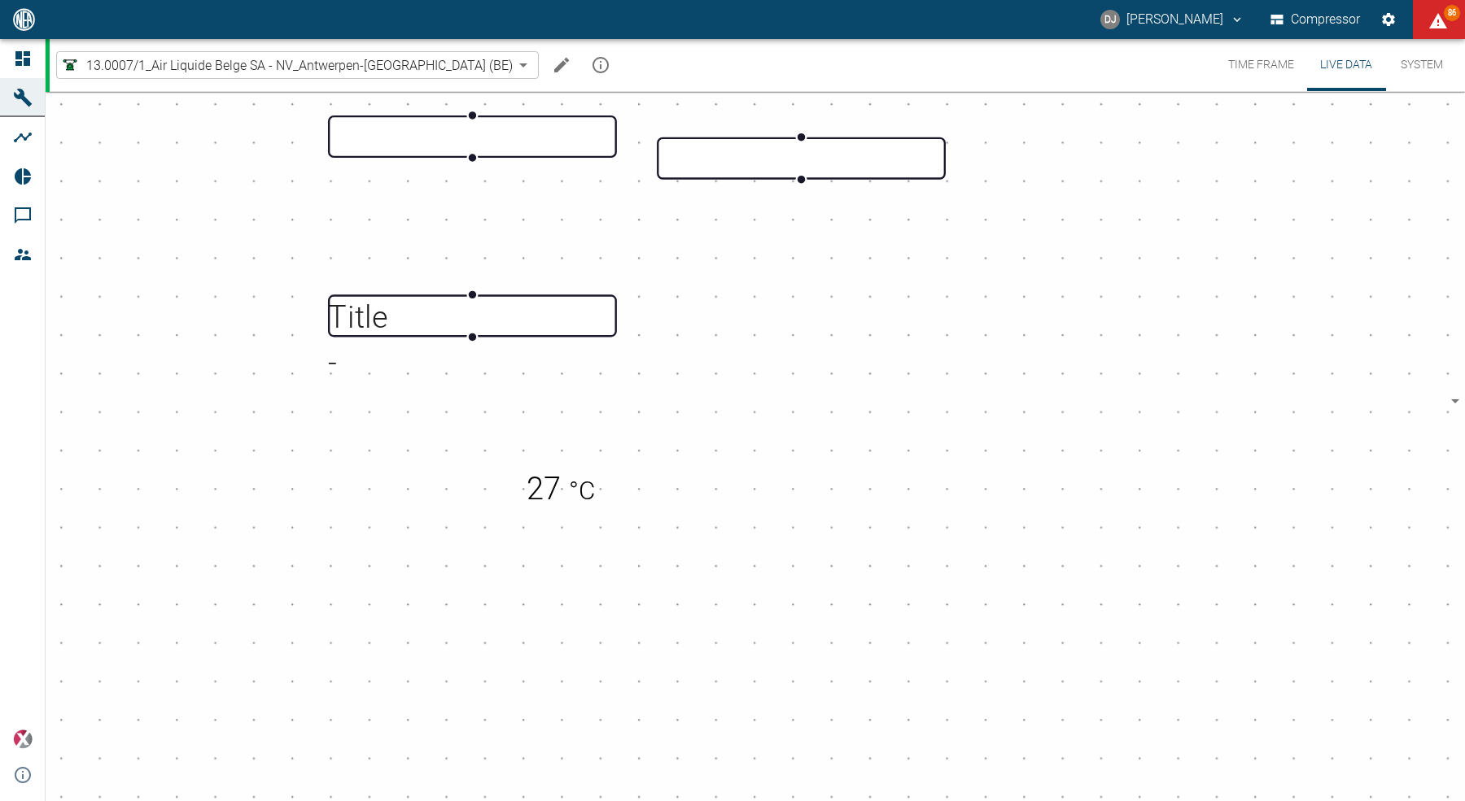
checkbox input "true"
drag, startPoint x: 447, startPoint y: 524, endPoint x: 434, endPoint y: 519, distance: 13.1
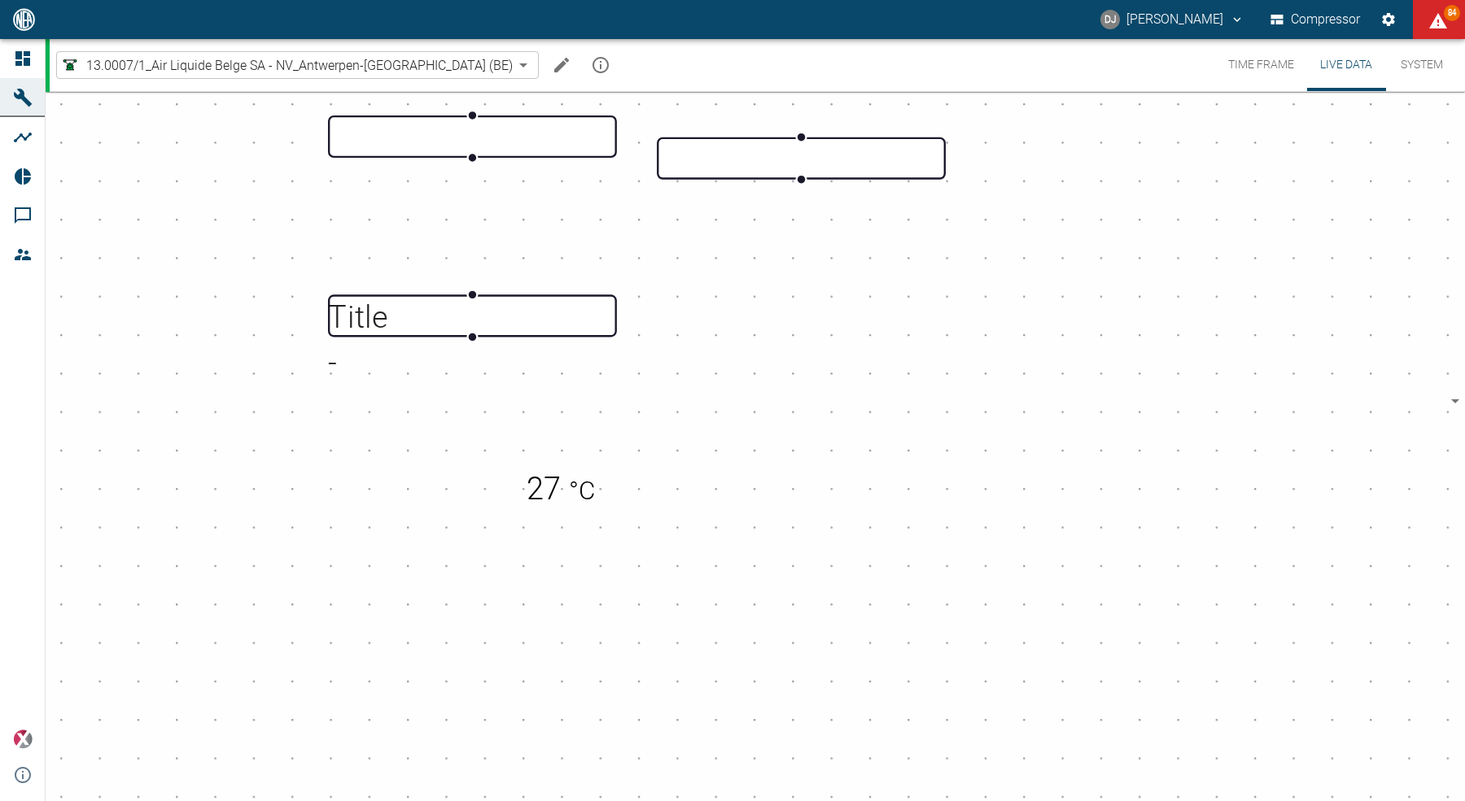
type input "5"
type input "417505"
type input "65"
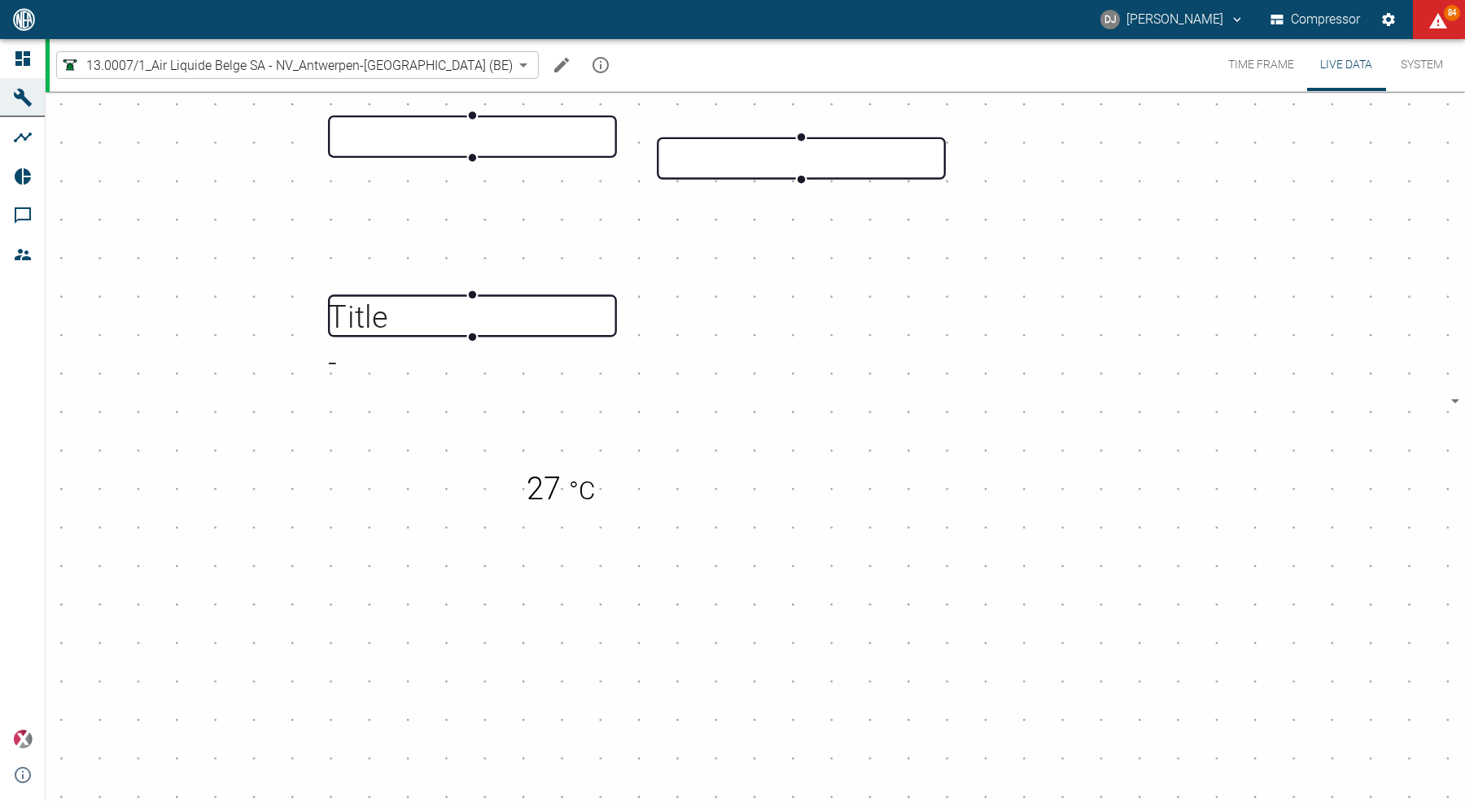
type input "117"
type input "5"
checkbox input "false"
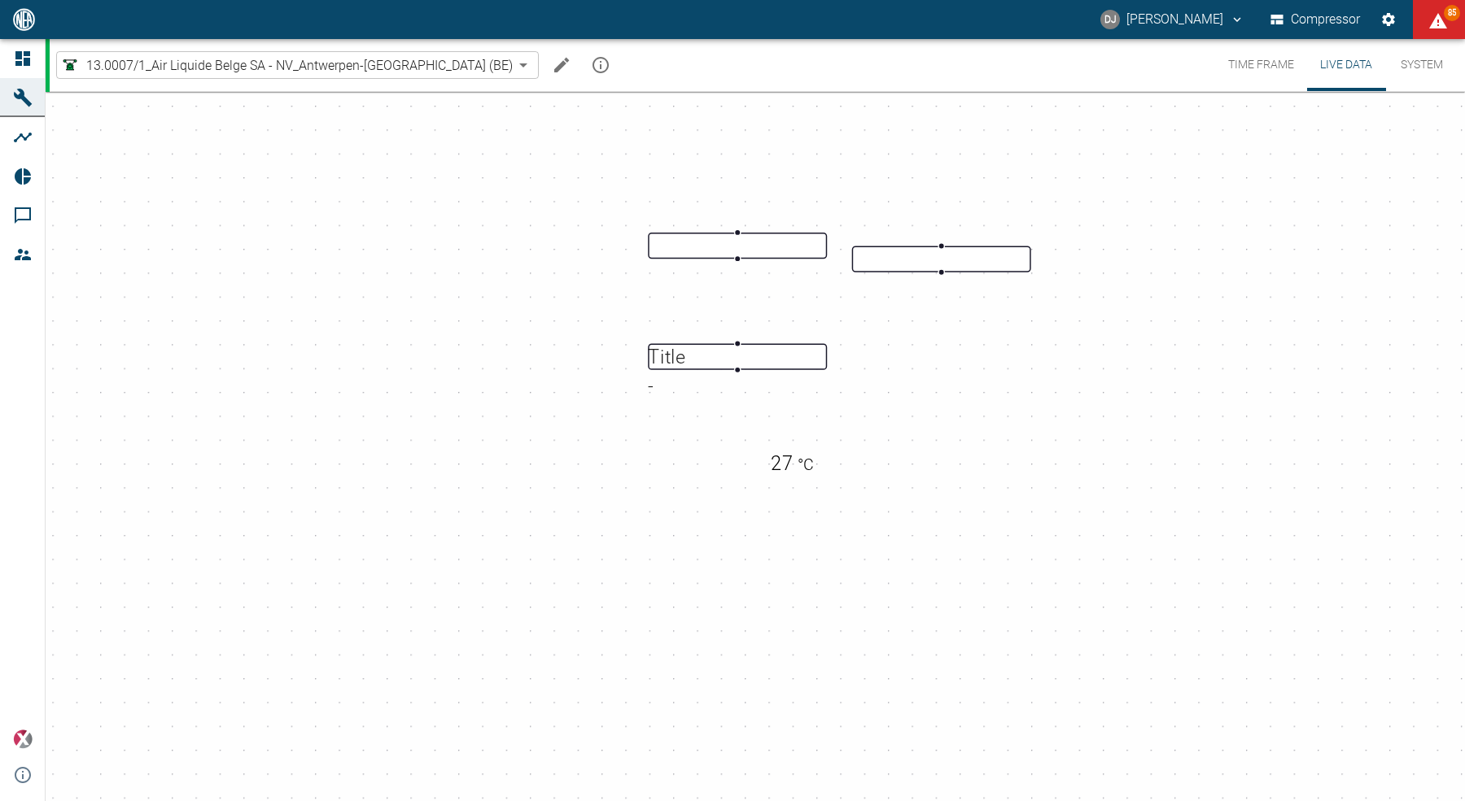
click at [731, 342] on div "Title - 27 °C" at bounding box center [732, 469] width 1465 height 762
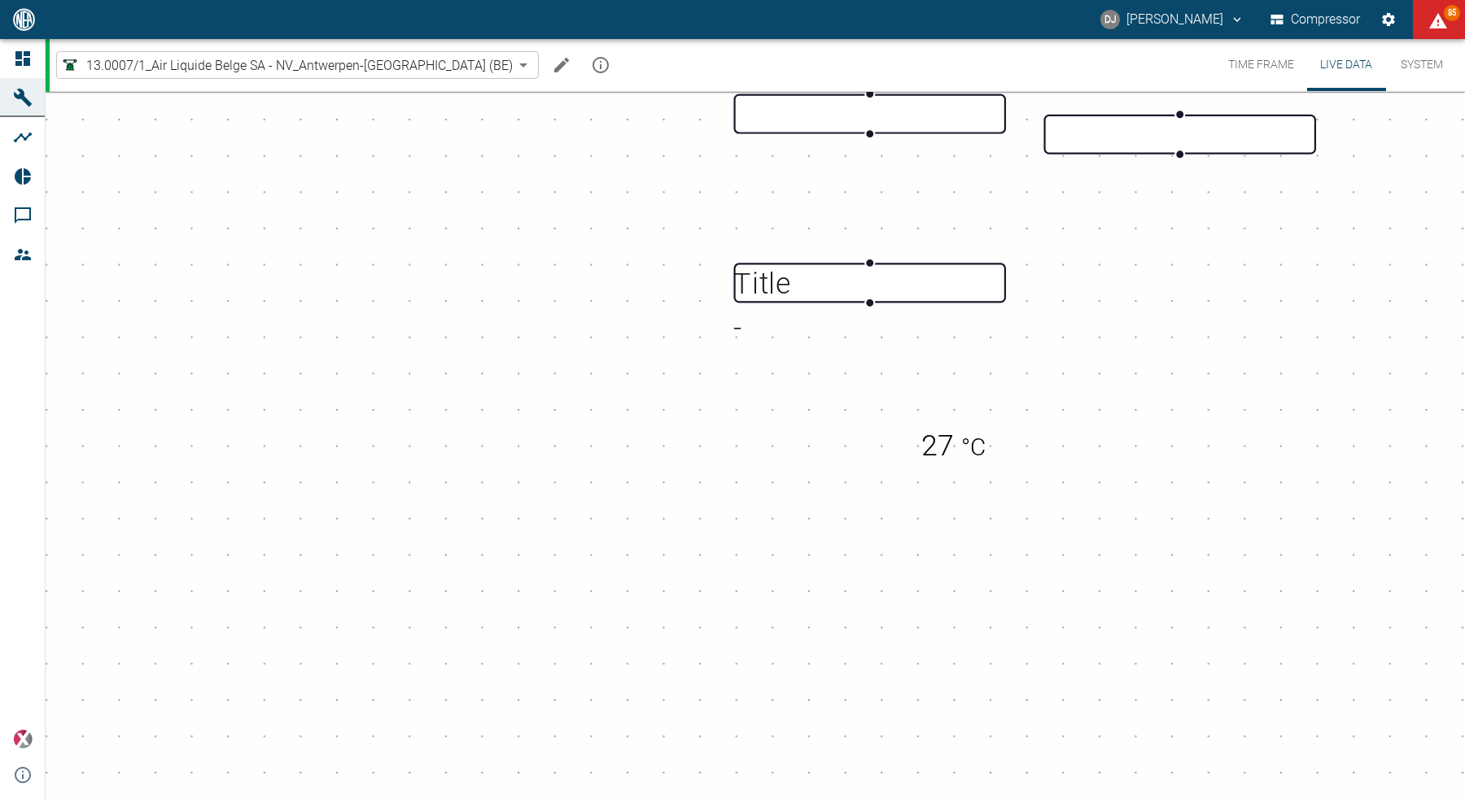
click at [634, 441] on div "Title - 27 °C" at bounding box center [732, 469] width 1465 height 762
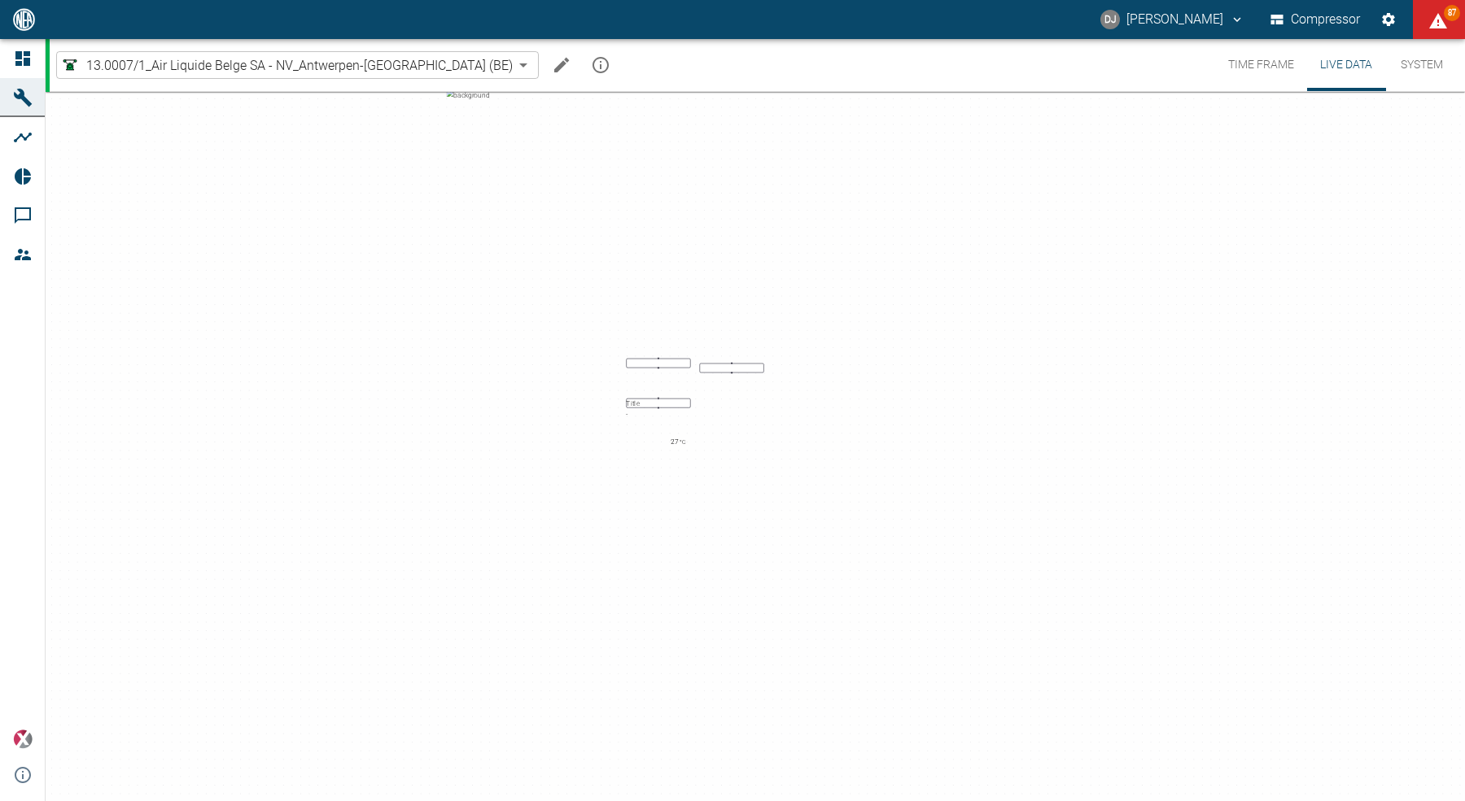
drag, startPoint x: 823, startPoint y: 412, endPoint x: 771, endPoint y: 430, distance: 54.6
click at [771, 430] on div "Title - 27 °C" at bounding box center [732, 469] width 1465 height 762
drag, startPoint x: 1101, startPoint y: 492, endPoint x: 960, endPoint y: 493, distance: 140.8
click at [960, 493] on div "Title - 27 °C" at bounding box center [732, 469] width 1465 height 762
drag, startPoint x: 981, startPoint y: 490, endPoint x: 952, endPoint y: 504, distance: 32.4
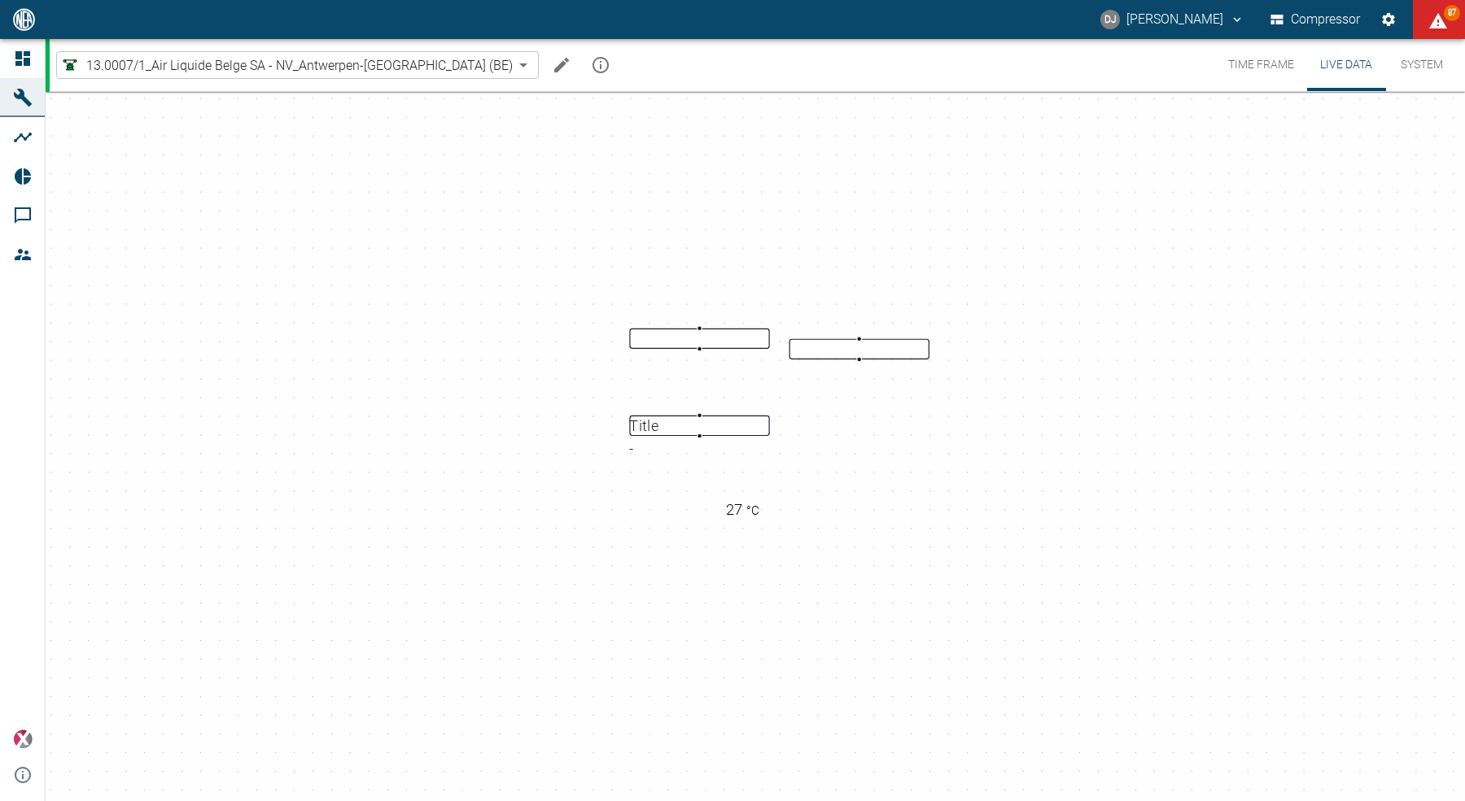
click at [952, 504] on div "Title - 27 °C" at bounding box center [732, 469] width 1465 height 762
click at [28, 800] on icon "fit view" at bounding box center [23, 804] width 10 height 9
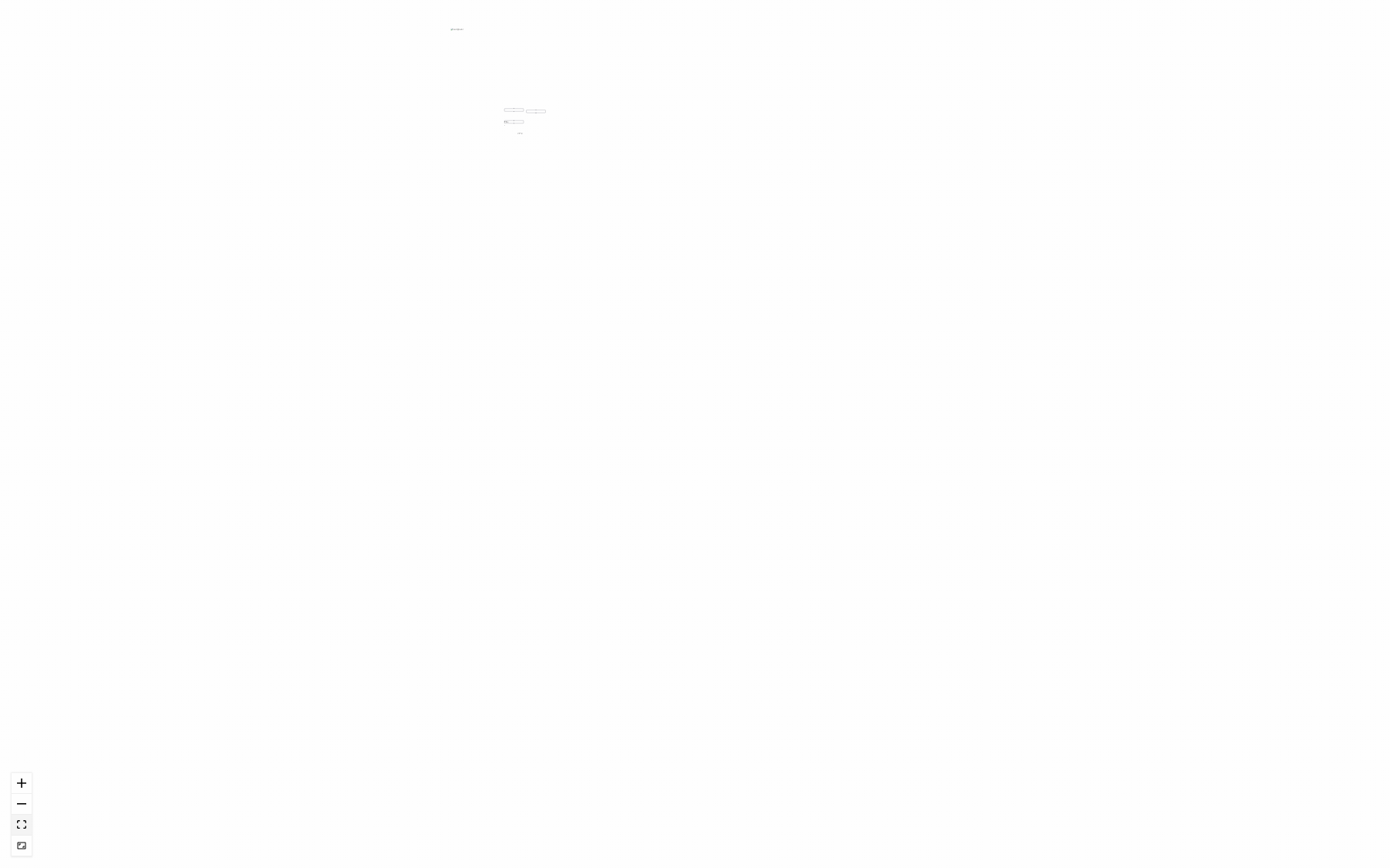
click at [18, 760] on icon "fit view" at bounding box center [22, 824] width 9 height 9
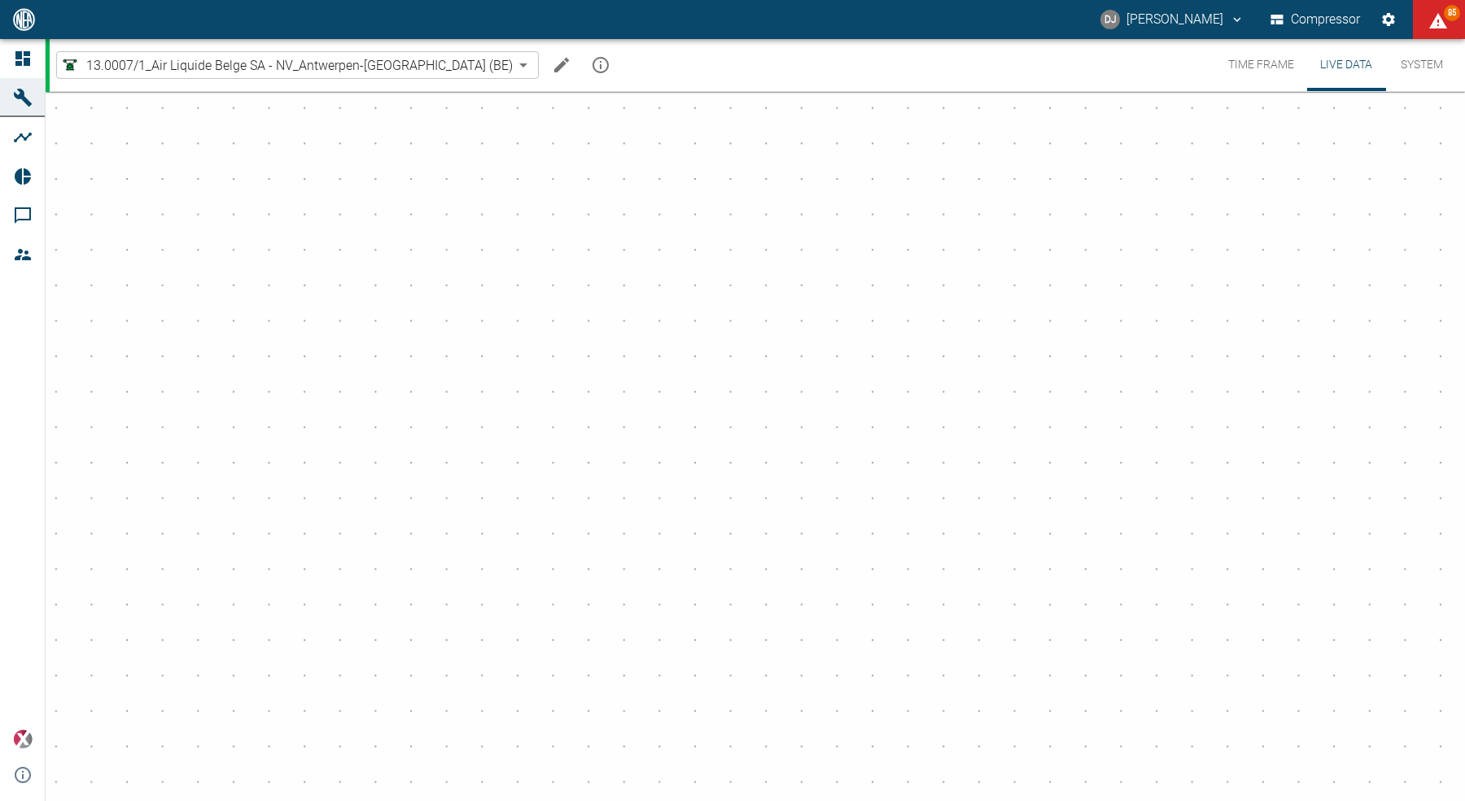
drag, startPoint x: 153, startPoint y: 183, endPoint x: 4, endPoint y: 251, distance: 163.5
click at [3, 251] on div "DJ David Jasper Compressor 85 Dashboard Machines Analyses Reports Comments Memb…" at bounding box center [732, 400] width 1465 height 801
drag, startPoint x: 831, startPoint y: 273, endPoint x: 567, endPoint y: 292, distance: 264.3
click at [544, 290] on div "Title - 27 °C" at bounding box center [732, 469] width 1465 height 762
drag, startPoint x: 1052, startPoint y: 290, endPoint x: 801, endPoint y: 340, distance: 256.4
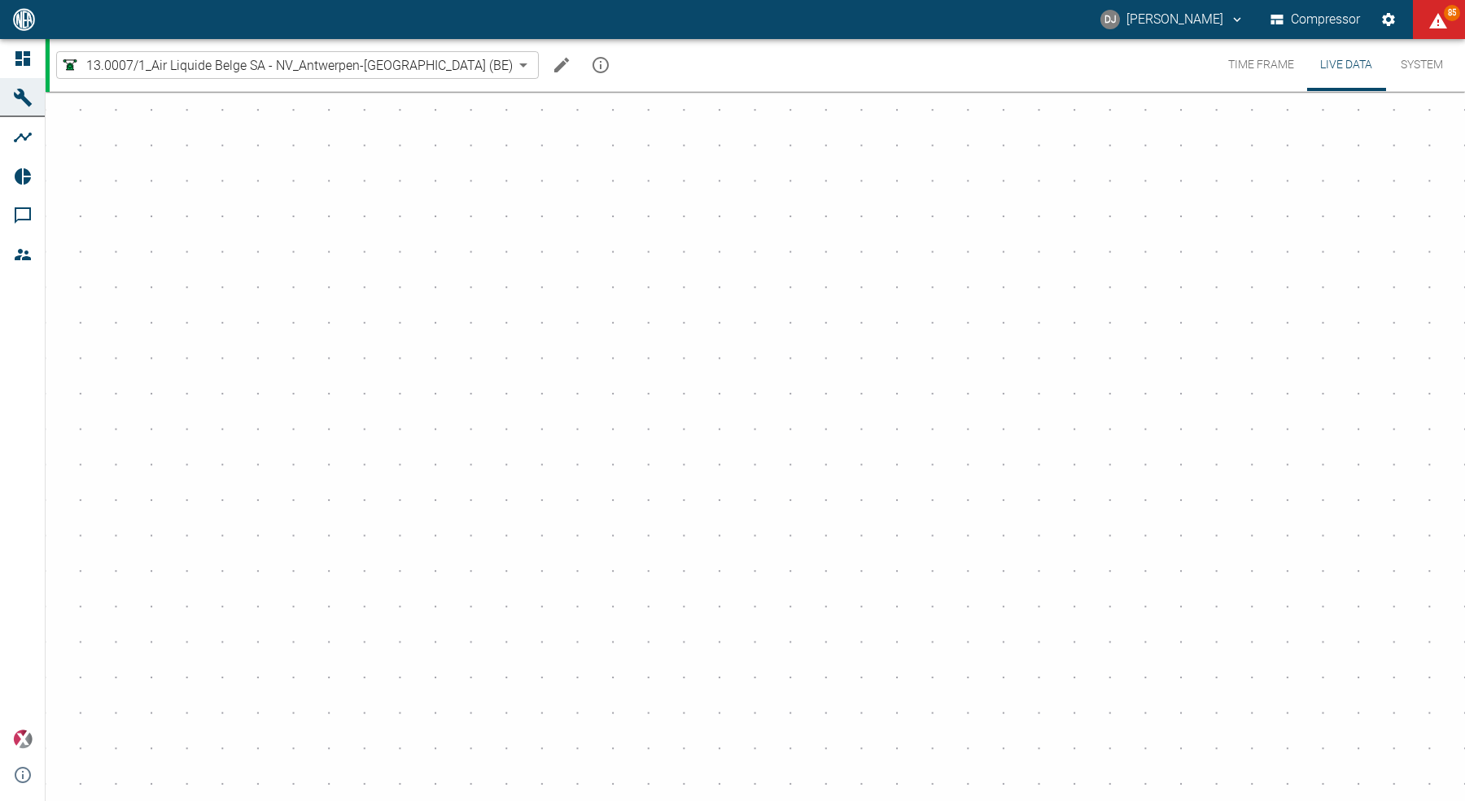
click at [612, 345] on div "Title - 27 °C" at bounding box center [732, 469] width 1465 height 762
drag, startPoint x: 1191, startPoint y: 318, endPoint x: 709, endPoint y: 368, distance: 485.0
click at [713, 368] on div "Title - 27 °C" at bounding box center [732, 469] width 1465 height 762
drag, startPoint x: 1325, startPoint y: 301, endPoint x: 902, endPoint y: 386, distance: 432.3
click at [900, 385] on div "Title - 27 °C" at bounding box center [732, 469] width 1465 height 762
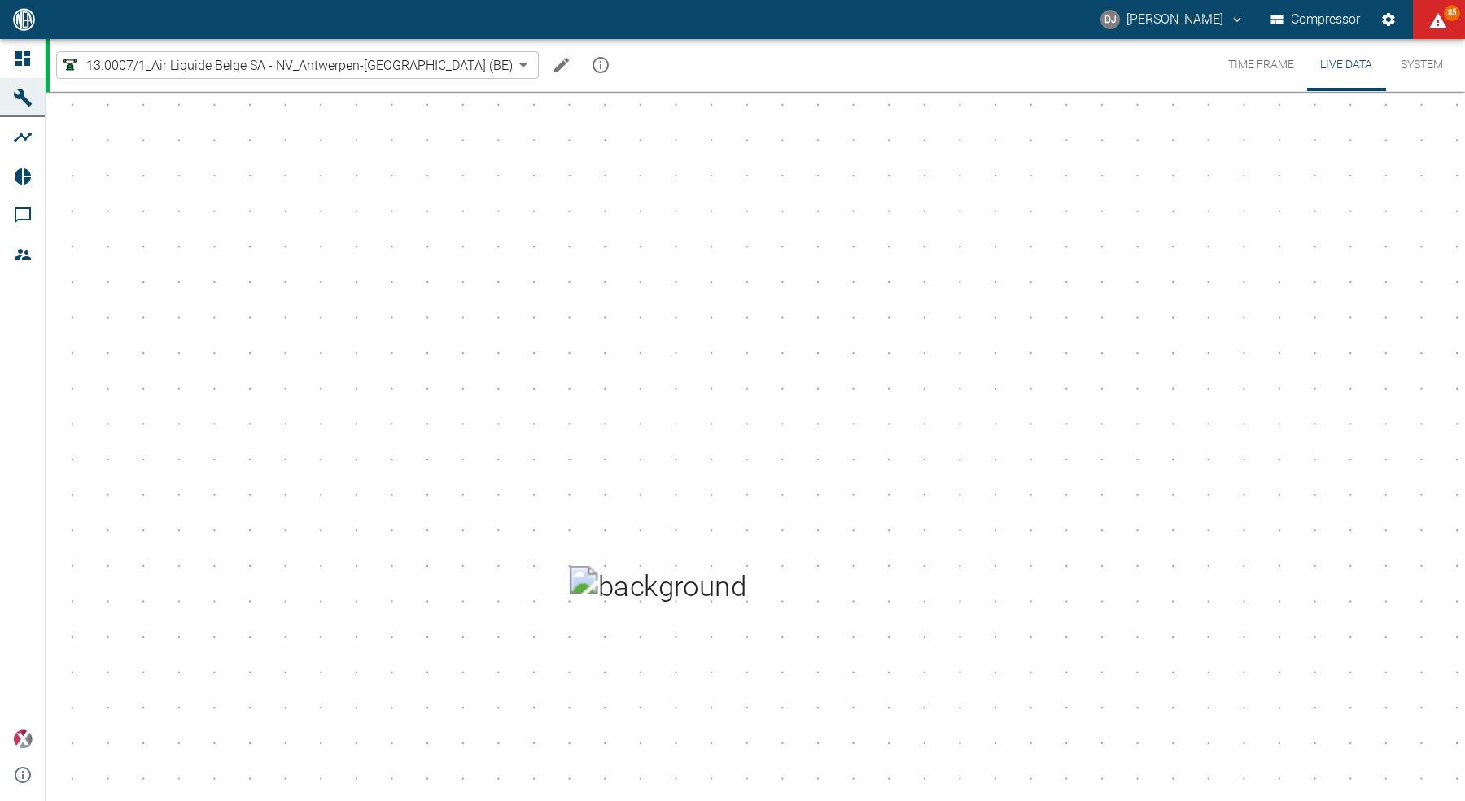
drag, startPoint x: 1126, startPoint y: 351, endPoint x: 962, endPoint y: 371, distance: 165.6
click at [797, 400] on div "Title - 27 °C" at bounding box center [732, 469] width 1465 height 762
drag, startPoint x: 1059, startPoint y: 354, endPoint x: 967, endPoint y: 350, distance: 92.0
click at [901, 356] on div "Title - 27 °C" at bounding box center [732, 469] width 1465 height 762
drag, startPoint x: 1227, startPoint y: 348, endPoint x: 828, endPoint y: 346, distance: 398.7
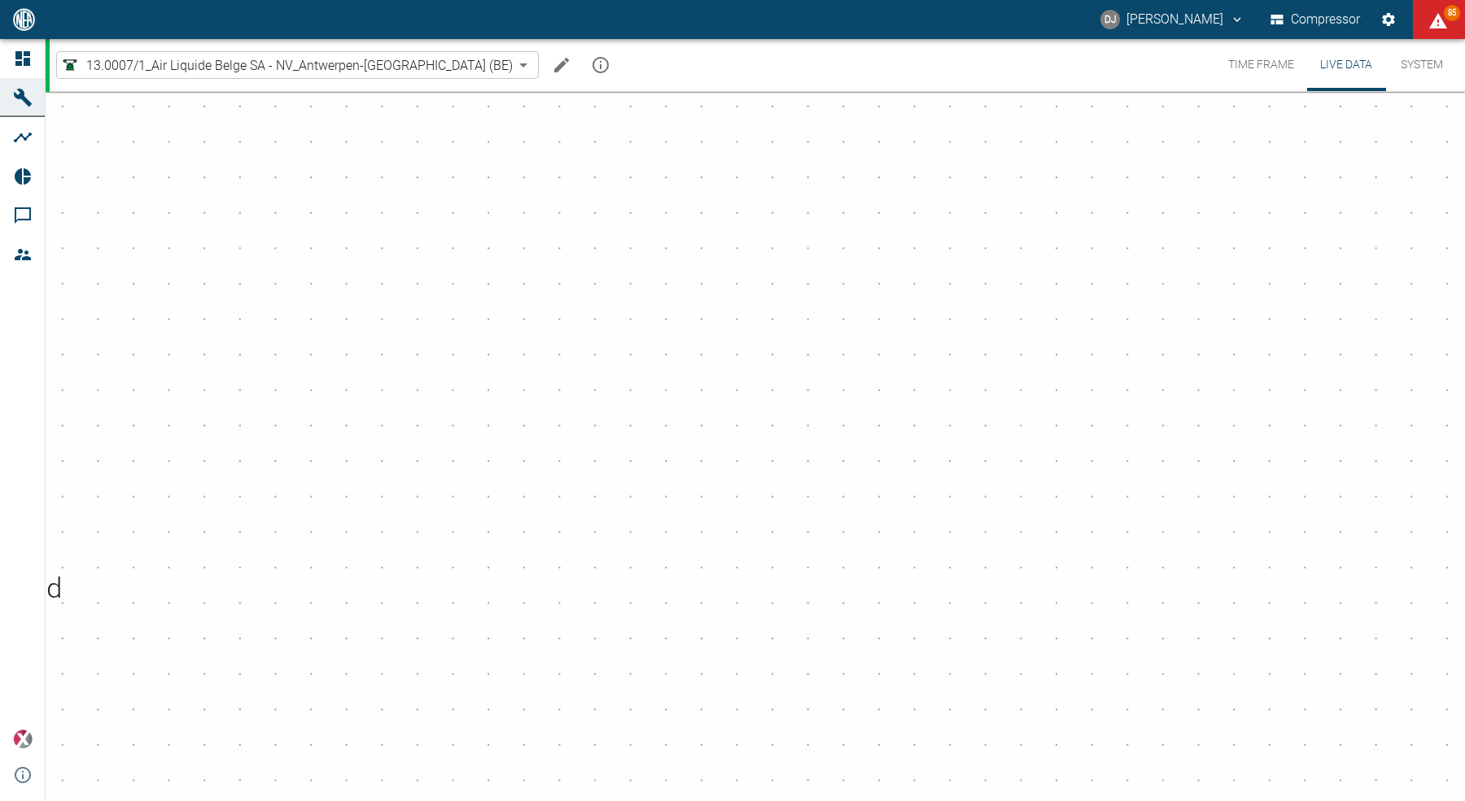
click at [758, 350] on div "Title - 27 °C" at bounding box center [732, 469] width 1465 height 762
drag, startPoint x: 1167, startPoint y: 330, endPoint x: 858, endPoint y: 350, distance: 309.9
click at [858, 350] on div "Title - 27 °C" at bounding box center [732, 469] width 1465 height 762
drag, startPoint x: 1204, startPoint y: 321, endPoint x: 711, endPoint y: 360, distance: 494.5
click at [711, 360] on div "Title - 27 °C" at bounding box center [732, 469] width 1465 height 762
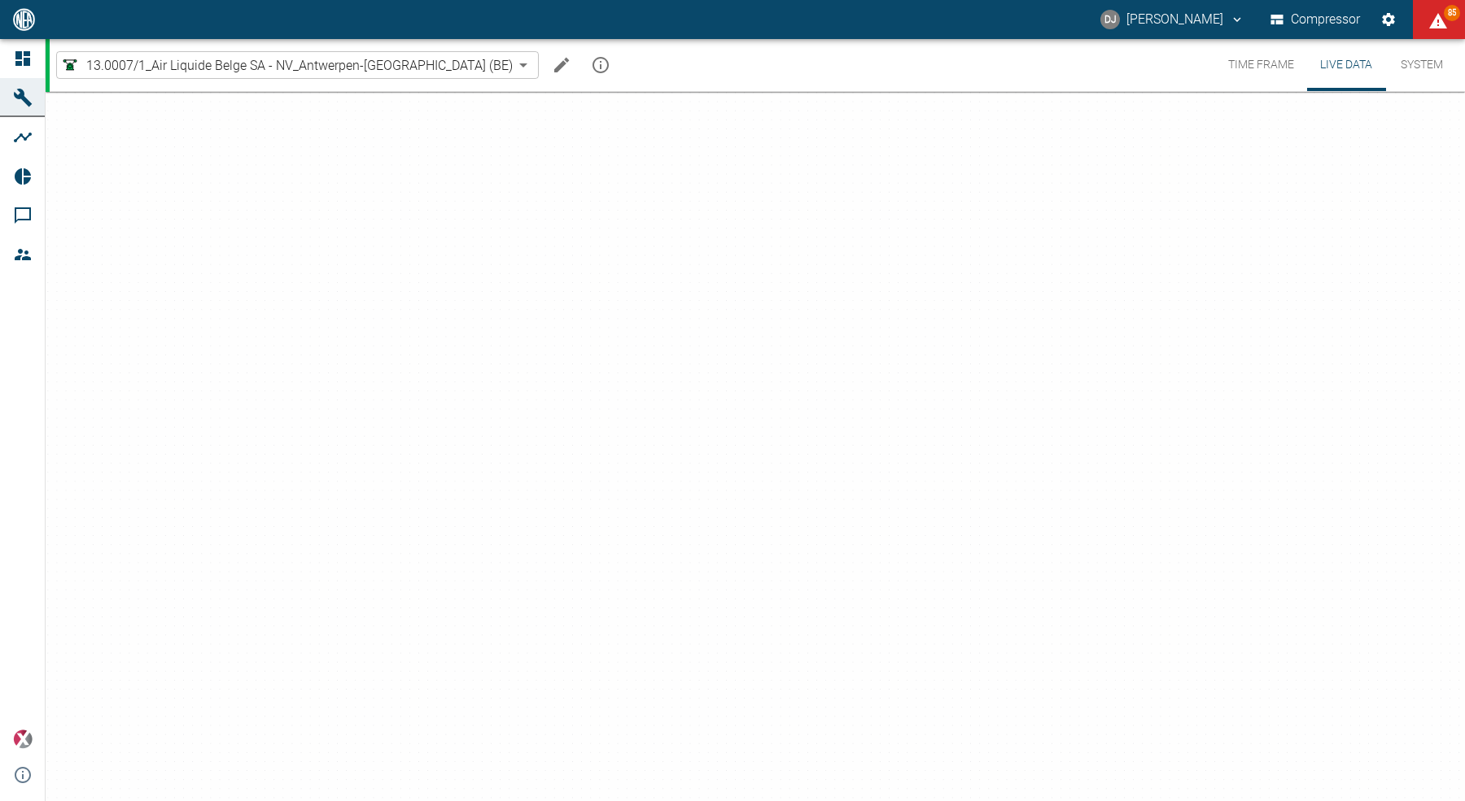
drag, startPoint x: 1212, startPoint y: 330, endPoint x: 720, endPoint y: 379, distance: 493.9
click at [720, 379] on div "Title - 27 °C" at bounding box center [732, 469] width 1465 height 762
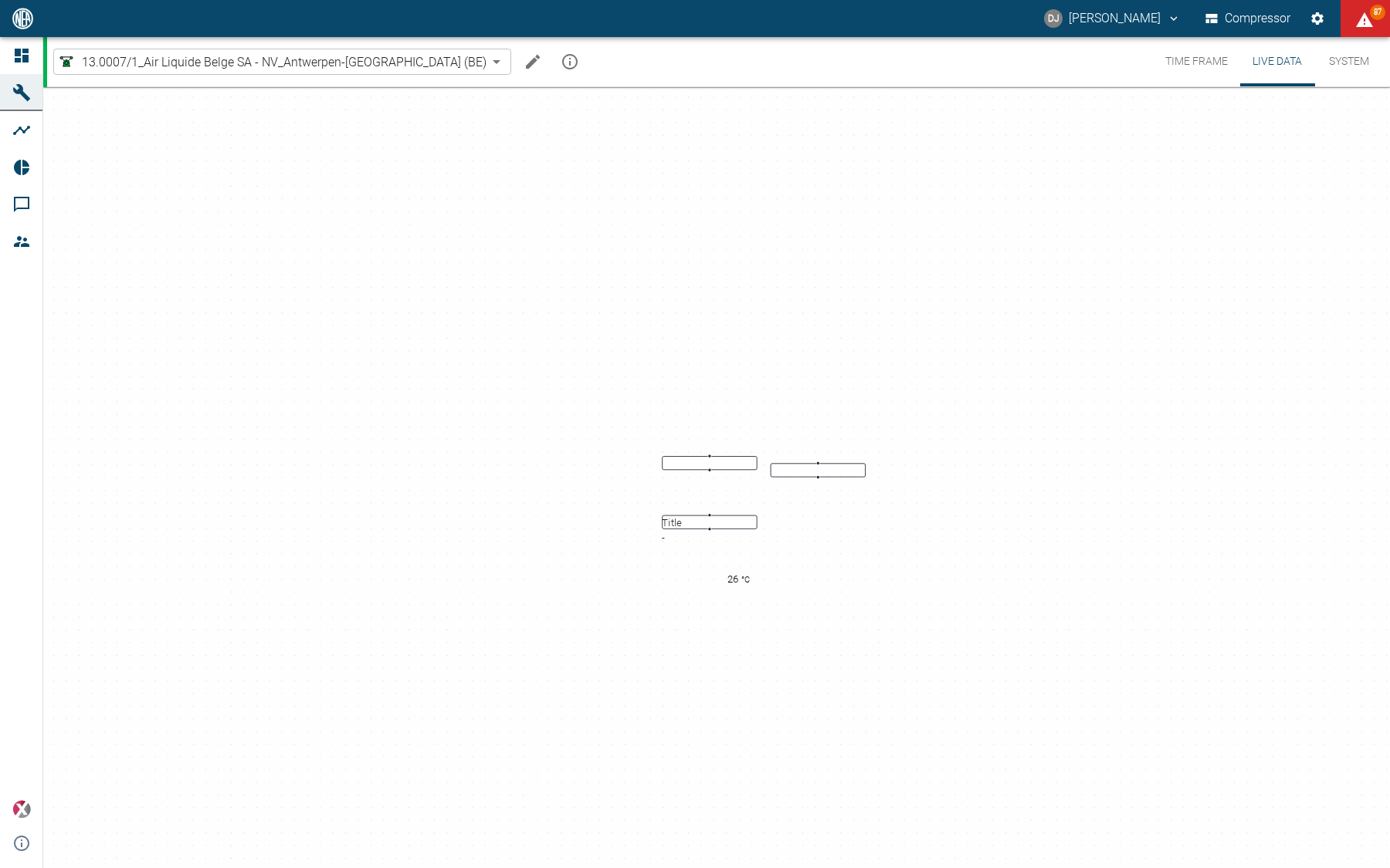
drag, startPoint x: 521, startPoint y: 345, endPoint x: 711, endPoint y: 448, distance: 216.1
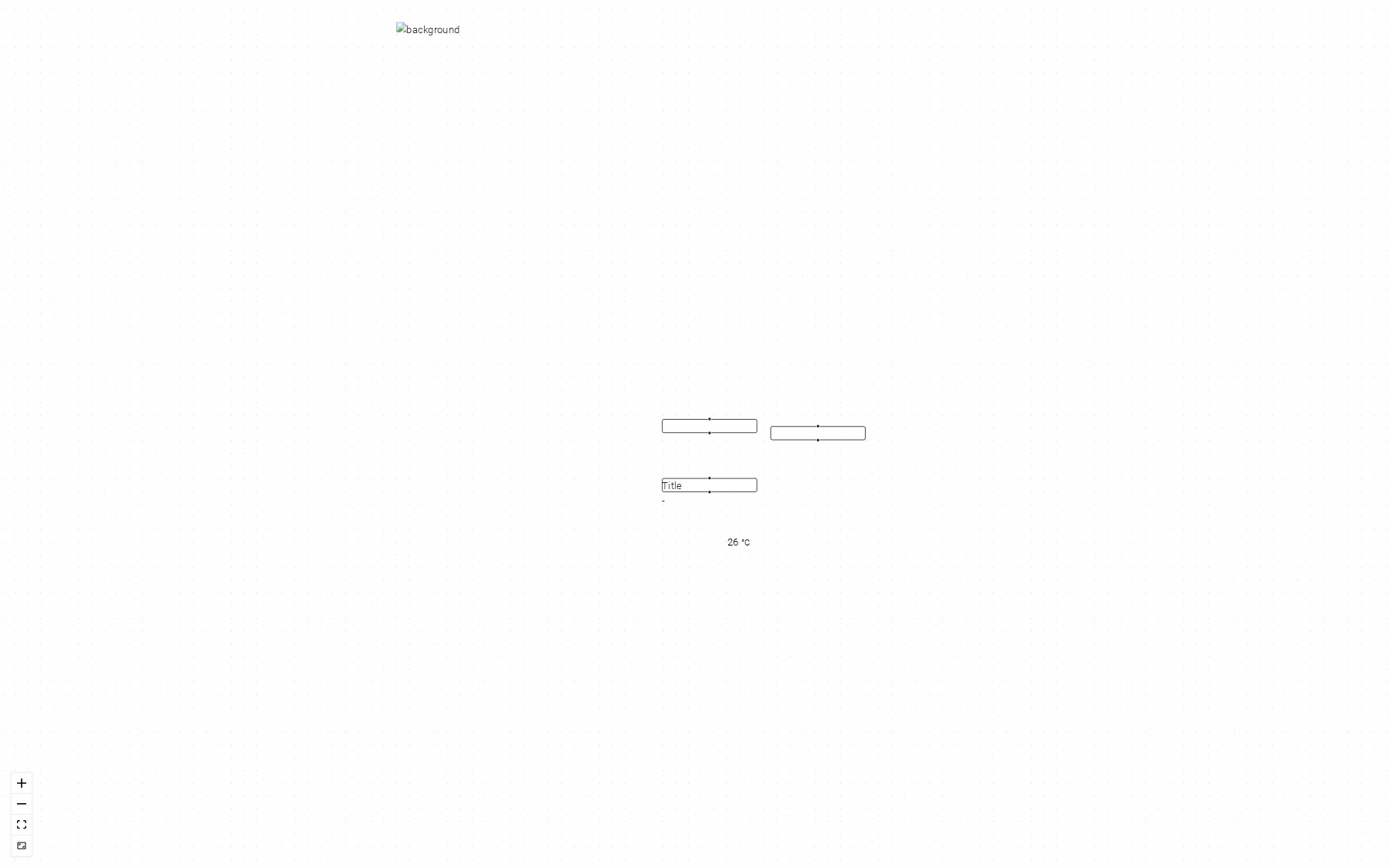
click at [710, 448] on div "Title - 26 °C" at bounding box center [695, 434] width 1390 height 868
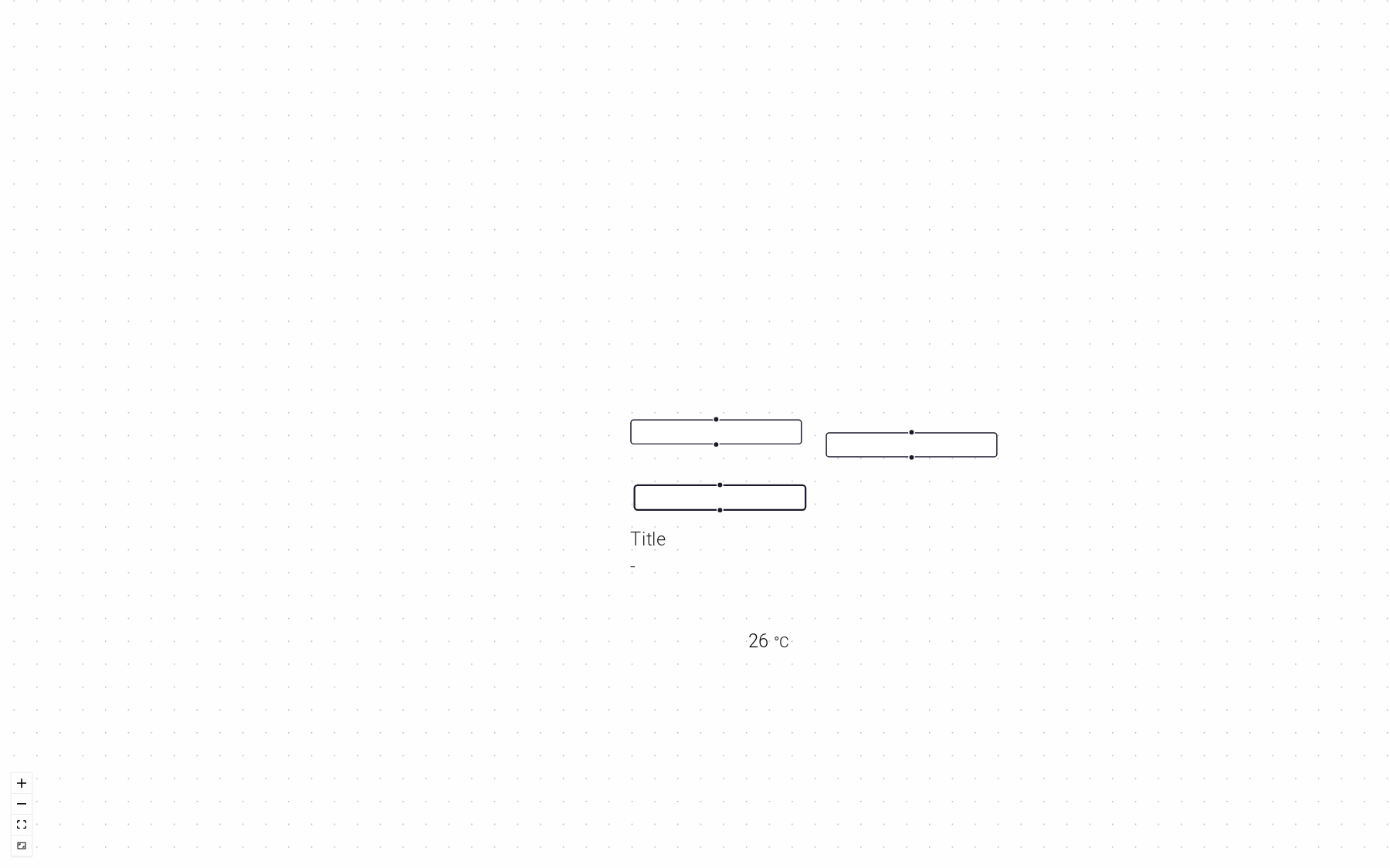
drag, startPoint x: 751, startPoint y: 515, endPoint x: 751, endPoint y: 506, distance: 9.0
click at [751, 506] on div at bounding box center [719, 498] width 172 height 26
click at [832, 539] on div "Title - 26 °C" at bounding box center [695, 434] width 1390 height 868
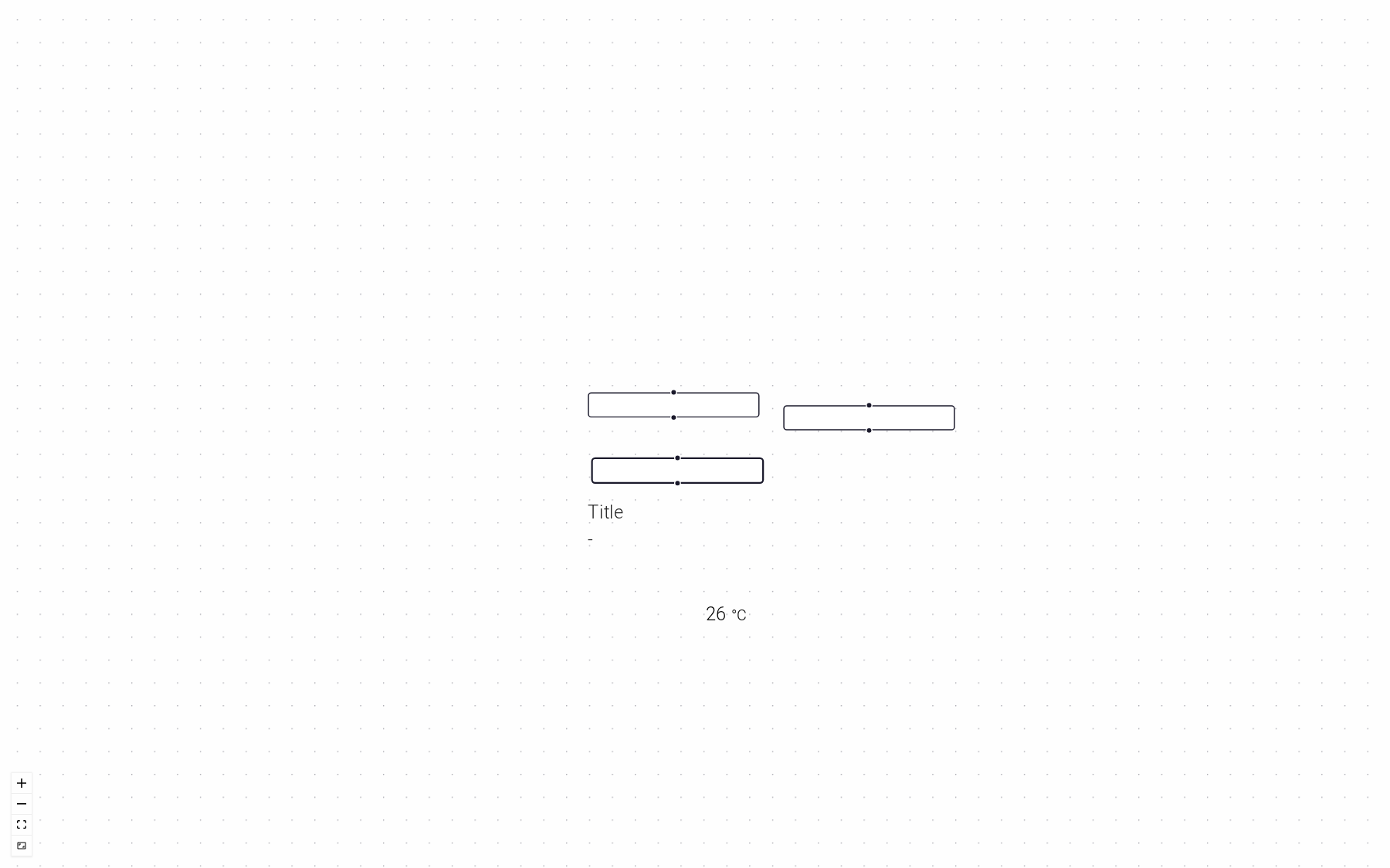
drag, startPoint x: 872, startPoint y: 541, endPoint x: 830, endPoint y: 516, distance: 48.9
click at [830, 516] on div "Title - 26 °C" at bounding box center [695, 434] width 1390 height 868
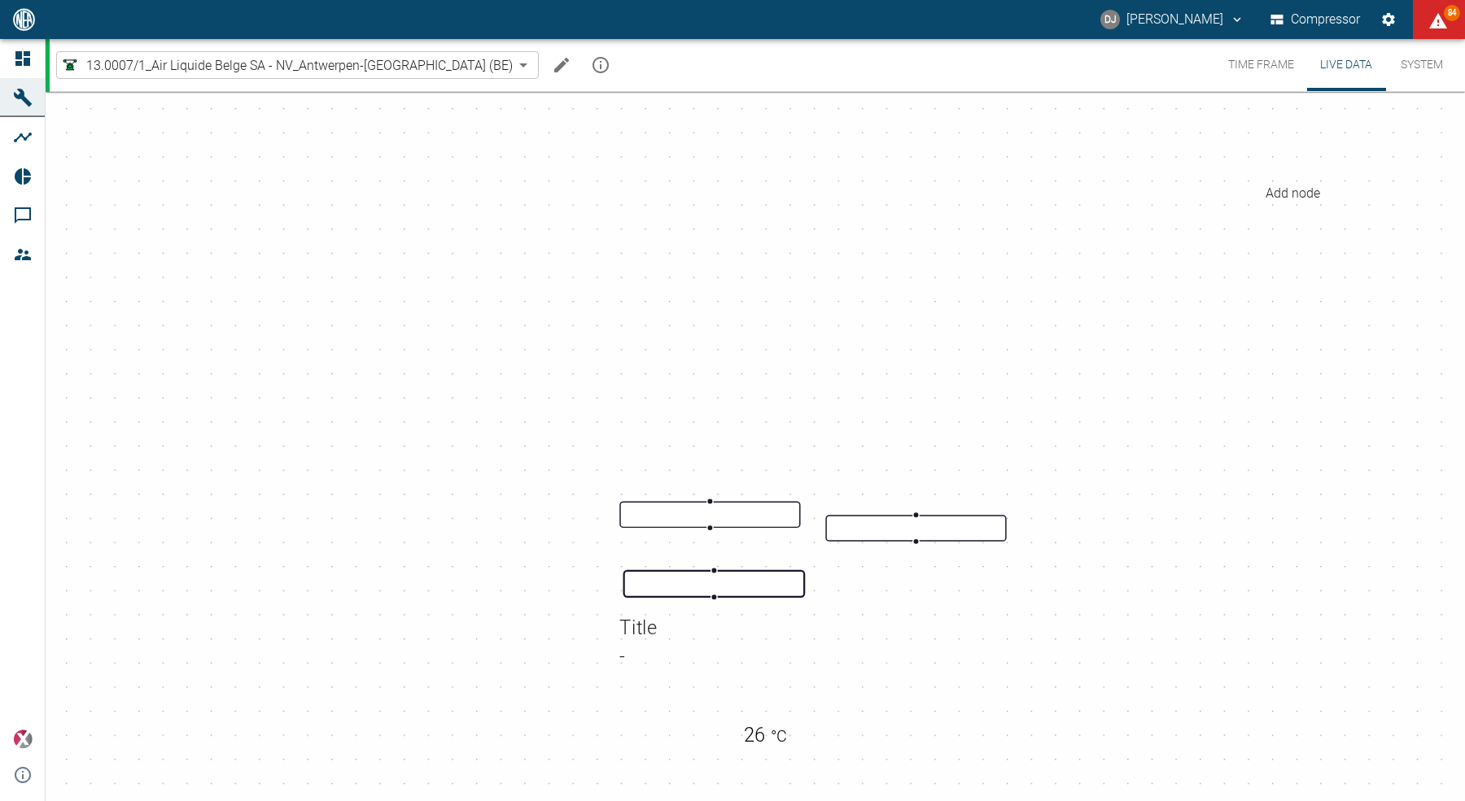
click at [22, 79] on icon "Add node" at bounding box center [15, 72] width 14 height 14
click at [459, 117] on body "DJ David Jasper Compressor 84 Dashboard Machines Analyses Reports Comments Memb…" at bounding box center [732, 400] width 1465 height 801
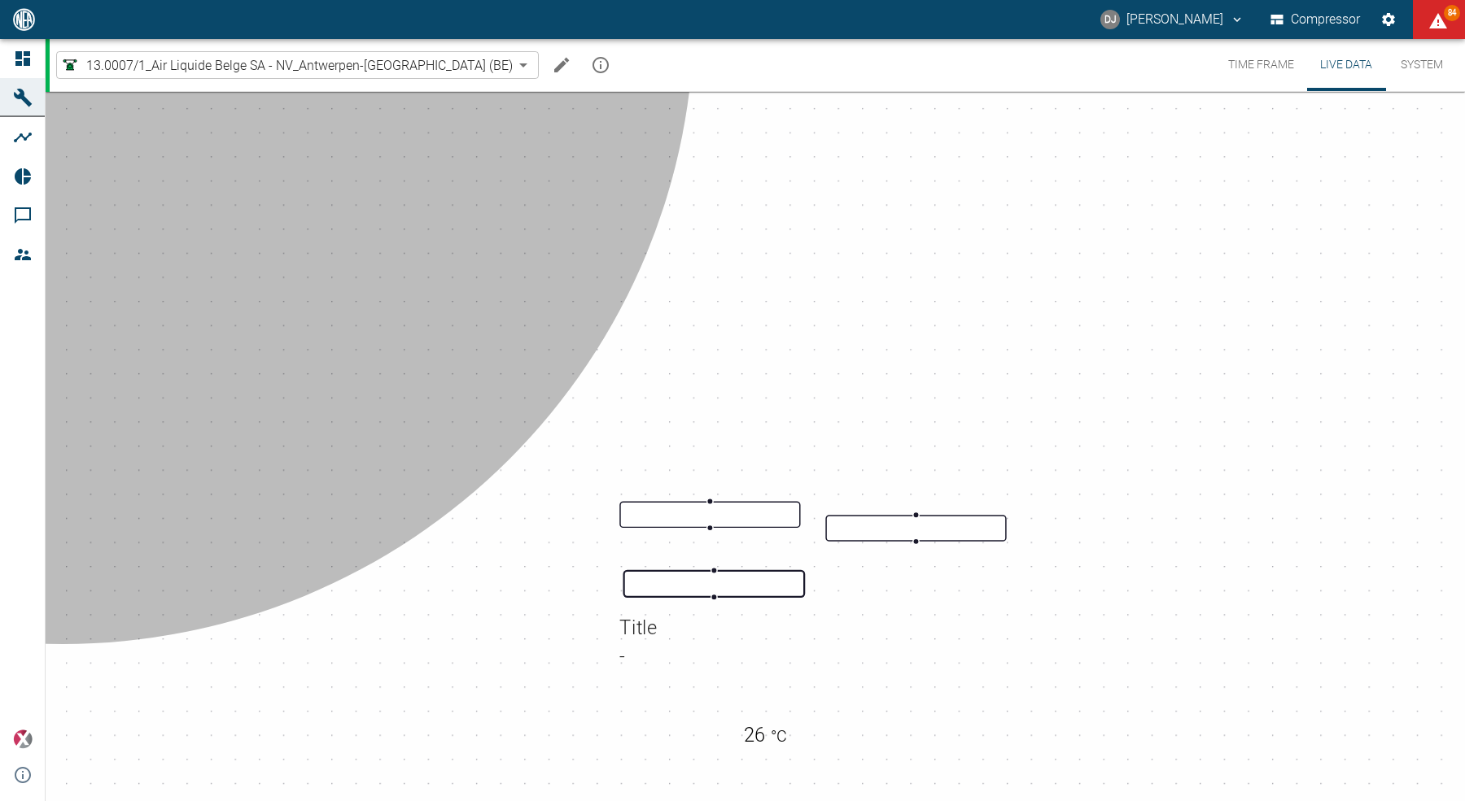
type input "icon"
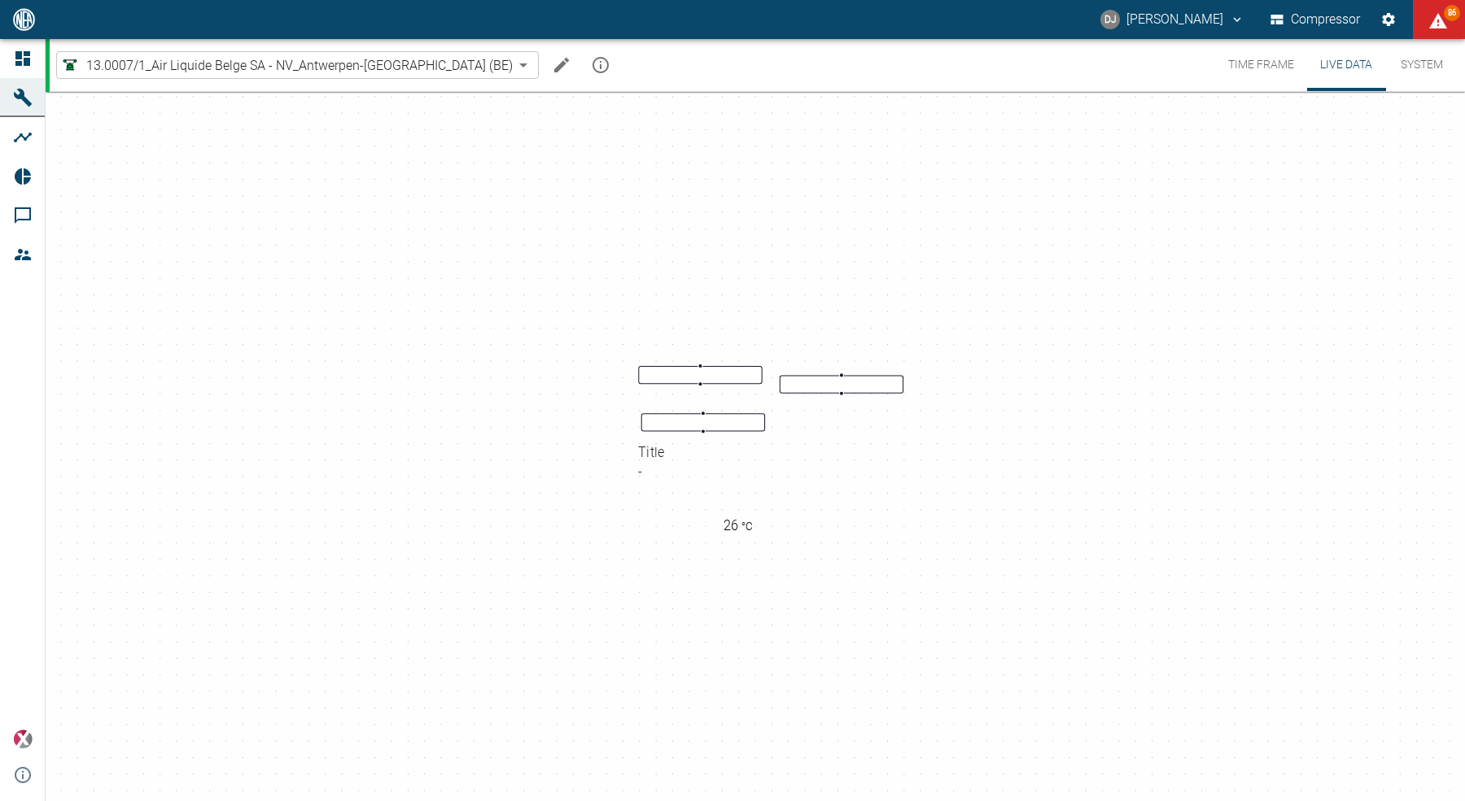
drag, startPoint x: 945, startPoint y: 555, endPoint x: 920, endPoint y: 480, distance: 78.7
click at [920, 480] on div "Title - 26 °C 0" at bounding box center [732, 469] width 1465 height 762
click at [1429, 58] on button "System" at bounding box center [1421, 65] width 73 height 52
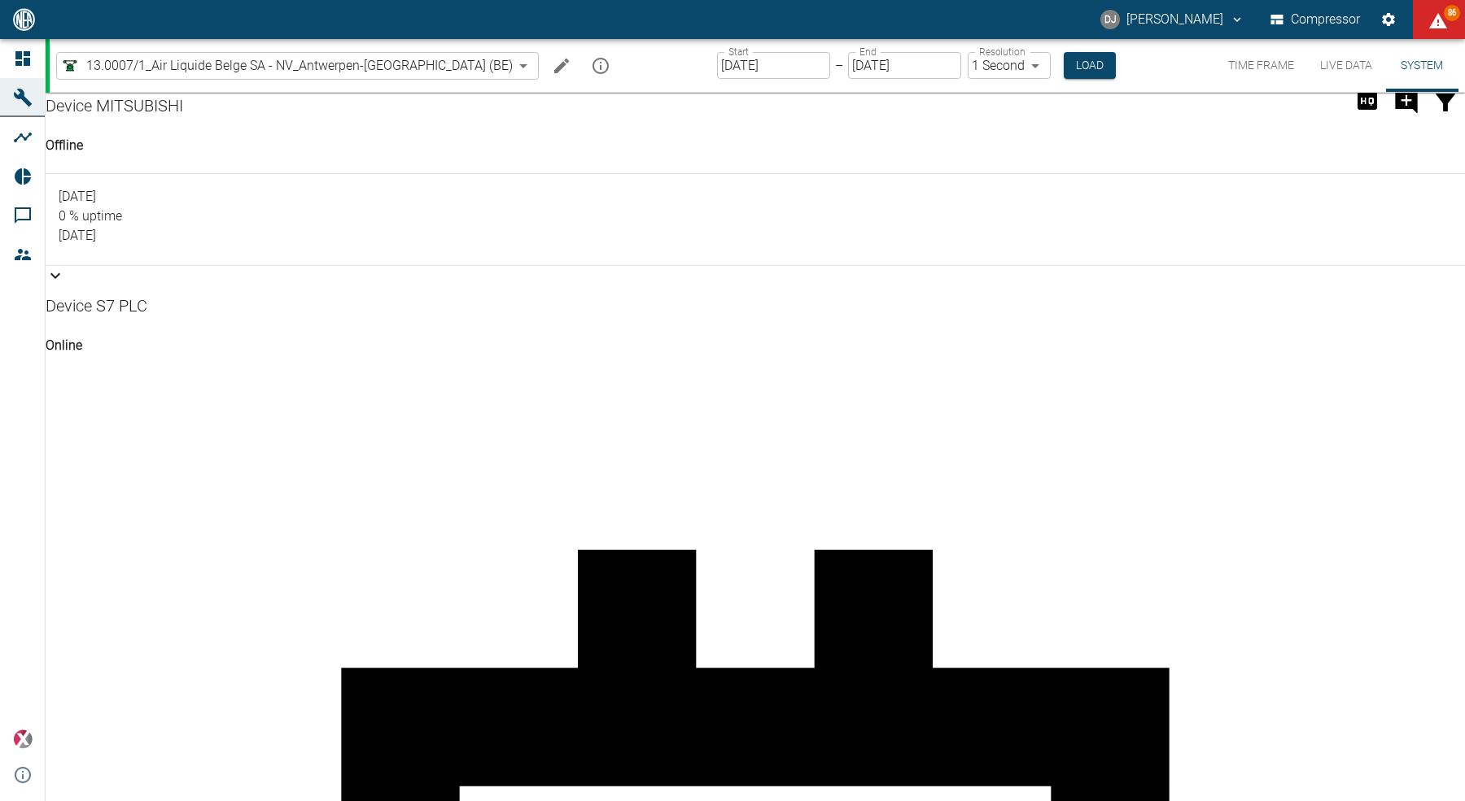
click at [1263, 63] on button "Time Frame" at bounding box center [1261, 65] width 92 height 53
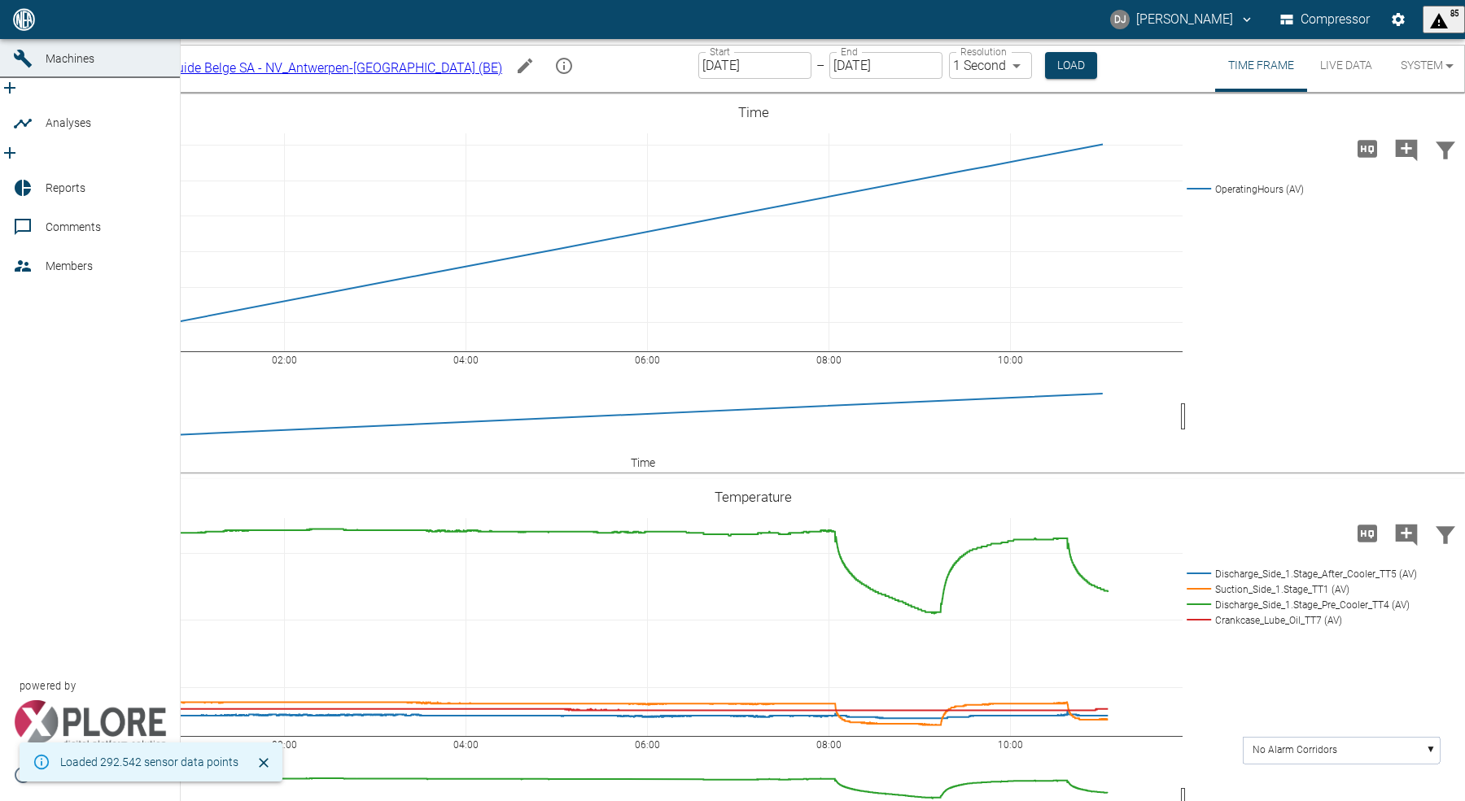
click at [50, 26] on span "Dashboard" at bounding box center [74, 19] width 56 height 13
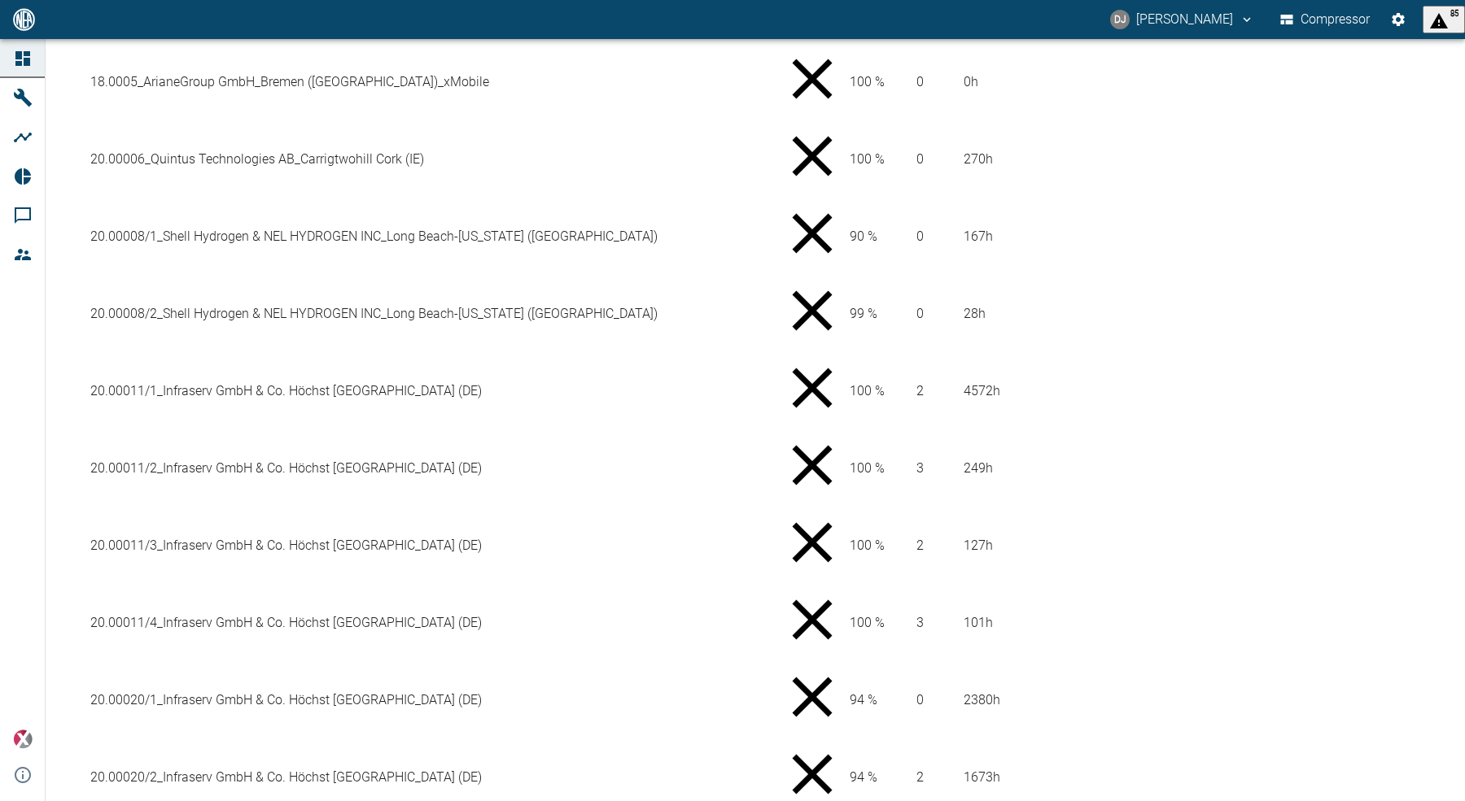
scroll to position [1124, 0]
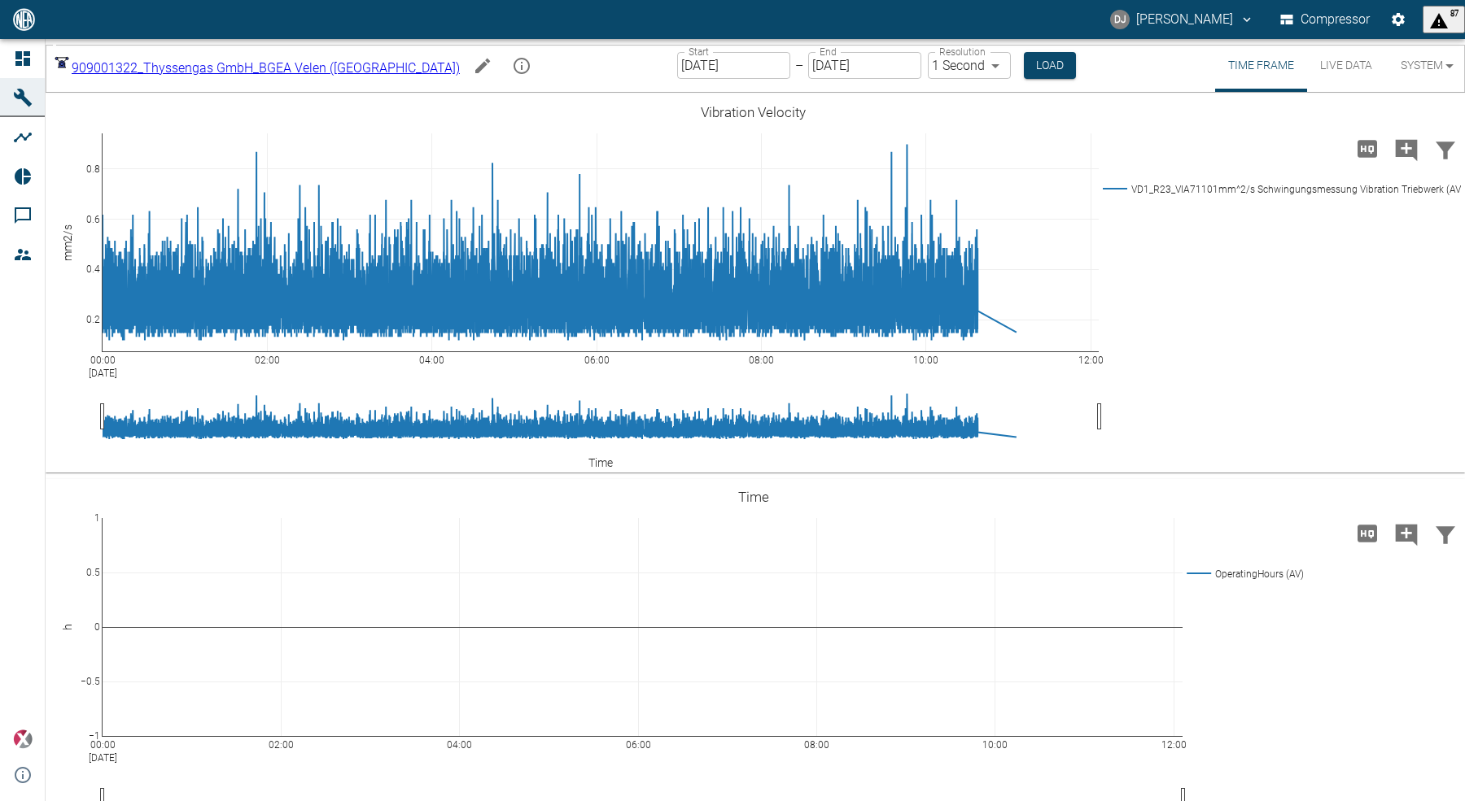
click at [473, 61] on icon "Edit machine" at bounding box center [483, 66] width 20 height 20
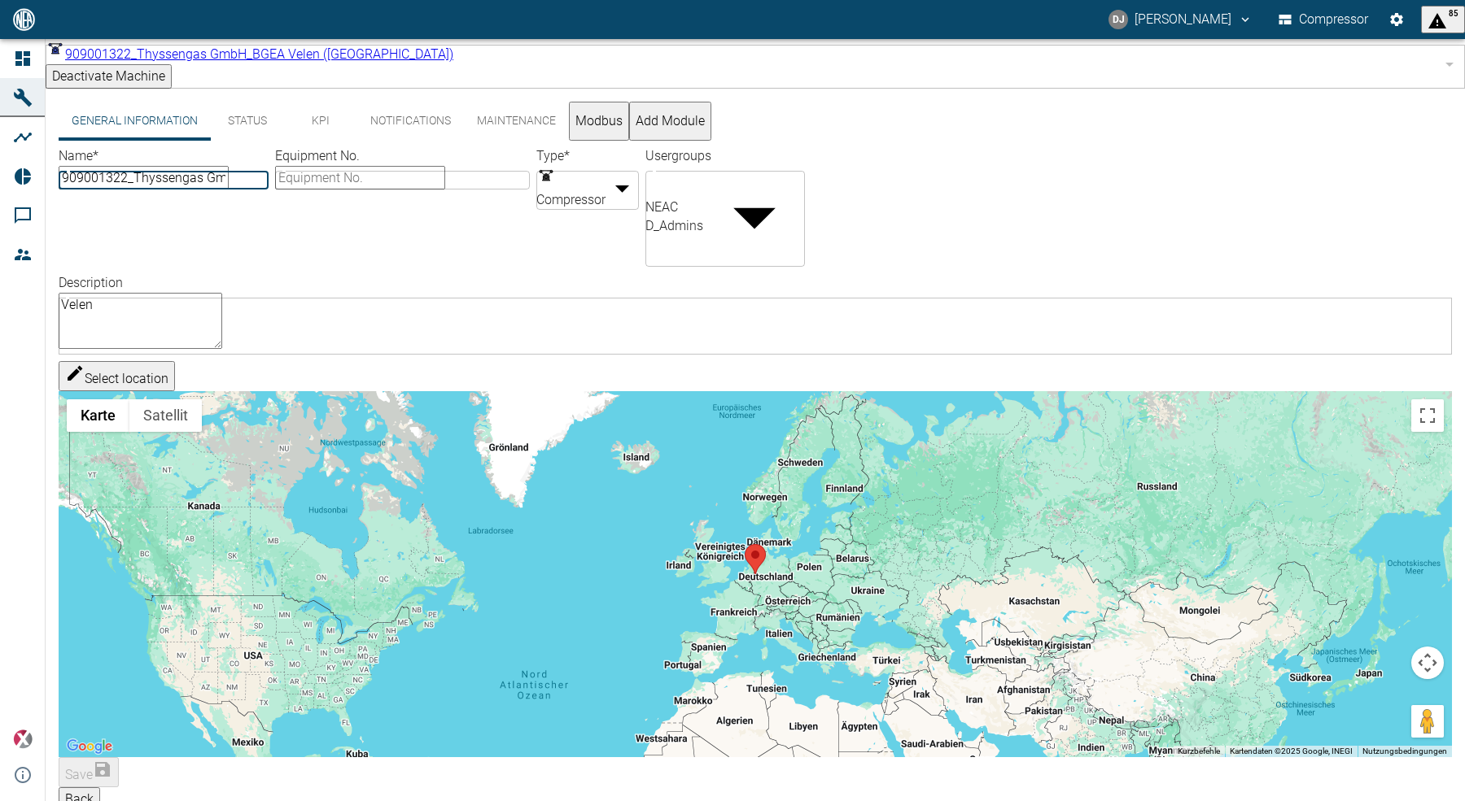
click at [319, 107] on button "KPI" at bounding box center [320, 121] width 73 height 39
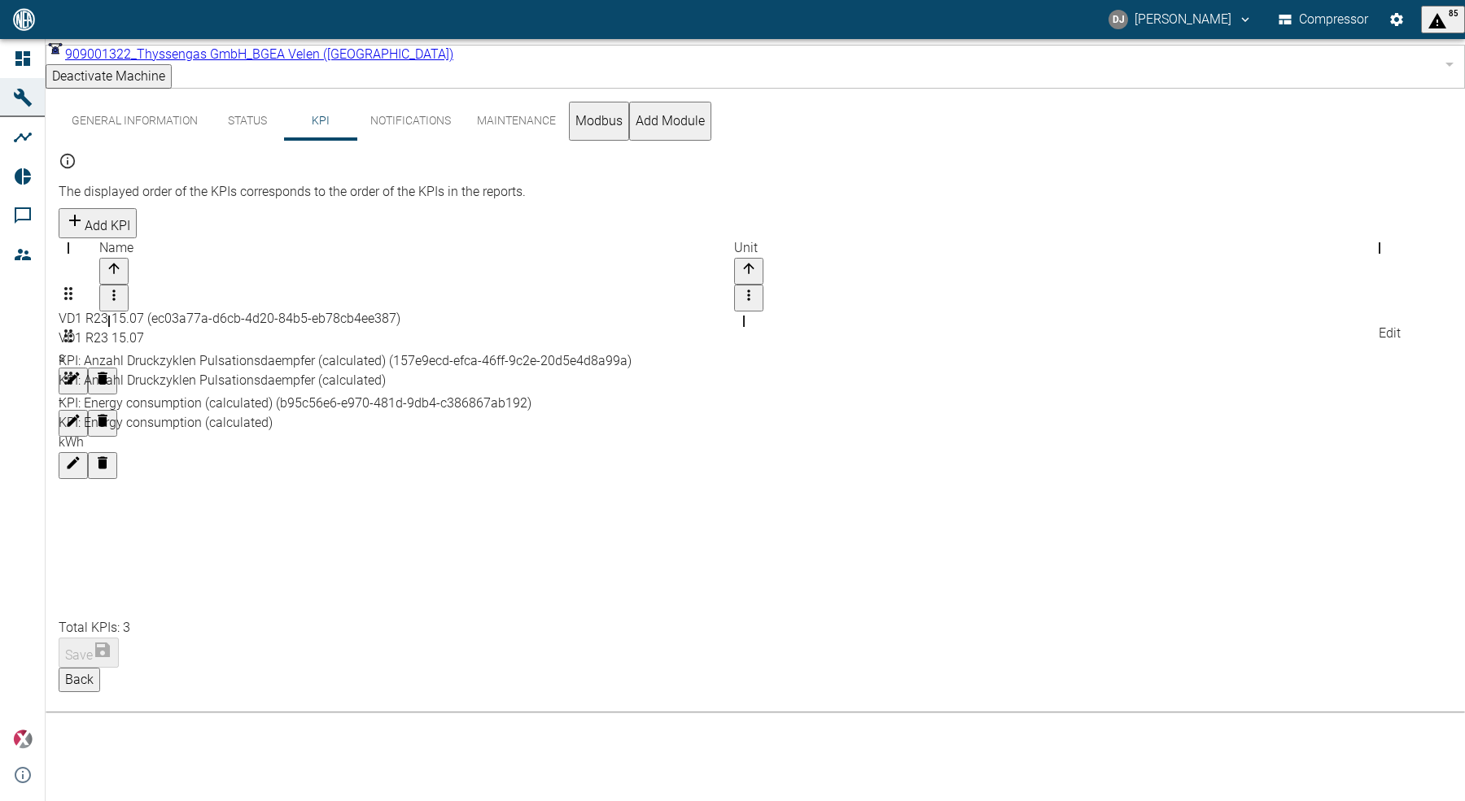
click at [81, 413] on icon "Edit" at bounding box center [73, 421] width 16 height 16
type input "VD1_R31_DruckzyklenAnzahl Druckzyklen Pulsationsdaempfer (Wechsel von >2 bar au…"
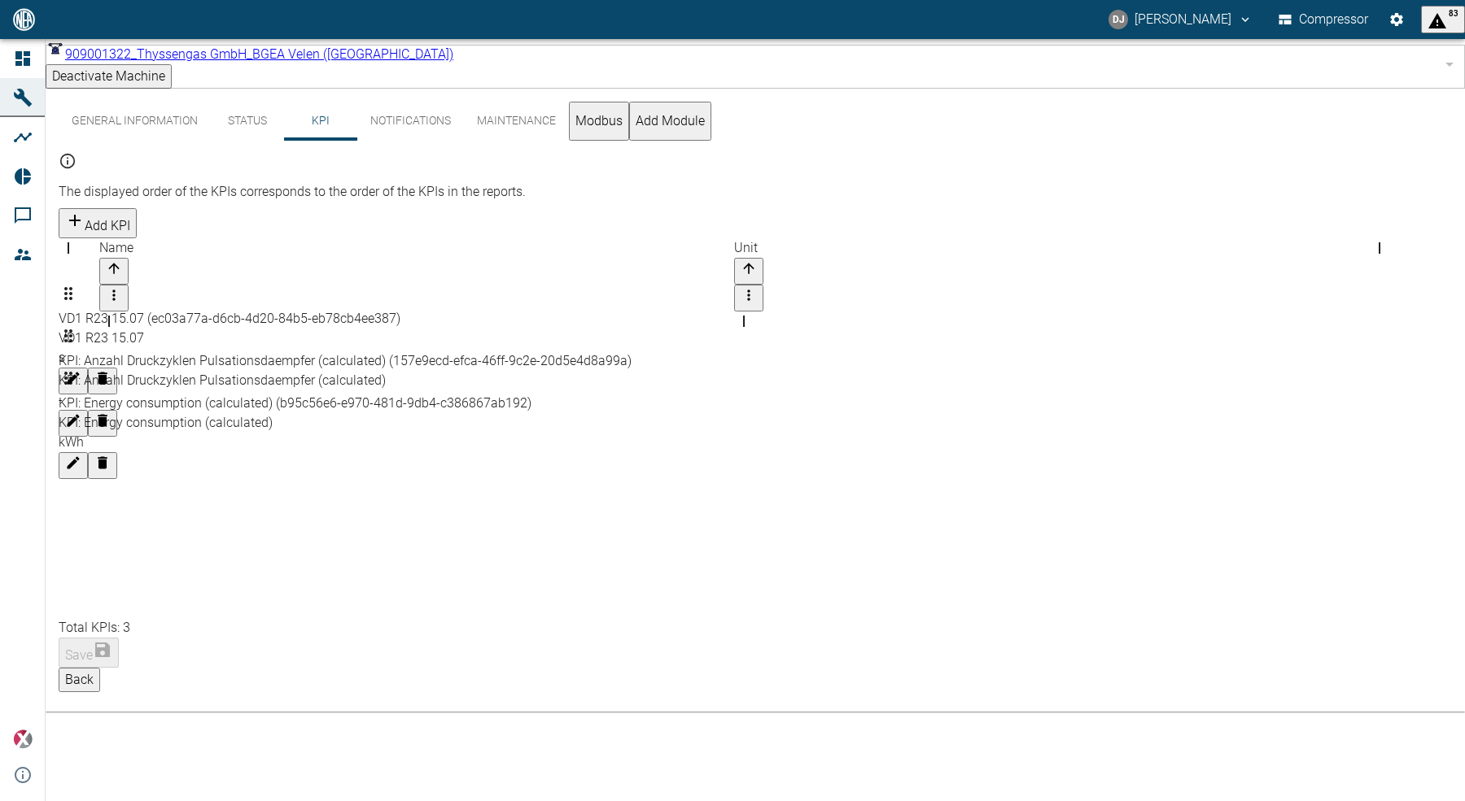
click at [993, 627] on div "General Information Status KPI Notifications Maintenance Modbus Add Module The …" at bounding box center [755, 400] width 1419 height 623
click at [81, 455] on icon "Edit" at bounding box center [73, 463] width 16 height 16
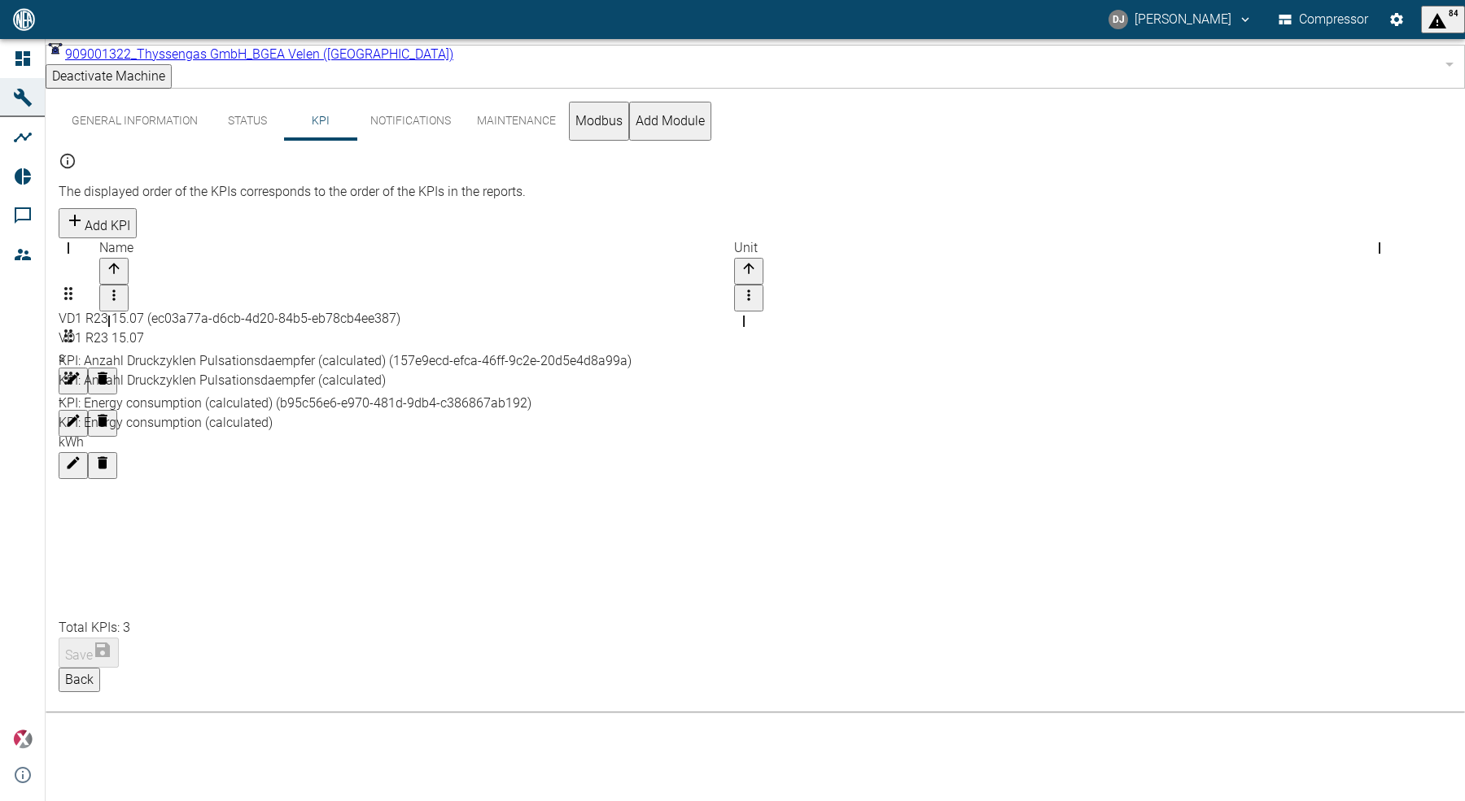
click at [85, 211] on icon "button" at bounding box center [75, 221] width 20 height 20
type input "Energy"
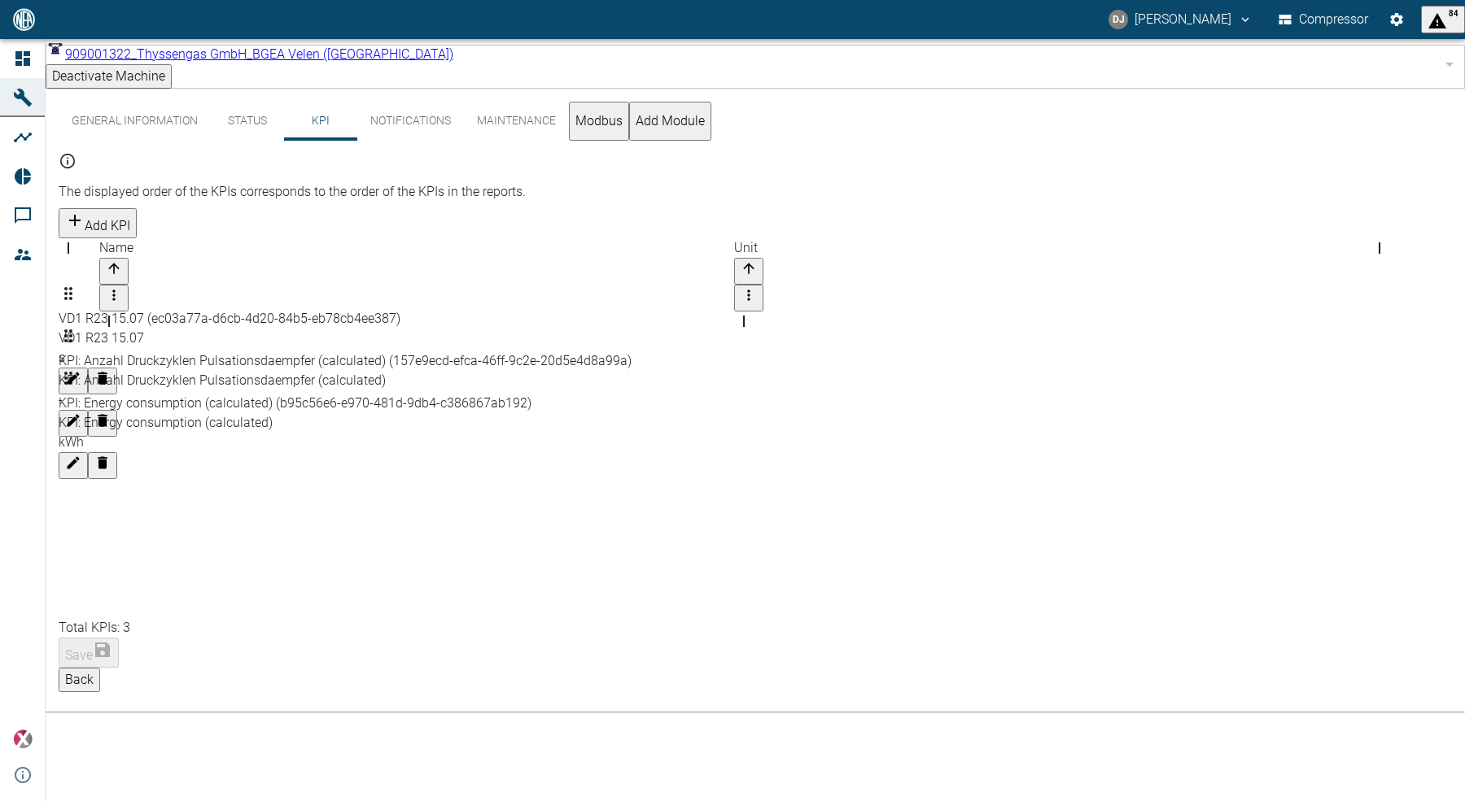
type input "kWh"
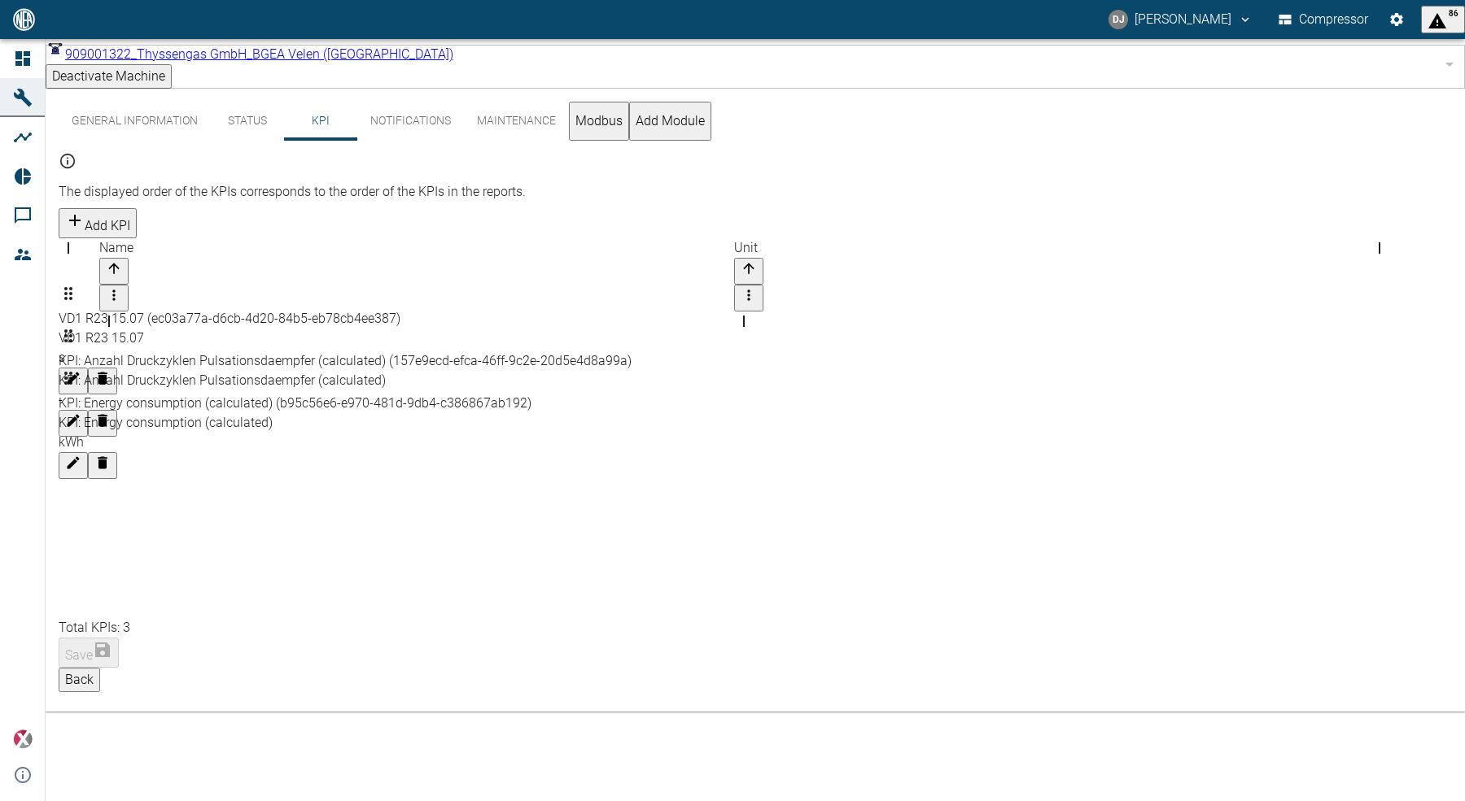
click at [475, 400] on li "VD1_R29_M71001_PowerkVA Leistung Hauptantrieb" at bounding box center [496, 411] width 107 height 59
type input "VD1_R29_M71001_PowerkVA Leistung Hauptantrieb"
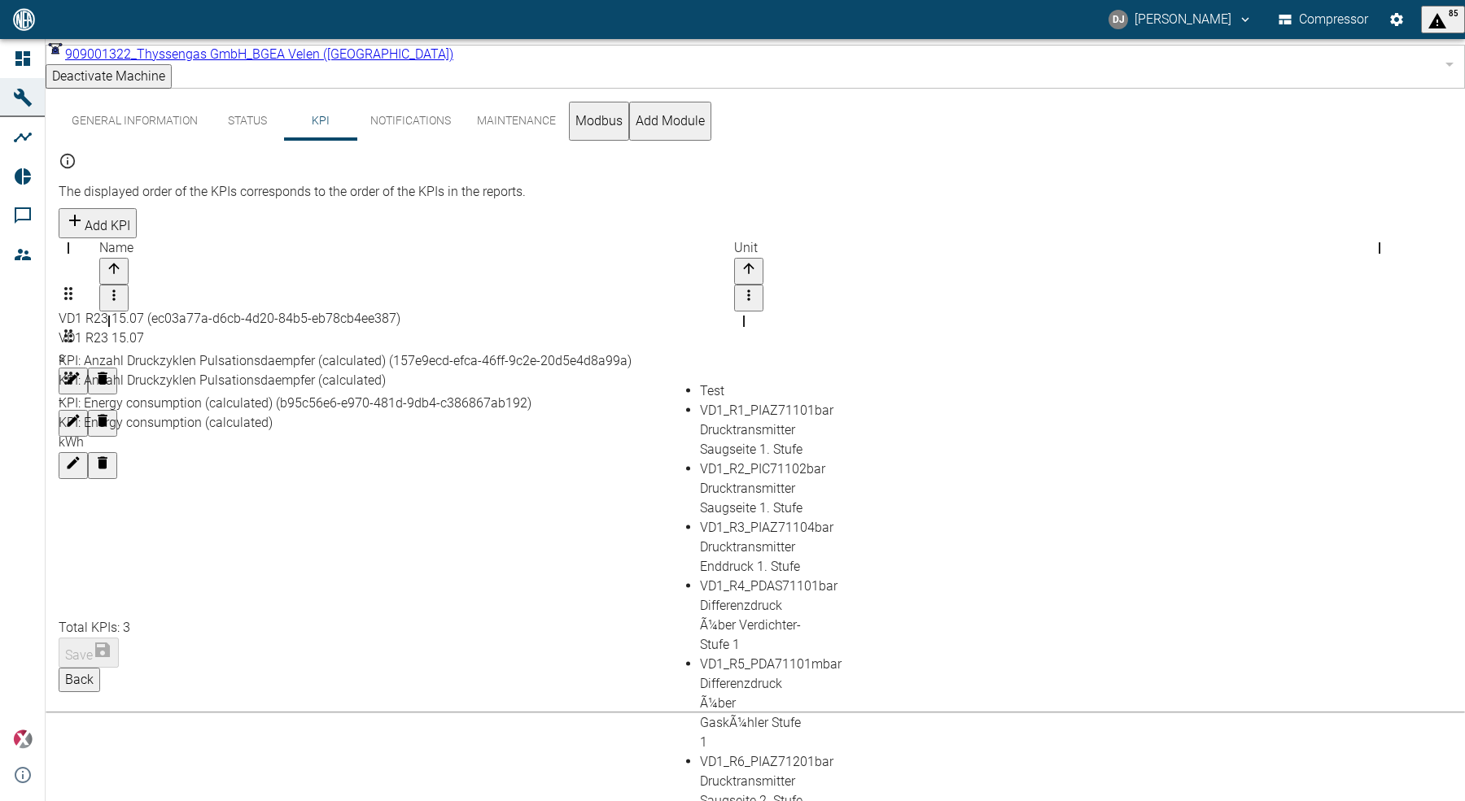
click at [700, 492] on li "VD1_R2_PIC71102bar Drucktransmitter Saugseite 1. Stufe" at bounding box center [753, 489] width 107 height 59
type input "VD1_R2_PIC71102bar Drucktransmitter Saugseite 1. Stufe"
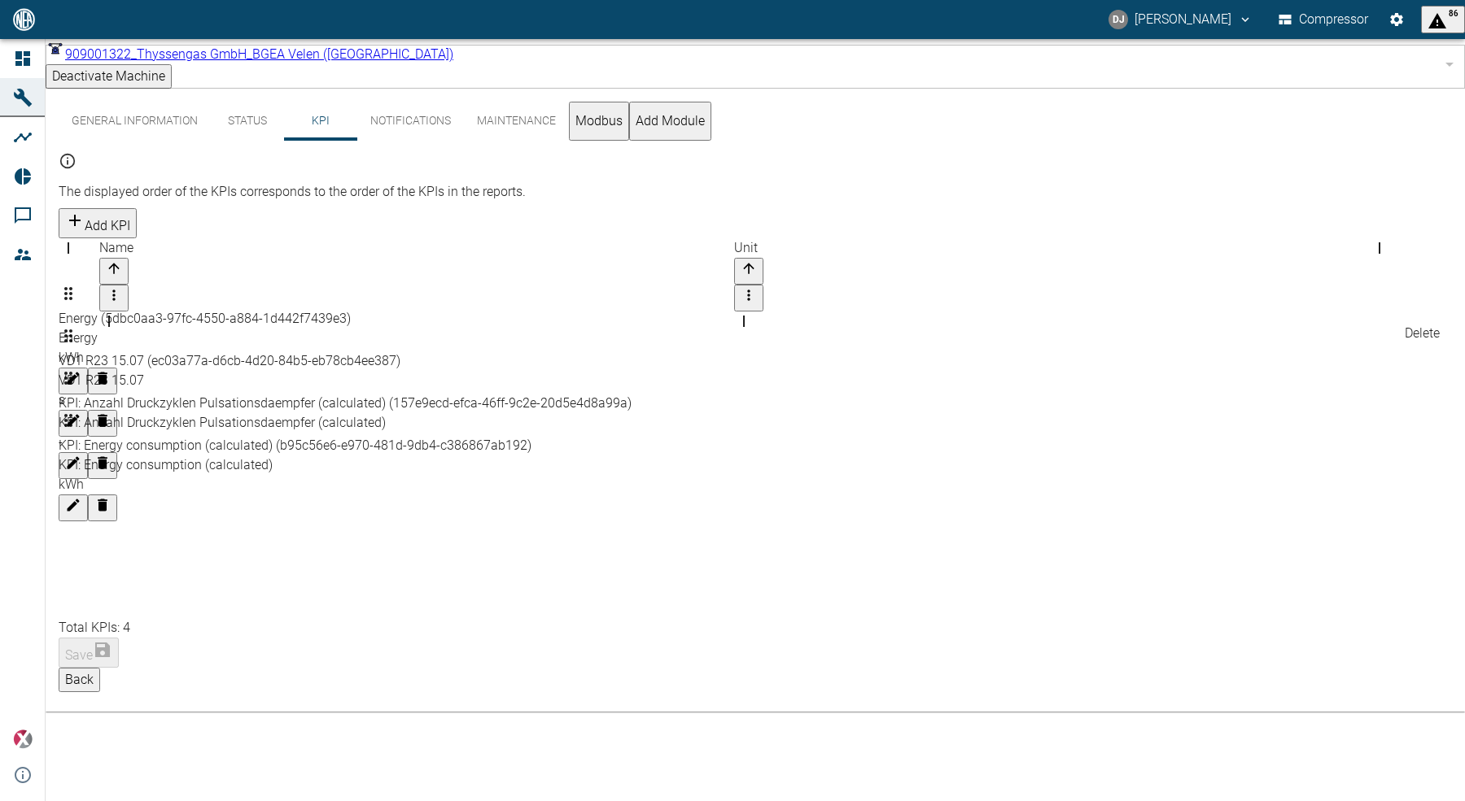
click at [111, 413] on icon "Delete" at bounding box center [102, 421] width 16 height 16
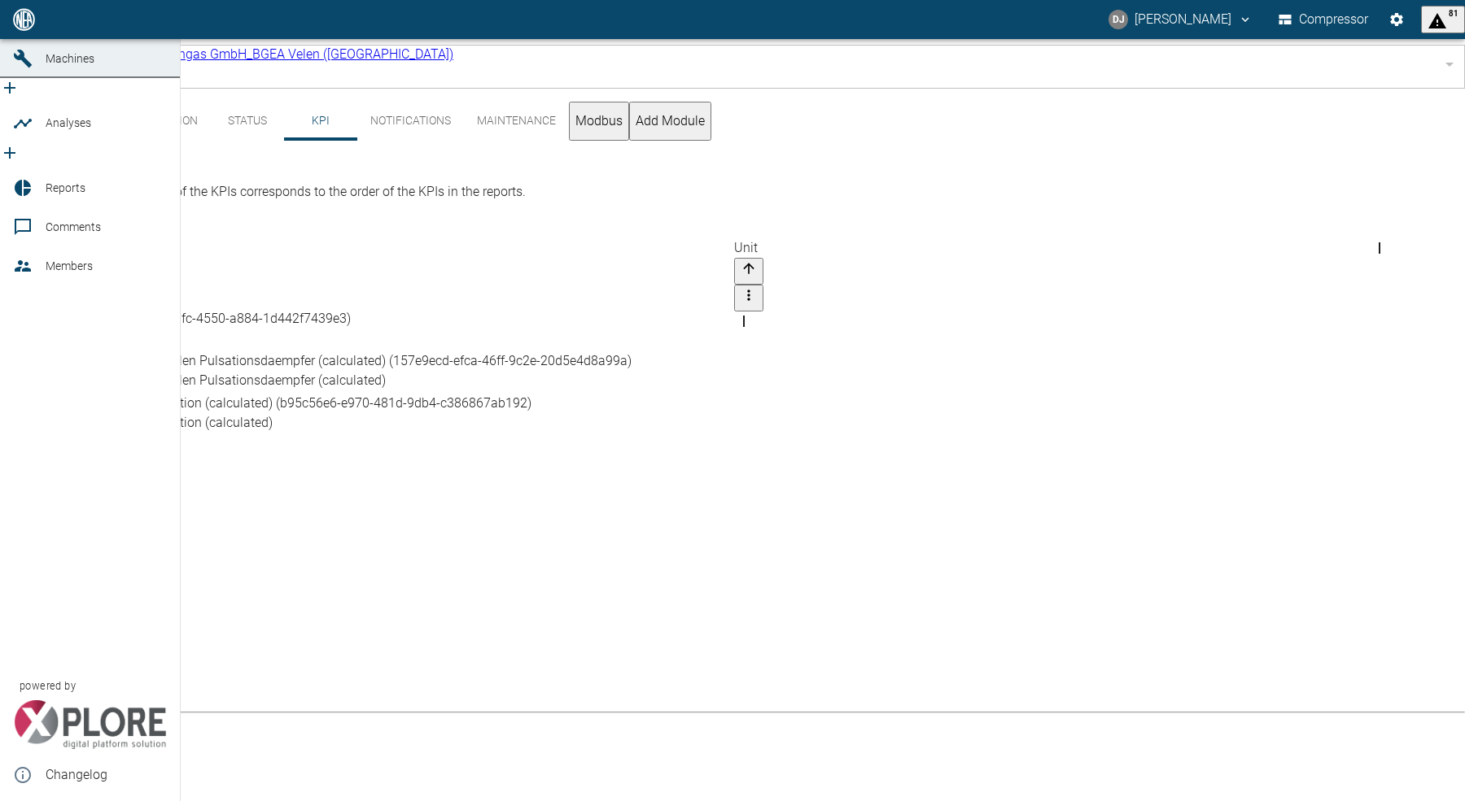
click at [41, 169] on link "Reports" at bounding box center [90, 187] width 180 height 39
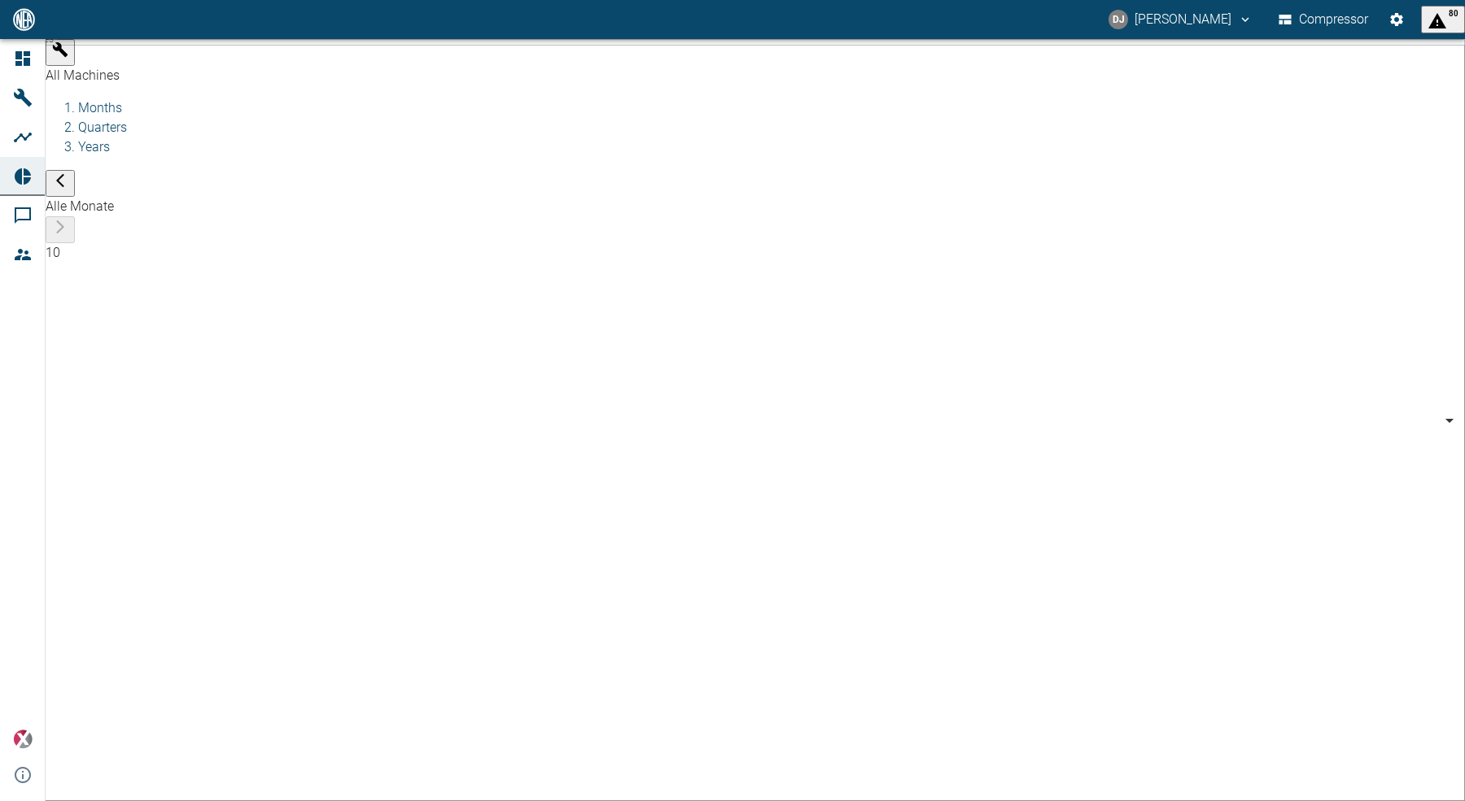
click at [134, 54] on body "DJ [PERSON_NAME] Compressor 80 Dashboard Machines Analyses Reports Comments Mem…" at bounding box center [732, 400] width 1465 height 801
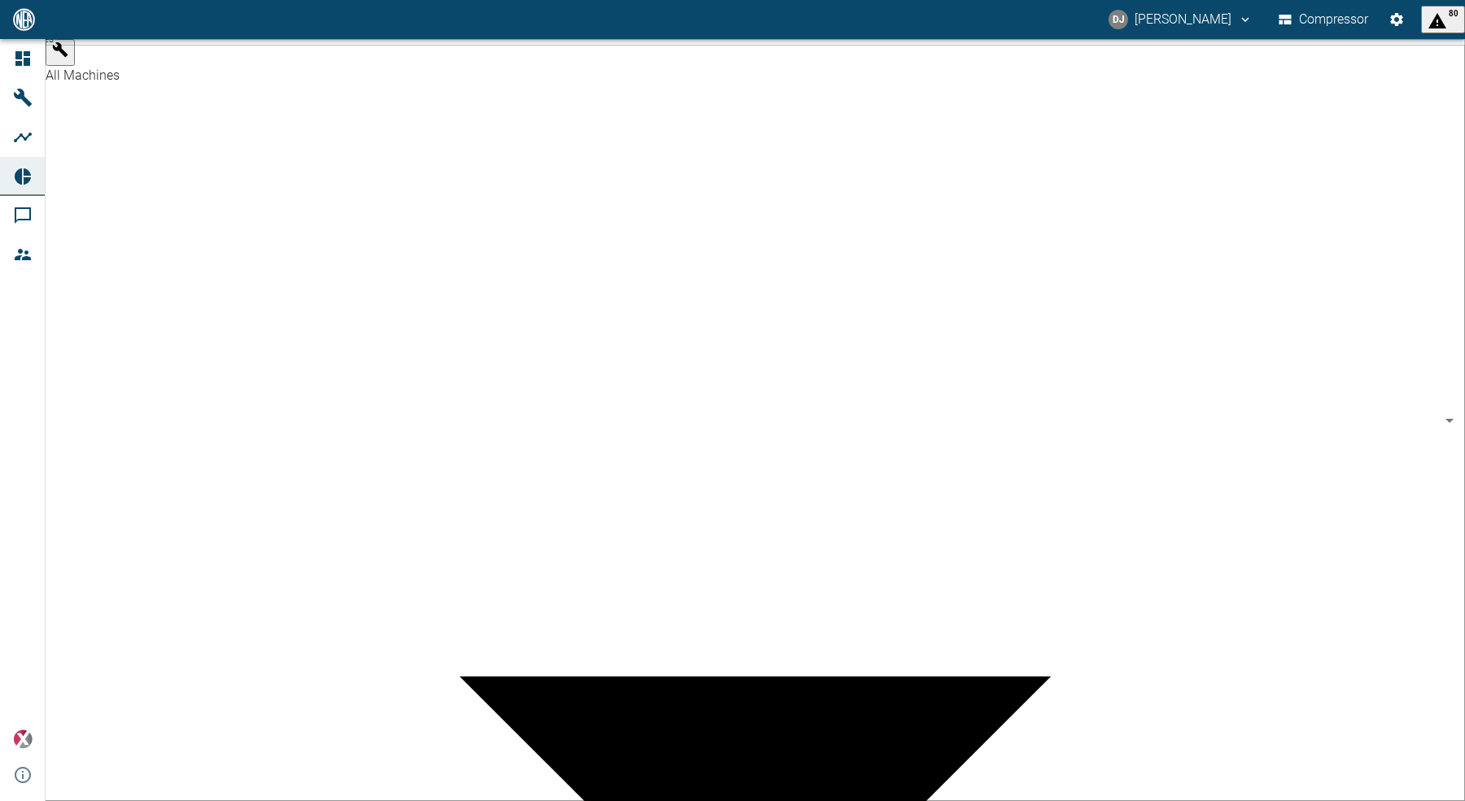
click at [616, 801] on div at bounding box center [732, 814] width 1465 height 0
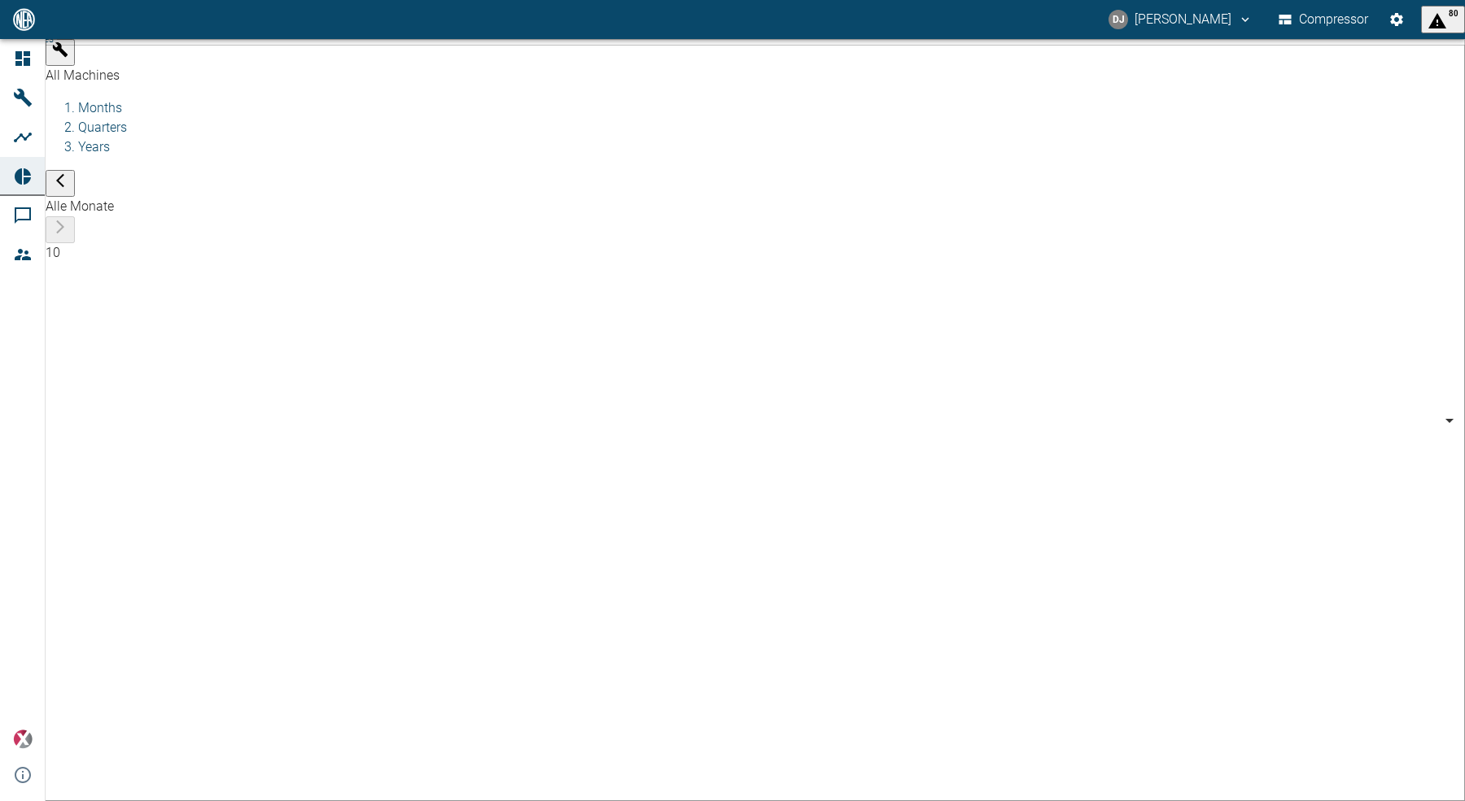
click at [172, 59] on body "DJ [PERSON_NAME] Compressor 80 Dashboard Machines Analyses Reports Comments Mem…" at bounding box center [732, 400] width 1465 height 801
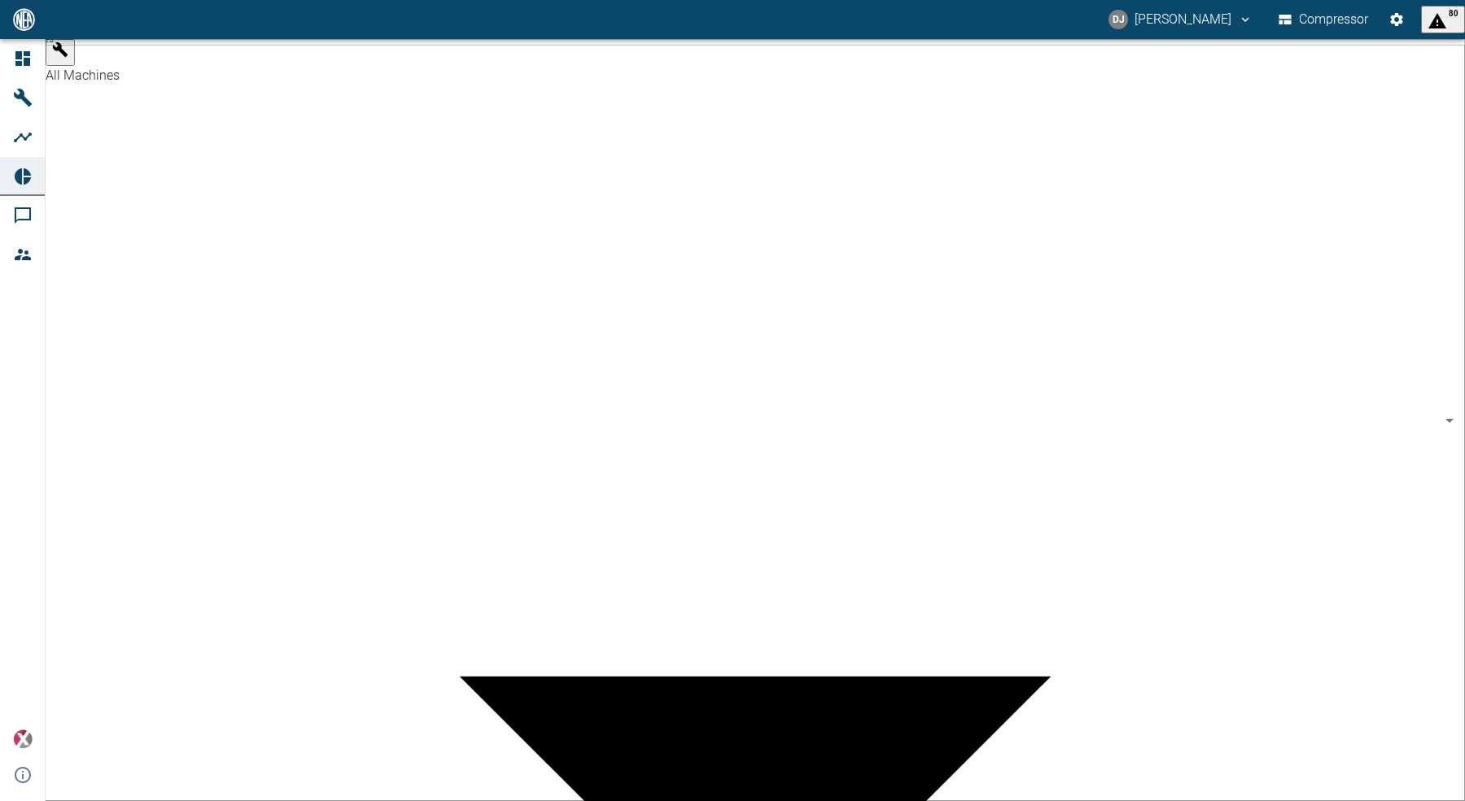
click at [242, 801] on div at bounding box center [732, 814] width 1465 height 0
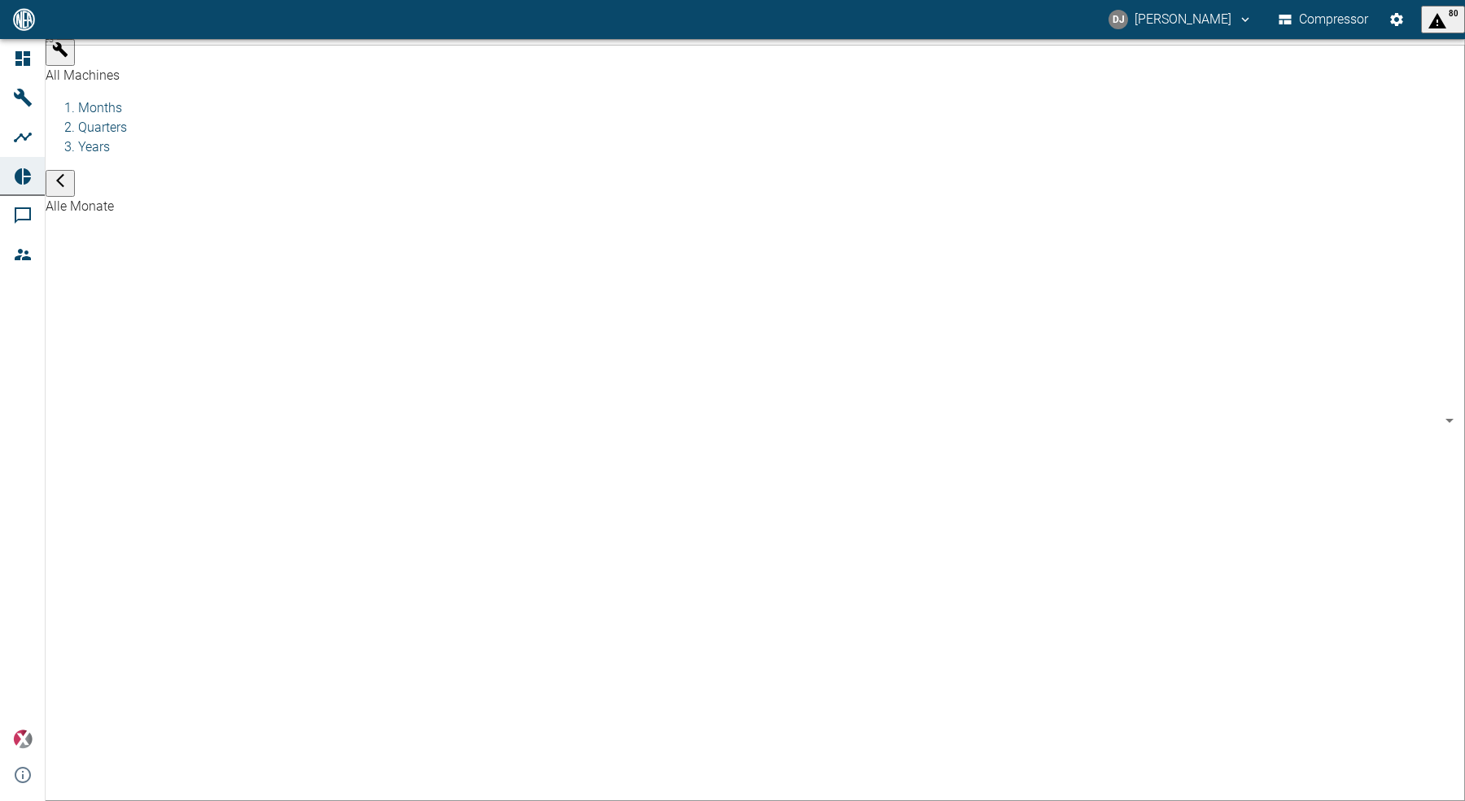
click at [502, 55] on body "DJ [PERSON_NAME] Compressor 80 Dashboard Machines Analyses Reports Comments Mem…" at bounding box center [732, 400] width 1465 height 801
click at [677, 801] on div at bounding box center [732, 814] width 1465 height 0
click at [54, 45] on span "Machines" at bounding box center [32, 38] width 42 height 11
click at [160, 59] on body "DJ [PERSON_NAME] Compressor 81 Dashboard Machines Analyses Reports Comments Mem…" at bounding box center [732, 400] width 1465 height 801
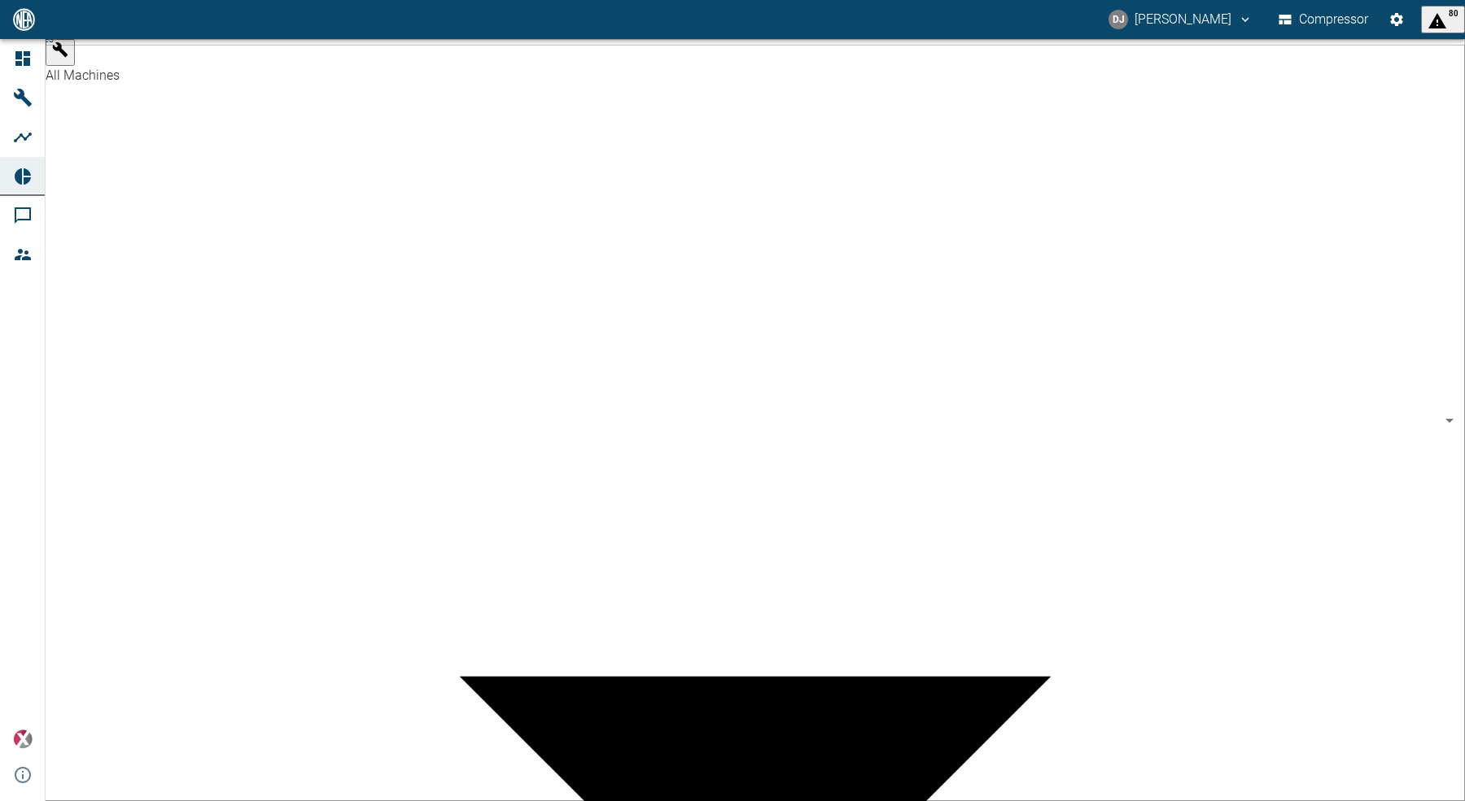
scroll to position [570, 0]
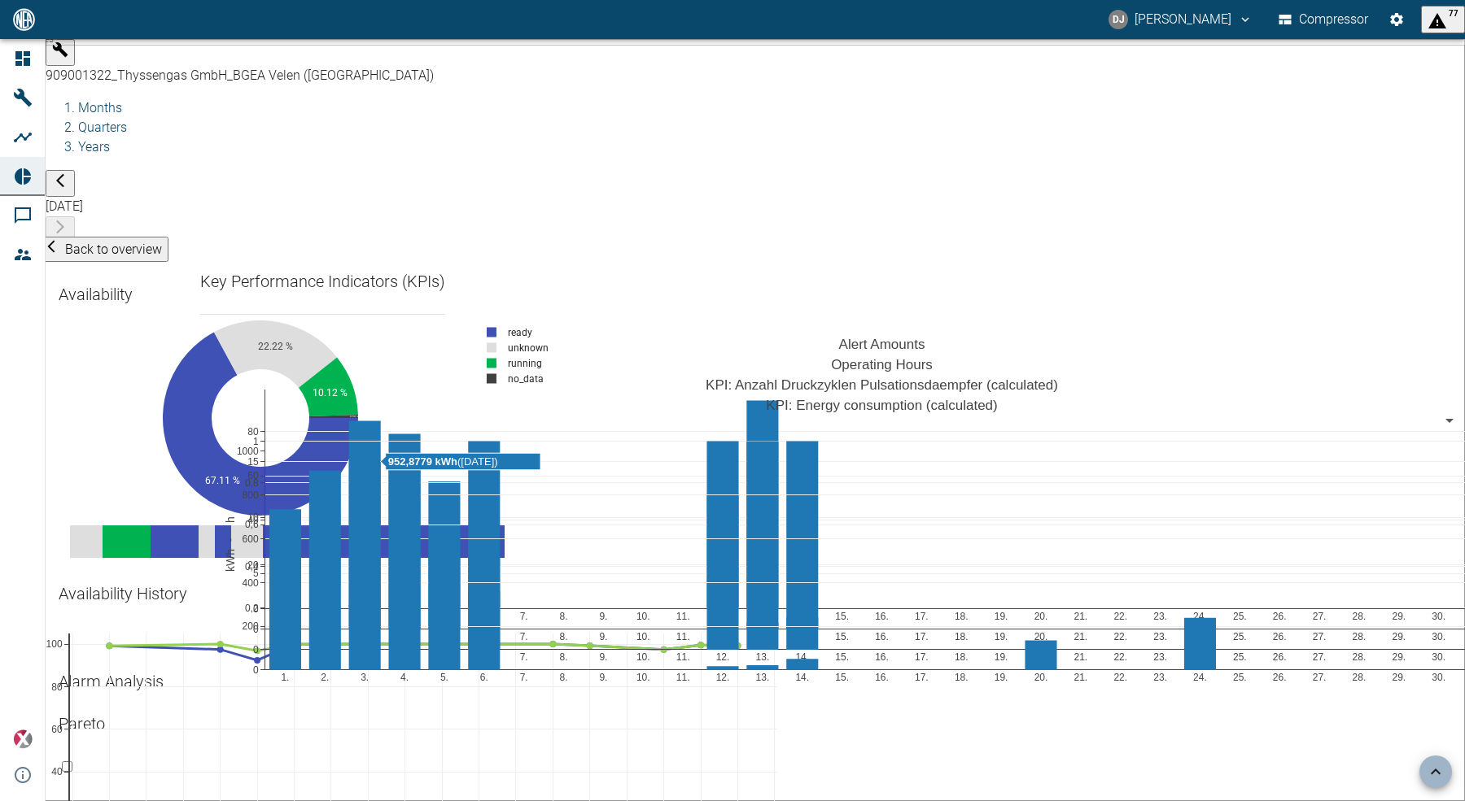
scroll to position [1221, 0]
click at [395, 138] on li "Years" at bounding box center [771, 148] width 1386 height 20
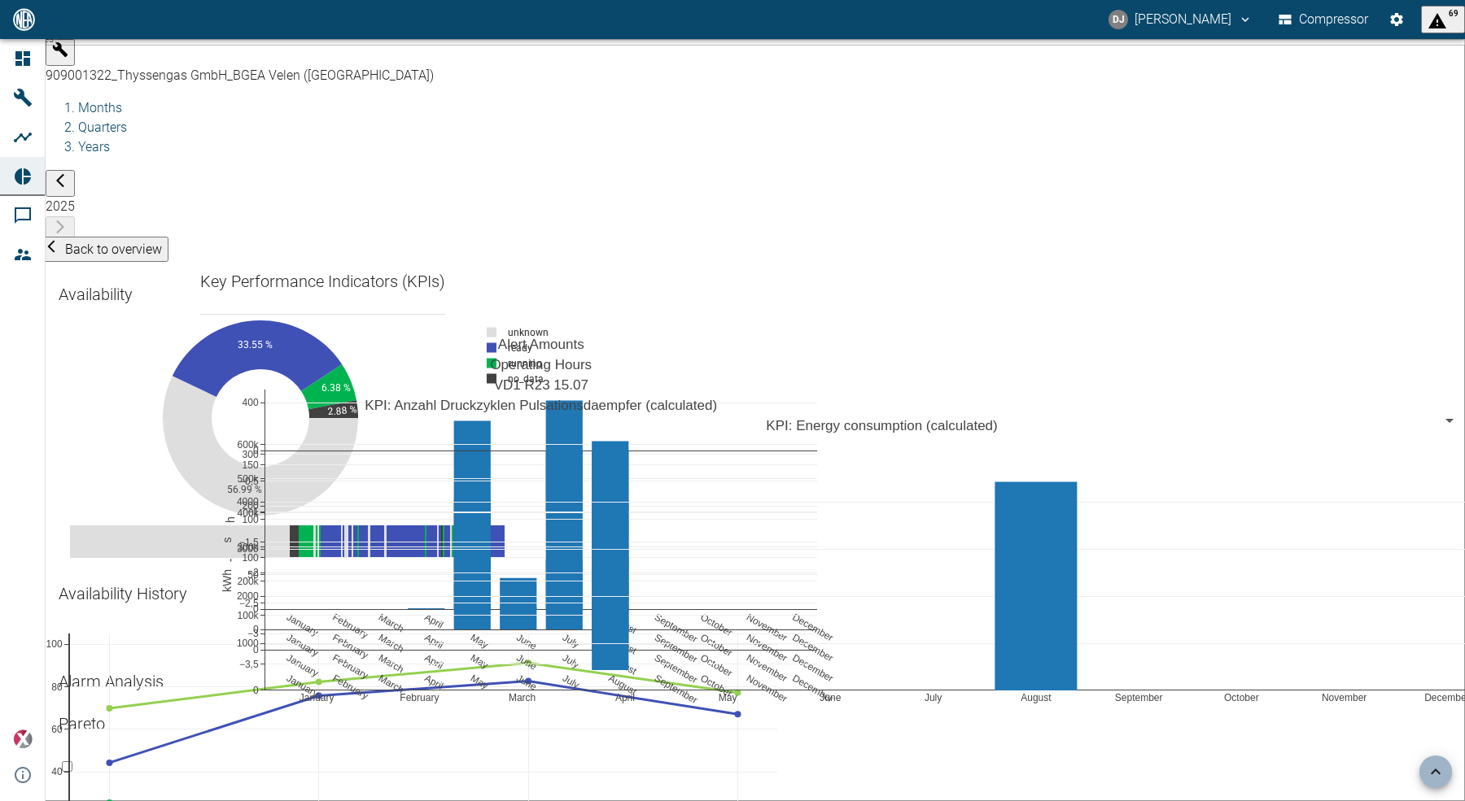
scroll to position [2525, 0]
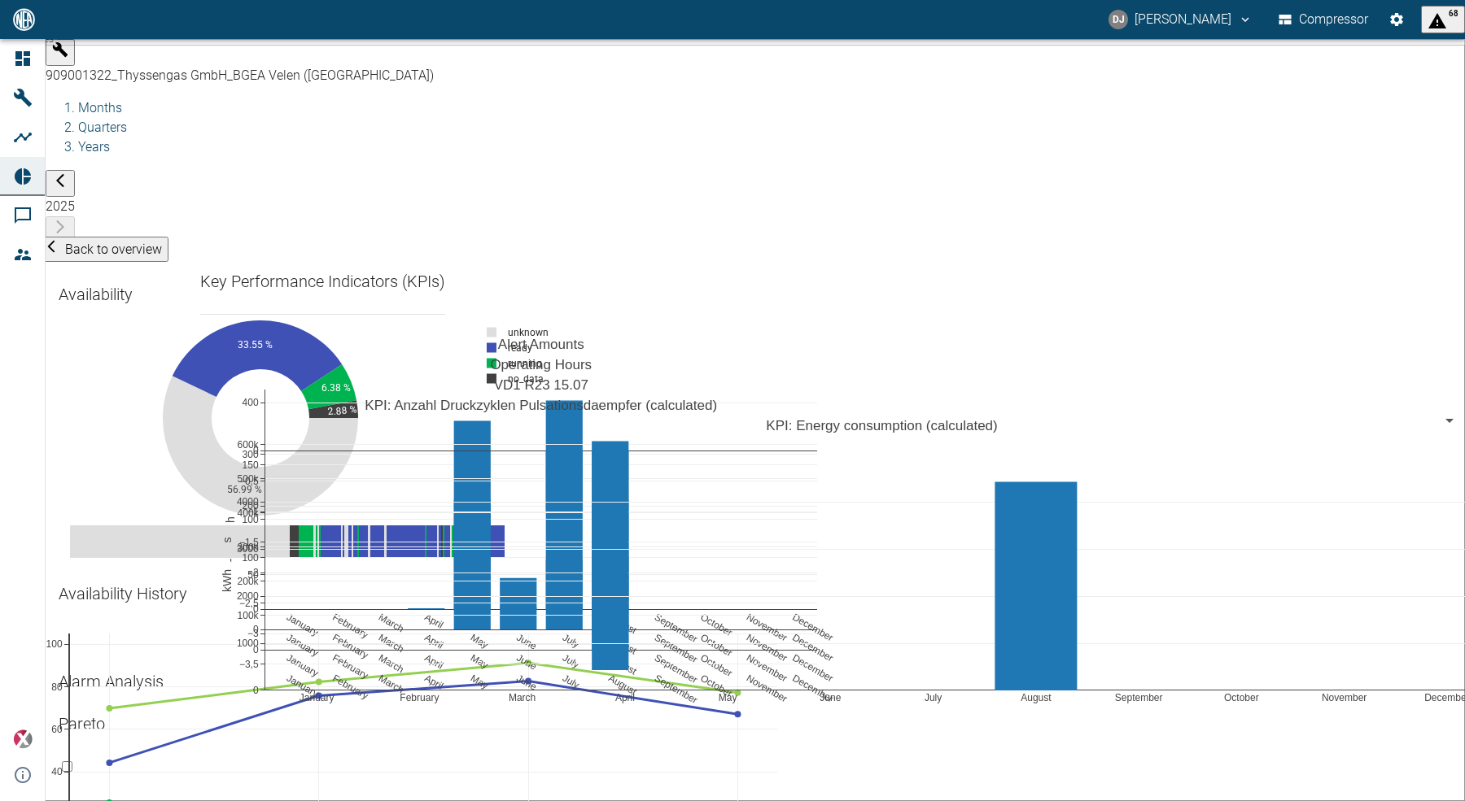
click at [270, 98] on li "Months" at bounding box center [771, 108] width 1386 height 20
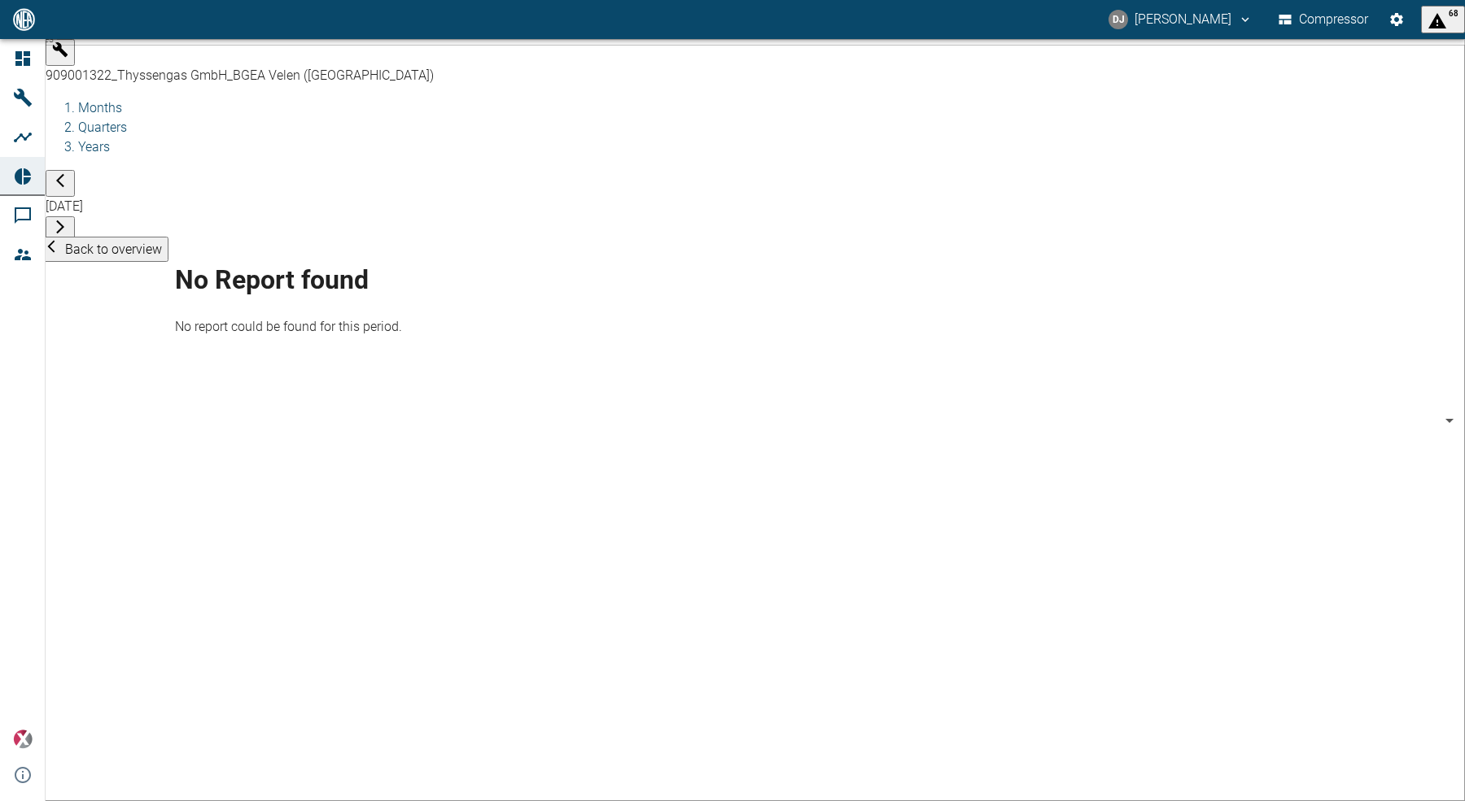
click at [75, 170] on button "button" at bounding box center [60, 183] width 29 height 27
click at [509, 63] on body "DJ [PERSON_NAME] Compressor 68 Dashboard Machines Analyses Reports Comments Mem…" at bounding box center [732, 400] width 1465 height 801
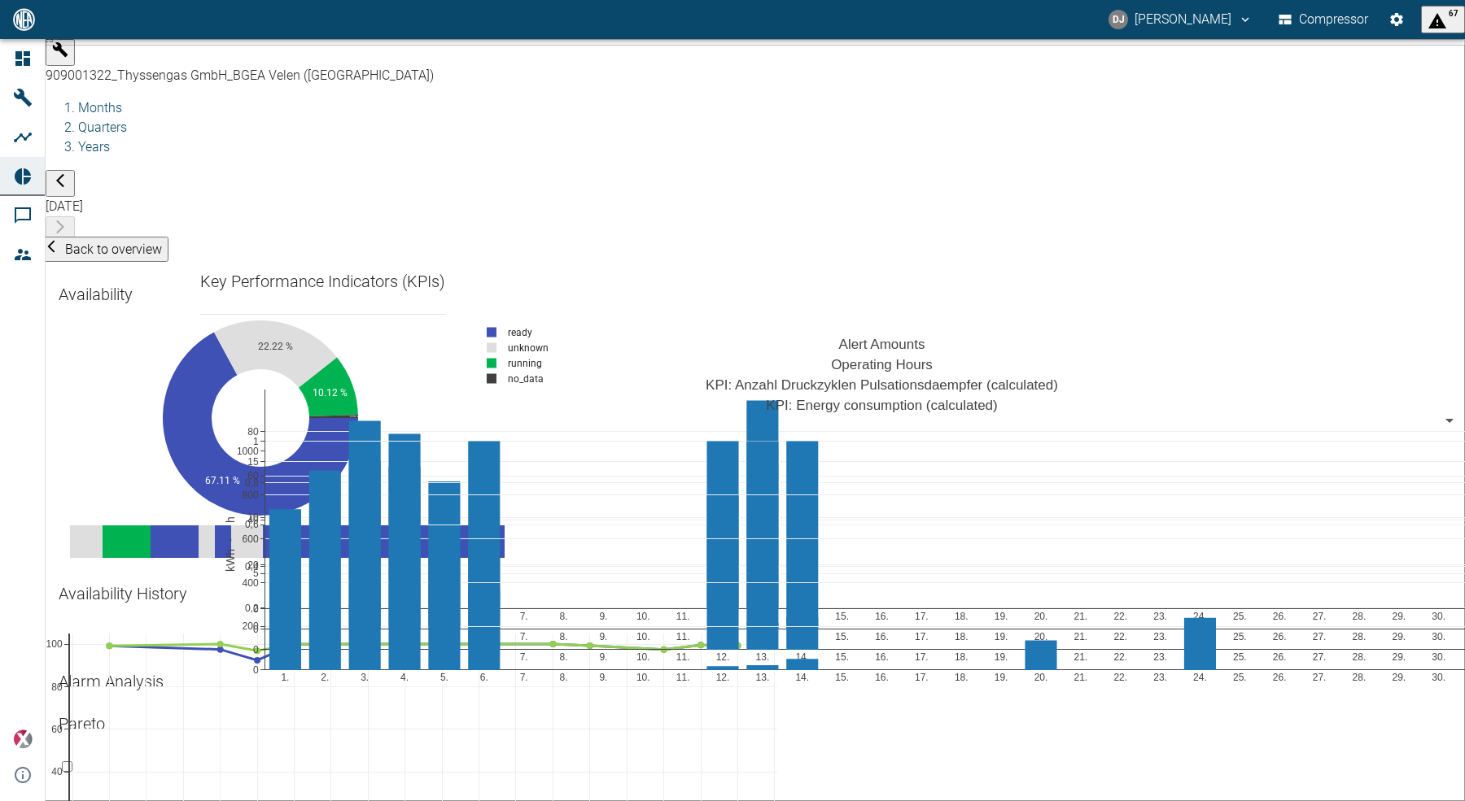
click at [150, 66] on div "909001322_Thyssengas GmbH_BGEA Velen ([GEOGRAPHIC_DATA])" at bounding box center [755, 76] width 1419 height 20
click at [120, 242] on span "Back to overview" at bounding box center [113, 249] width 97 height 15
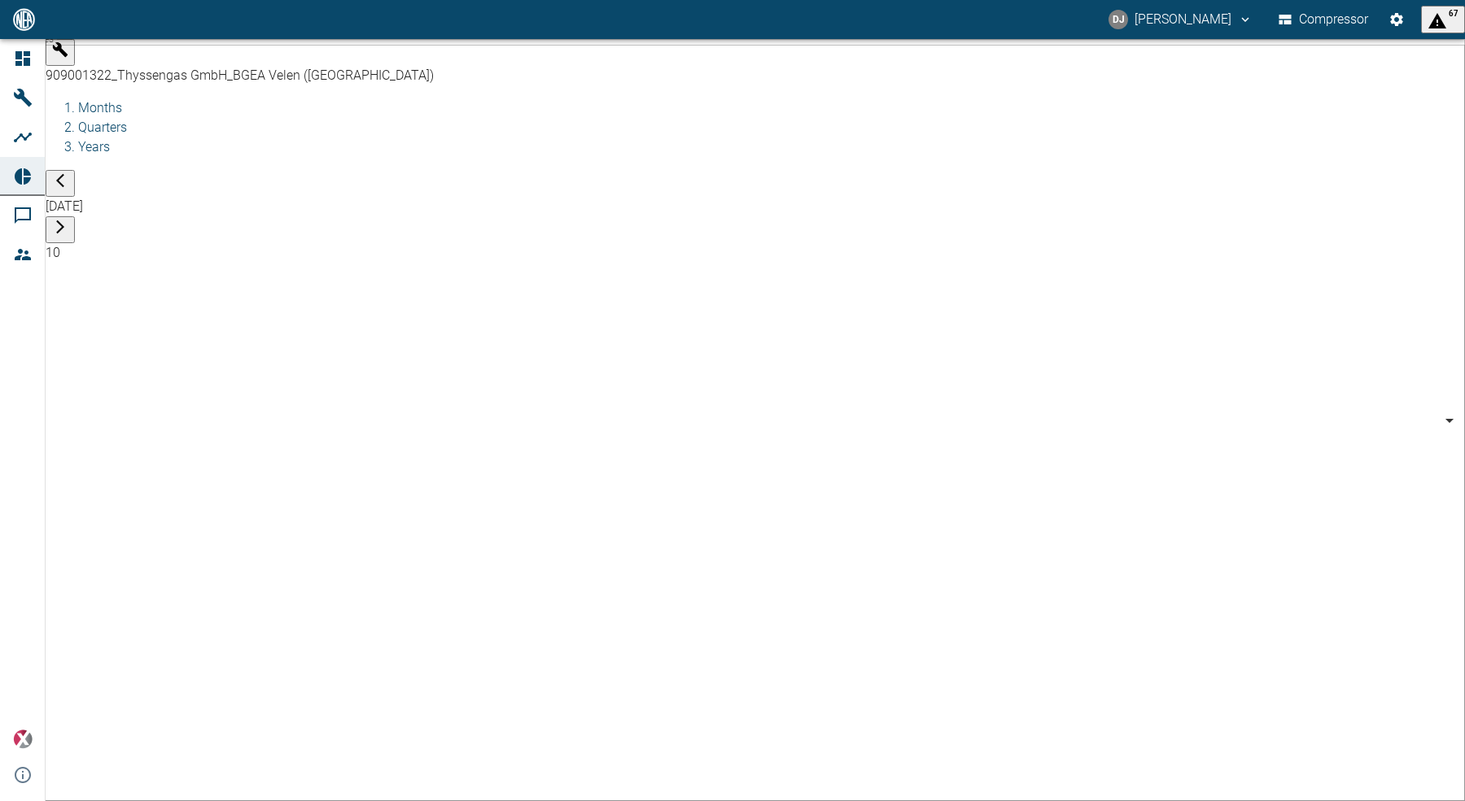
click at [143, 59] on body "DJ [PERSON_NAME] Compressor 67 Dashboard Machines Analyses Reports Comments Mem…" at bounding box center [732, 400] width 1465 height 801
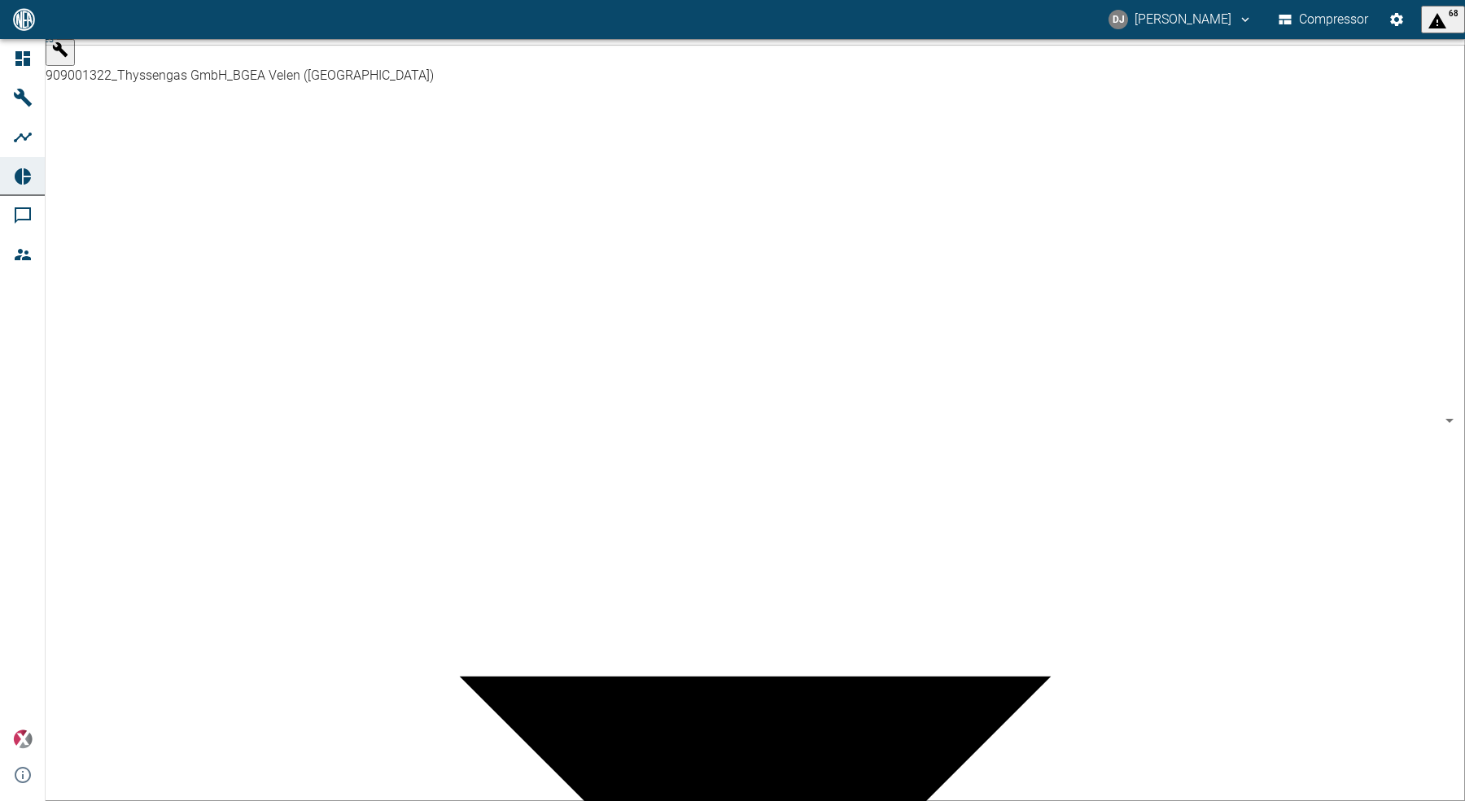
scroll to position [500, 0]
type input "53812aab-fb54-4a57-a574-01c3305aa274"
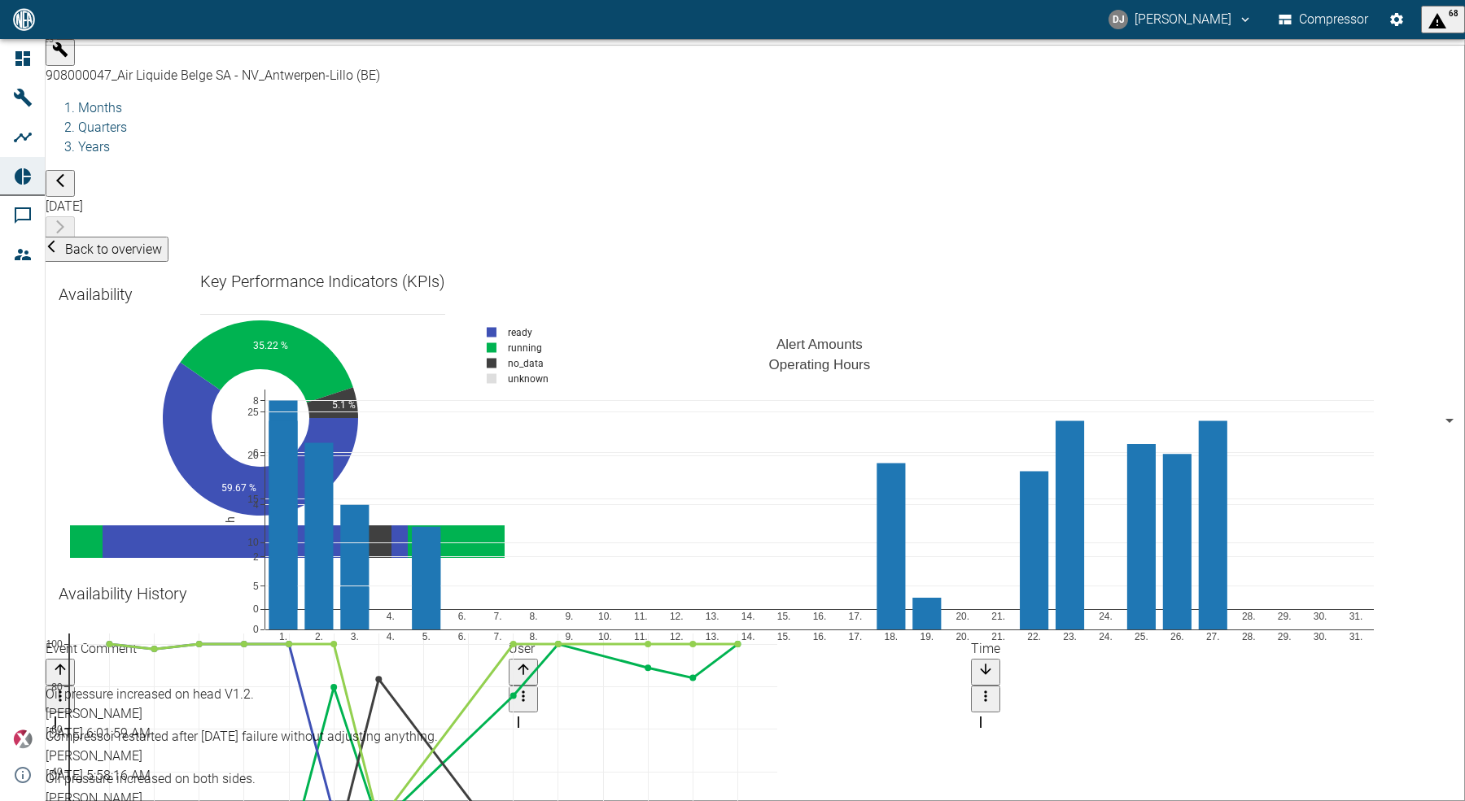
click at [200, 568] on div "Availability History 13 14 15 16 17 18 19 20 21 22 23 24 25 26 27 0 20 40 60 80…" at bounding box center [123, 604] width 155 height 72
drag, startPoint x: 1021, startPoint y: 278, endPoint x: 1063, endPoint y: 273, distance: 41.9
drag, startPoint x: 758, startPoint y: 605, endPoint x: 786, endPoint y: 604, distance: 27.7
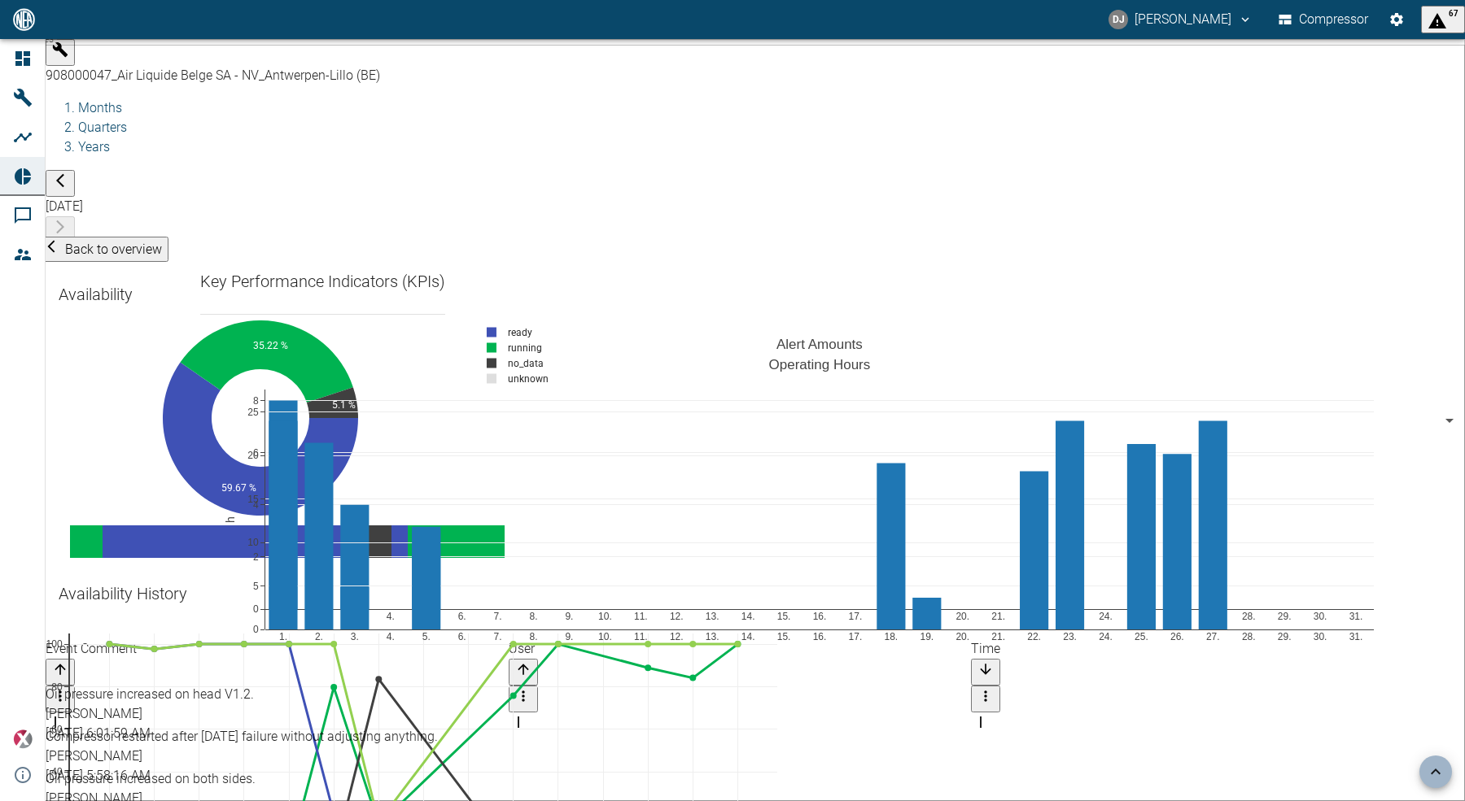
drag, startPoint x: 878, startPoint y: 414, endPoint x: 834, endPoint y: 406, distance: 44.7
drag, startPoint x: 863, startPoint y: 466, endPoint x: 499, endPoint y: 478, distance: 364.7
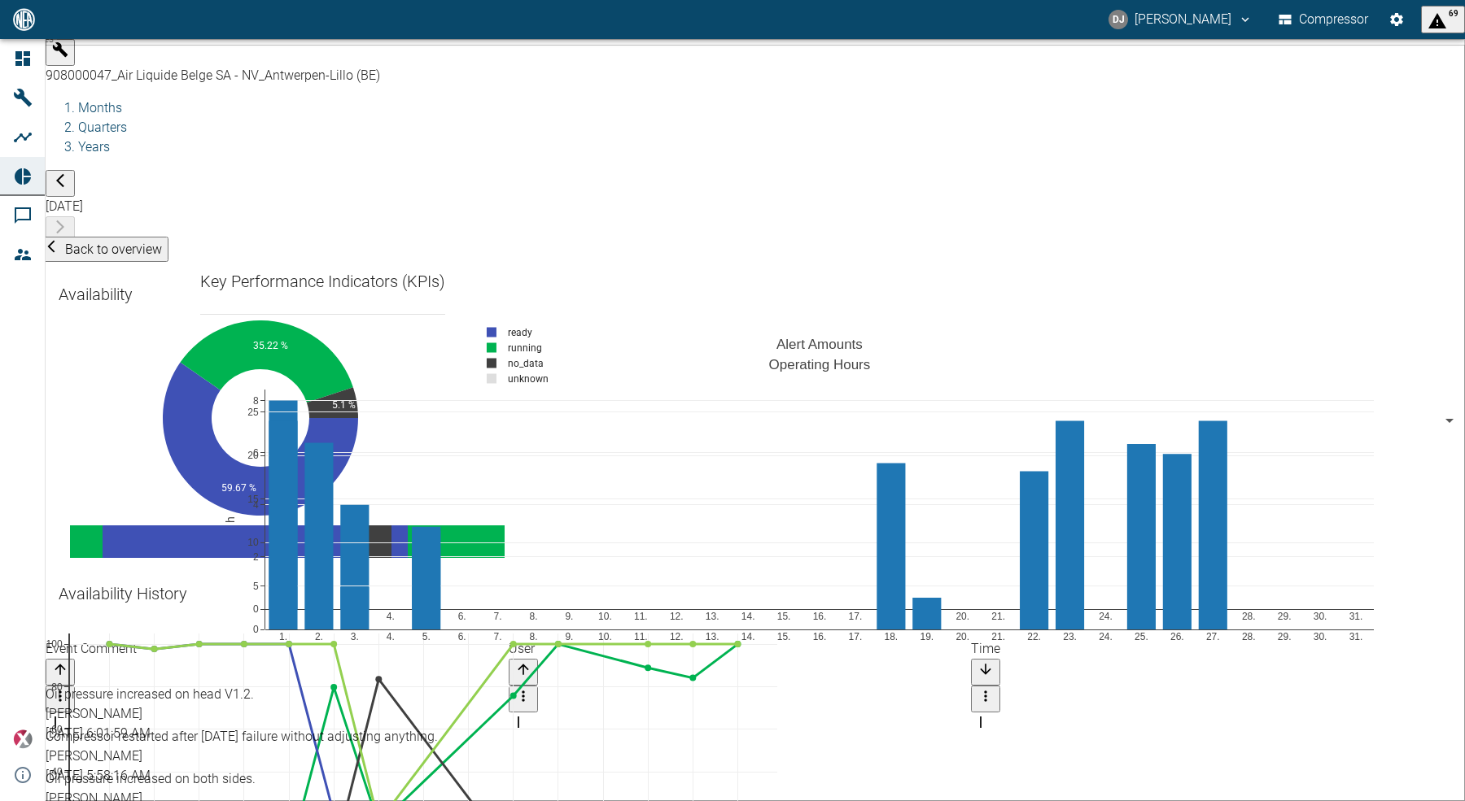
drag, startPoint x: 708, startPoint y: 367, endPoint x: 688, endPoint y: 360, distance: 20.6
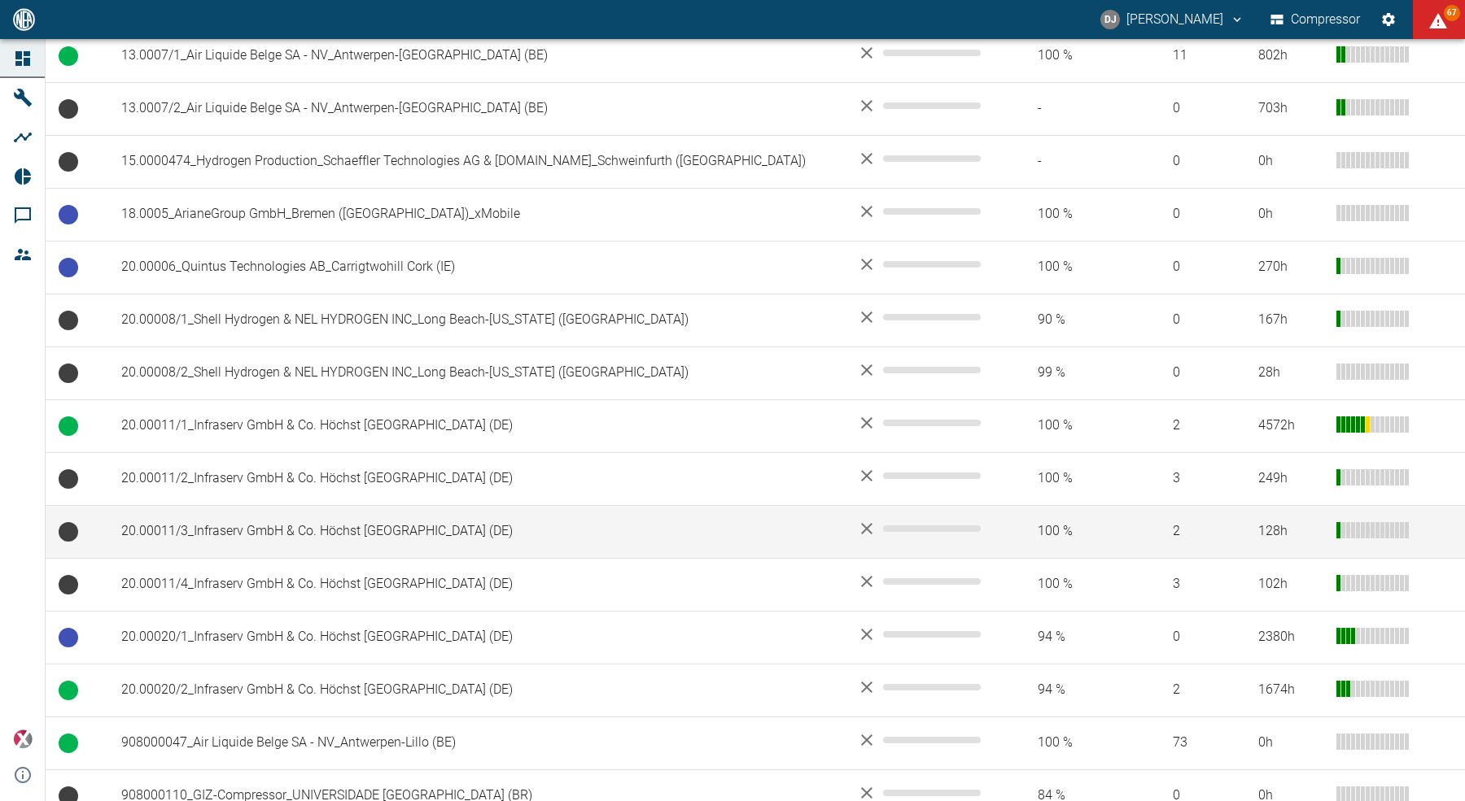
scroll to position [697, 0]
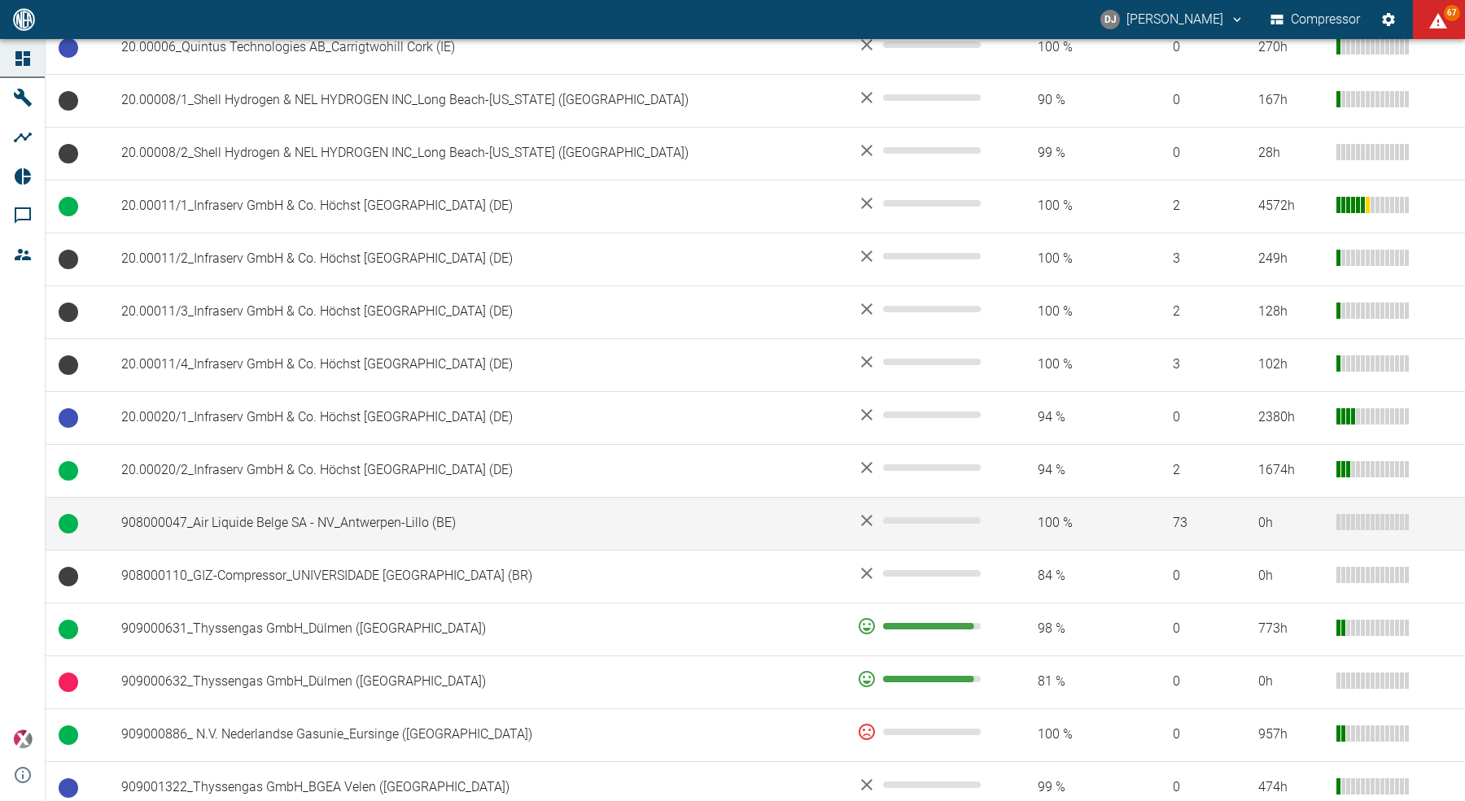
click at [280, 512] on td "908000047_Air Liquide Belge SA - NV_Antwerpen-Lillo (BE)" at bounding box center [476, 523] width 736 height 53
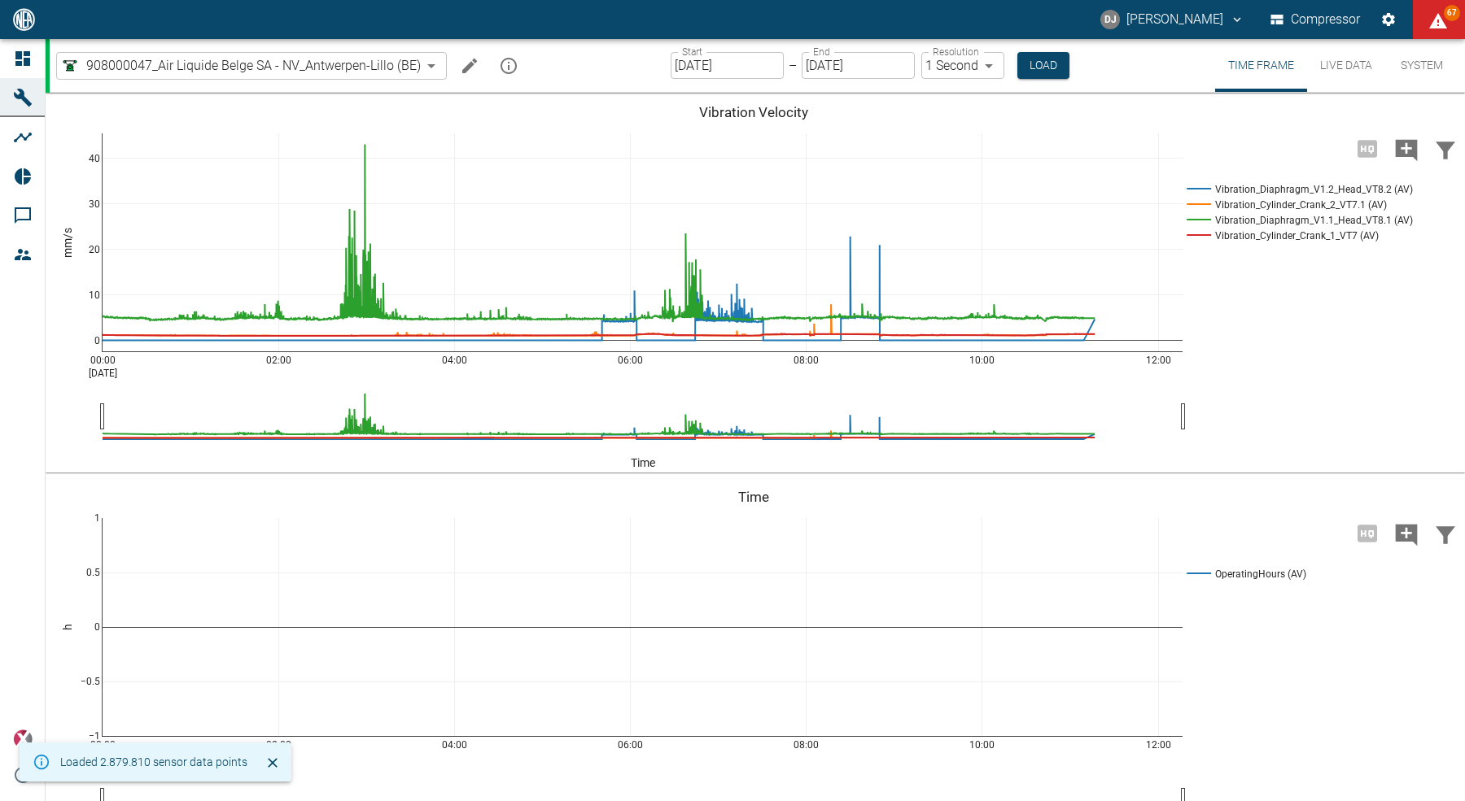
click at [697, 62] on input "[DATE]" at bounding box center [726, 65] width 113 height 27
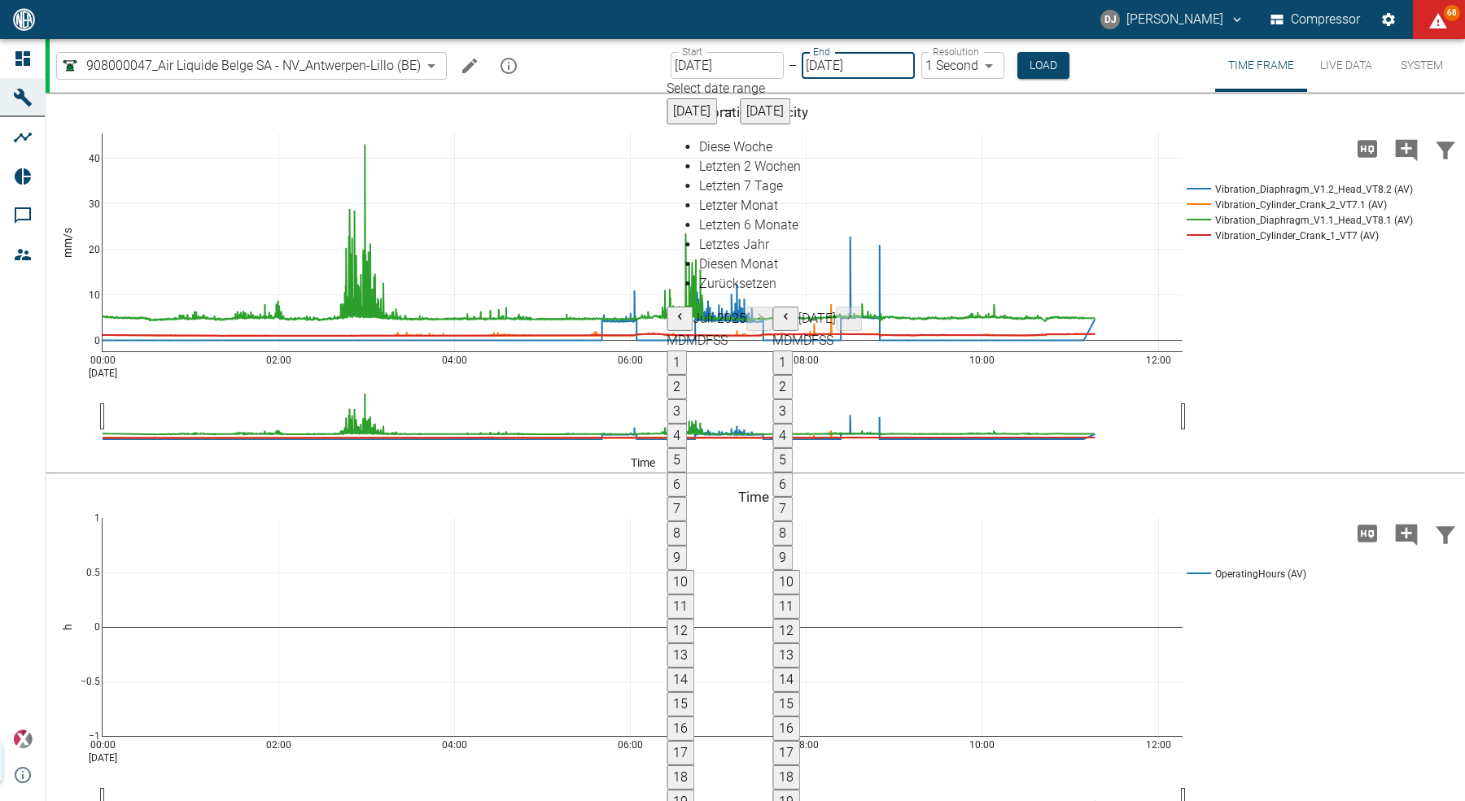
type input "[DATE]"
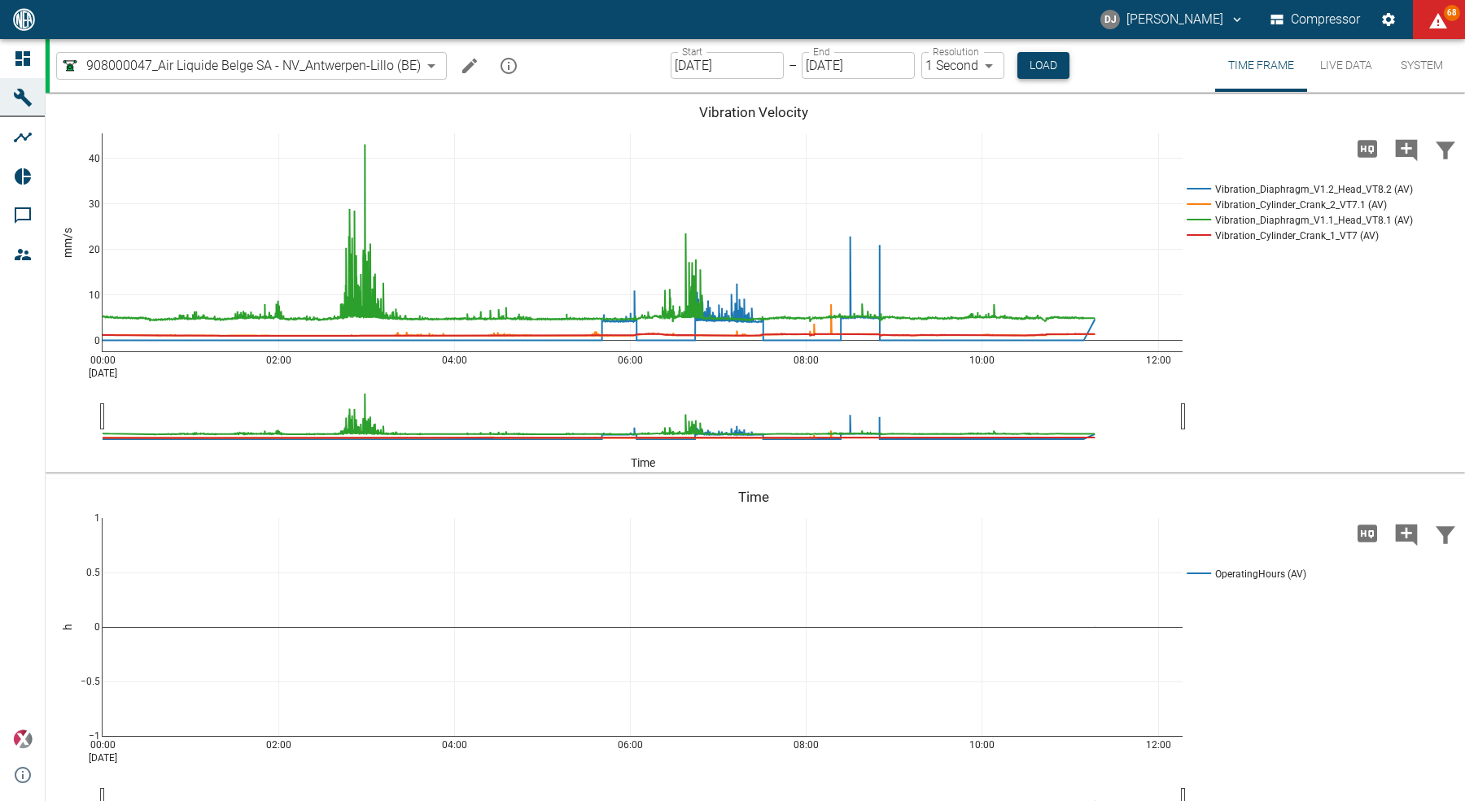
click at [1046, 68] on button "Load" at bounding box center [1043, 65] width 52 height 27
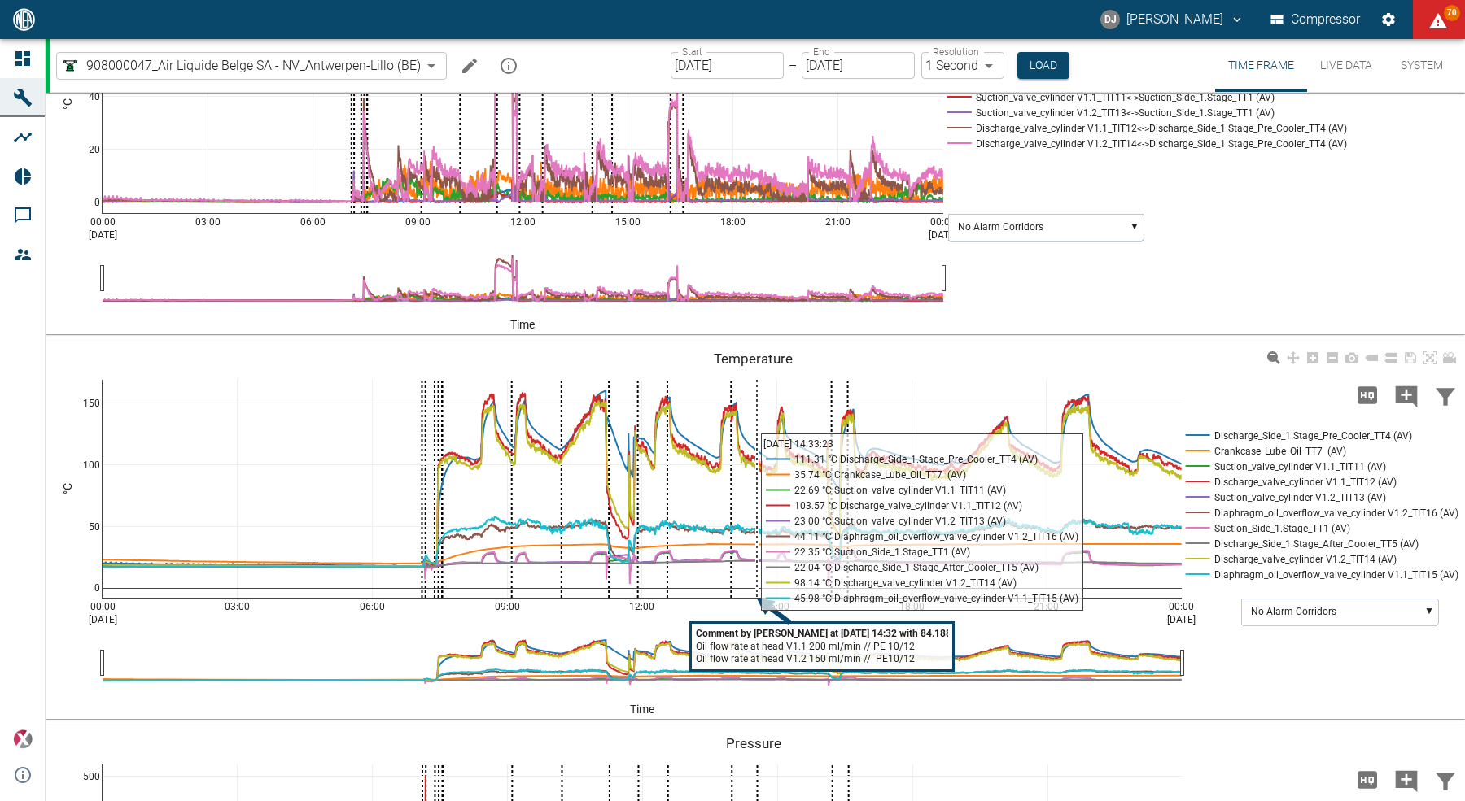
scroll to position [1068, 0]
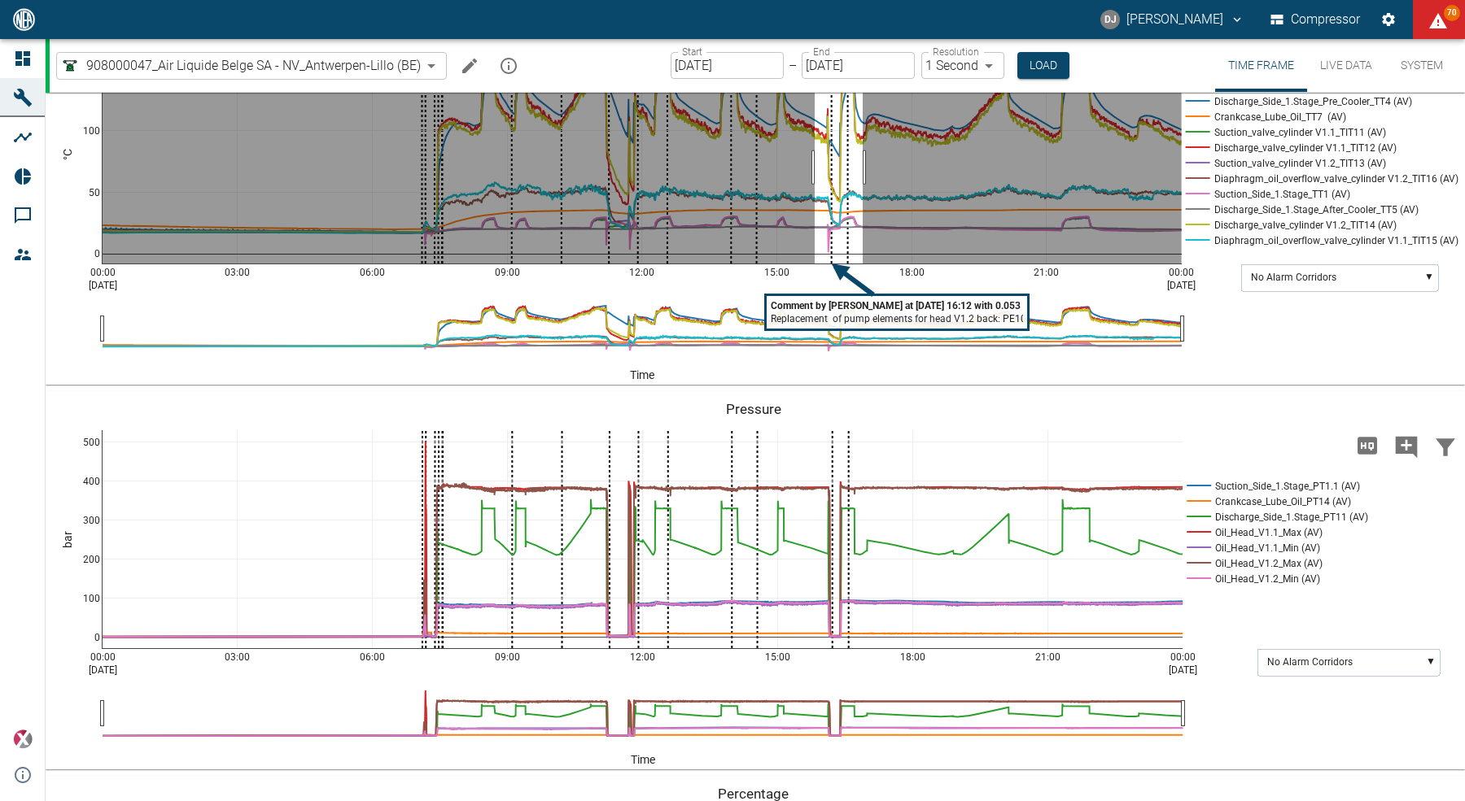
drag, startPoint x: 814, startPoint y: 339, endPoint x: 862, endPoint y: 334, distance: 48.3
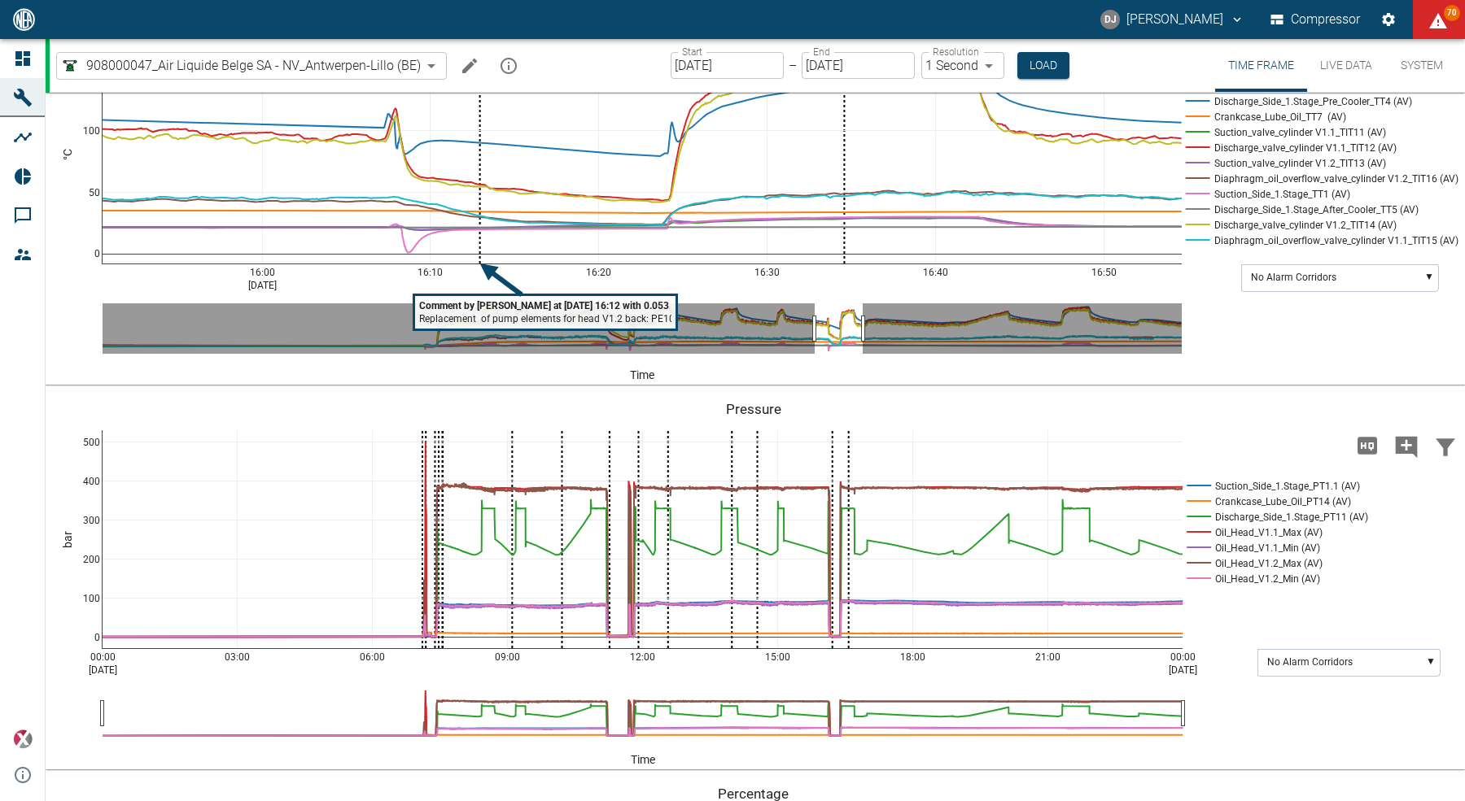
click at [500, 312] on tspan "Comment by [PERSON_NAME] at [DATE] 16:12 with 0.053" at bounding box center [544, 305] width 250 height 11
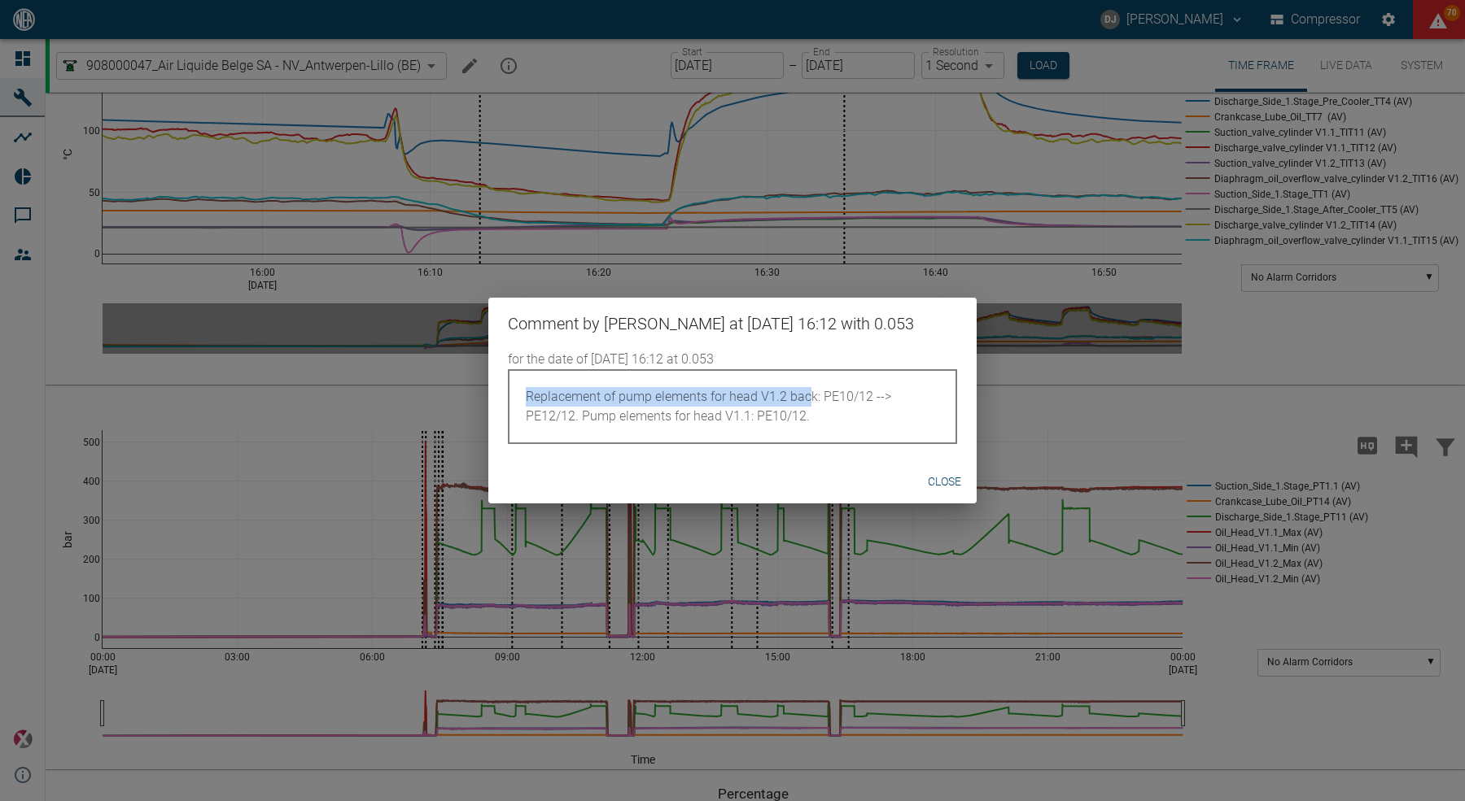
drag, startPoint x: 632, startPoint y: 387, endPoint x: 813, endPoint y: 402, distance: 181.2
click at [813, 402] on p "Replacement of pump elements for head V1.2 back: PE10/12 --> PE12/12. Pump elem…" at bounding box center [732, 406] width 449 height 75
click at [940, 478] on button "Close" at bounding box center [944, 482] width 52 height 30
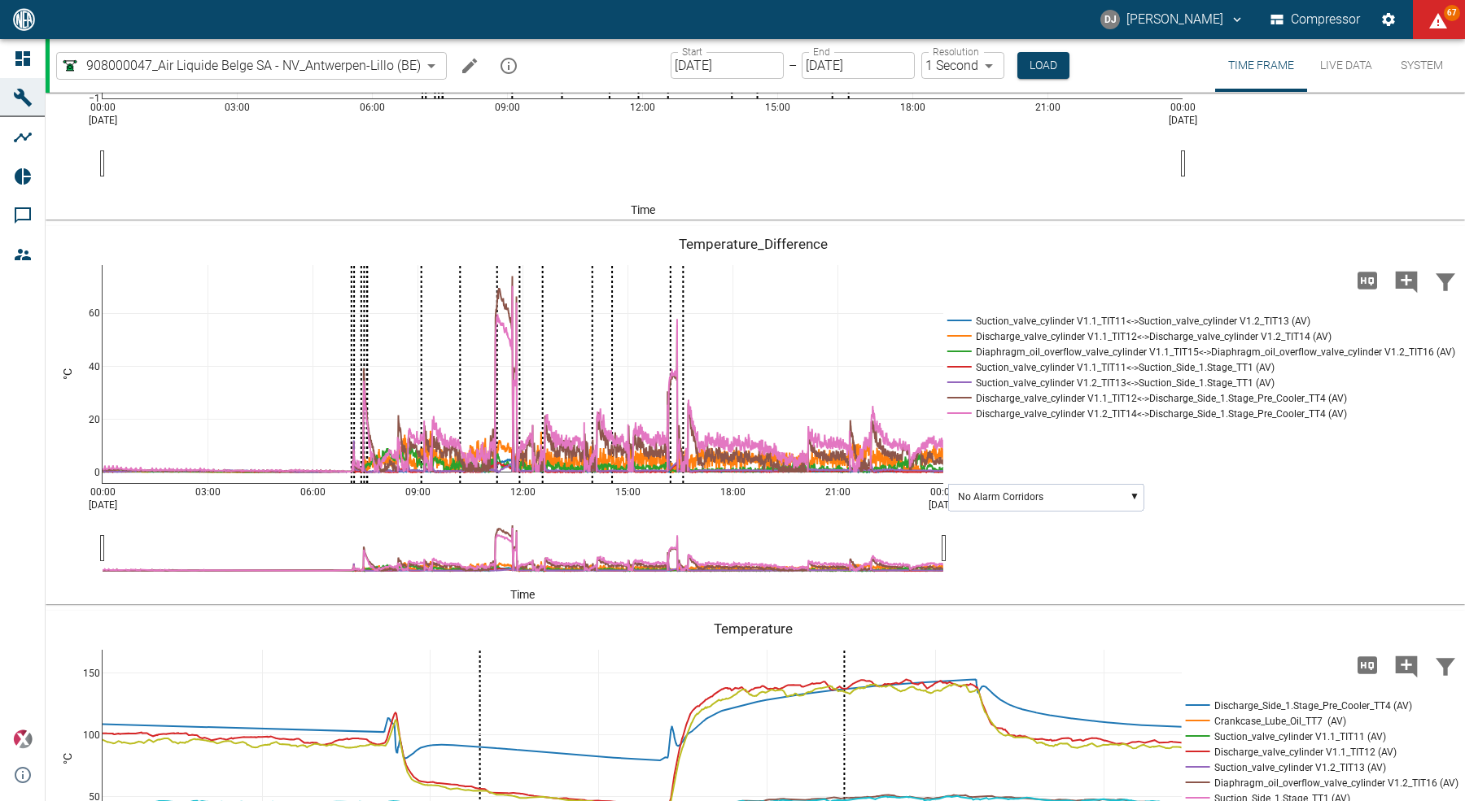
scroll to position [0, 0]
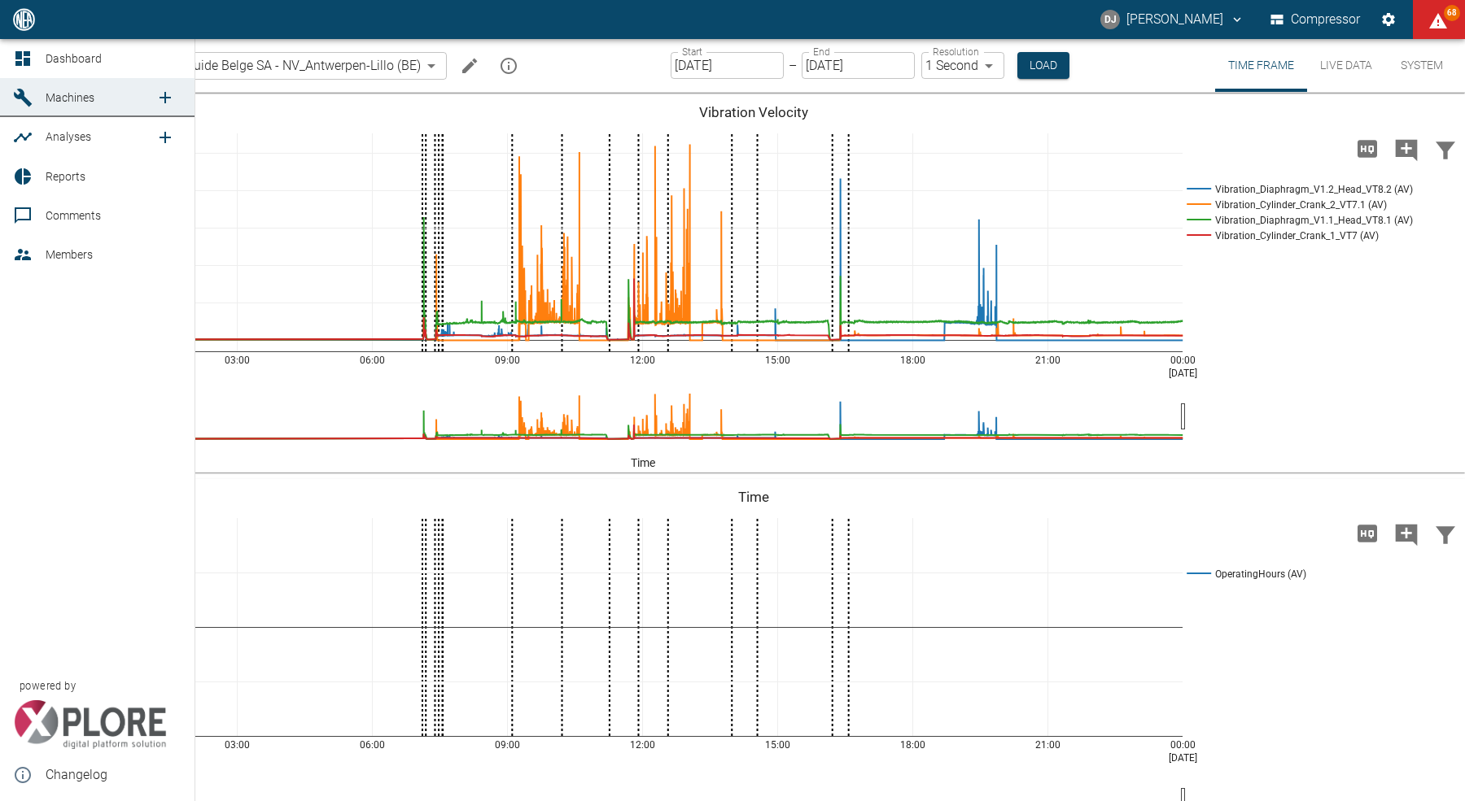
click at [41, 205] on link "Comments" at bounding box center [97, 215] width 194 height 39
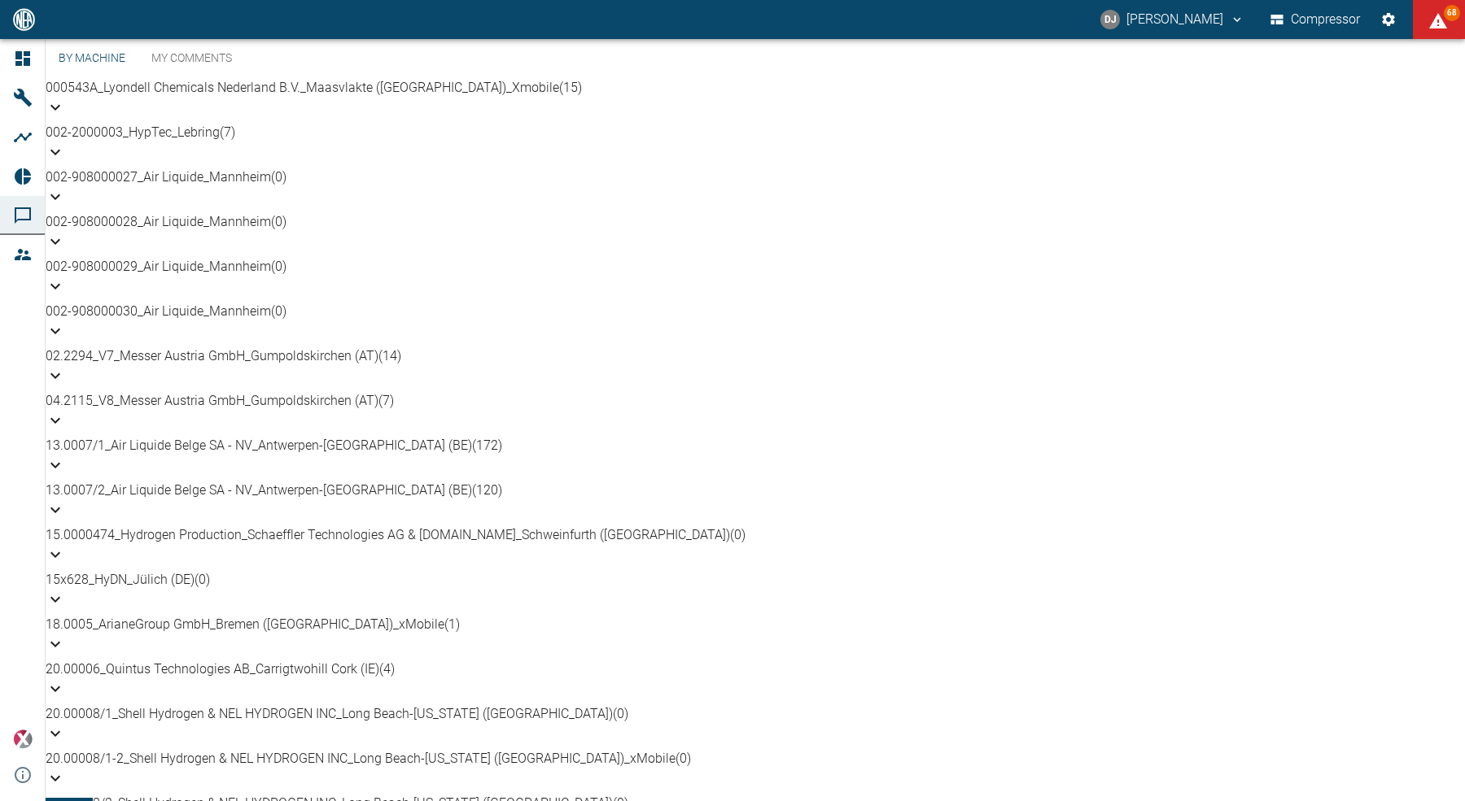
click at [403, 456] on p "13.0007/1_Air Liquide Belge SA - NV_Antwerpen-[GEOGRAPHIC_DATA] (BE) (172)" at bounding box center [755, 446] width 1419 height 20
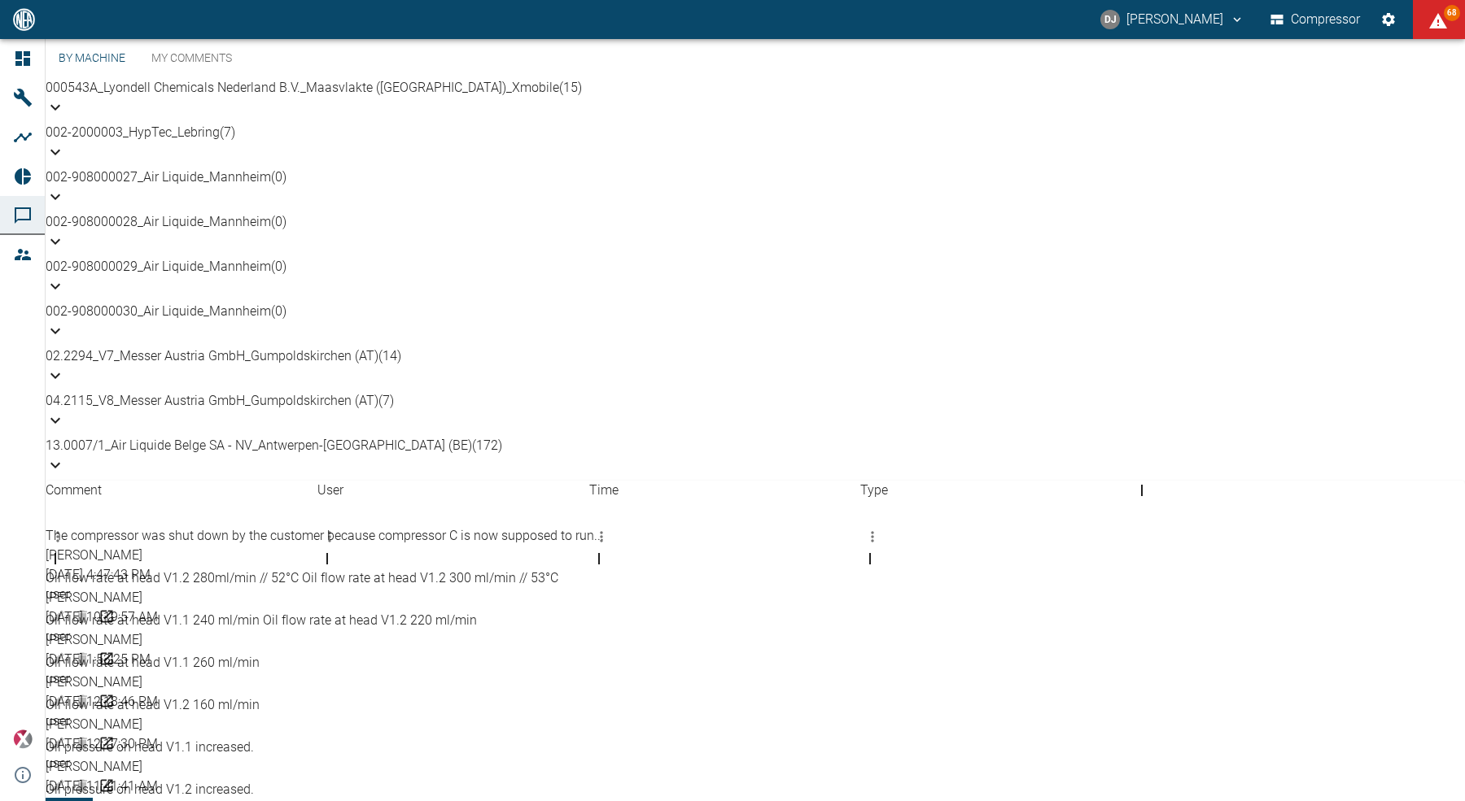
scroll to position [325, 0]
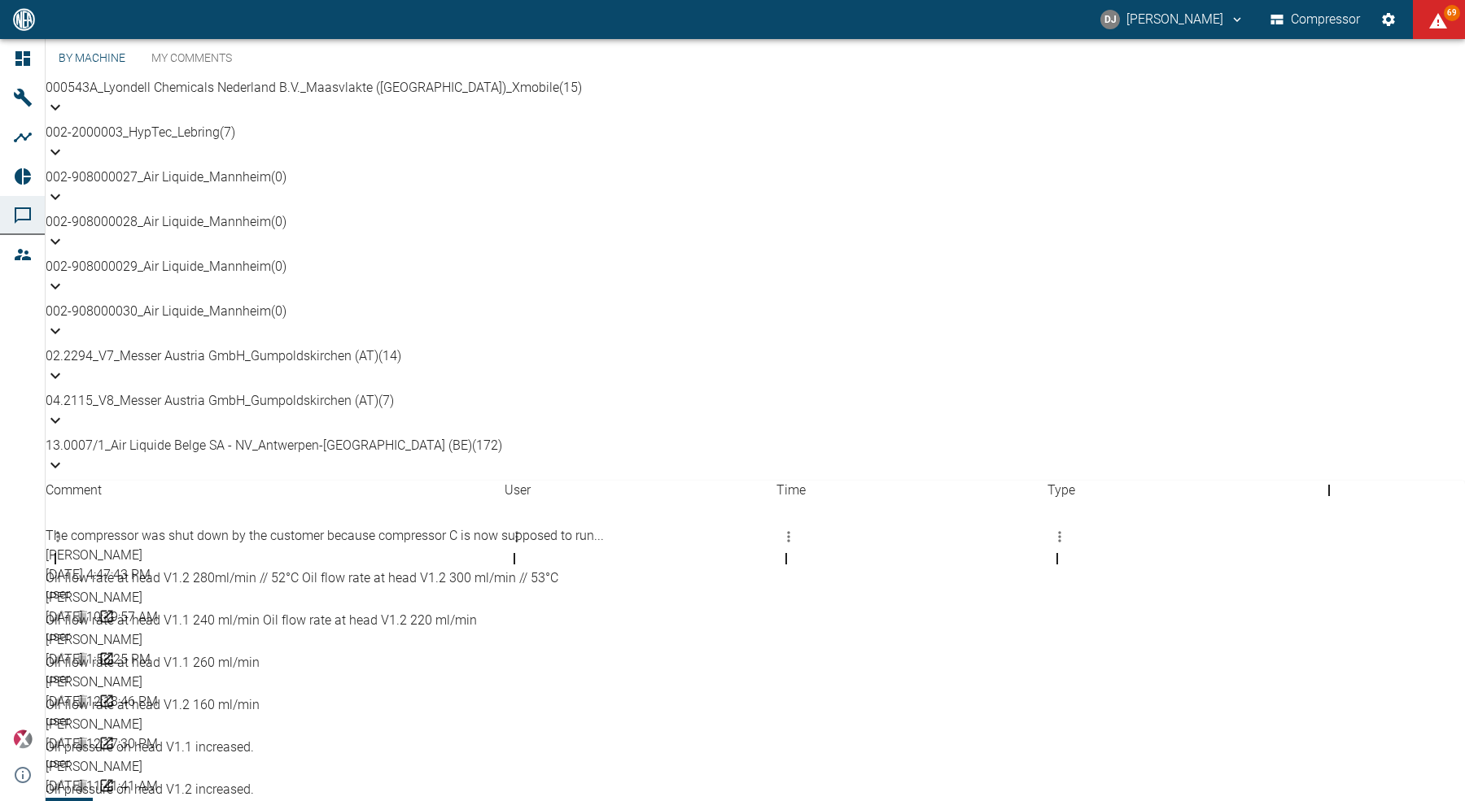
drag, startPoint x: 343, startPoint y: 207, endPoint x: 530, endPoint y: 225, distance: 188.0
click at [504, 549] on div "Comment" at bounding box center [275, 572] width 459 height 46
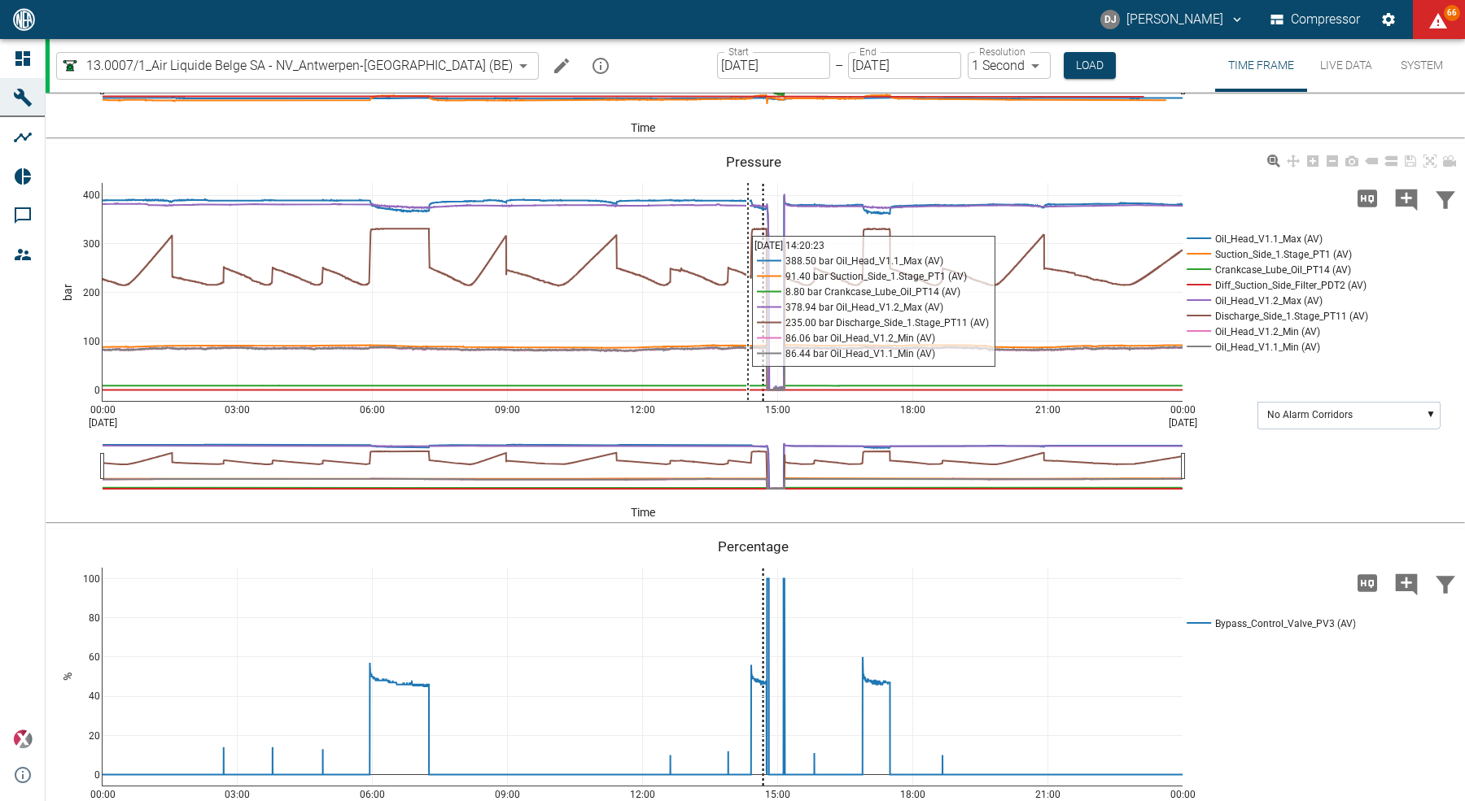
scroll to position [635, 0]
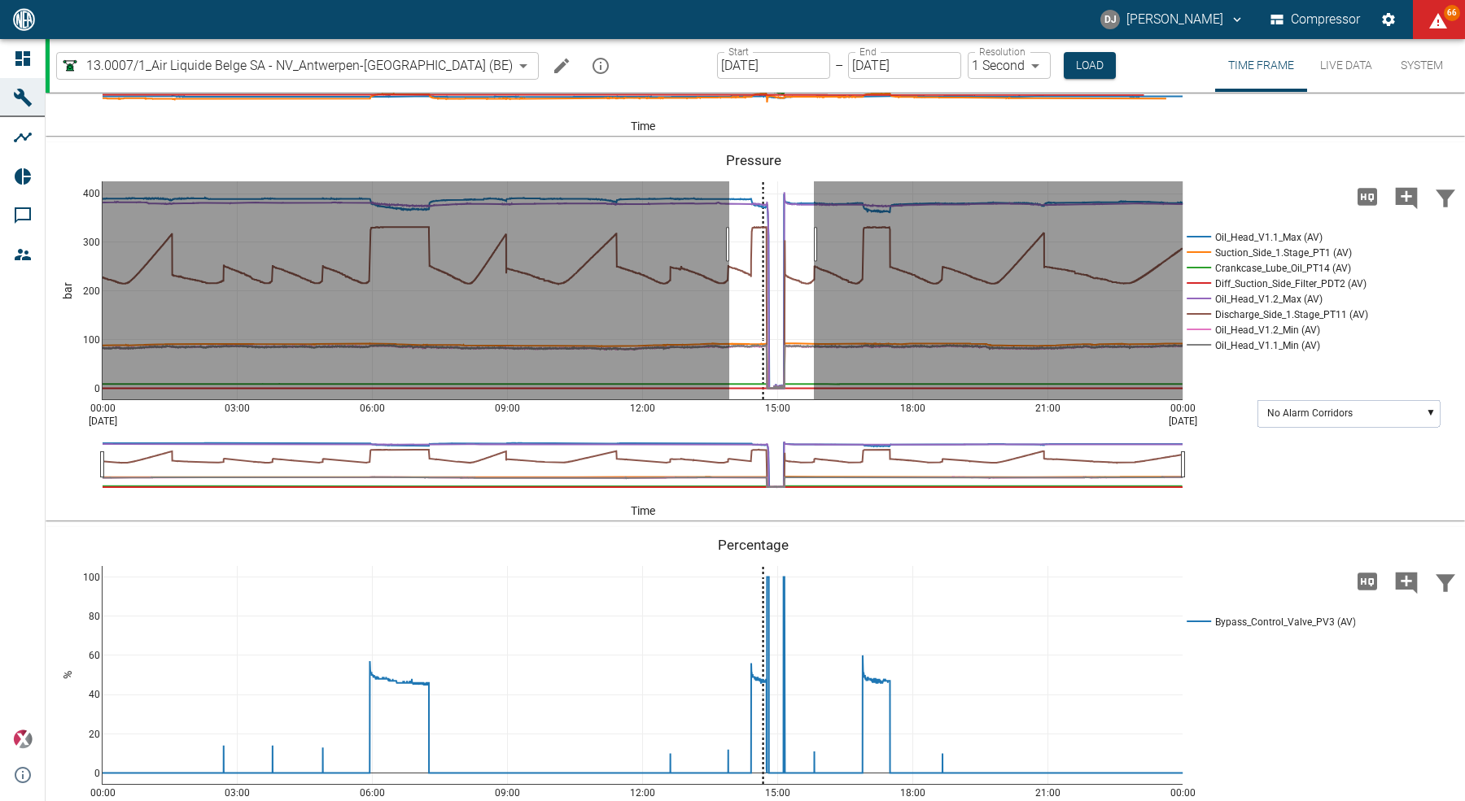
drag, startPoint x: 729, startPoint y: 330, endPoint x: 814, endPoint y: 330, distance: 84.6
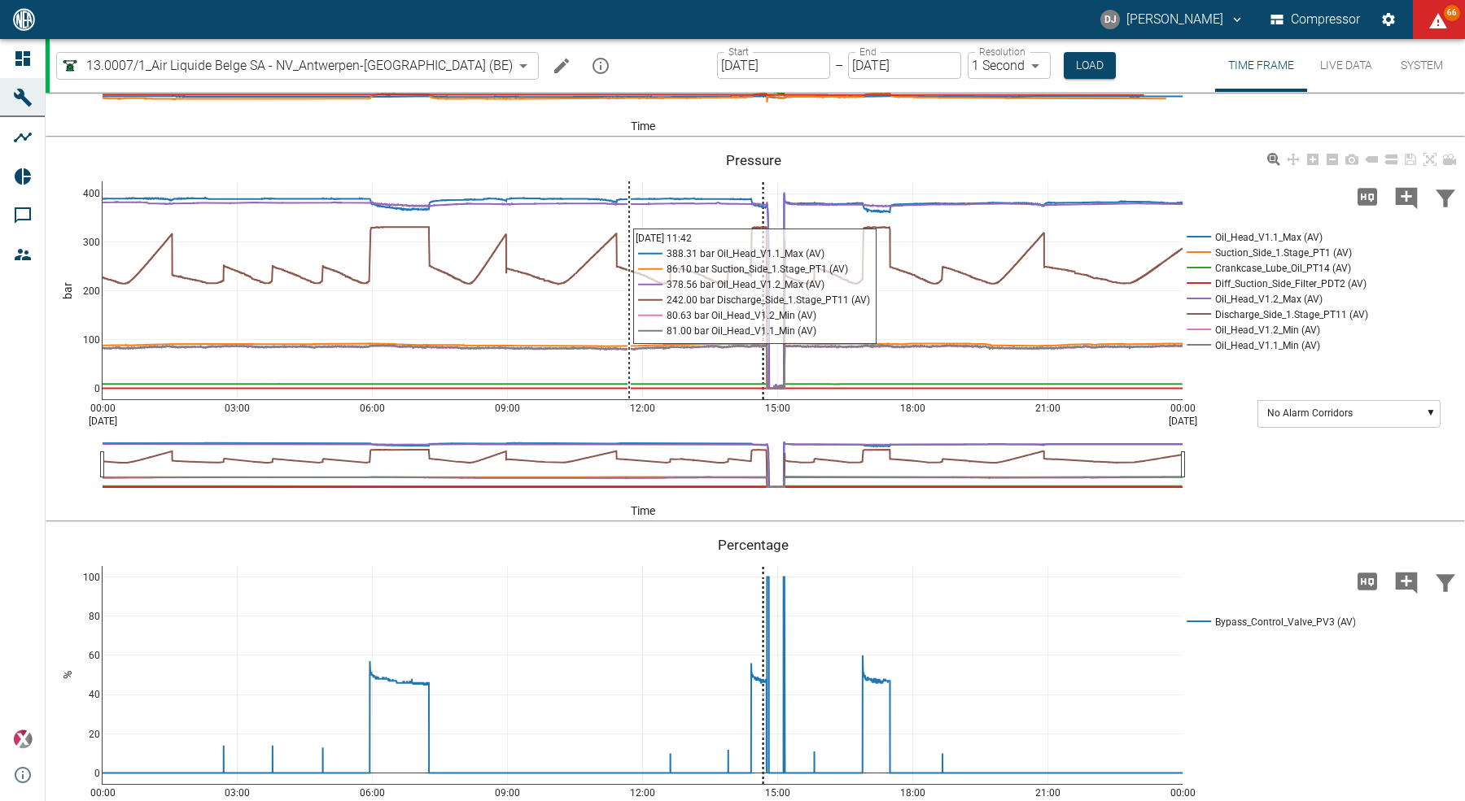
scroll to position [653, 0]
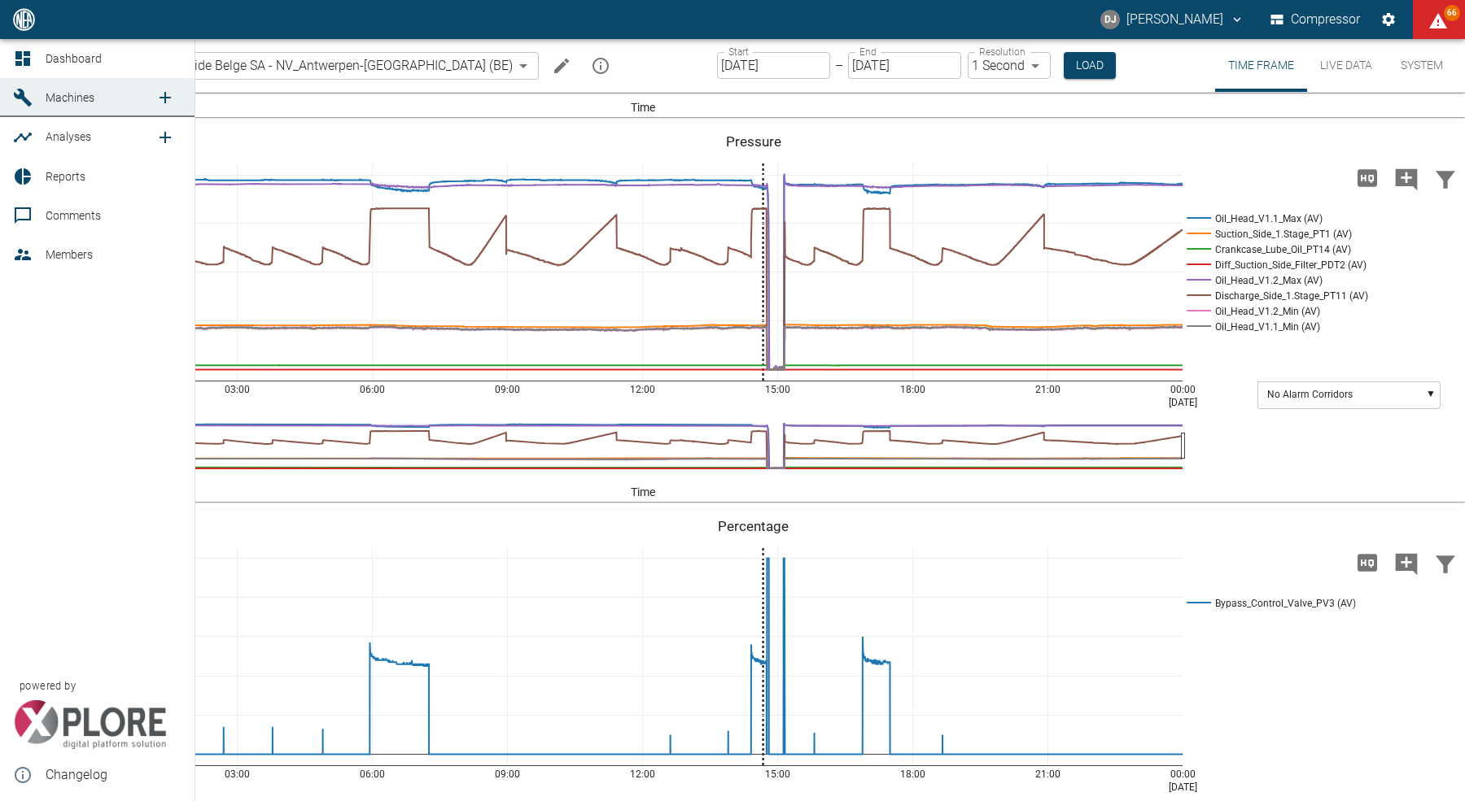
click at [30, 212] on icon at bounding box center [23, 215] width 16 height 16
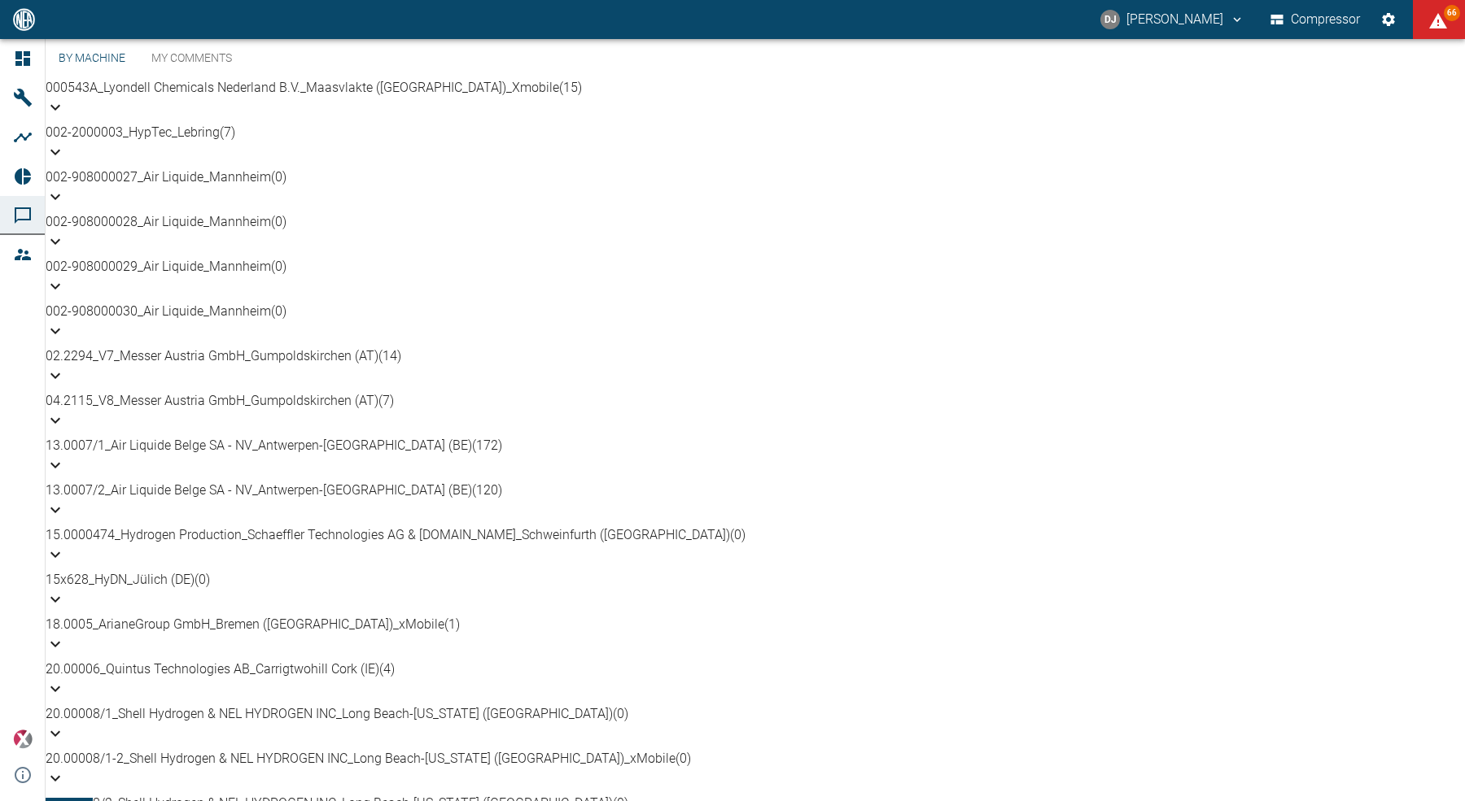
click at [381, 366] on p "02.2294_V7_Messer Austria GmbH_Gumpoldskirchen (AT) (14)" at bounding box center [755, 357] width 1419 height 20
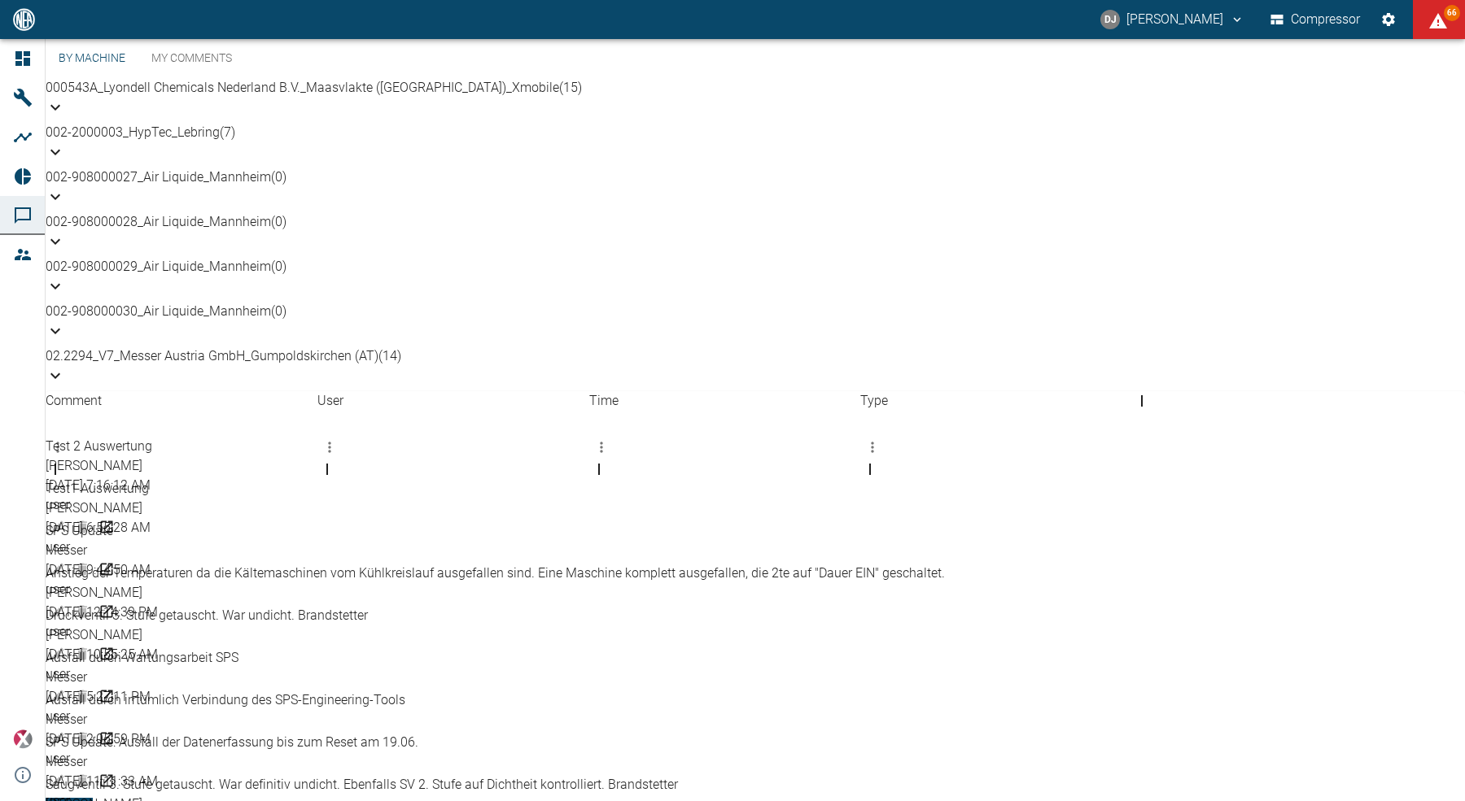
scroll to position [247, 0]
click at [433, 347] on div "02.2294_V7_Messer Austria GmbH_Gumpoldskirchen (AT) (14)" at bounding box center [755, 357] width 1419 height 20
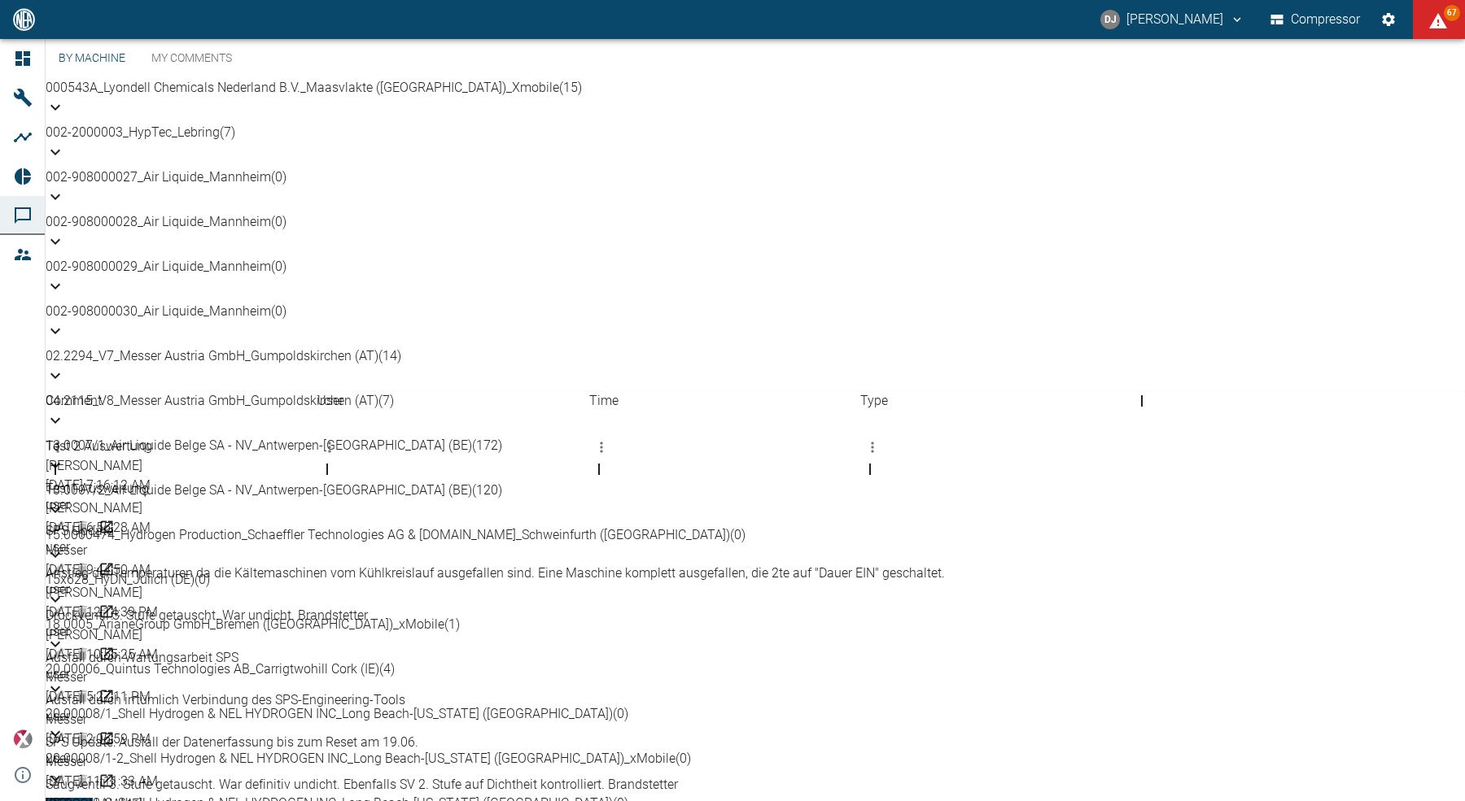
scroll to position [234, 0]
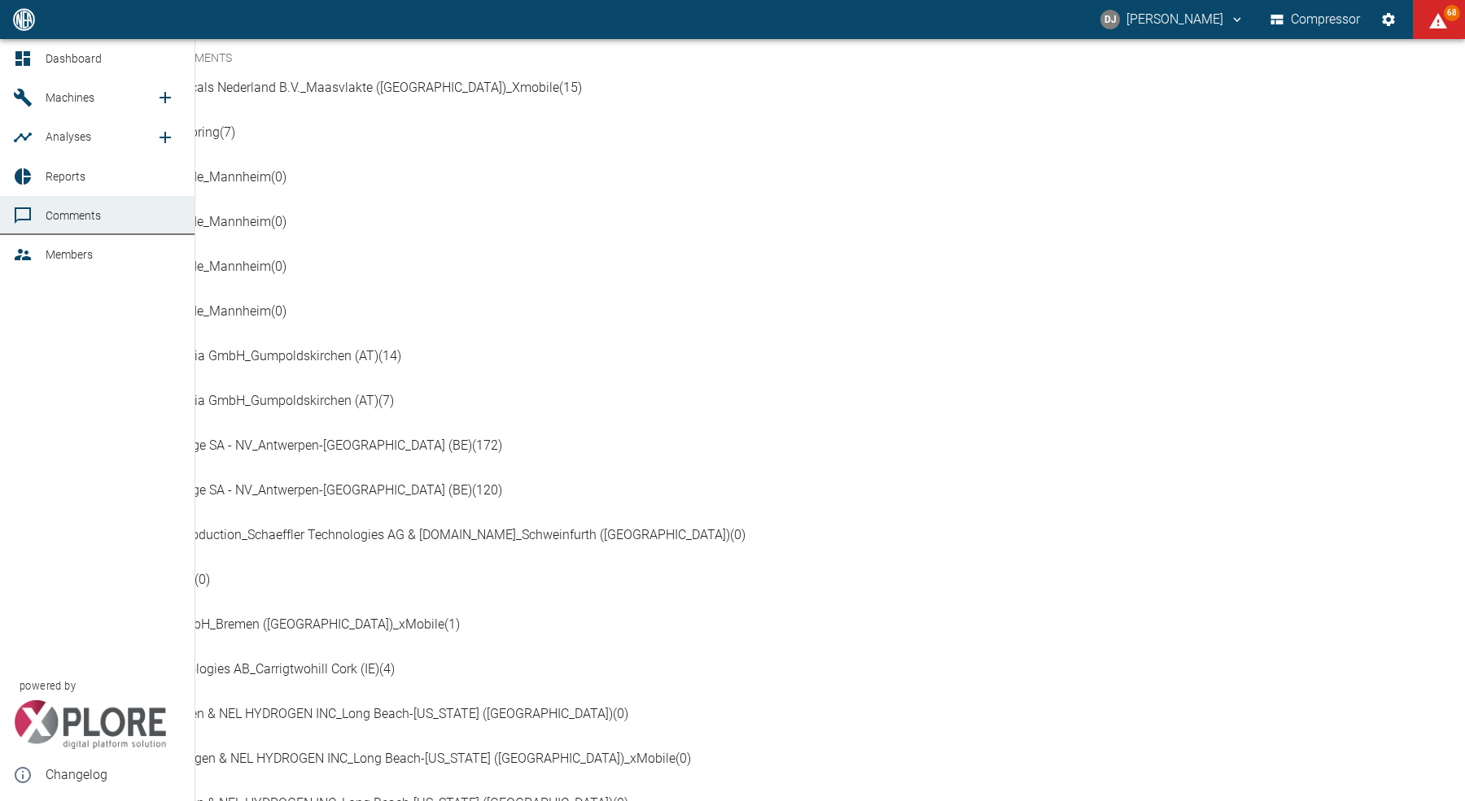
click at [39, 62] on link "Dashboard" at bounding box center [97, 58] width 194 height 39
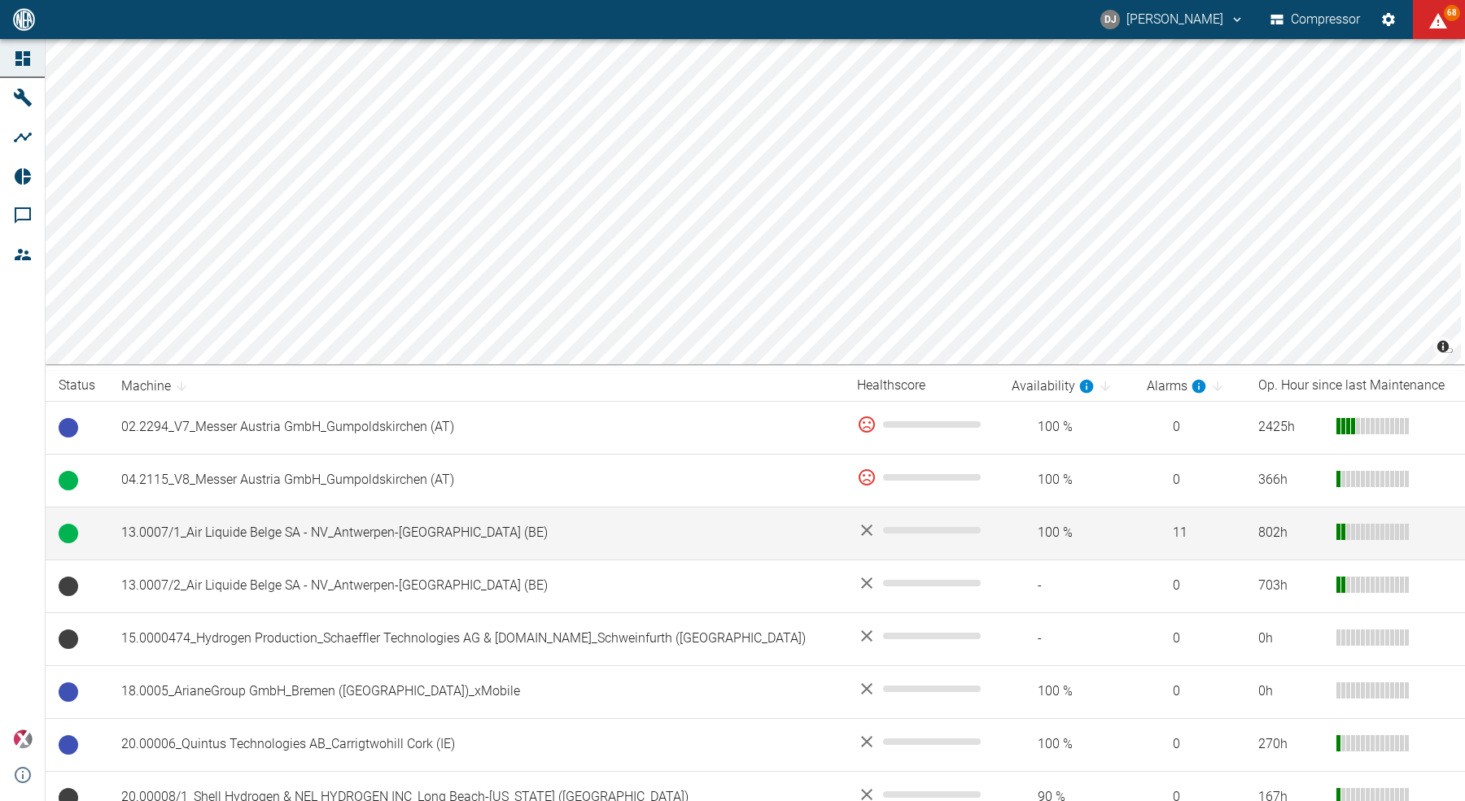
click at [286, 536] on td "13.0007/1_Air Liquide Belge SA - NV_Antwerpen-[GEOGRAPHIC_DATA] (BE)" at bounding box center [476, 533] width 736 height 53
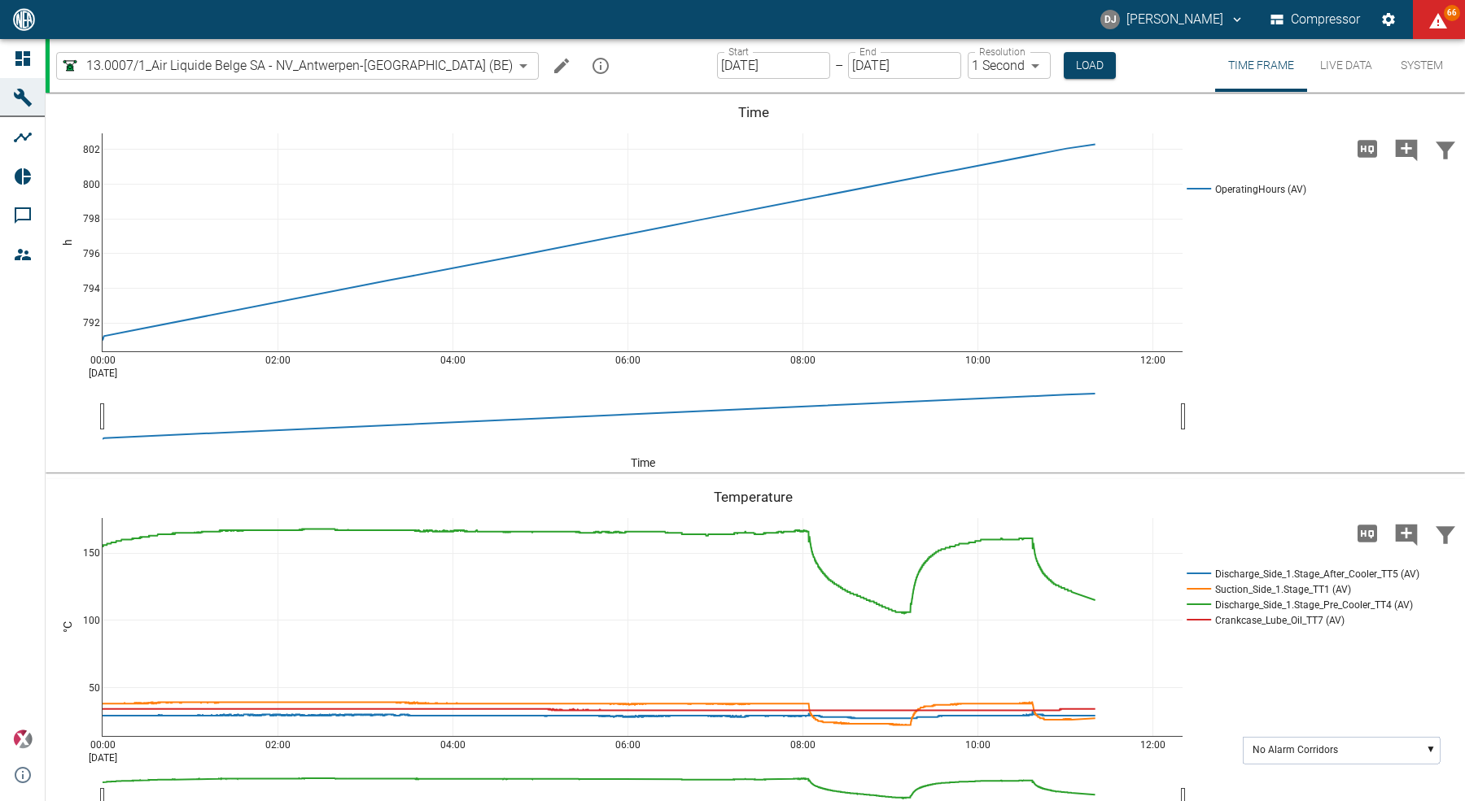
click at [591, 64] on icon "mission info" at bounding box center [601, 66] width 20 height 20
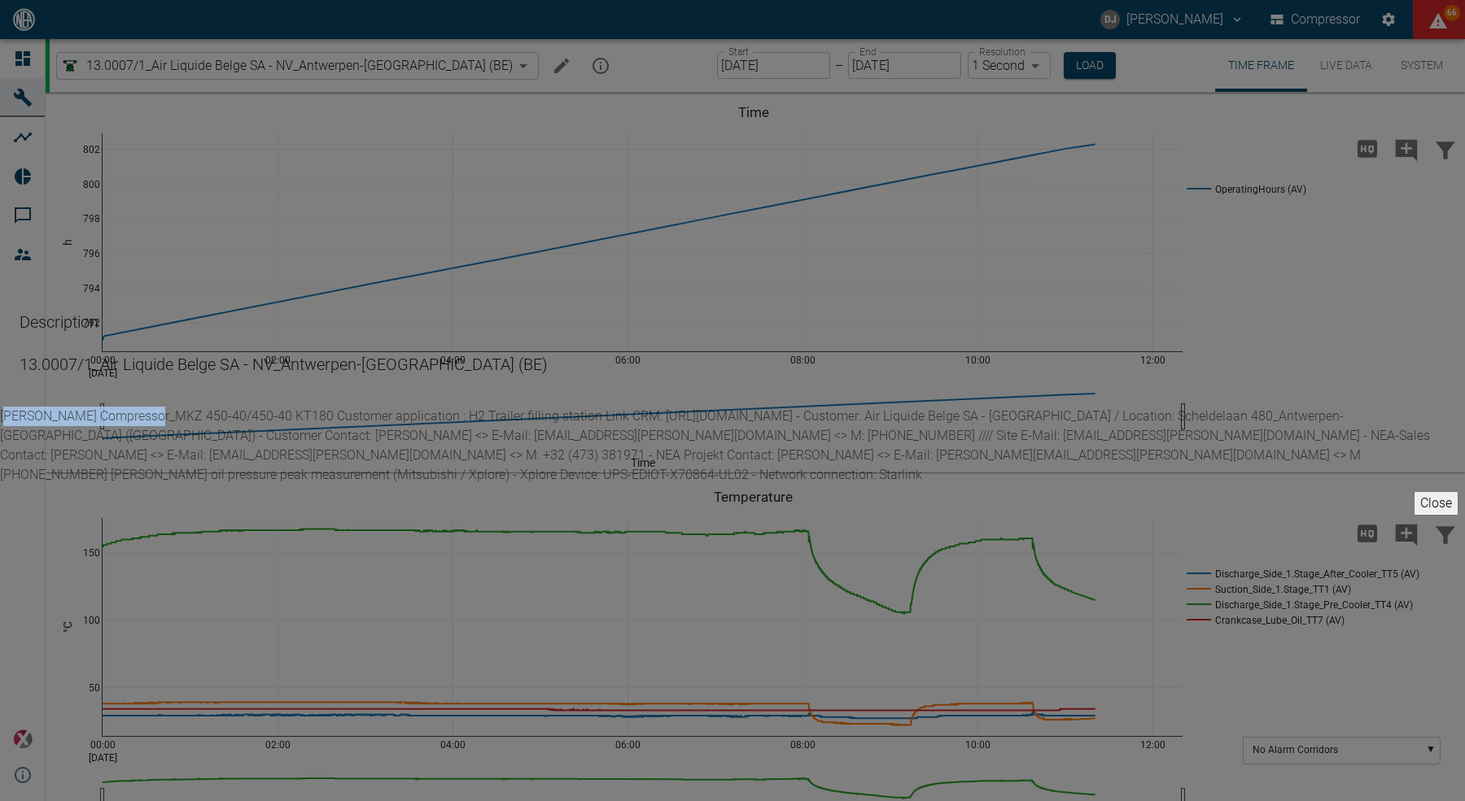
drag, startPoint x: 515, startPoint y: 220, endPoint x: 675, endPoint y: 231, distance: 159.9
click at [672, 407] on p "[PERSON_NAME] Compressor_MKZ 450-40/450-40 KT180 Customer application : H2 Trai…" at bounding box center [732, 446] width 1465 height 78
click at [699, 407] on p "[PERSON_NAME] Compressor_MKZ 450-40/450-40 KT180 Customer application : H2 Trai…" at bounding box center [732, 446] width 1465 height 78
drag, startPoint x: 509, startPoint y: 274, endPoint x: 551, endPoint y: 273, distance: 42.3
click at [551, 407] on p "[PERSON_NAME] Compressor_MKZ 450-40/450-40 KT180 Customer application : H2 Trai…" at bounding box center [732, 446] width 1465 height 78
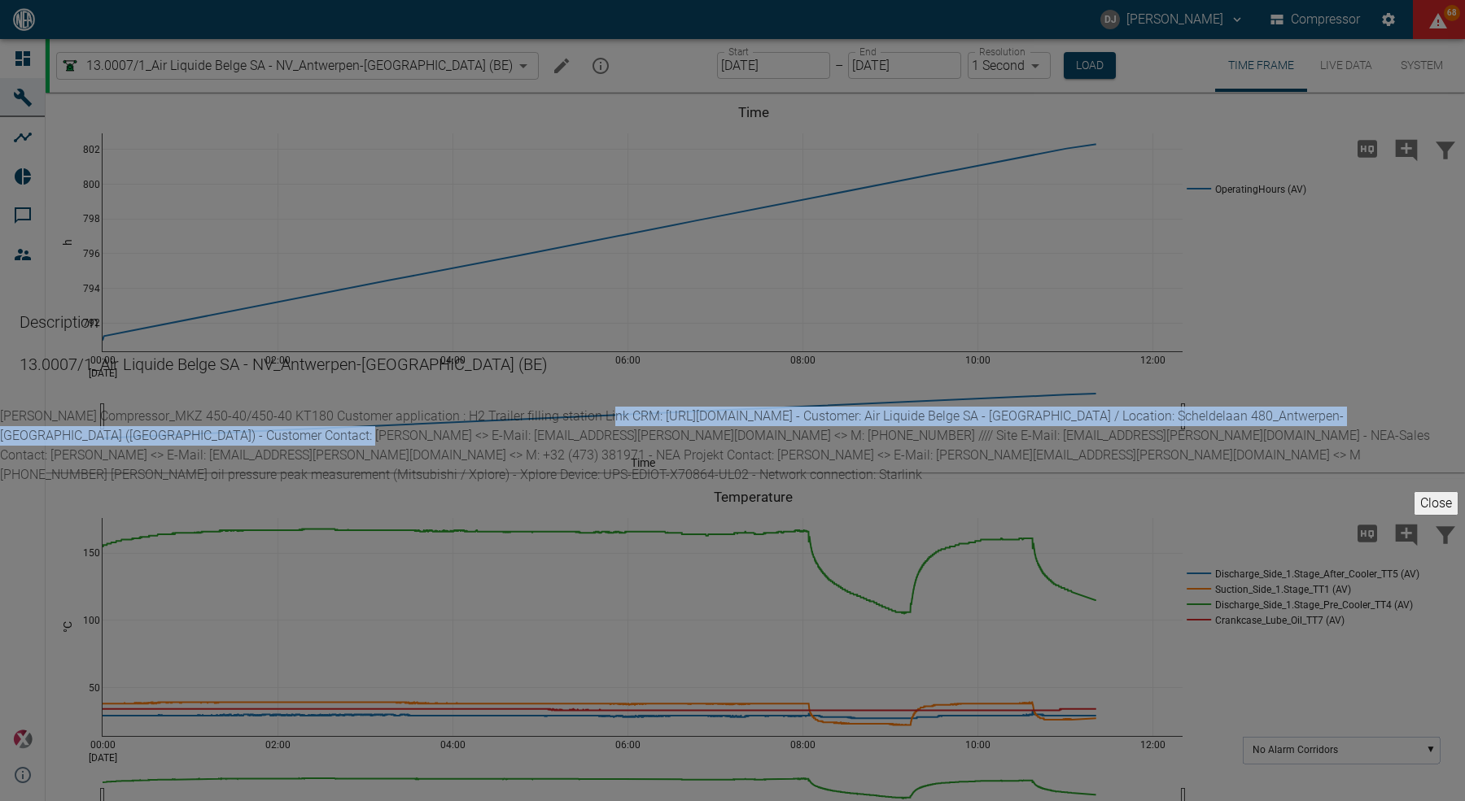
drag, startPoint x: 566, startPoint y: 273, endPoint x: 744, endPoint y: 332, distance: 187.1
click at [744, 407] on p "[PERSON_NAME] Compressor_MKZ 450-40/450-40 KT180 Customer application : H2 Trai…" at bounding box center [732, 446] width 1465 height 78
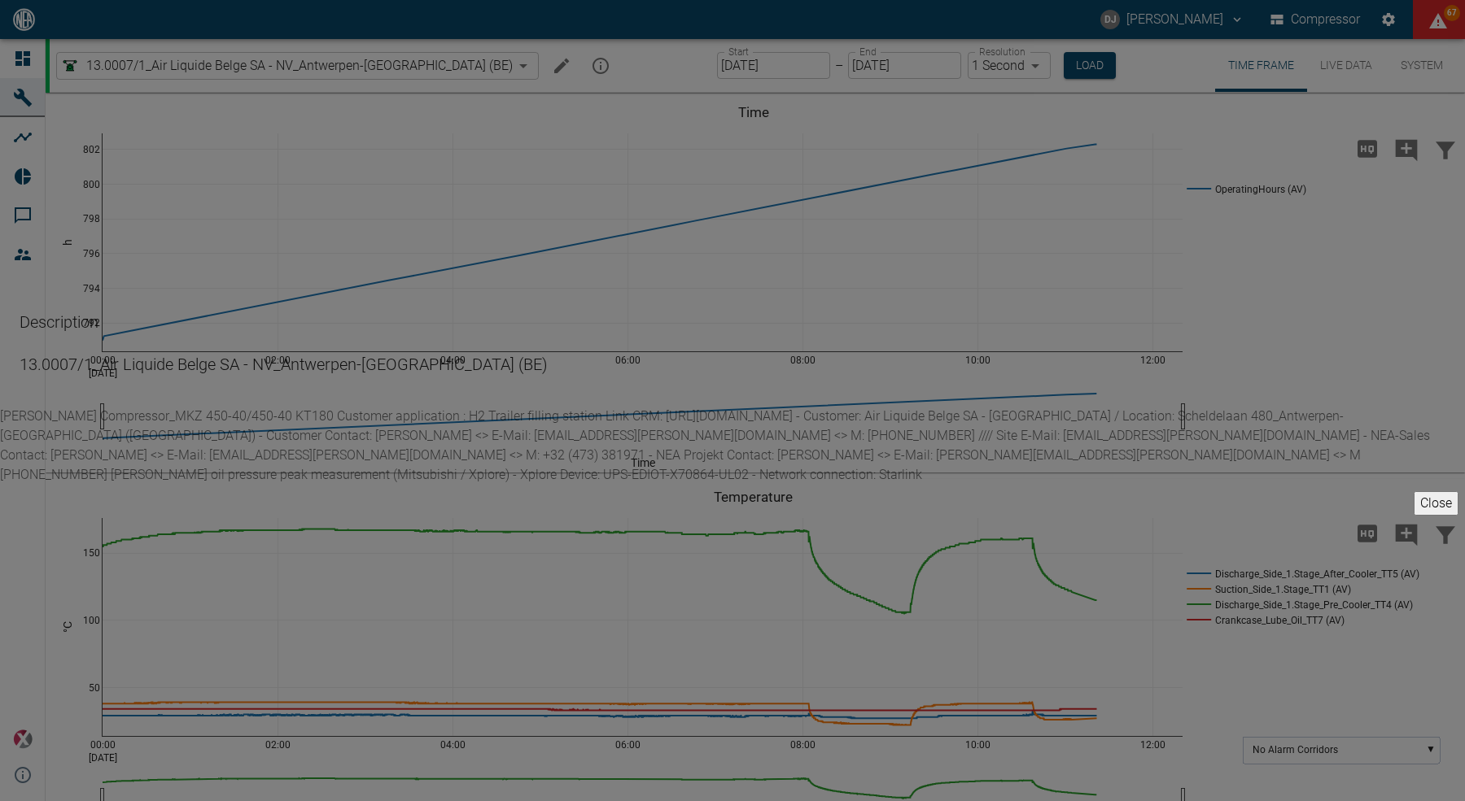
click at [577, 407] on p "[PERSON_NAME] Compressor_MKZ 450-40/450-40 KT180 Customer application : H2 Trai…" at bounding box center [732, 446] width 1465 height 78
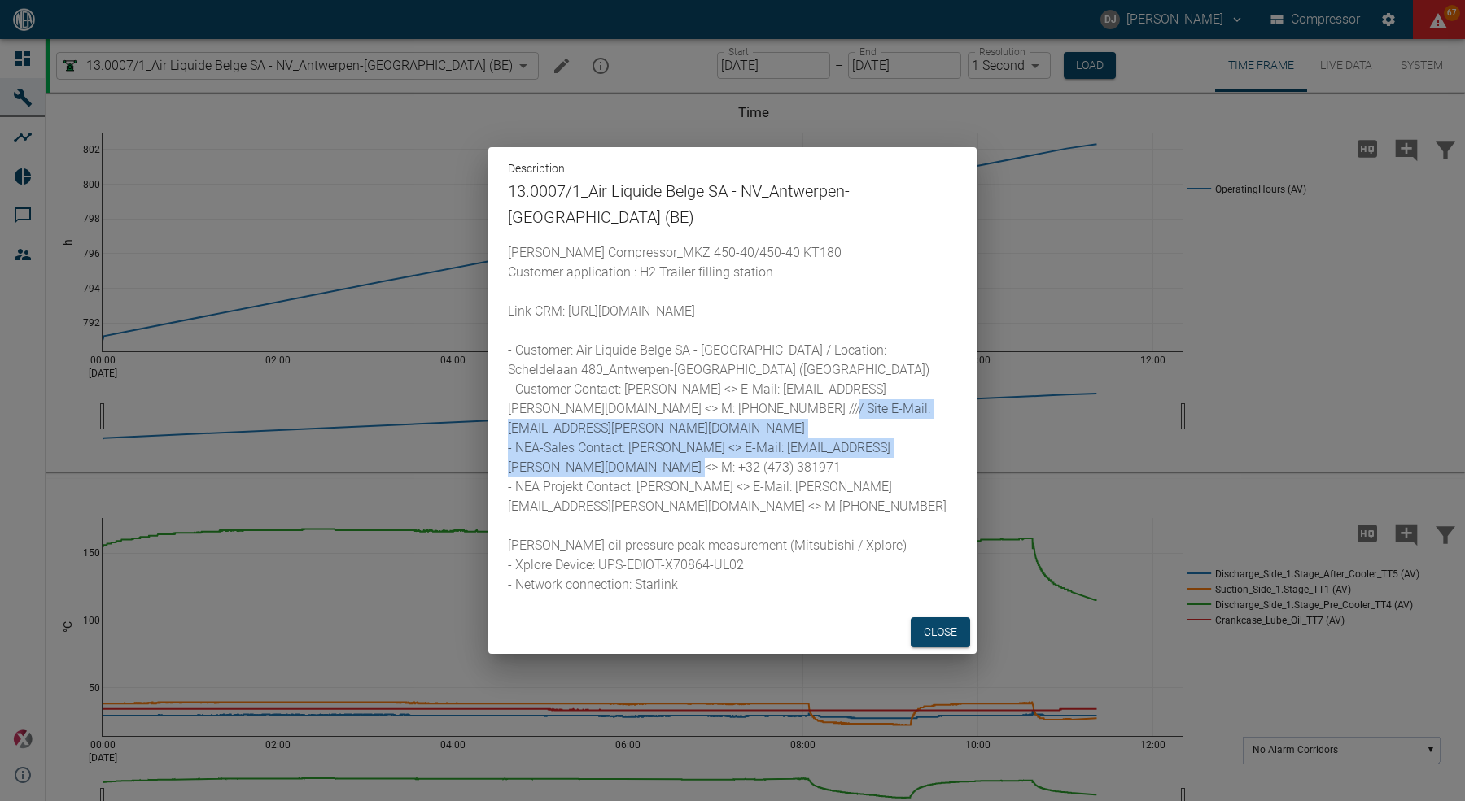
click at [880, 435] on p "[PERSON_NAME] Compressor_MKZ 450-40/450-40 KT180 Customer application : H2 Trai…" at bounding box center [732, 418] width 449 height 351
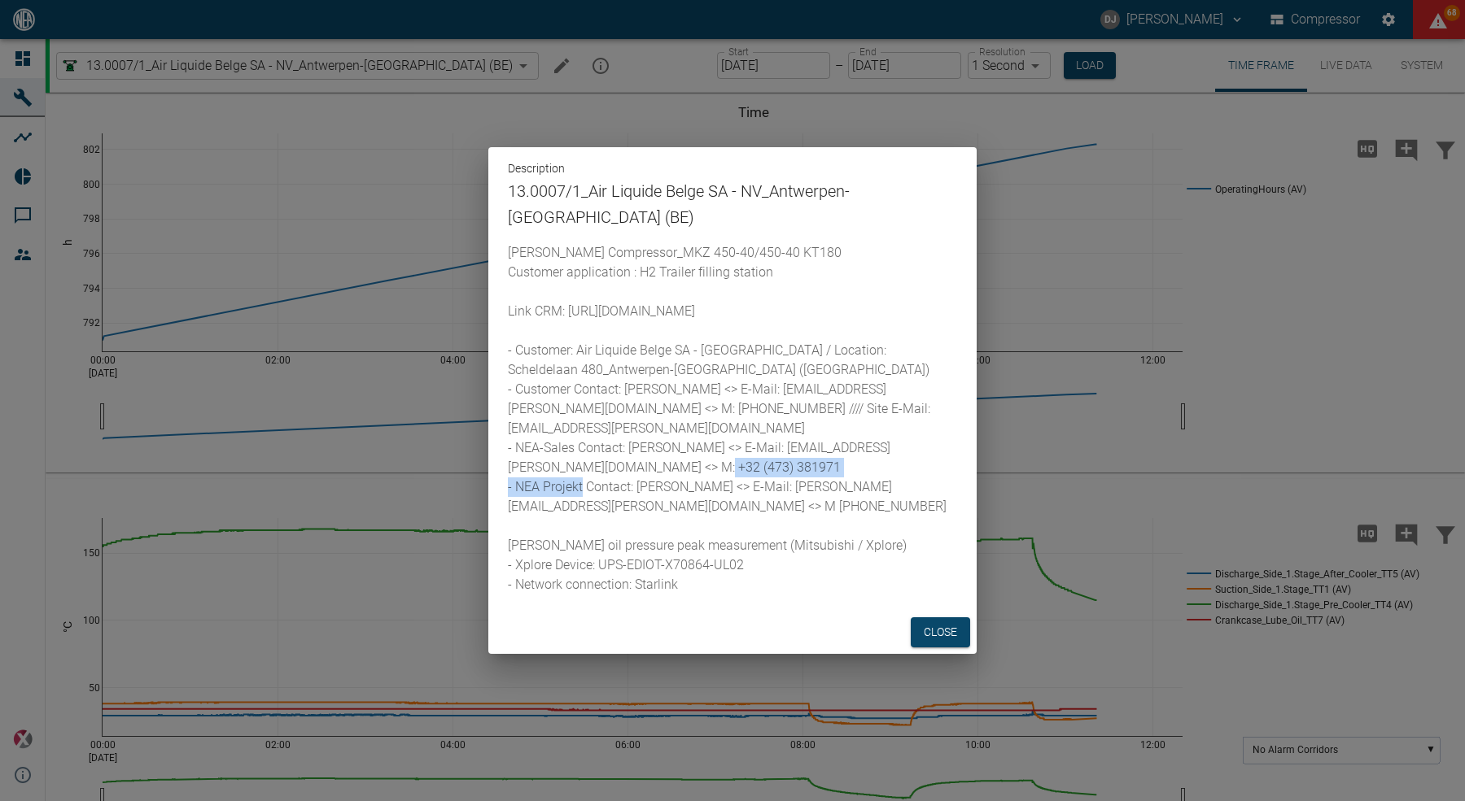
drag, startPoint x: 515, startPoint y: 449, endPoint x: 693, endPoint y: 454, distance: 178.3
click at [693, 454] on p "[PERSON_NAME] Compressor_MKZ 450-40/450-40 KT180 Customer application : H2 Trai…" at bounding box center [732, 418] width 449 height 351
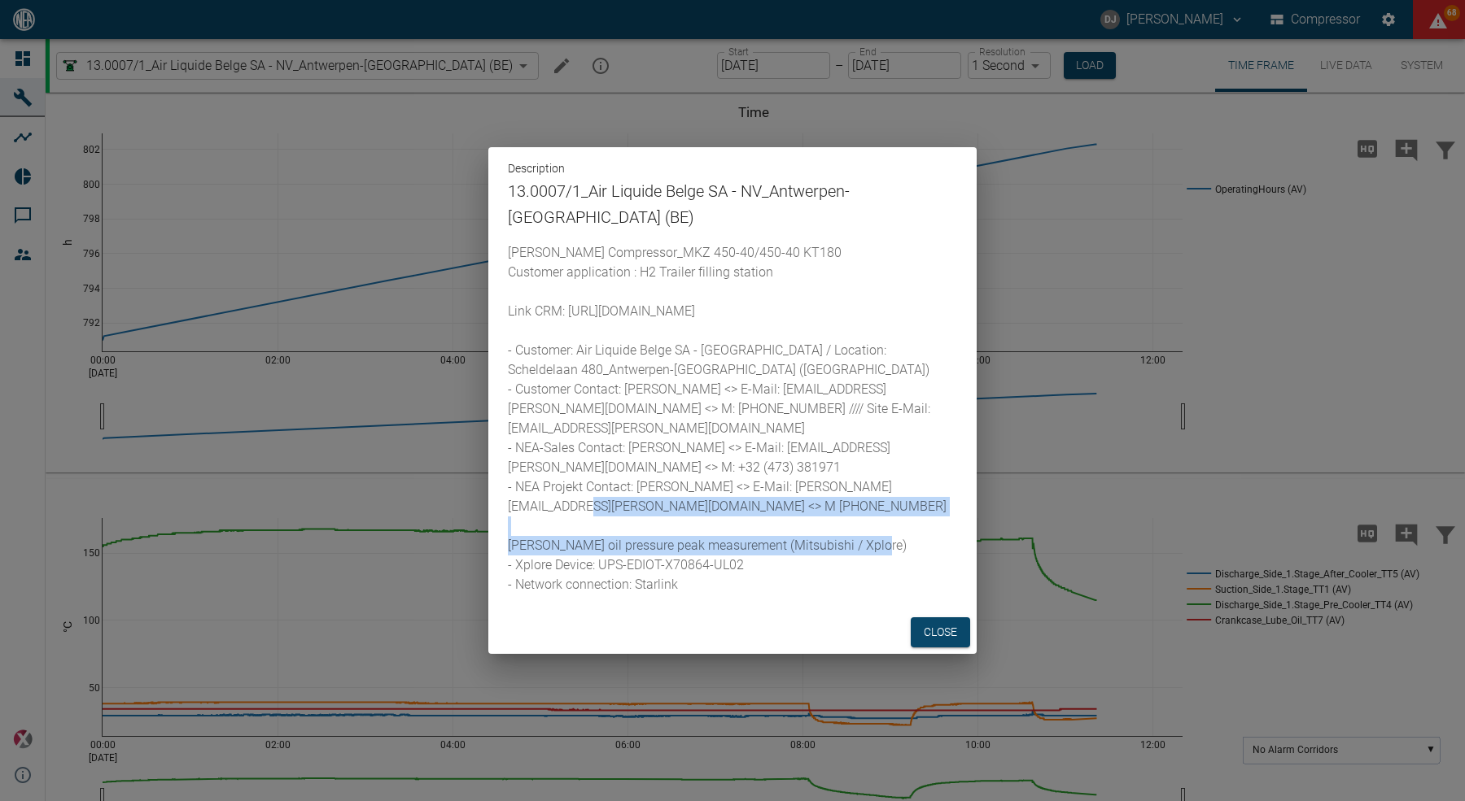
drag, startPoint x: 512, startPoint y: 489, endPoint x: 862, endPoint y: 527, distance: 351.9
click at [862, 527] on p "[PERSON_NAME] Compressor_MKZ 450-40/450-40 KT180 Customer application : H2 Trai…" at bounding box center [732, 418] width 449 height 351
click at [932, 640] on button "Close" at bounding box center [939, 633] width 59 height 30
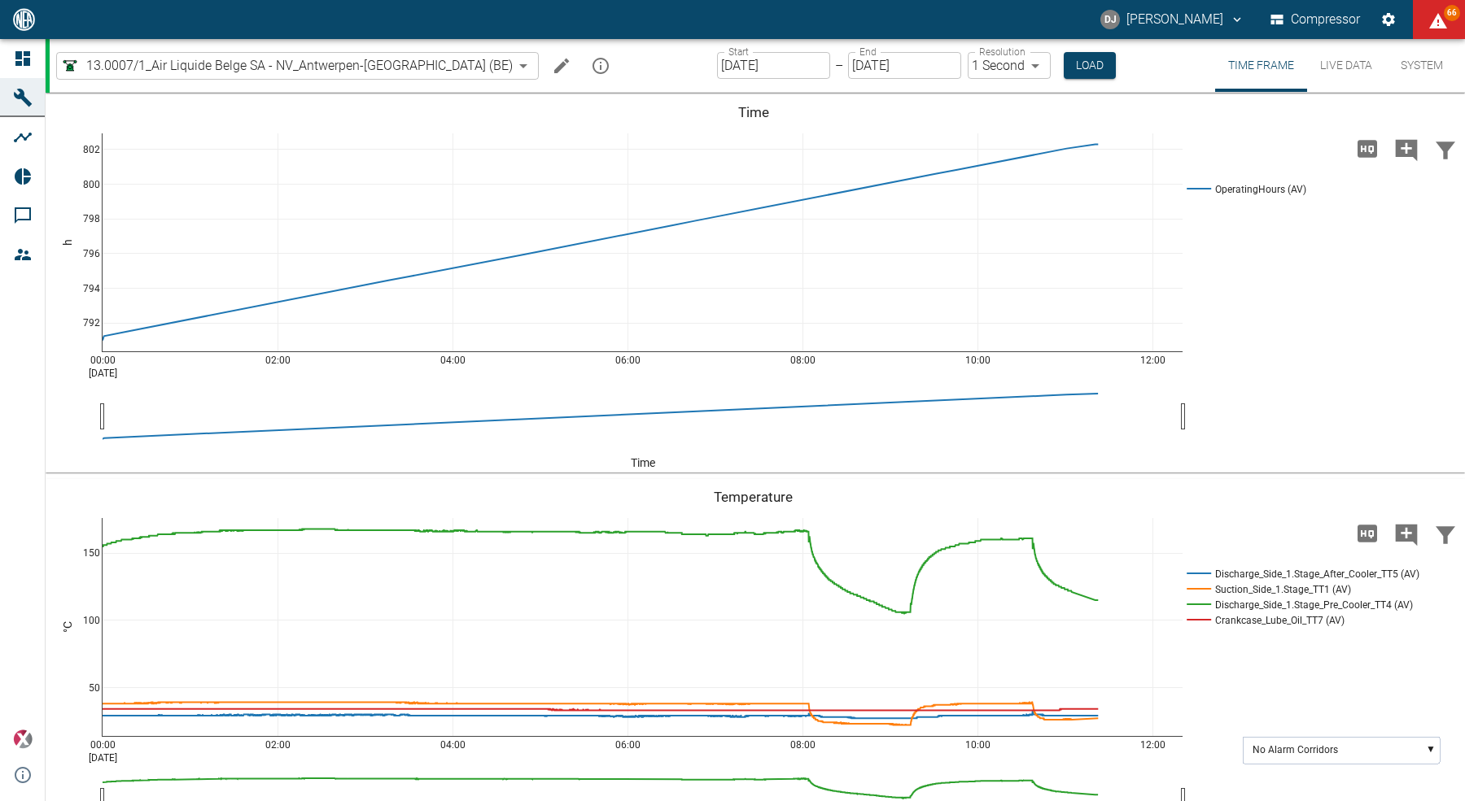
scroll to position [33, 0]
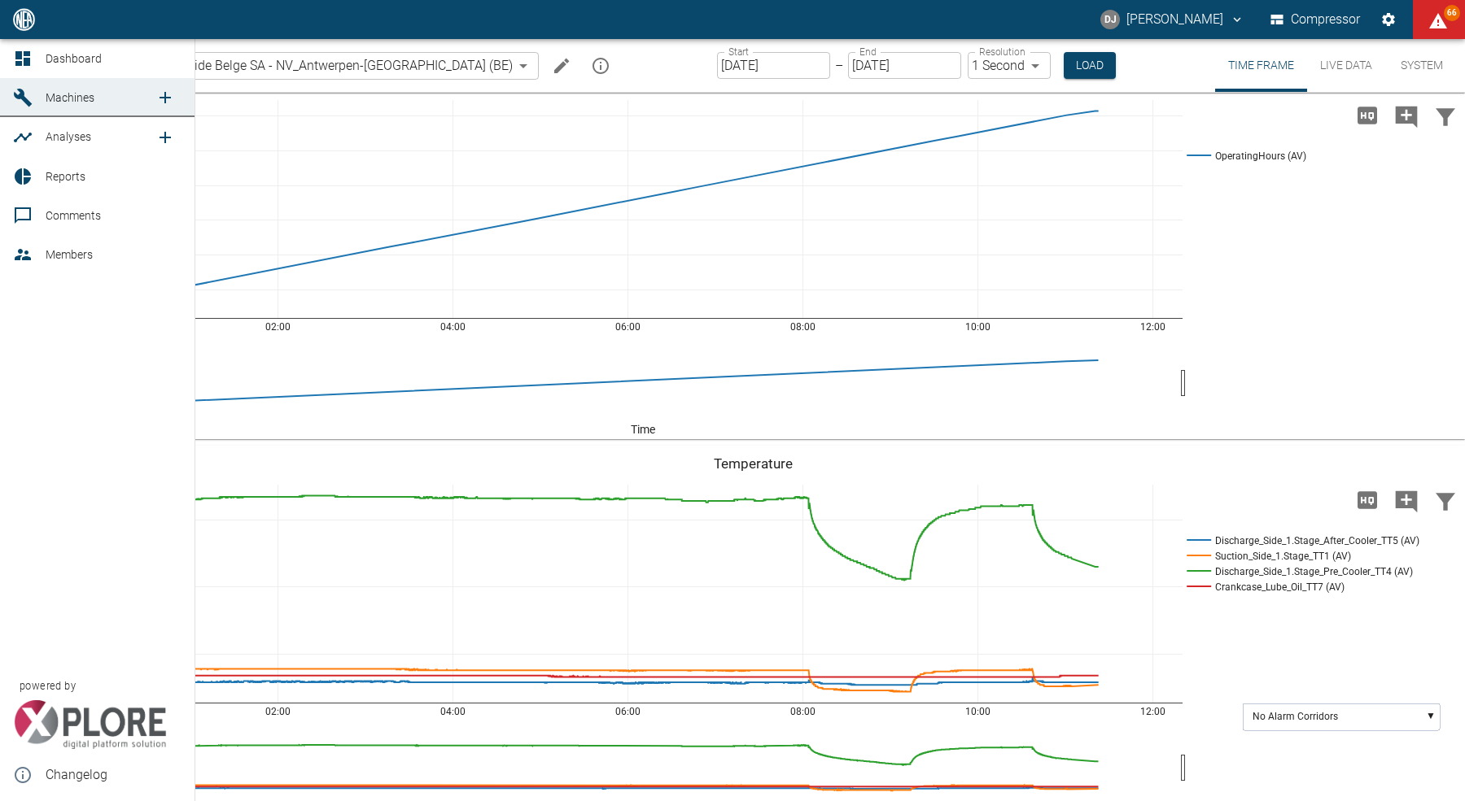
click at [57, 56] on span "Dashboard" at bounding box center [74, 58] width 56 height 13
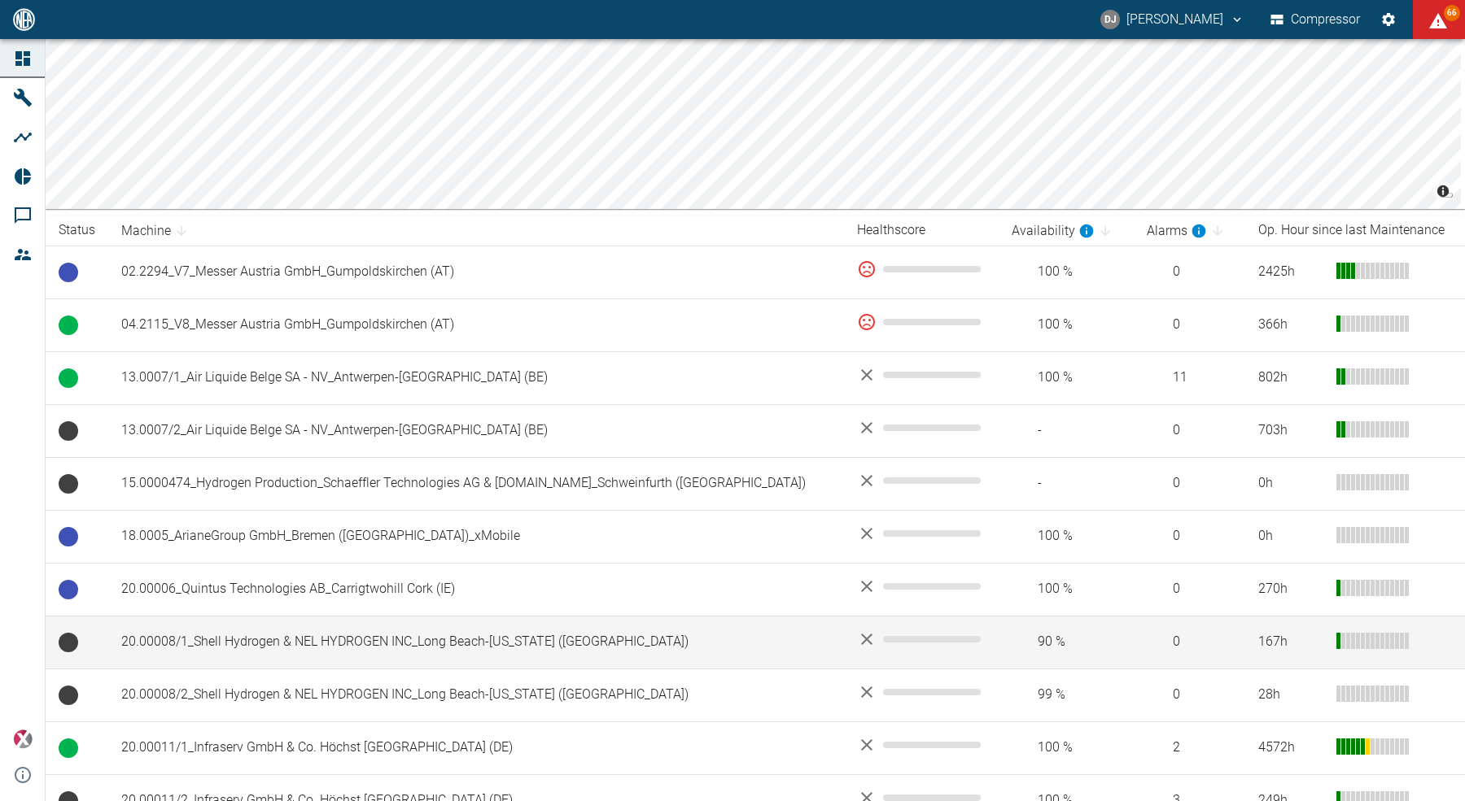
scroll to position [245, 0]
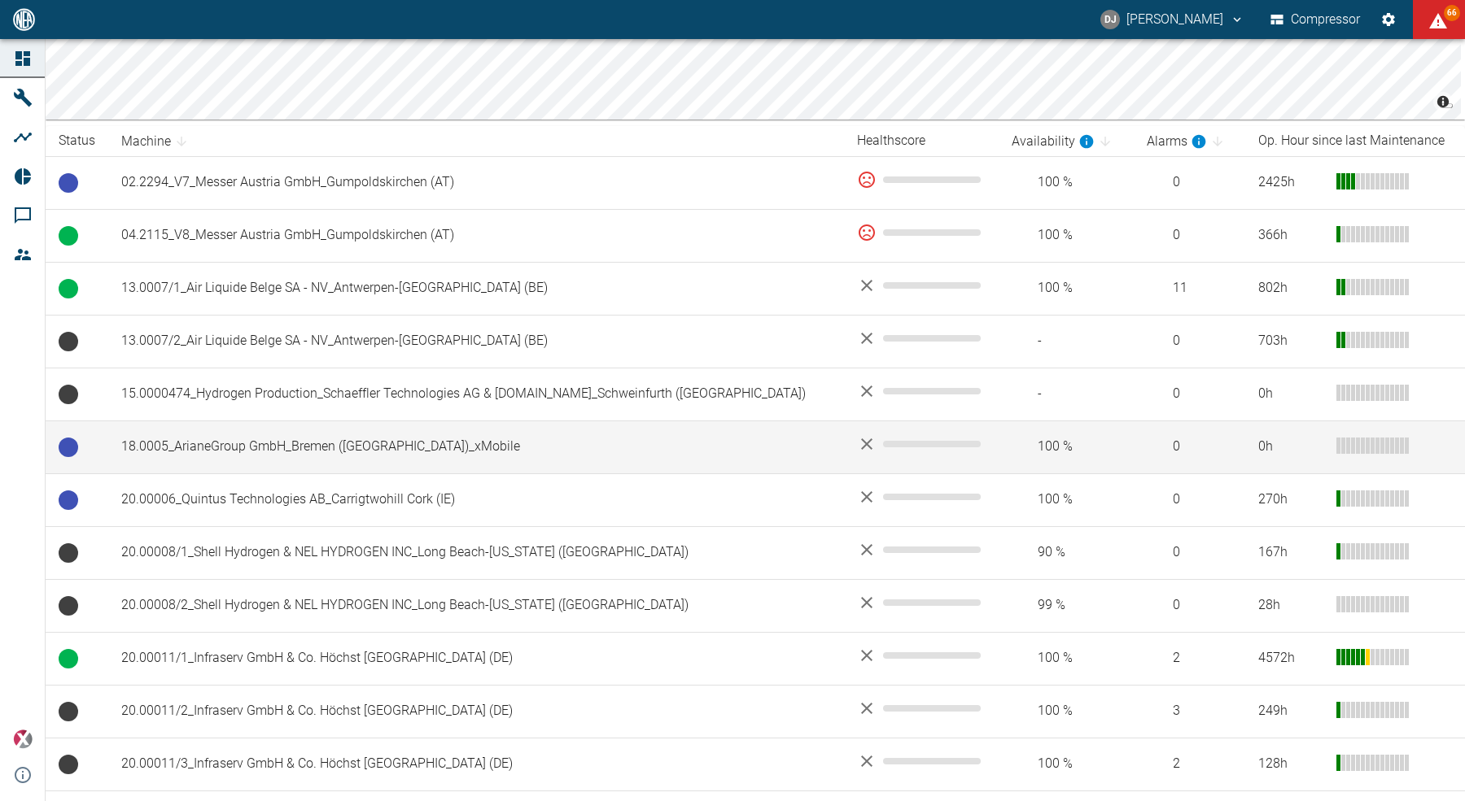
click at [273, 443] on td "18.0005_ArianeGroup GmbH_Bremen ([GEOGRAPHIC_DATA])_xMobile" at bounding box center [476, 447] width 736 height 53
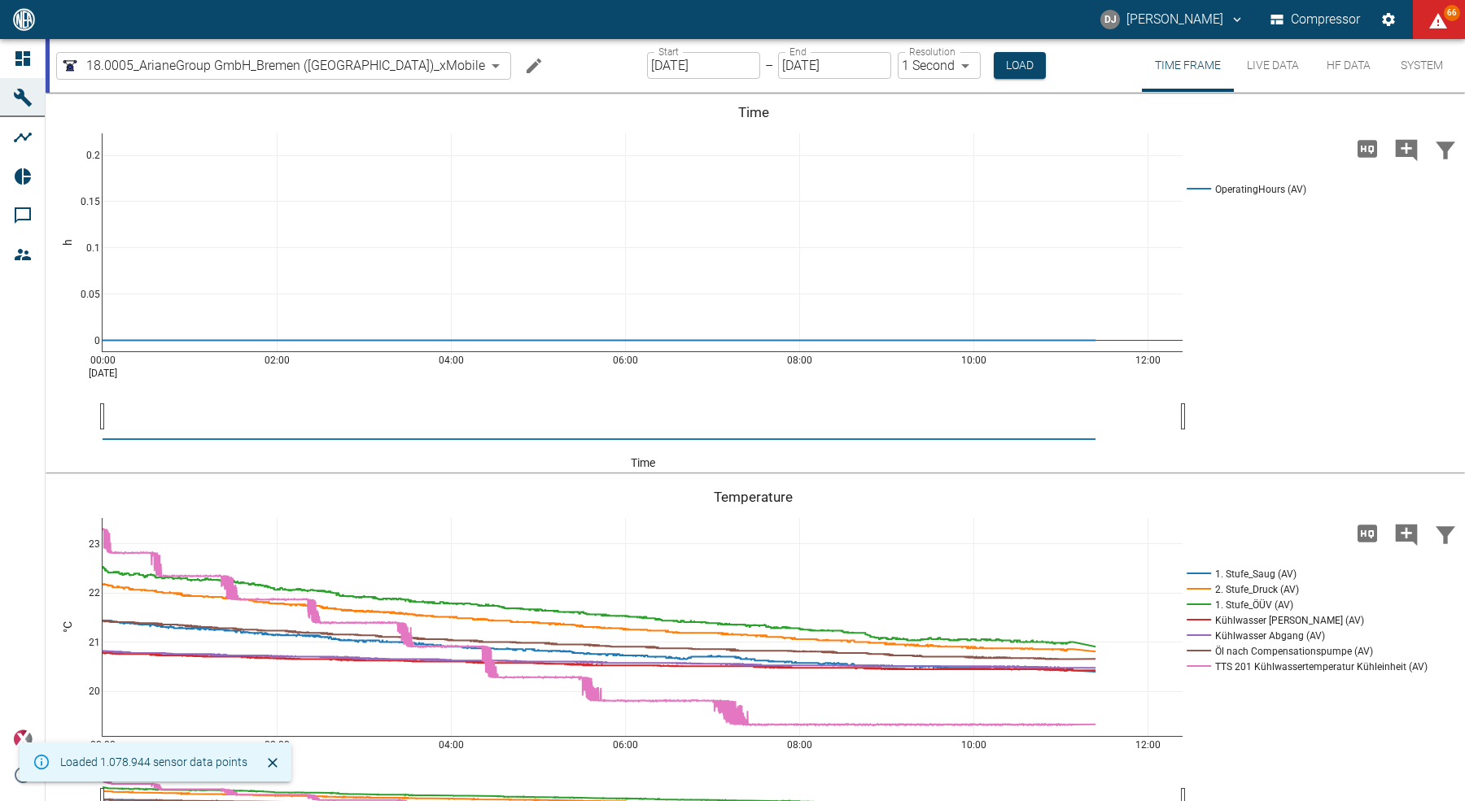
click at [647, 59] on input "[DATE]" at bounding box center [703, 65] width 113 height 27
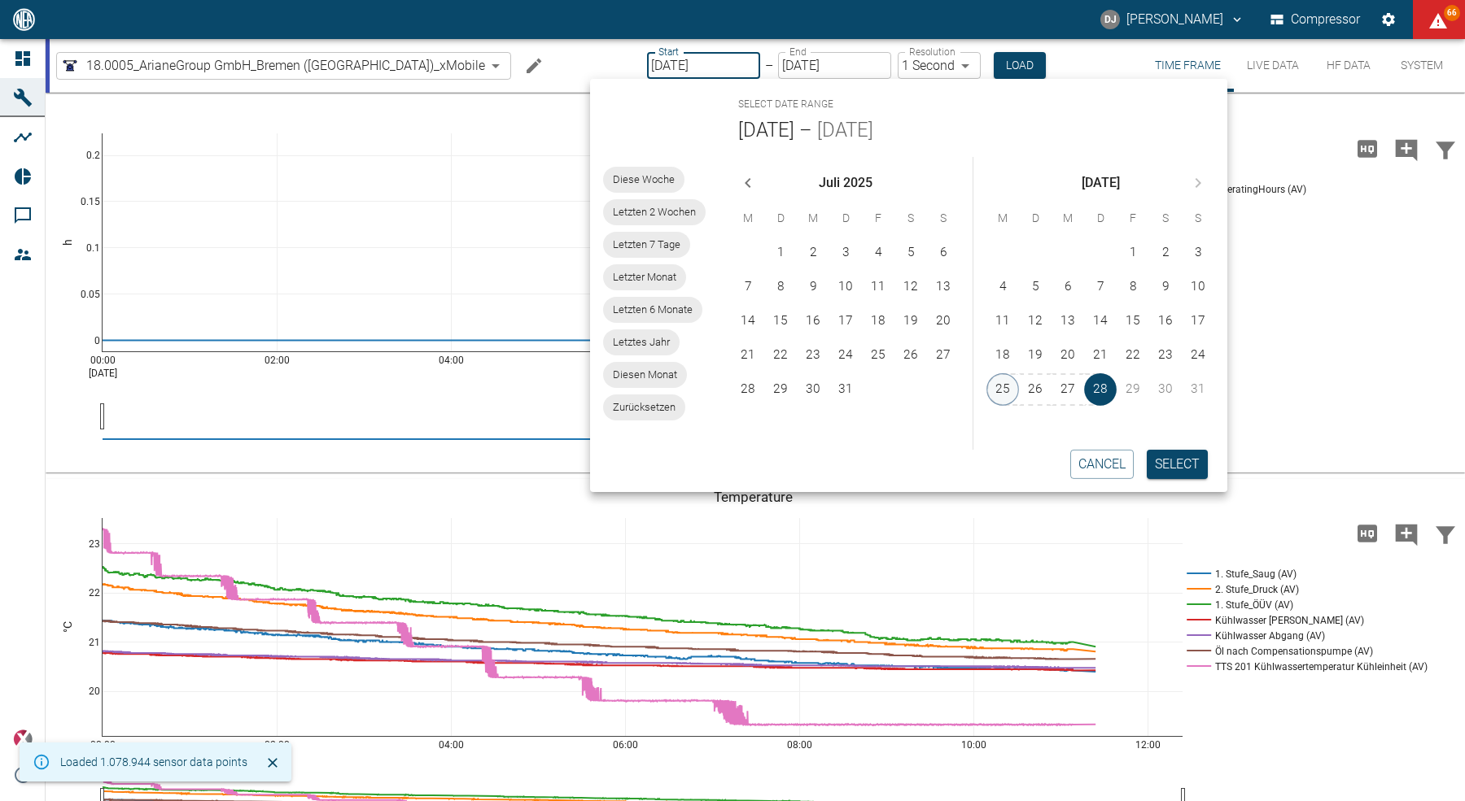
click at [995, 388] on button "25" at bounding box center [1002, 389] width 33 height 33
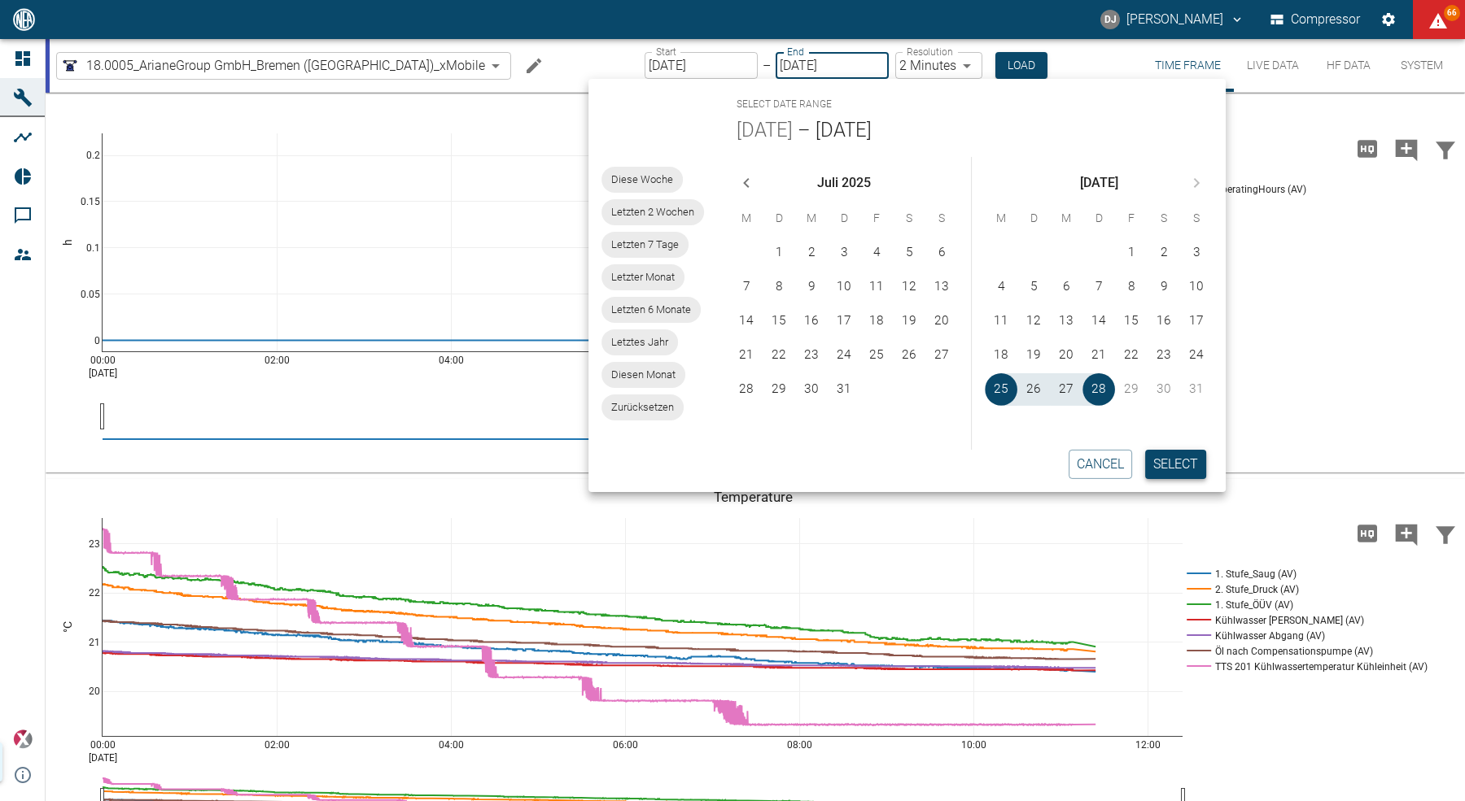
type input "08/25/2025"
type input "2min"
click at [1171, 462] on button "Select" at bounding box center [1175, 464] width 61 height 29
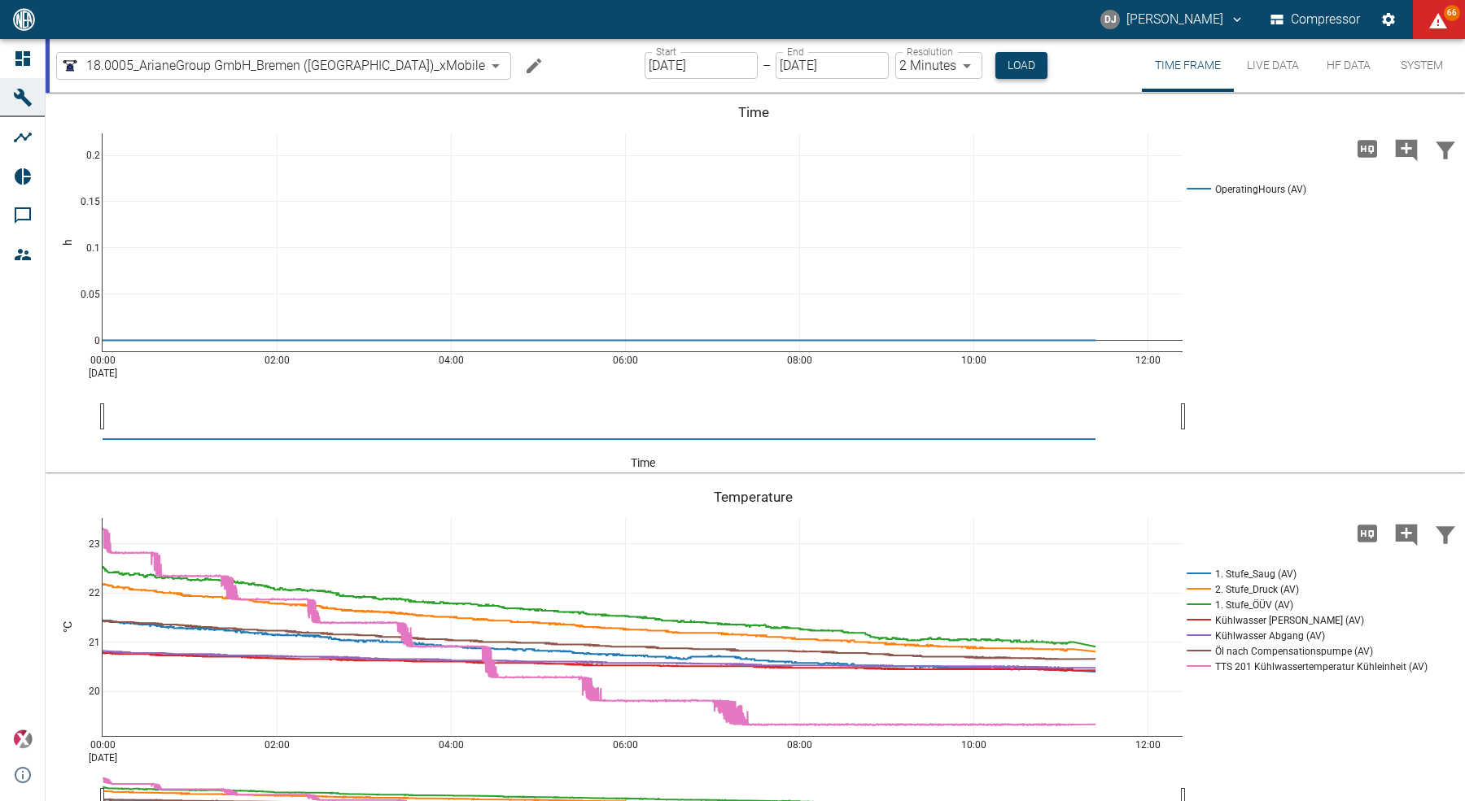
click at [995, 68] on button "Load" at bounding box center [1021, 65] width 52 height 27
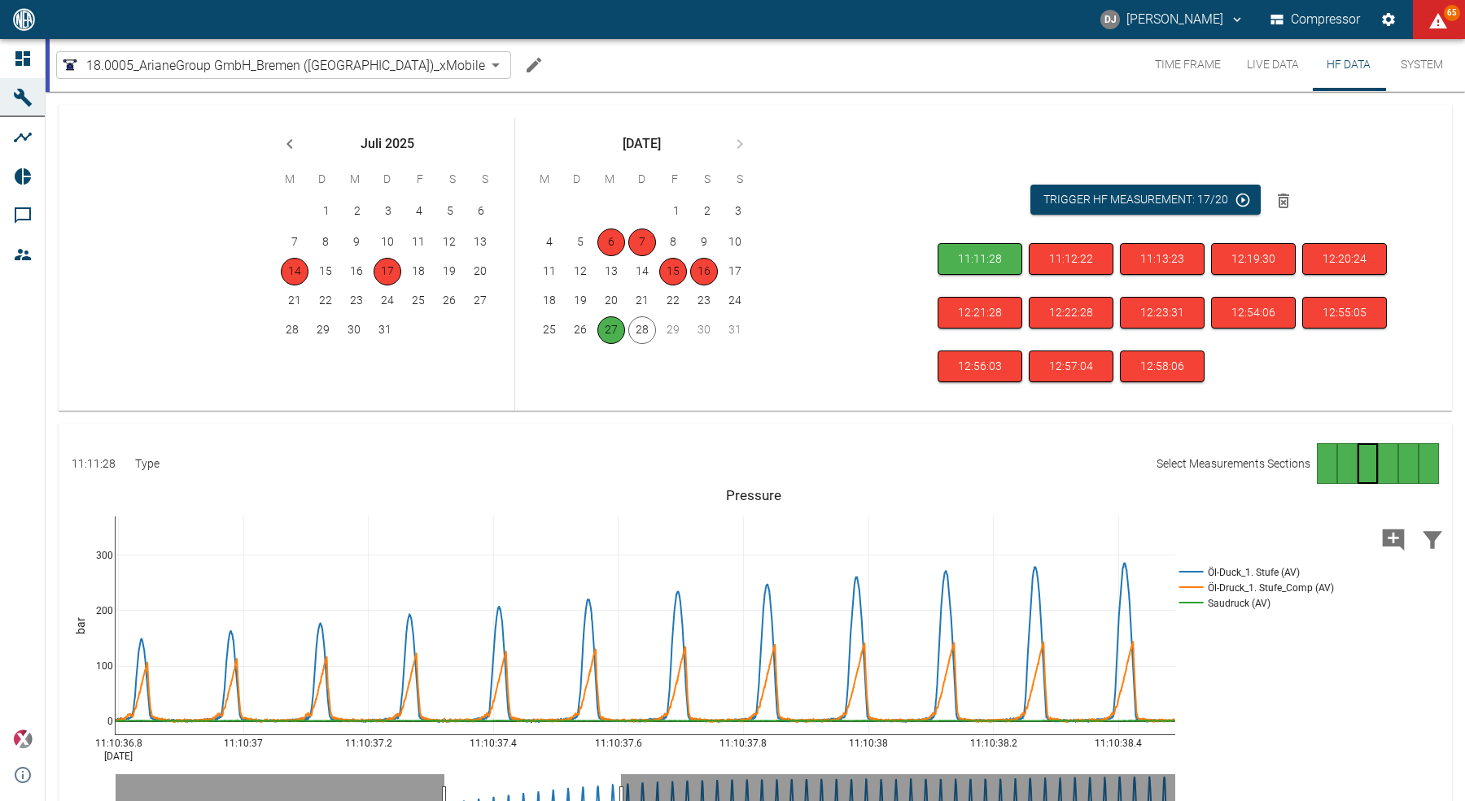
scroll to position [68, 0]
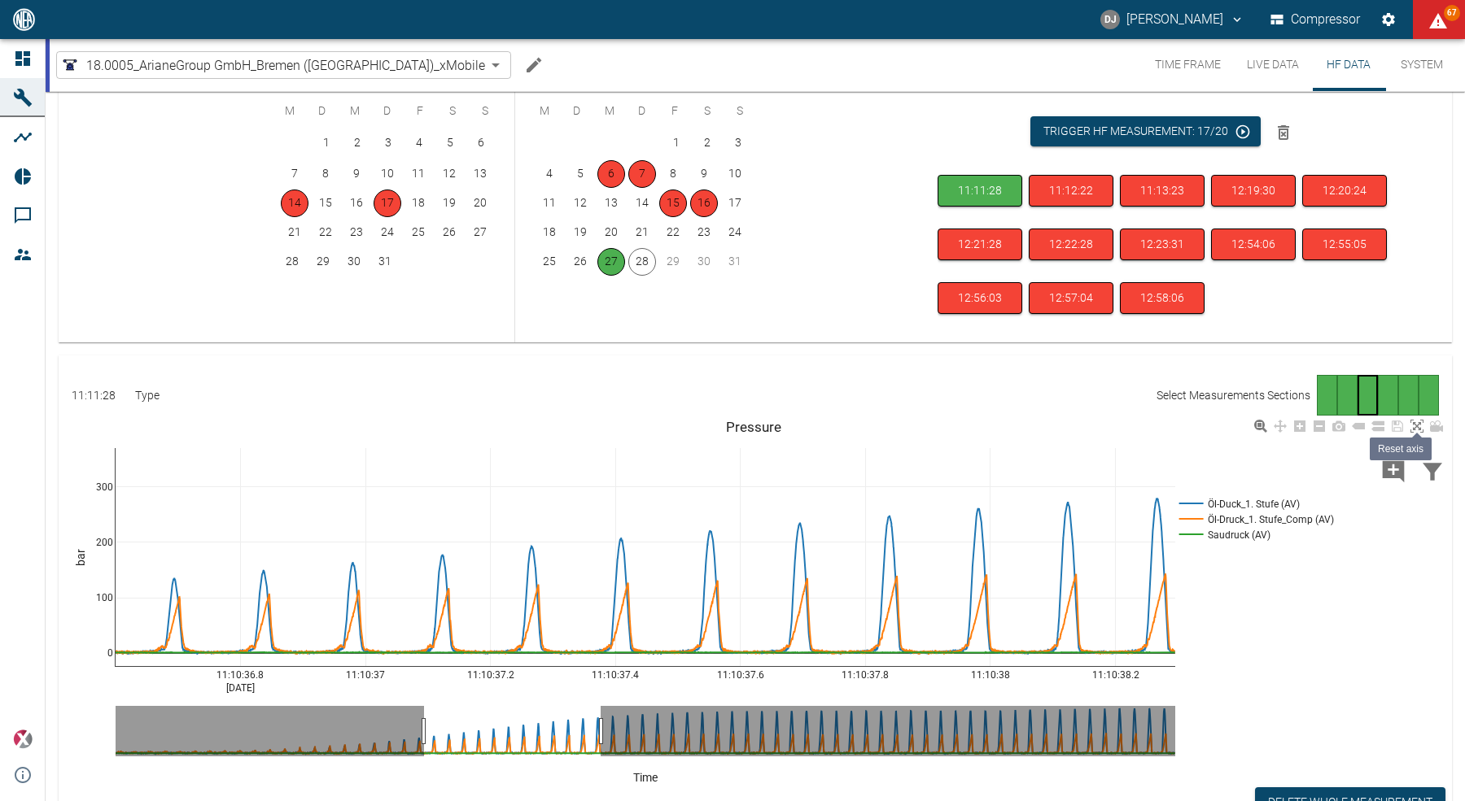
click at [1416, 420] on icon at bounding box center [1416, 426] width 13 height 13
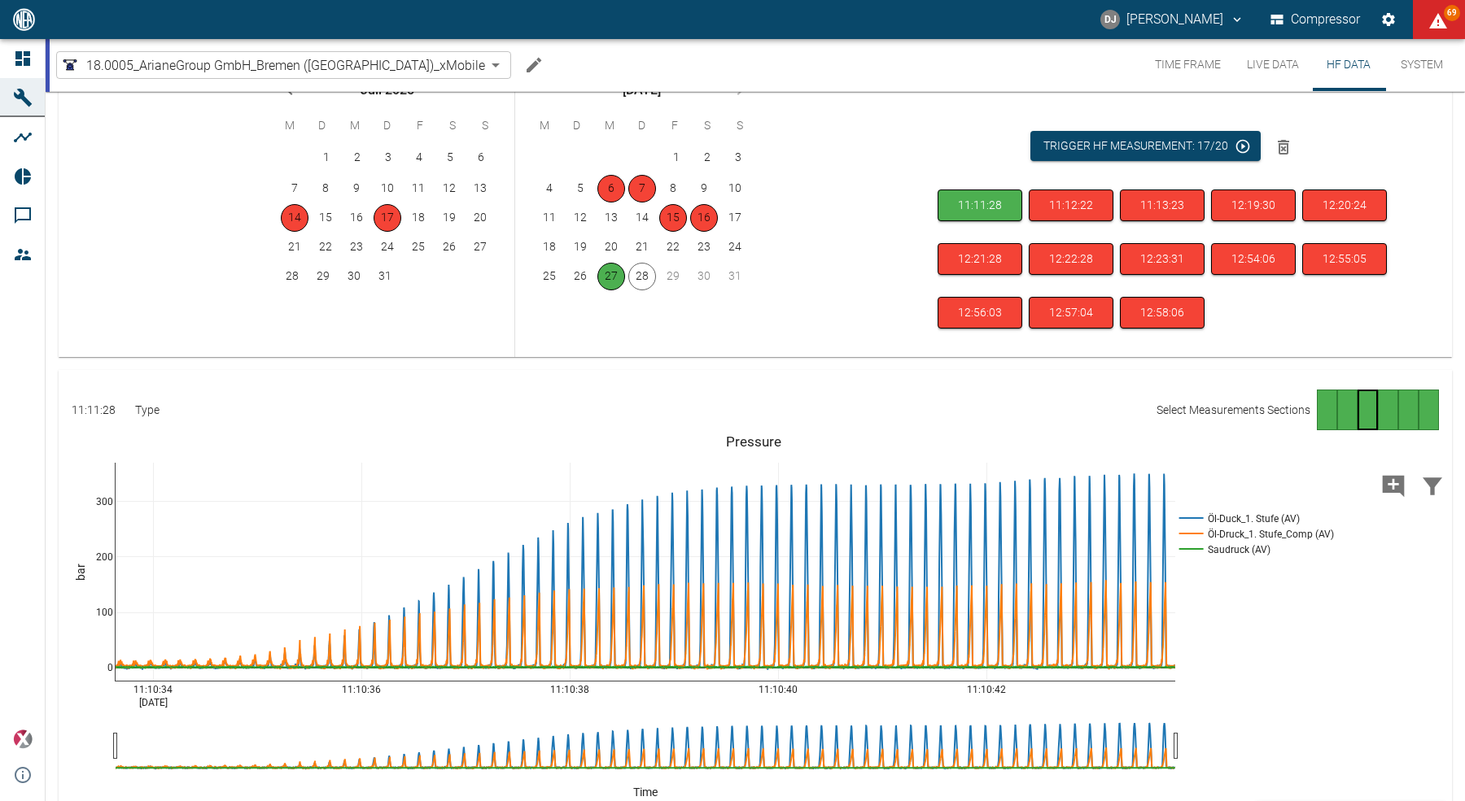
scroll to position [0, 0]
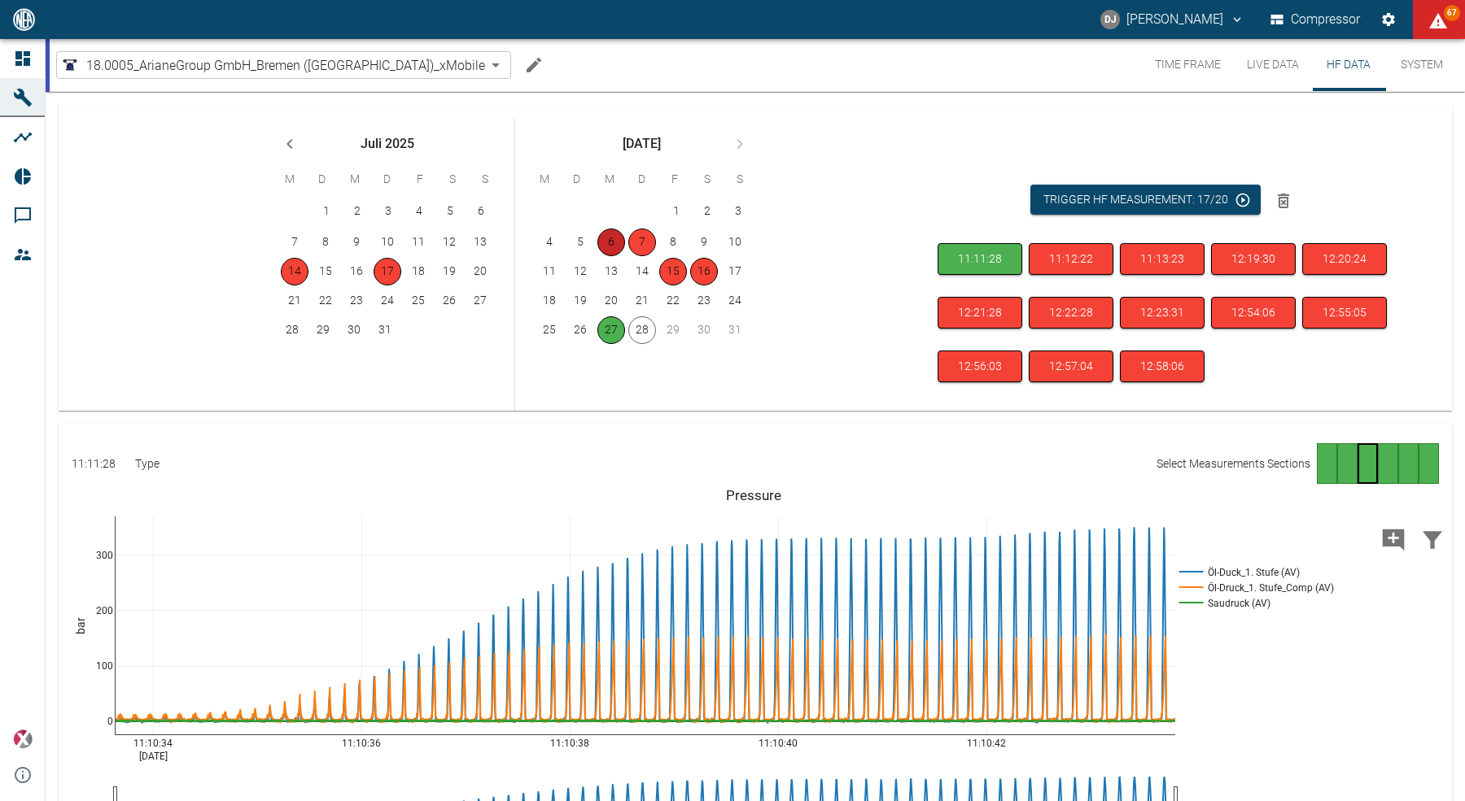
click at [603, 243] on button "6" at bounding box center [611, 243] width 28 height 28
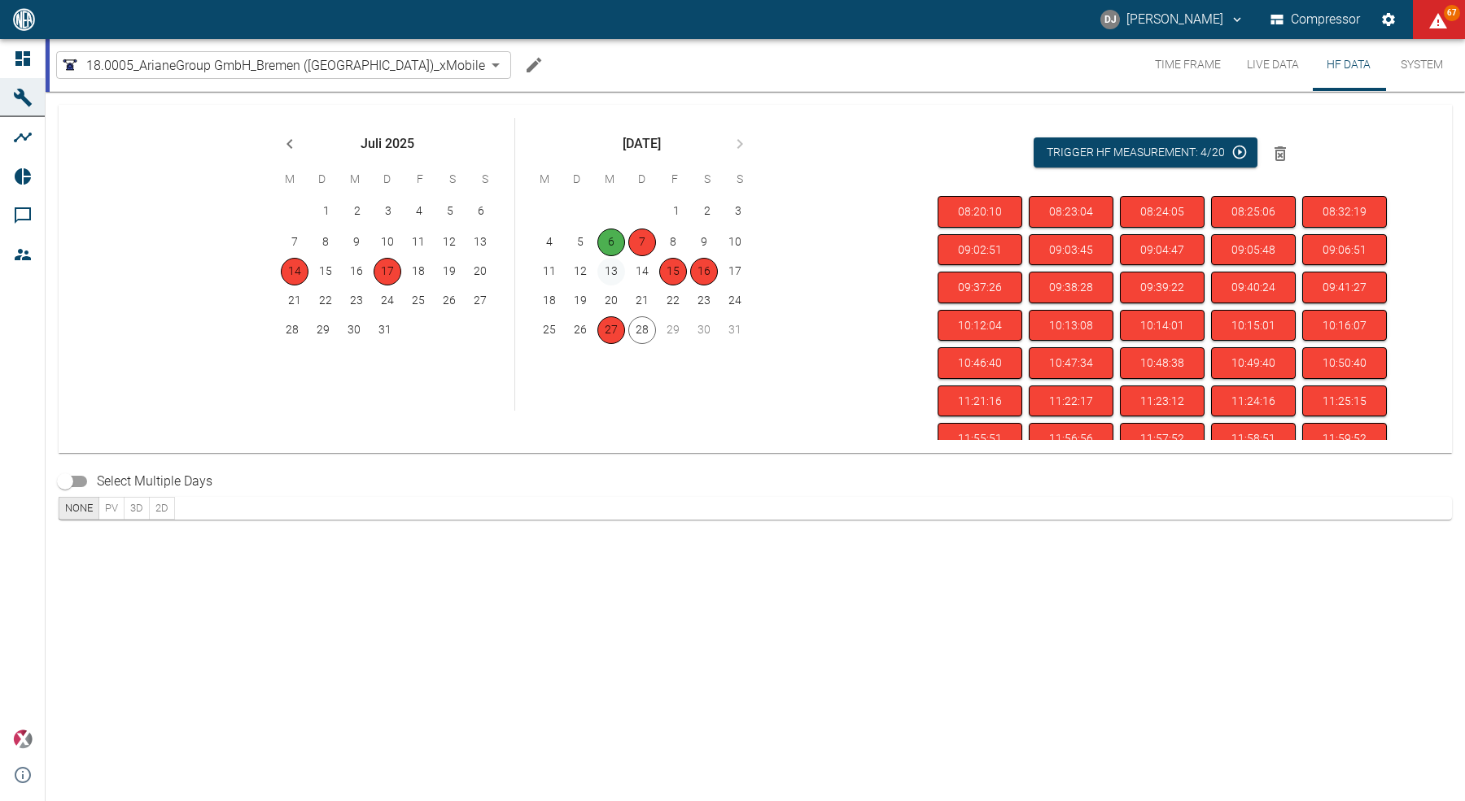
click at [605, 268] on button "13" at bounding box center [611, 272] width 28 height 28
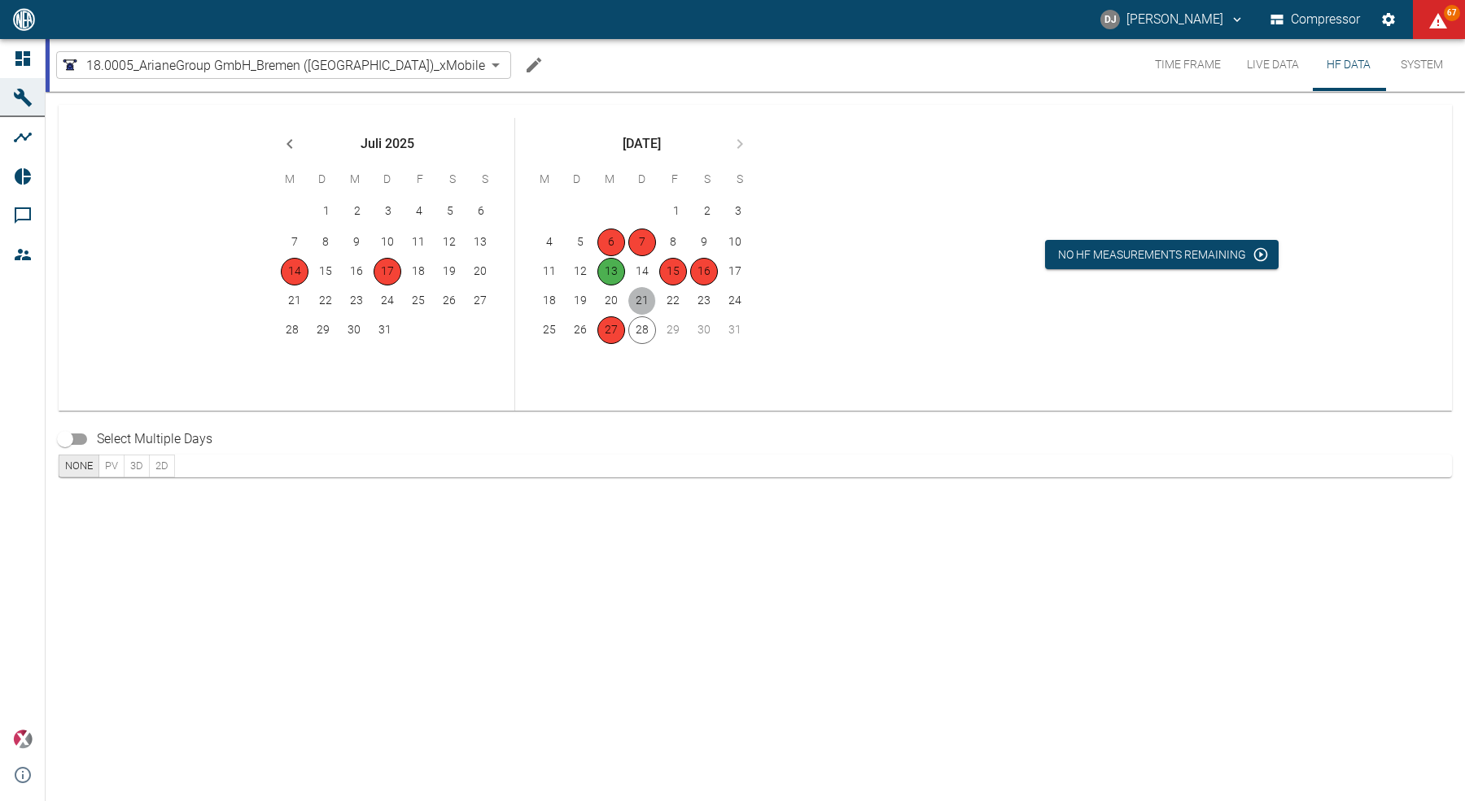
click at [635, 298] on button "21" at bounding box center [642, 301] width 28 height 28
click at [639, 329] on button "28" at bounding box center [642, 331] width 28 height 28
click at [610, 337] on button "27" at bounding box center [613, 331] width 28 height 28
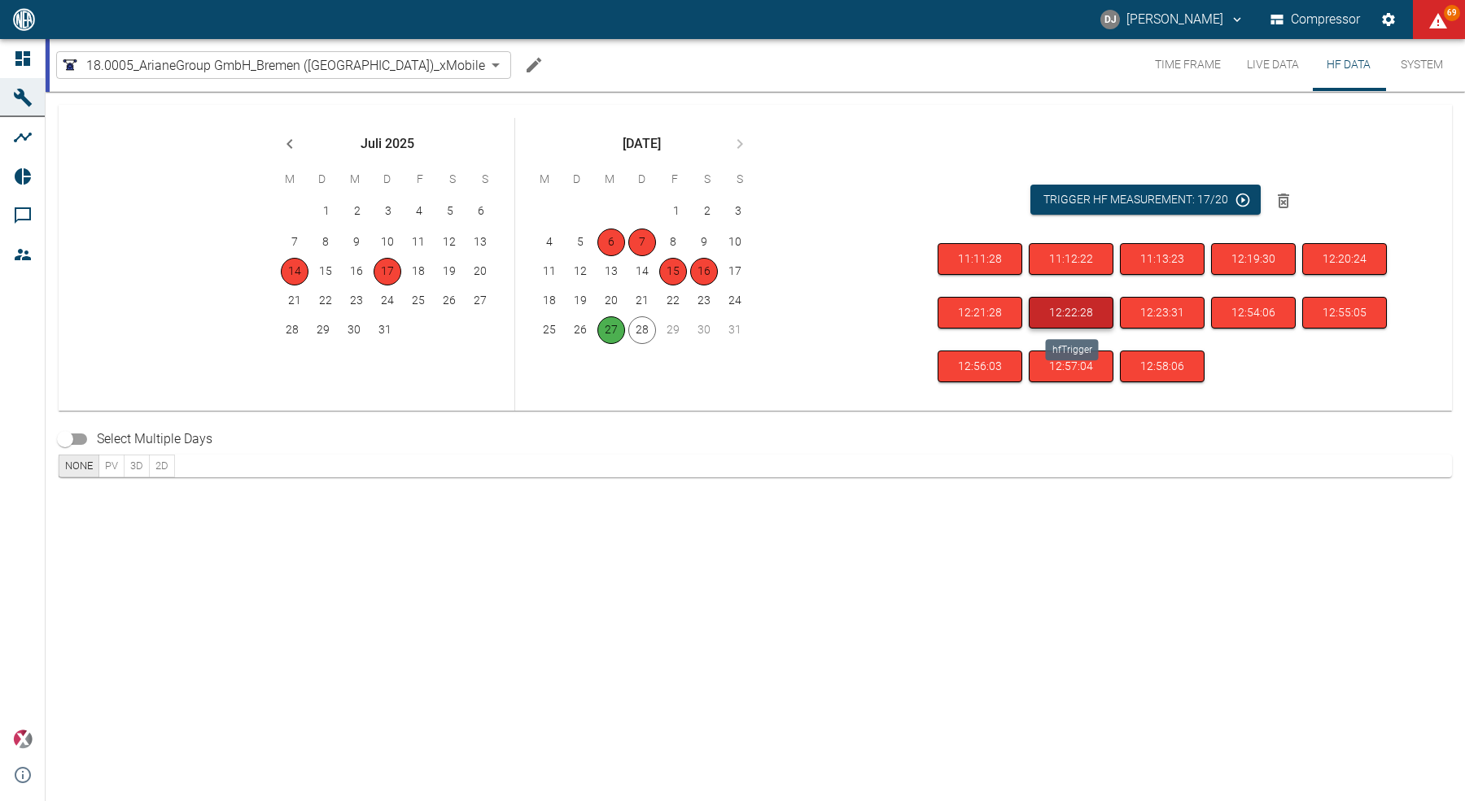
click at [1067, 313] on button "12:22:28" at bounding box center [1070, 313] width 85 height 32
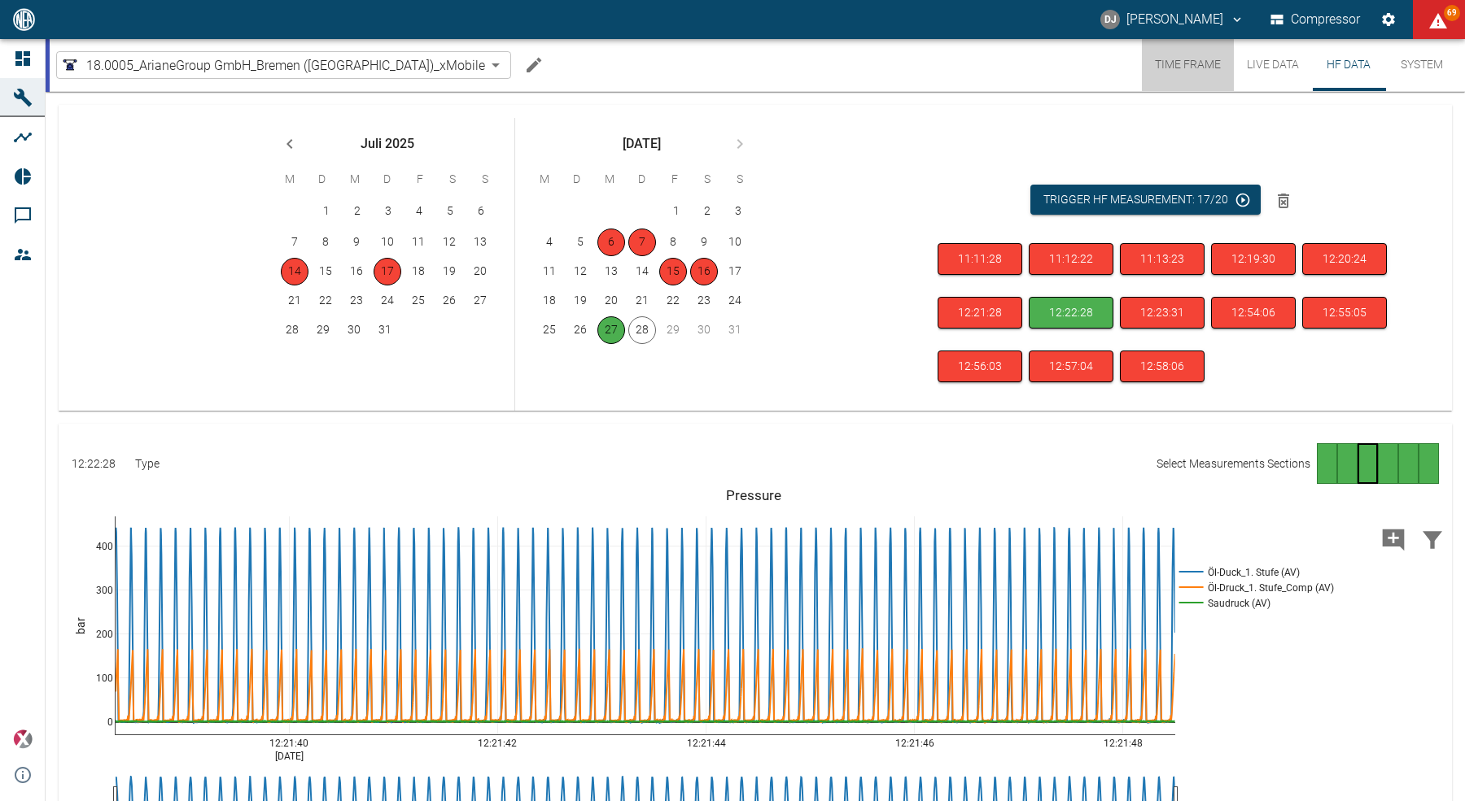
click at [1168, 64] on button "Time Frame" at bounding box center [1188, 65] width 92 height 52
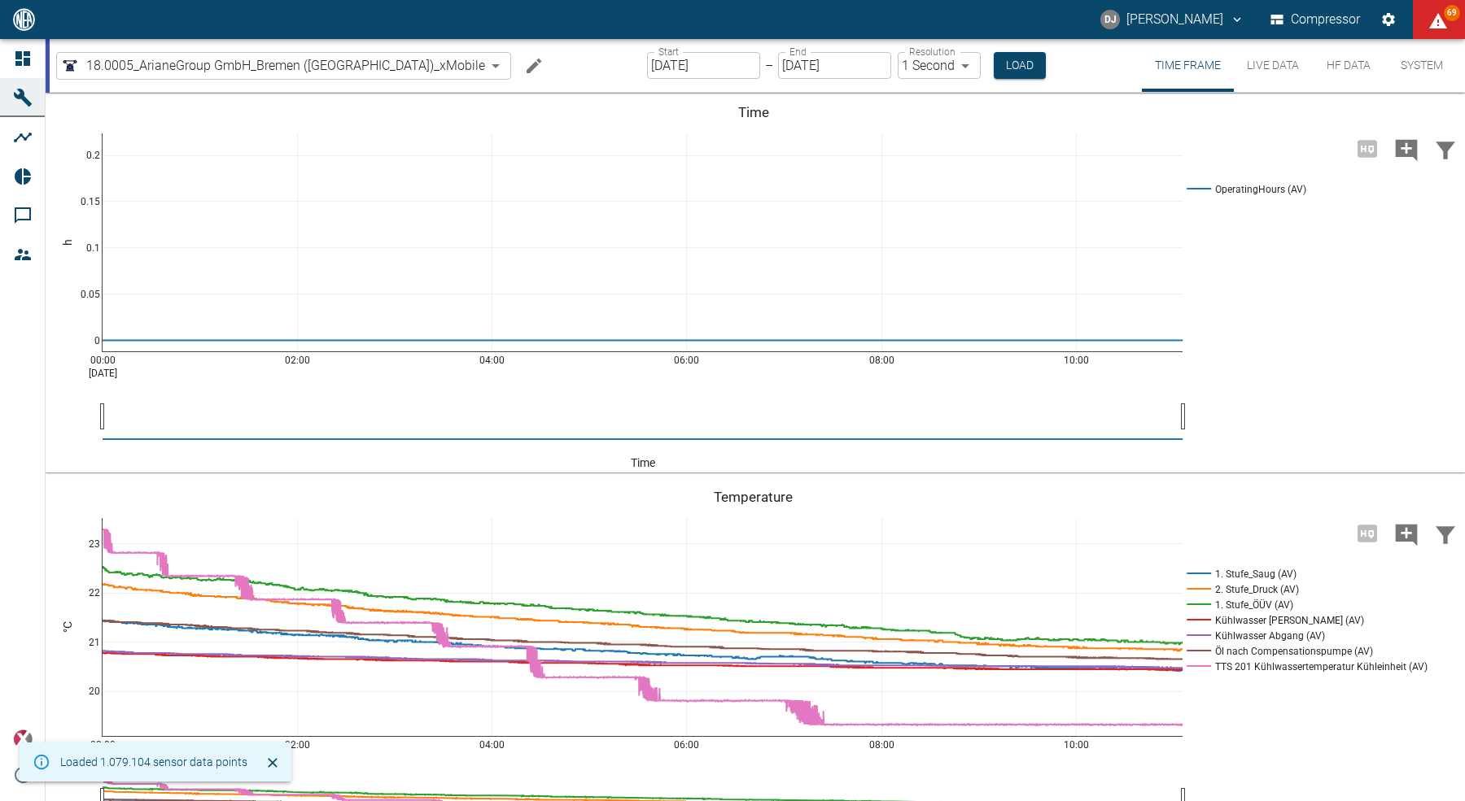
click at [647, 68] on input "[DATE]" at bounding box center [703, 65] width 113 height 27
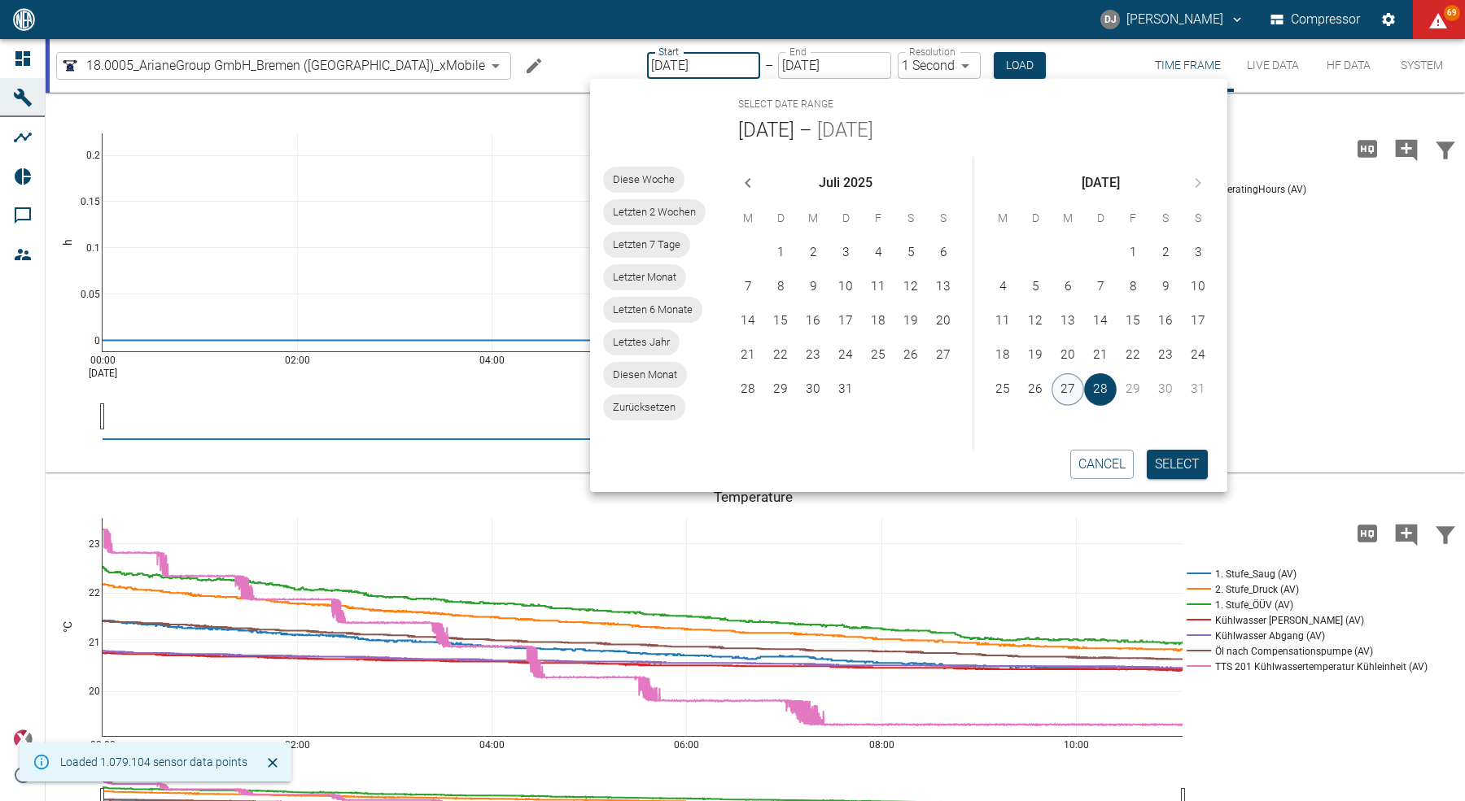
click at [1066, 385] on div "Select date range [DATE] – [DATE] Diese Woche Letzten 2 Wochen Letzten 7 Tage L…" at bounding box center [908, 285] width 637 height 413
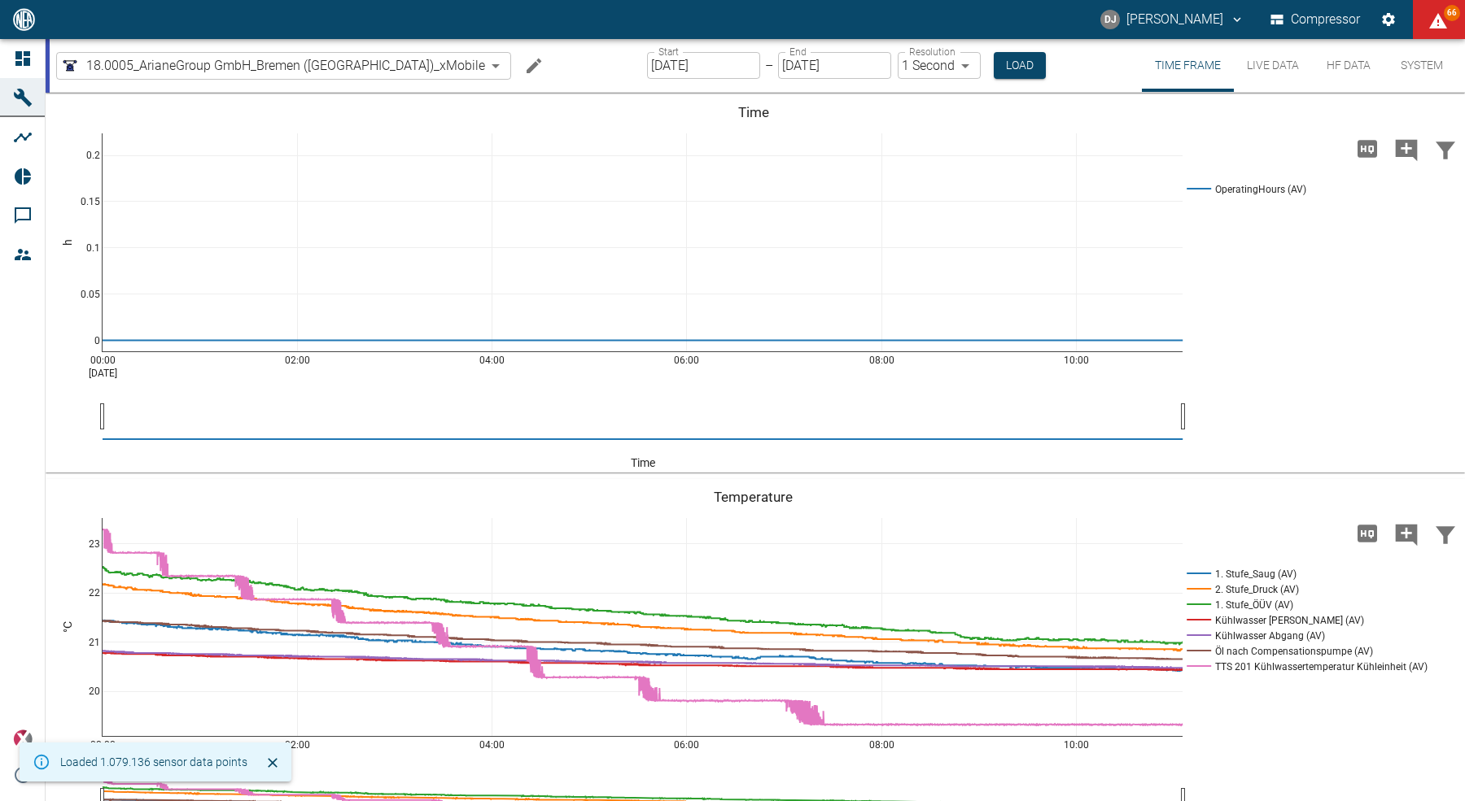
click at [1040, 263] on button "27" at bounding box center [1027, 254] width 24 height 18
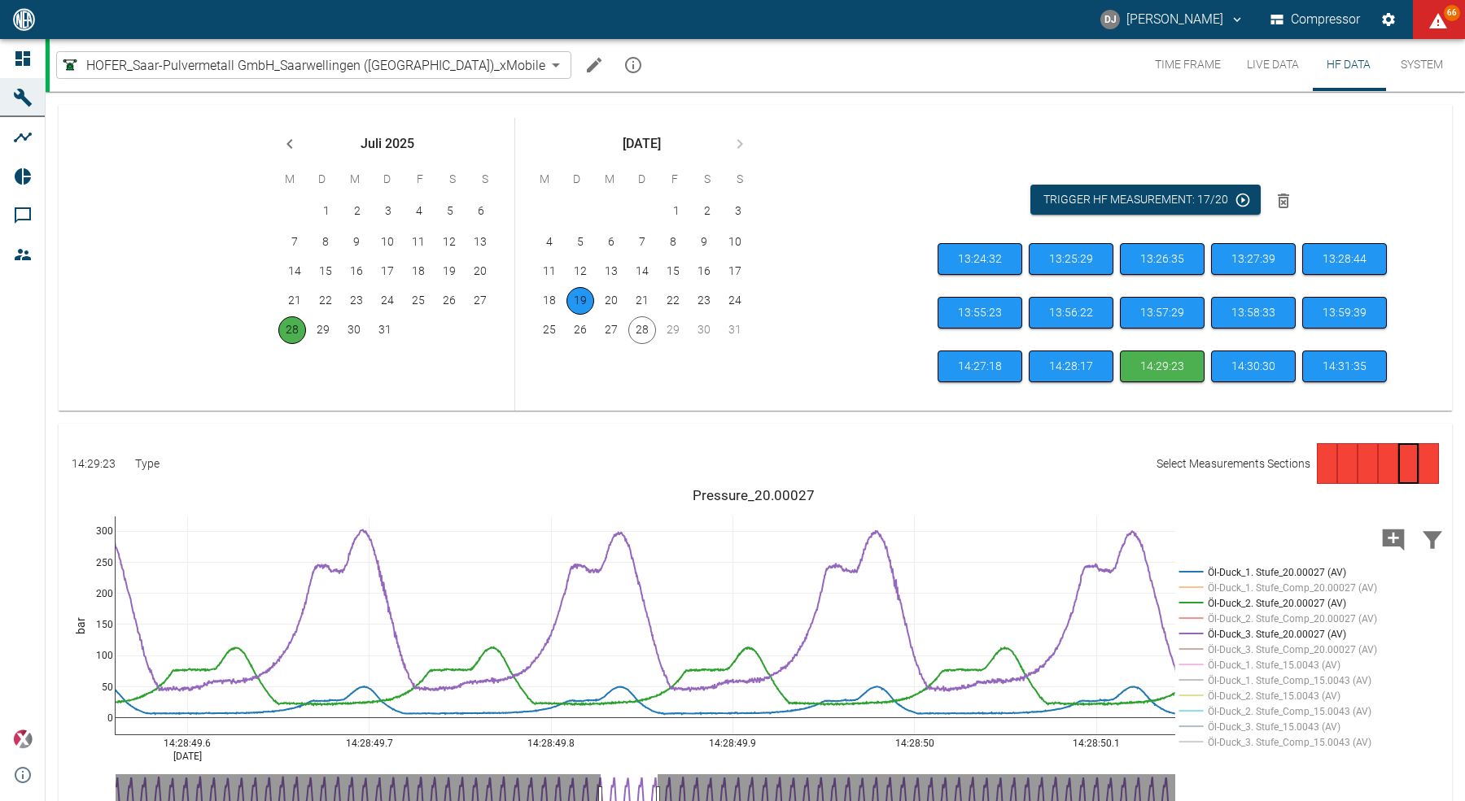
scroll to position [4, 0]
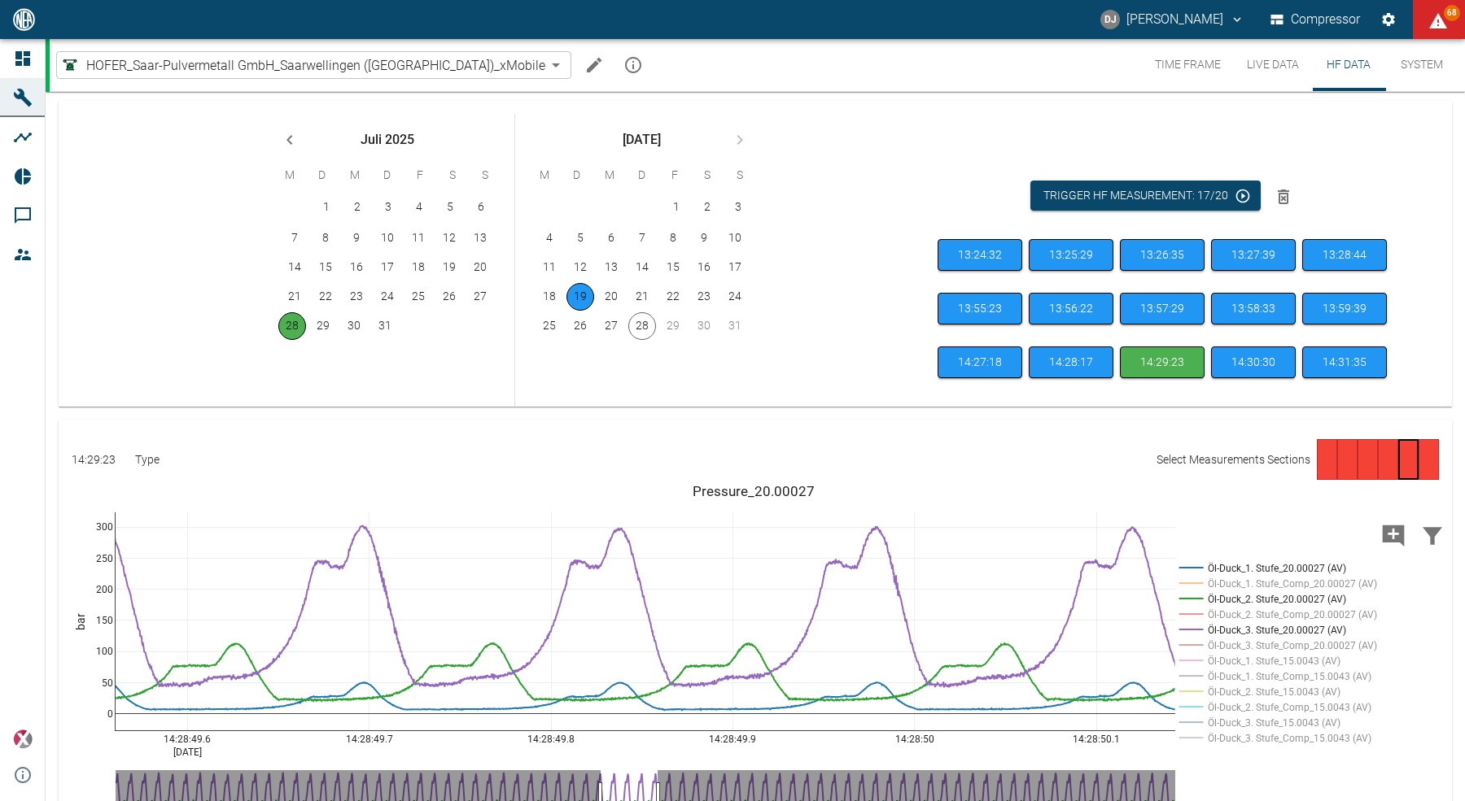
click at [587, 68] on icon "Edit machine" at bounding box center [594, 65] width 15 height 15
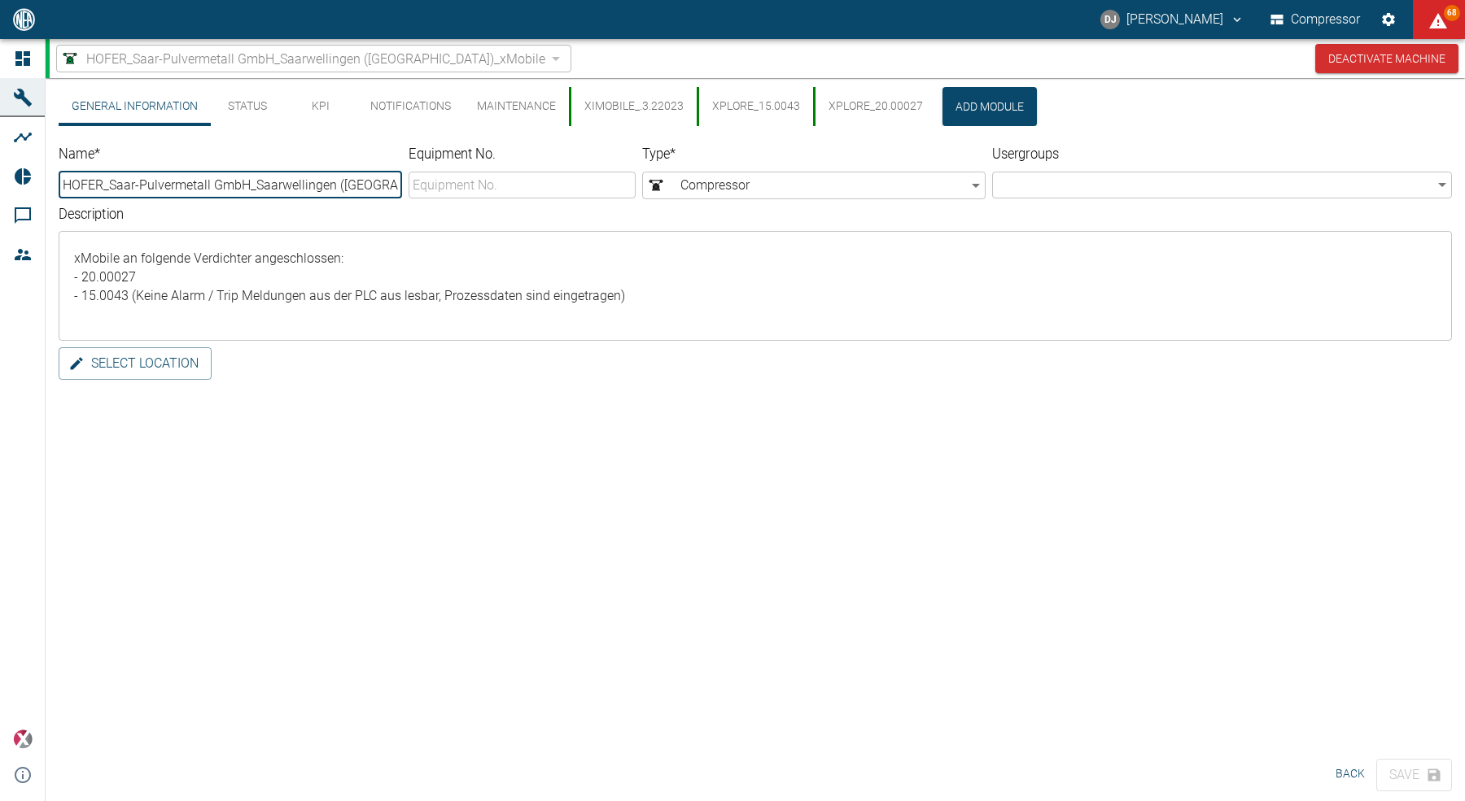
scroll to position [0, 0]
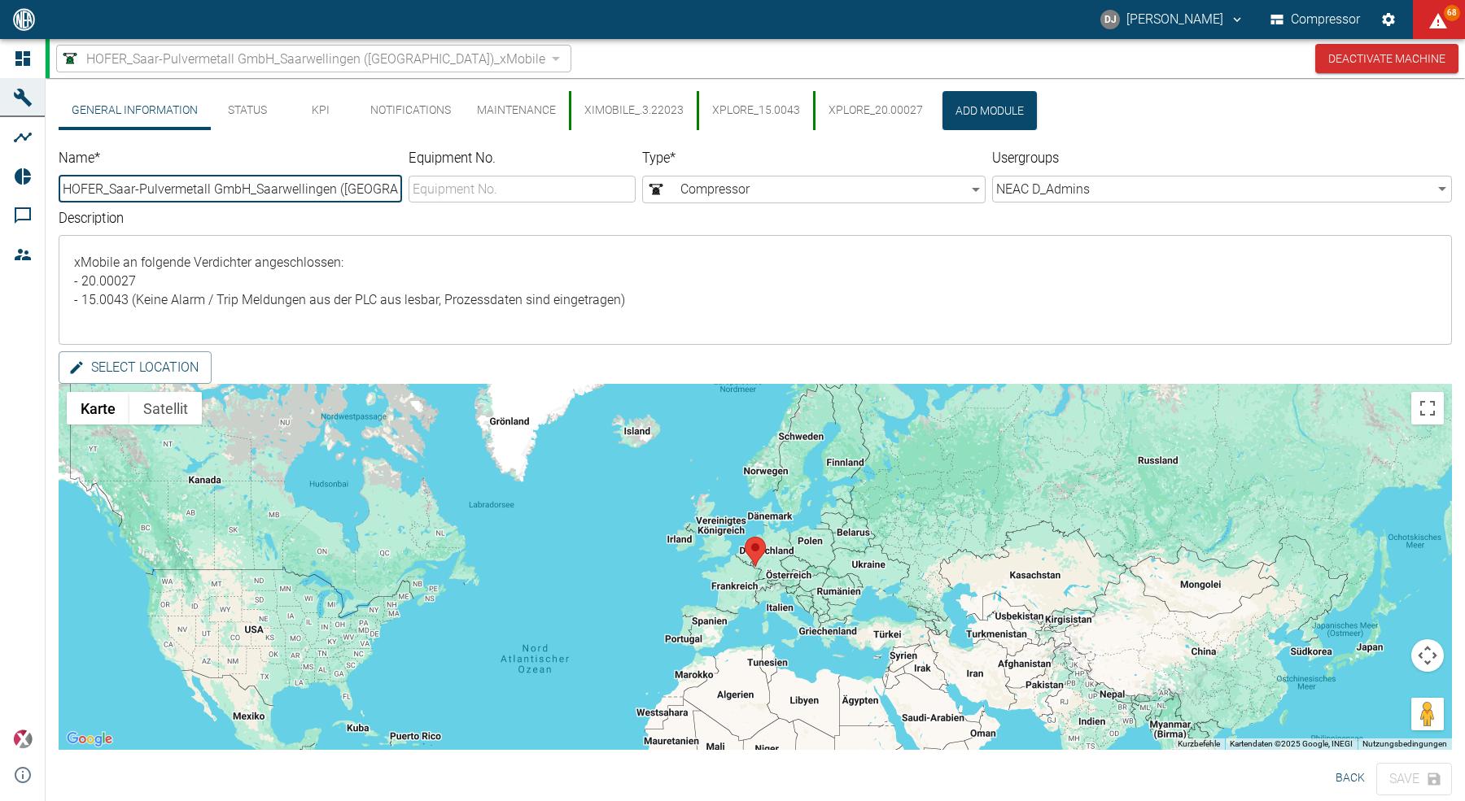
click at [628, 107] on button "XIMobile_.3.22023" at bounding box center [633, 110] width 128 height 39
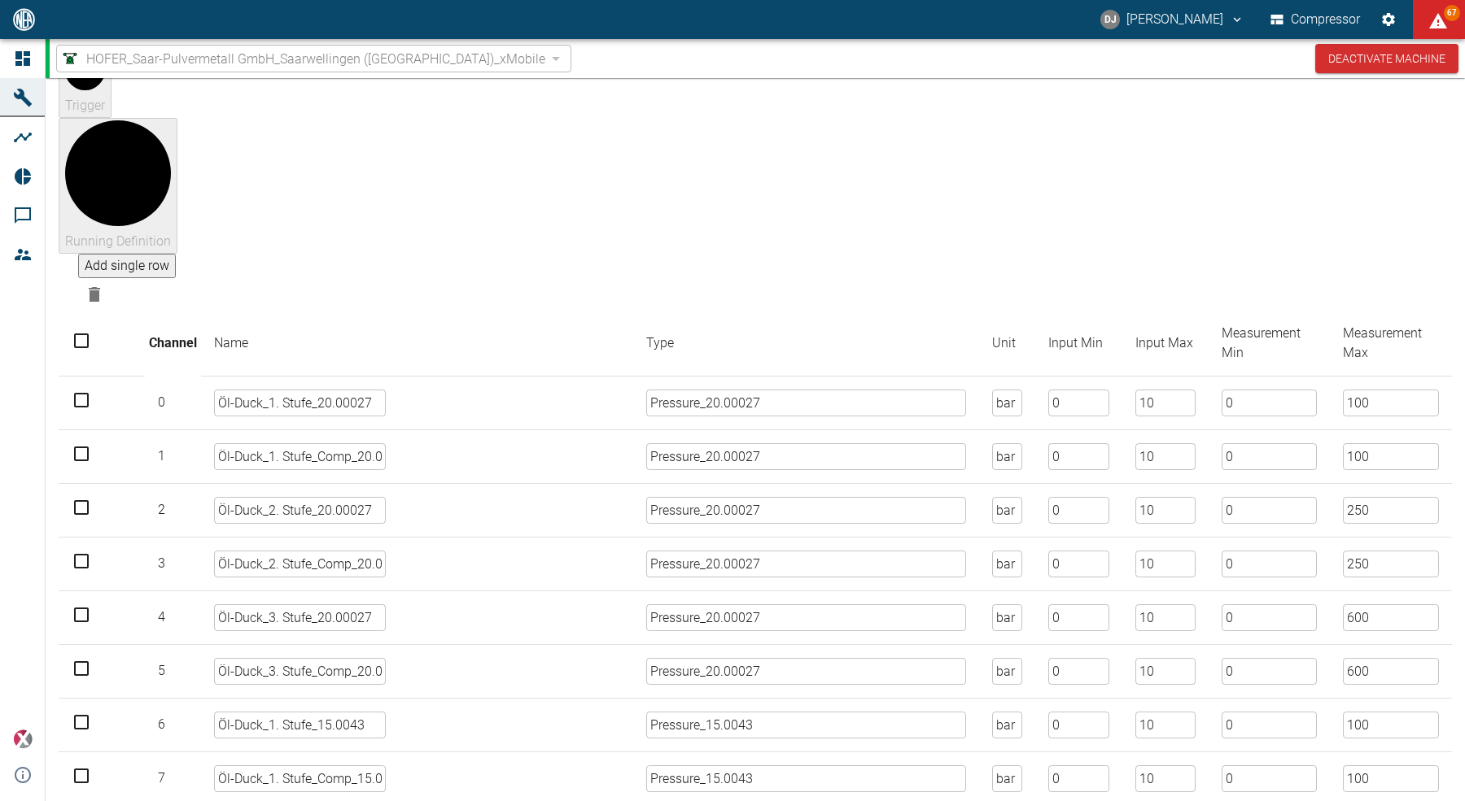
scroll to position [363, 0]
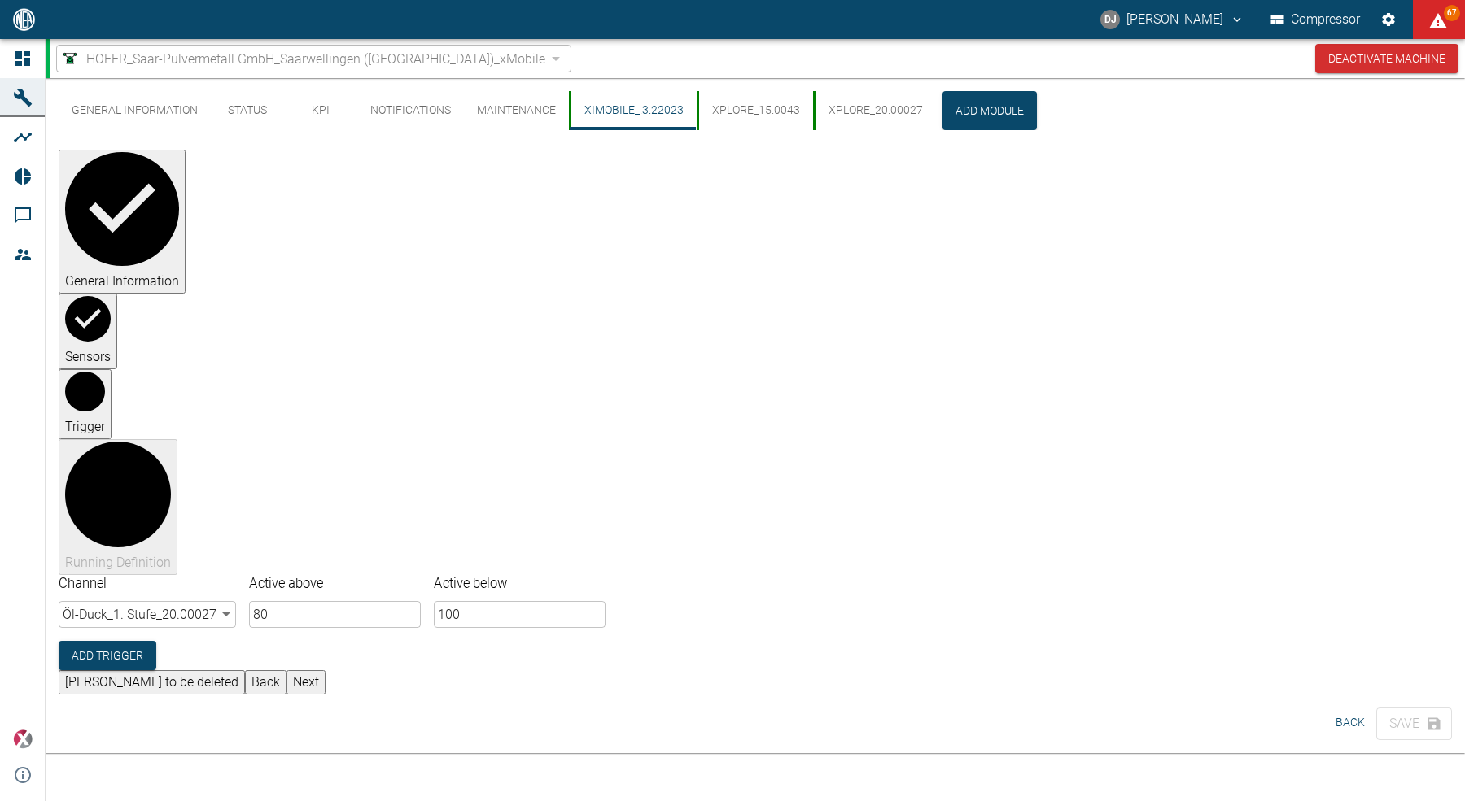
click at [992, 670] on div "[PERSON_NAME] to be deleted Back Next" at bounding box center [755, 682] width 1393 height 24
click at [325, 670] on button "Next" at bounding box center [305, 682] width 39 height 24
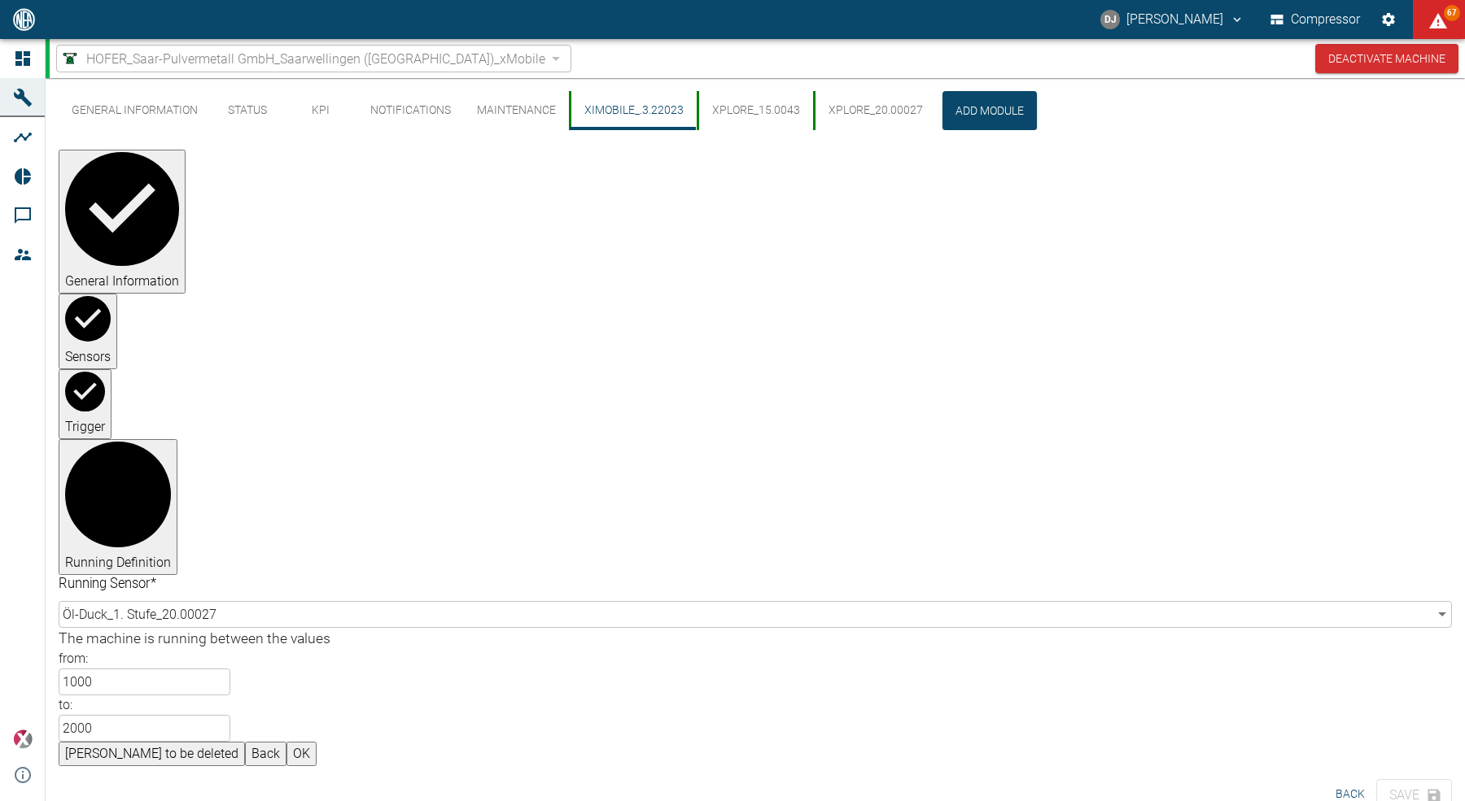
click at [286, 742] on button "Back" at bounding box center [265, 754] width 41 height 24
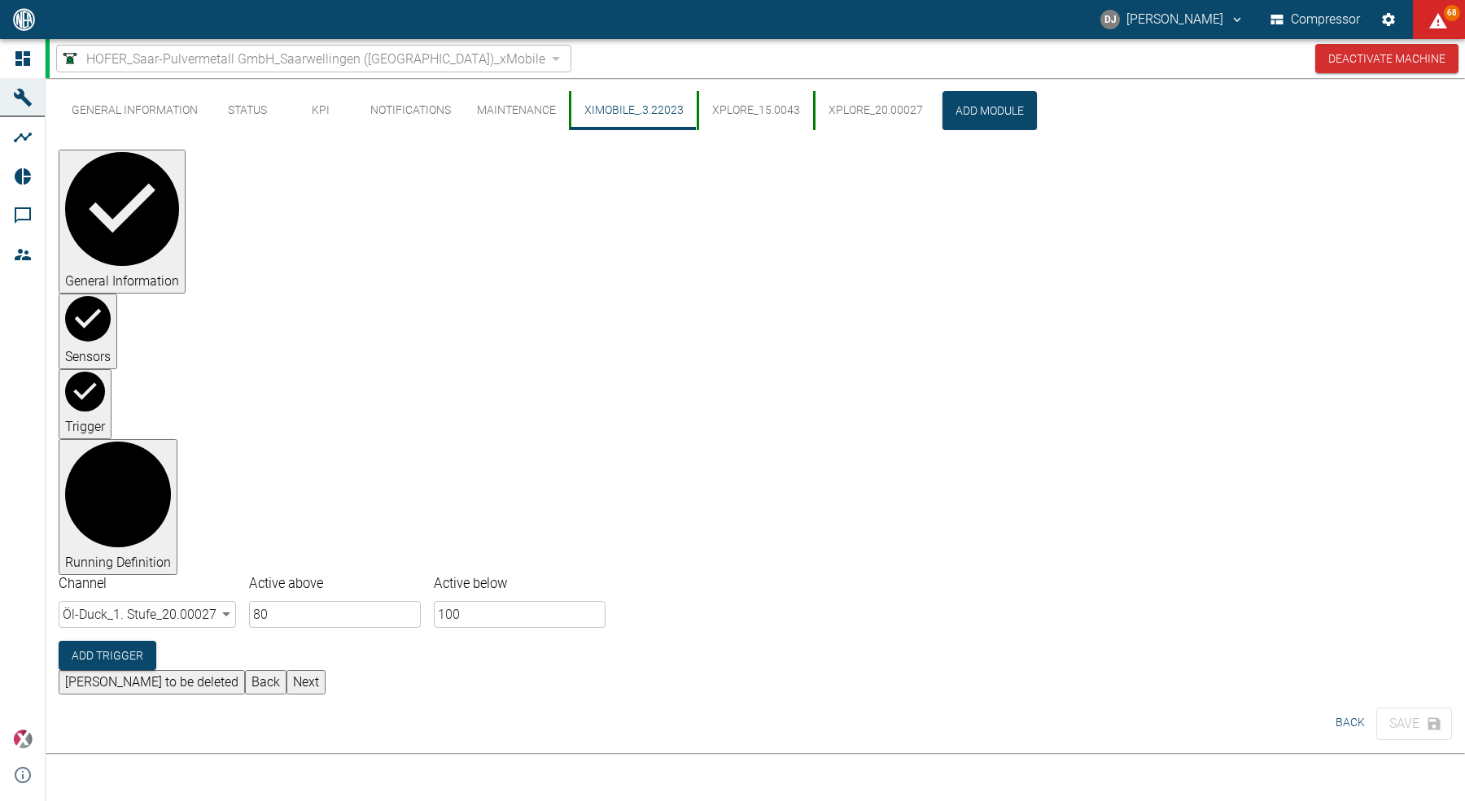
click at [1342, 708] on button "Back" at bounding box center [1350, 723] width 52 height 30
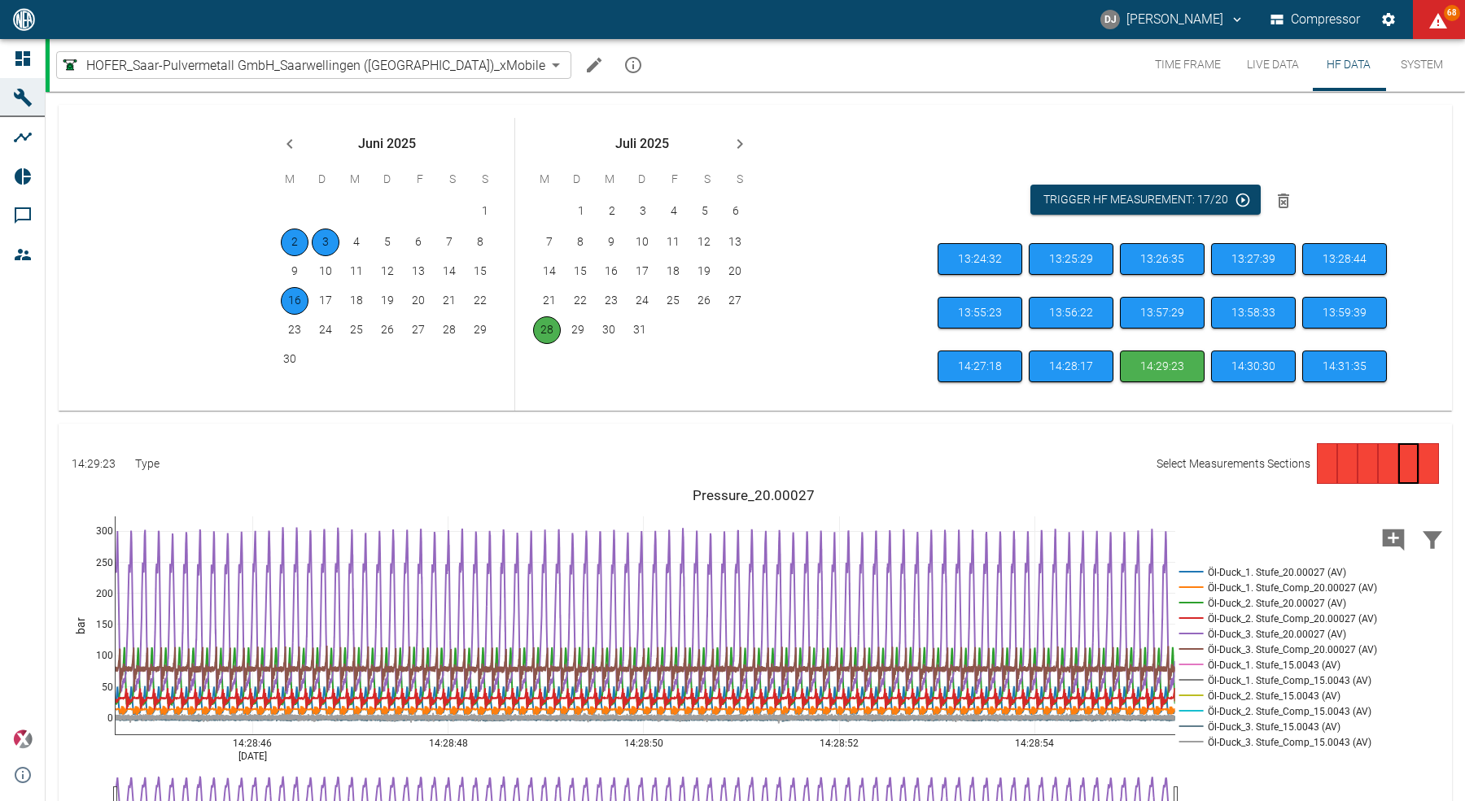
click at [371, 64] on body "DJ [PERSON_NAME] Compressor 68 Dashboard Machines Analyses Reports Comments Mem…" at bounding box center [732, 400] width 1465 height 801
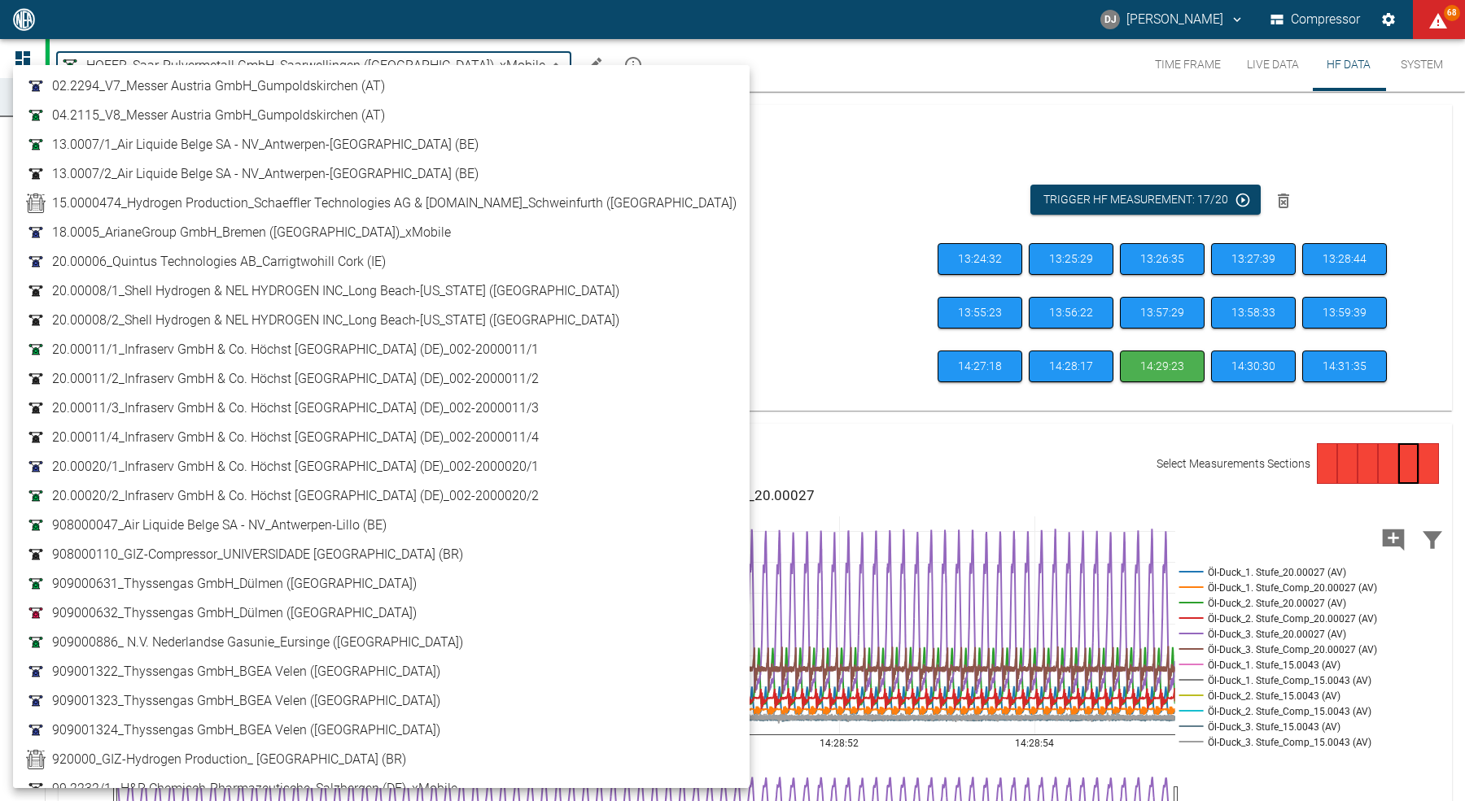
scroll to position [1, 0]
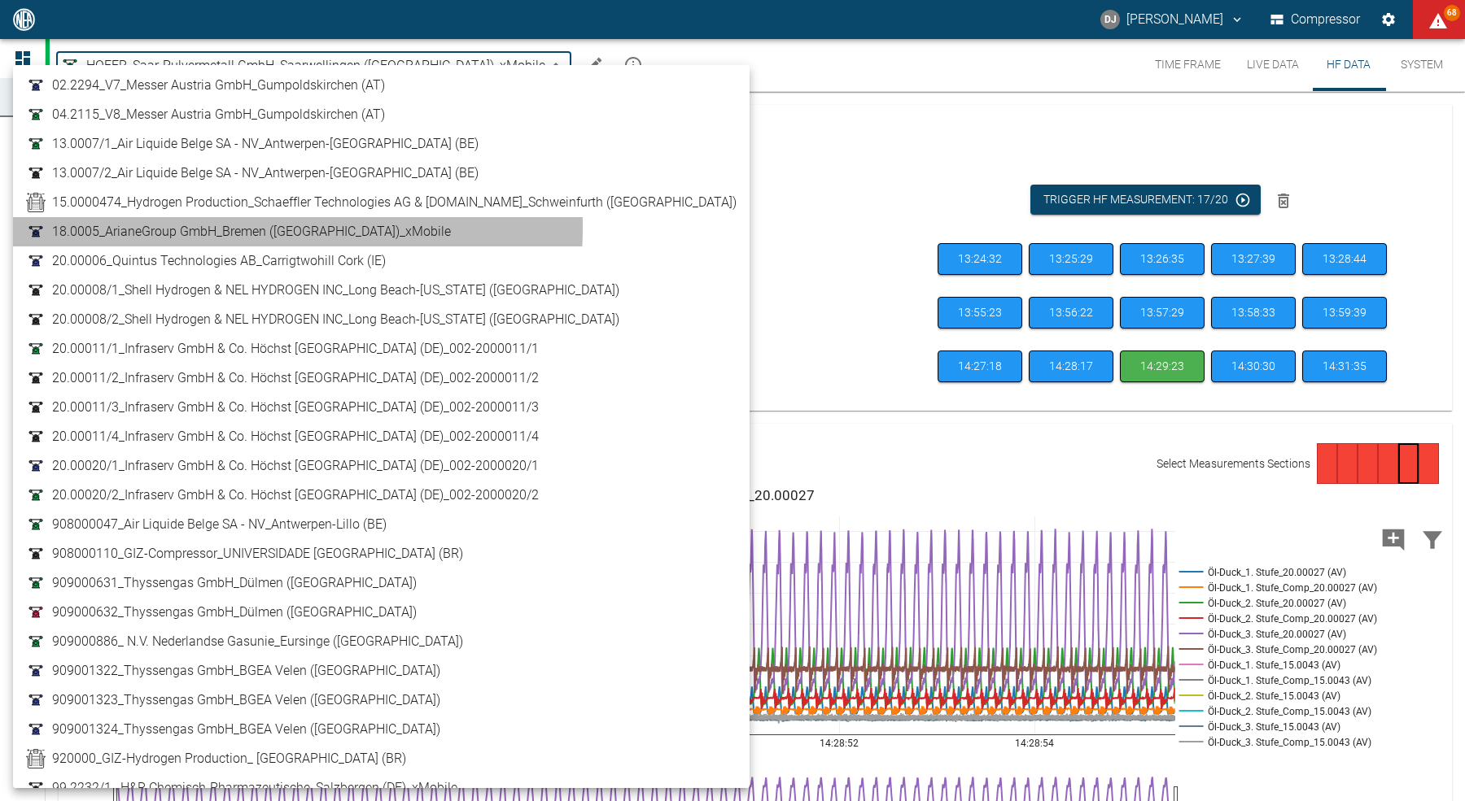
click at [206, 228] on span "18.0005_ArianeGroup GmbH_Bremen ([GEOGRAPHIC_DATA])_xMobile" at bounding box center [251, 232] width 399 height 20
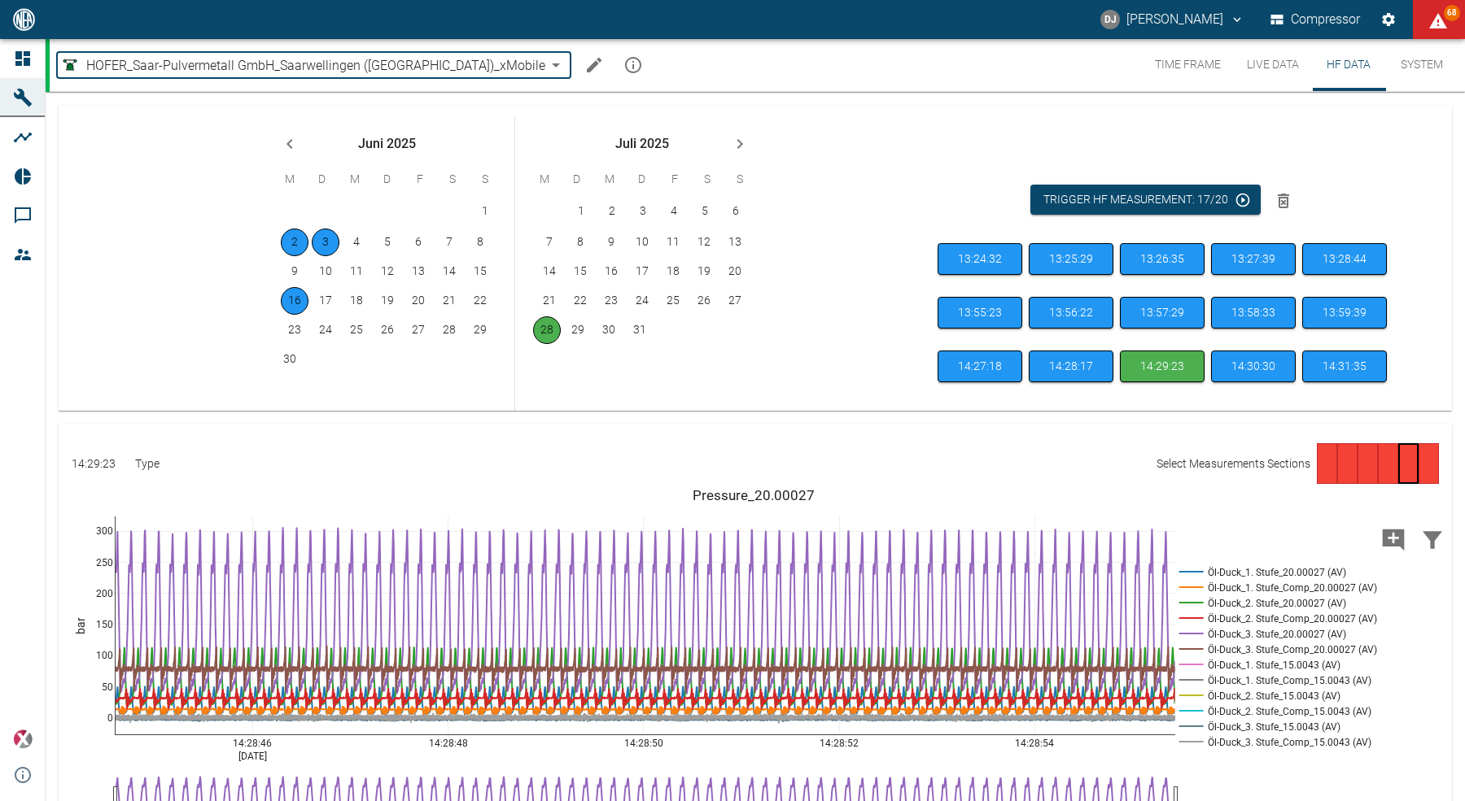
type input "bb288145-4d7d-496b-87d7-301eb921cbba"
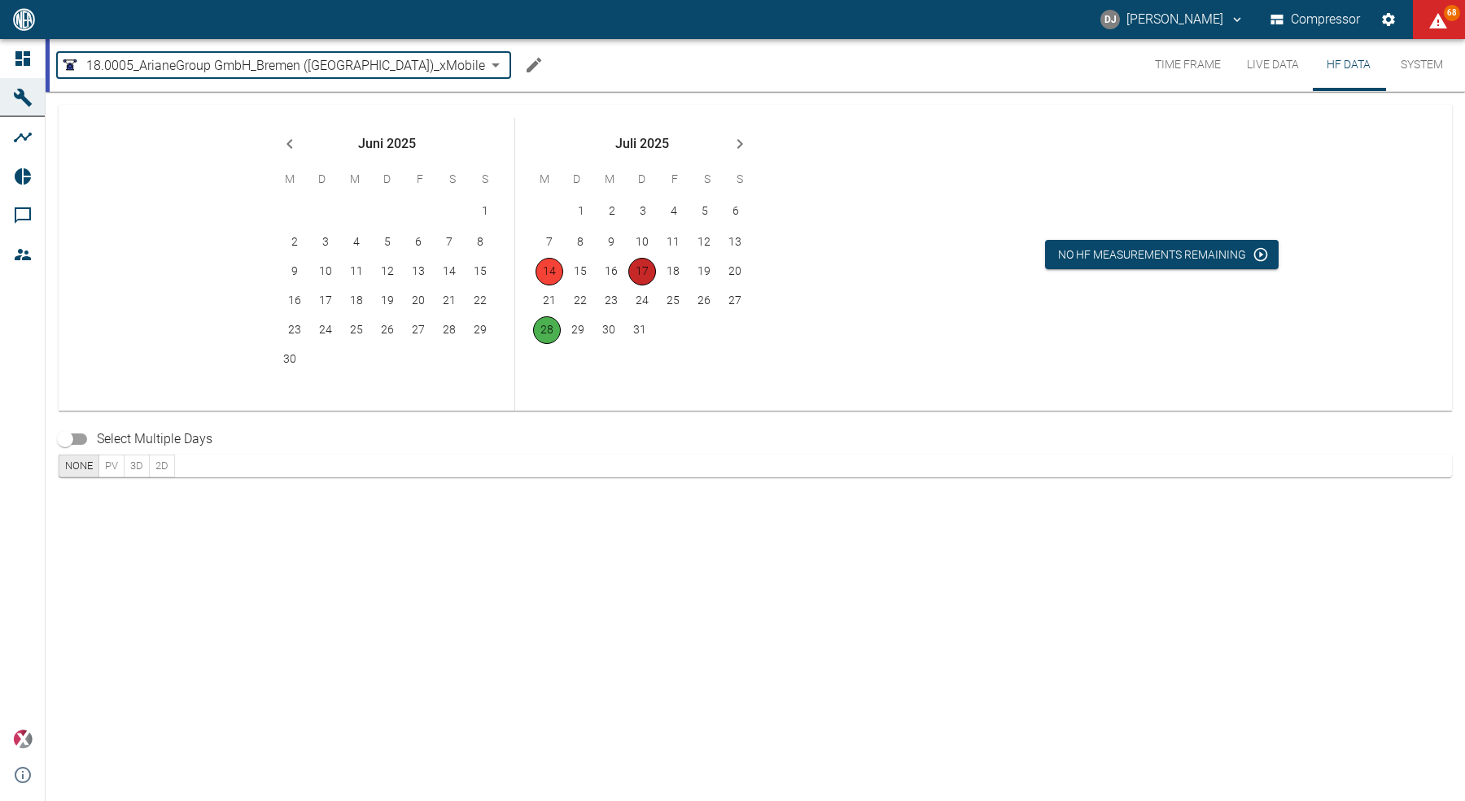
click at [640, 273] on button "17" at bounding box center [642, 272] width 28 height 28
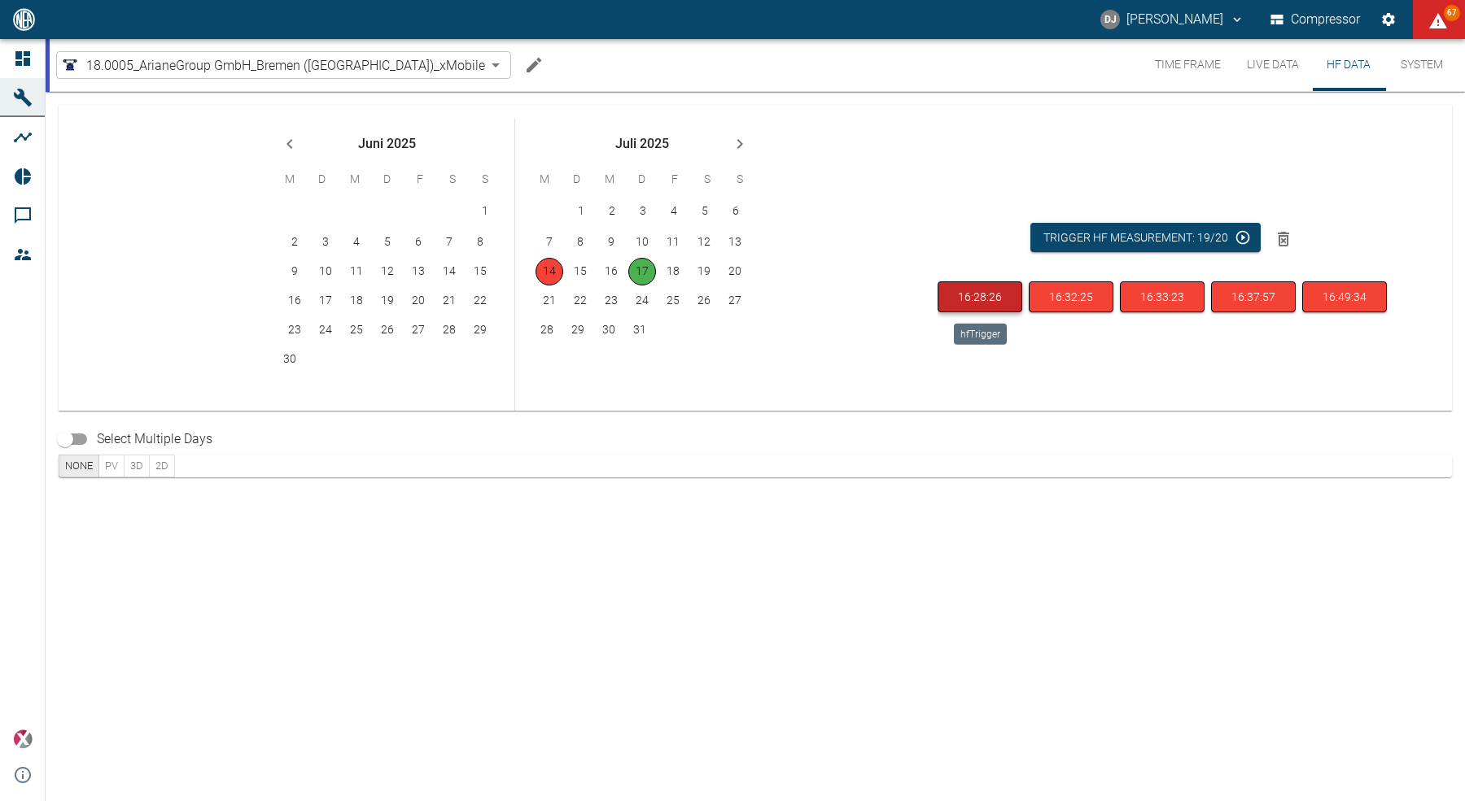
click at [978, 300] on button "16:28:26" at bounding box center [979, 298] width 85 height 32
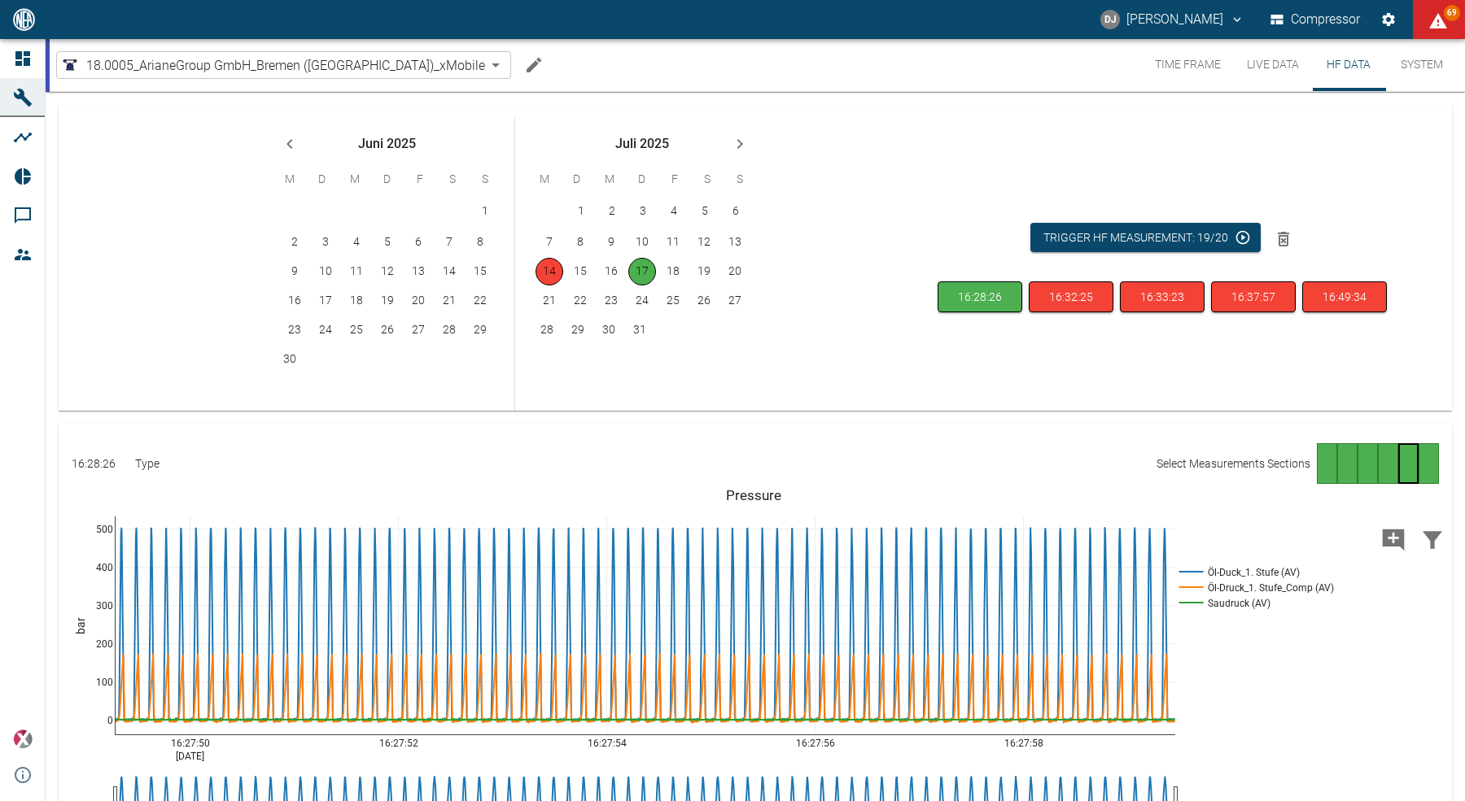
click at [1076, 132] on div "Trigger HF measurement: 19/20" at bounding box center [1162, 203] width 462 height 144
